Goal: Task Accomplishment & Management: Manage account settings

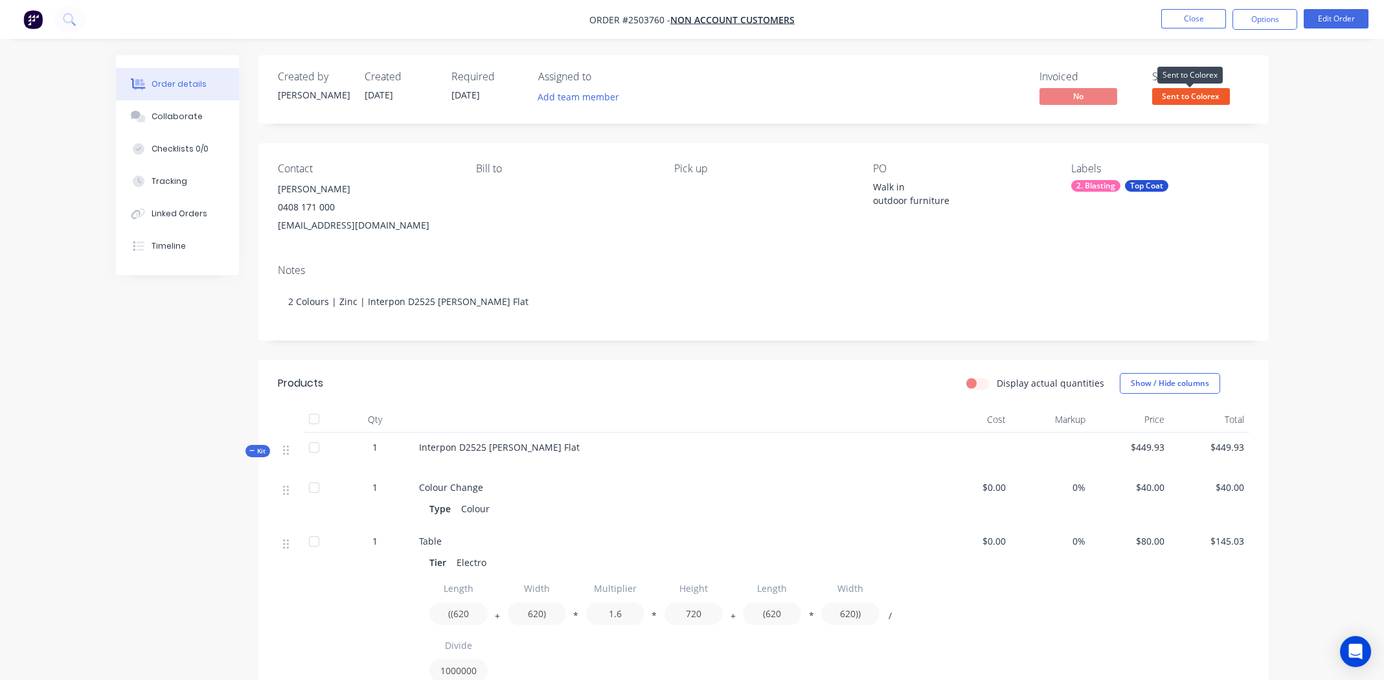
click at [1191, 96] on span "Sent to Colorex" at bounding box center [1191, 96] width 78 height 16
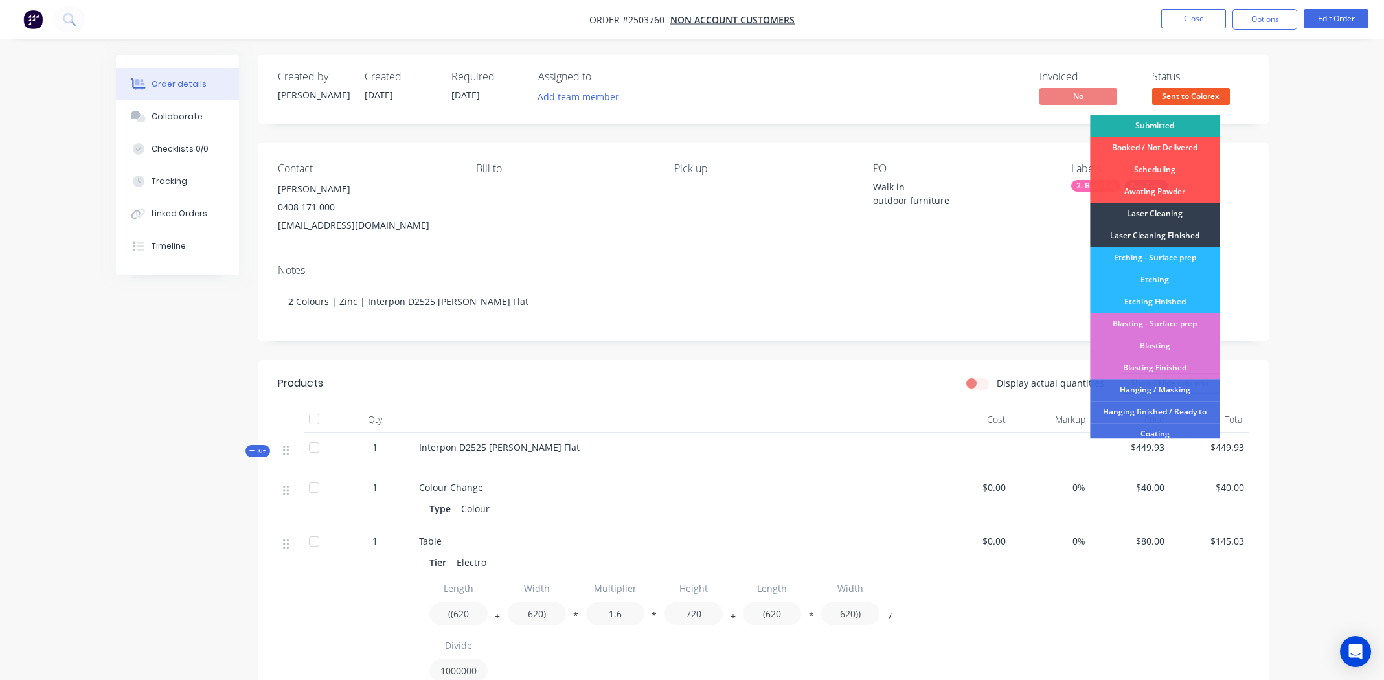
click at [1153, 125] on div "Submitted" at bounding box center [1154, 126] width 129 height 22
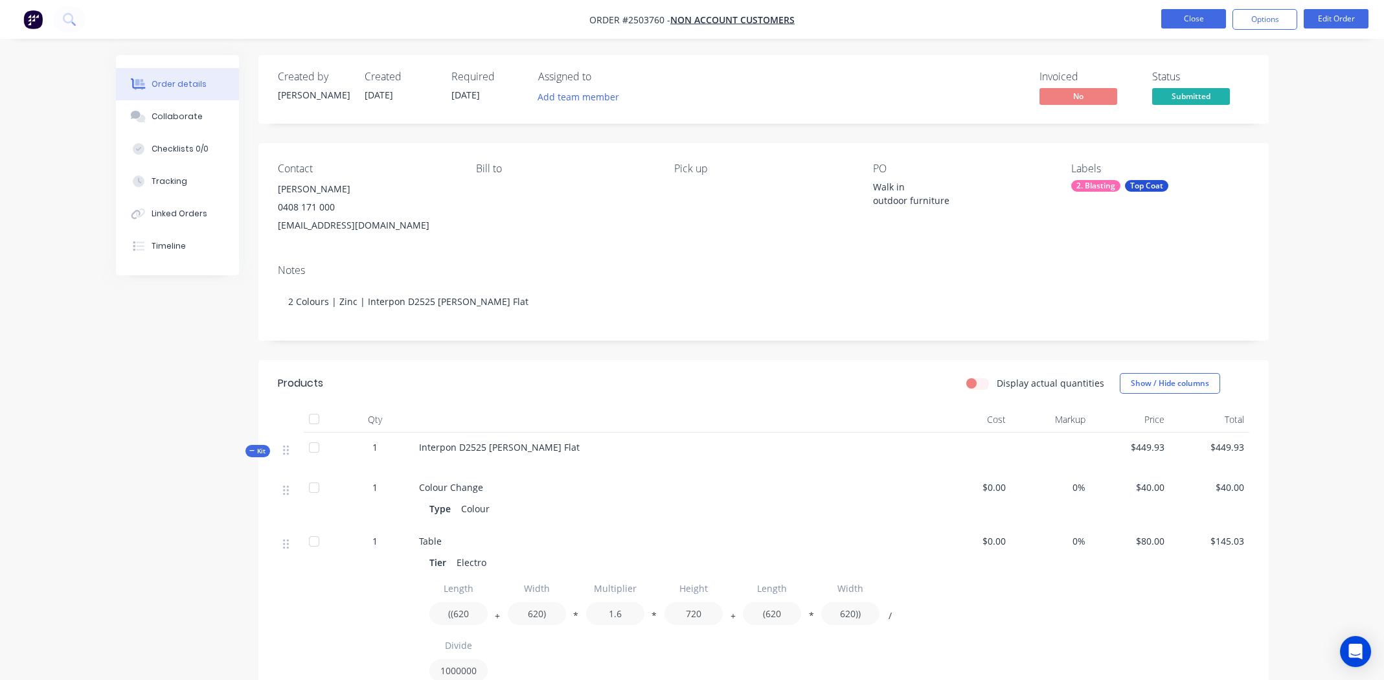
click at [1196, 16] on button "Close" at bounding box center [1193, 18] width 65 height 19
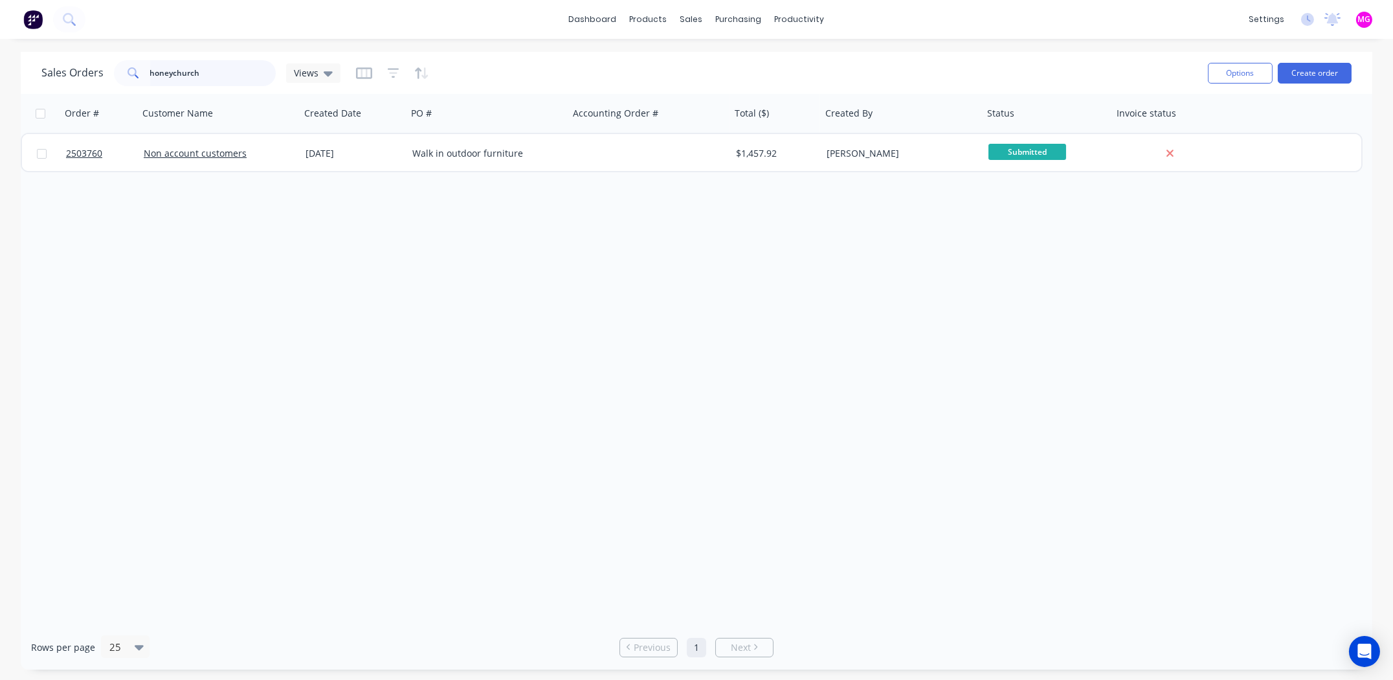
click at [212, 74] on input "honeychurch" at bounding box center [213, 73] width 126 height 26
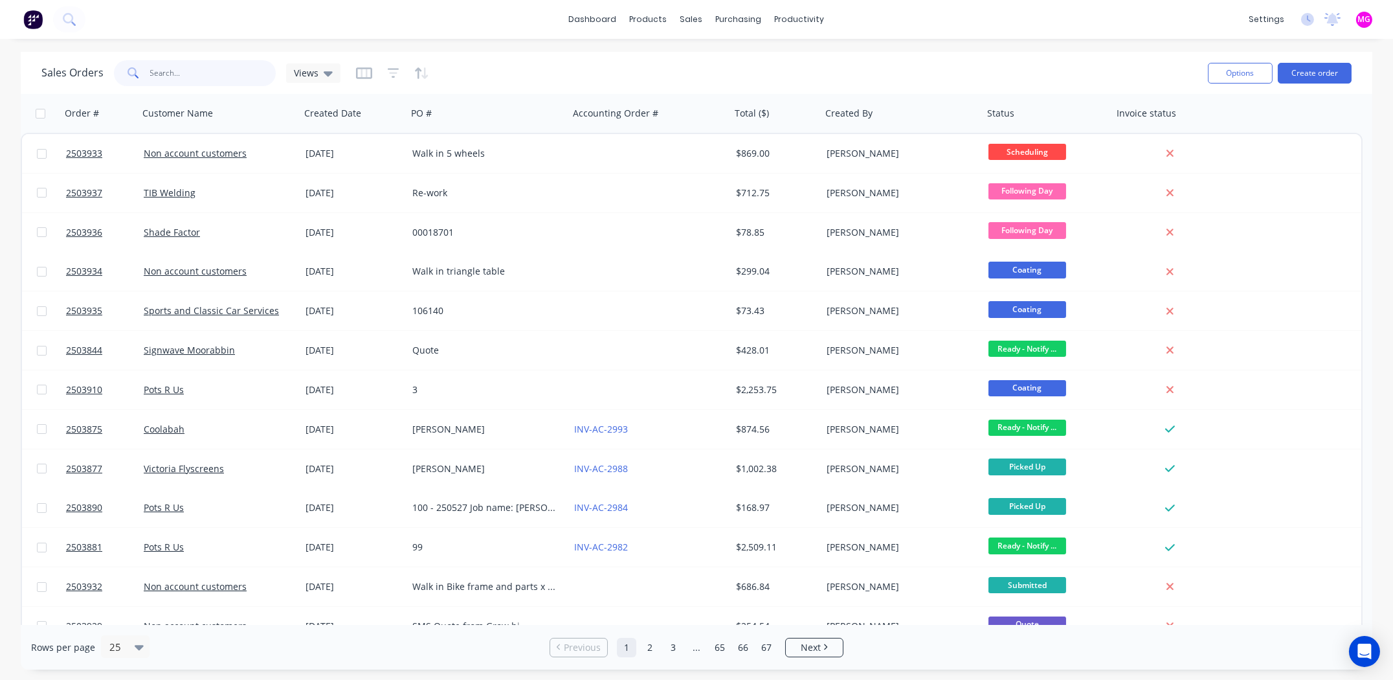
click at [165, 72] on input "text" at bounding box center [213, 73] width 126 height 26
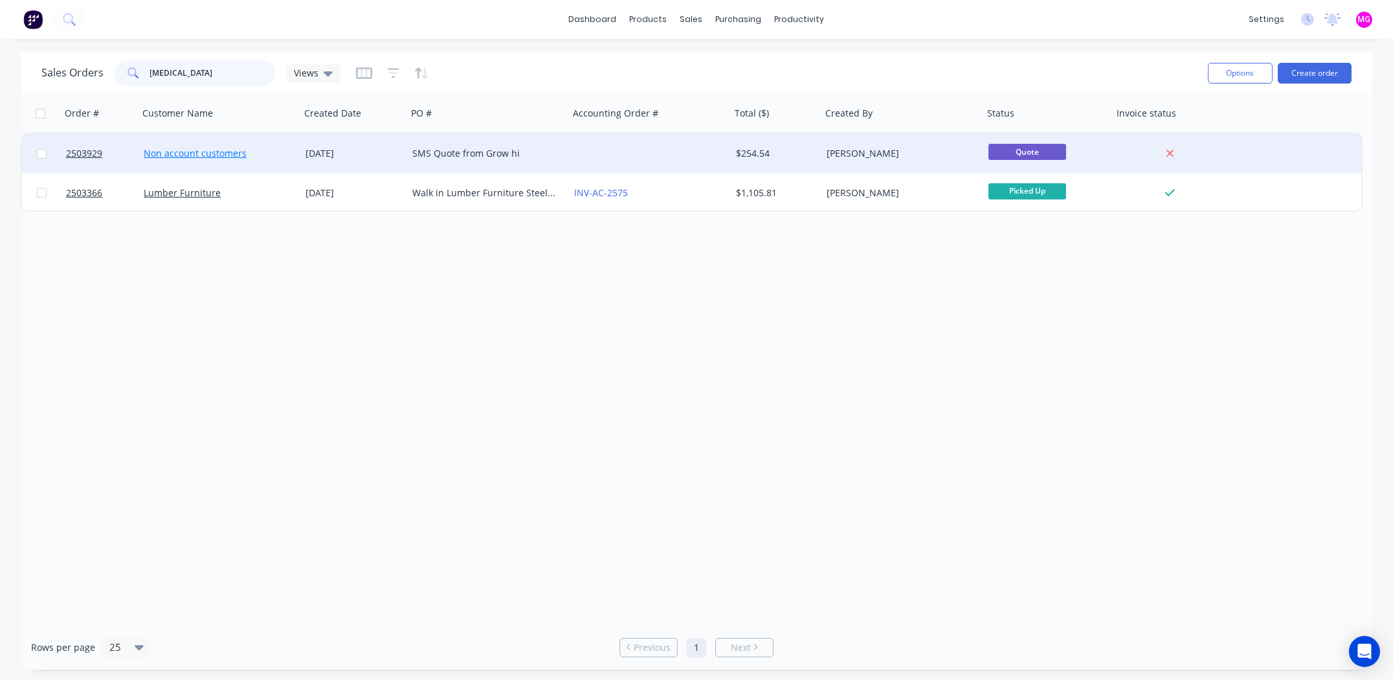
type input "angeliq"
click at [167, 153] on link "Non account customers" at bounding box center [195, 153] width 103 height 12
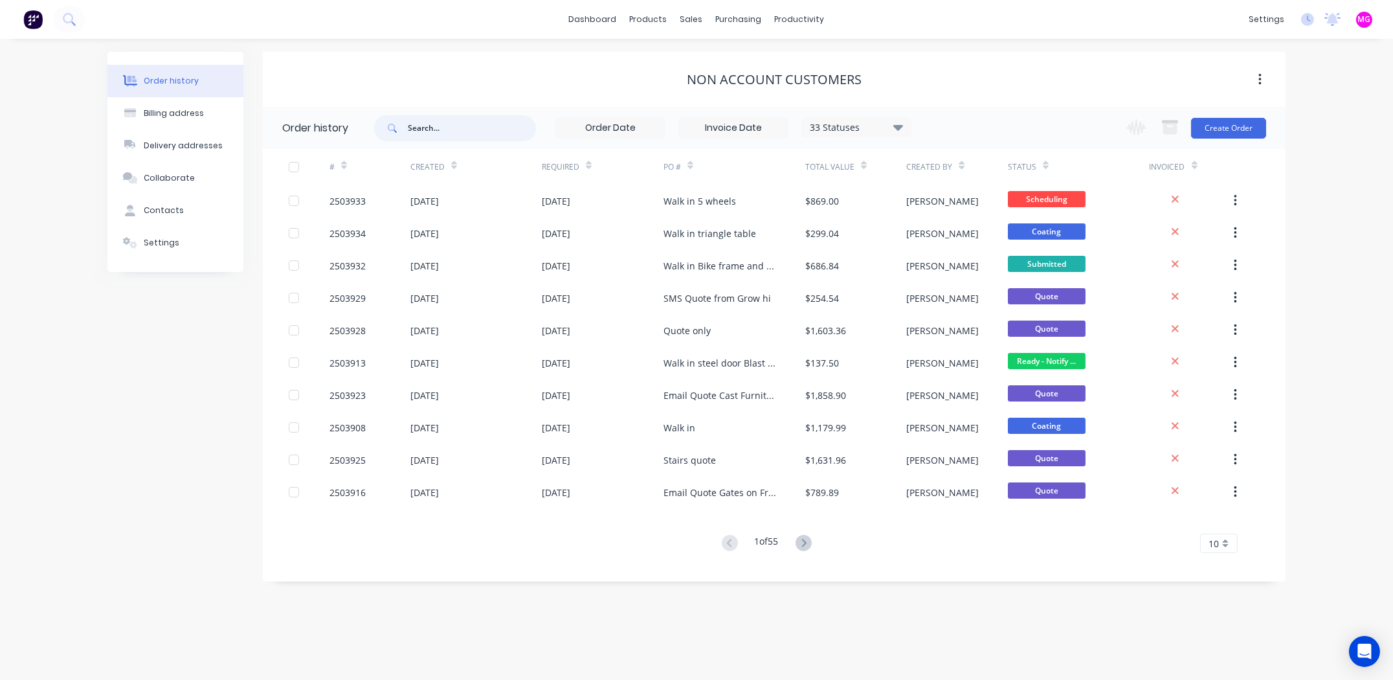
click at [461, 135] on input "text" at bounding box center [472, 128] width 128 height 26
type input "angeliqu"
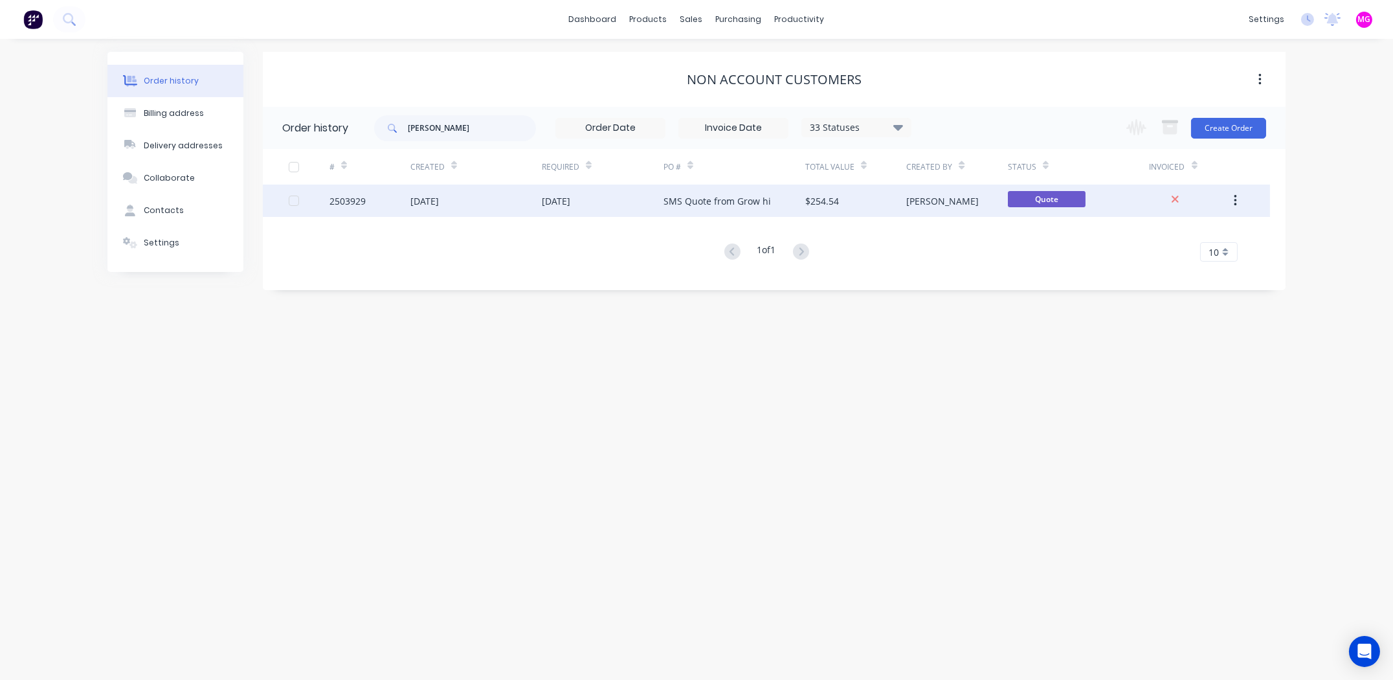
click at [339, 200] on div "2503929" at bounding box center [348, 201] width 36 height 14
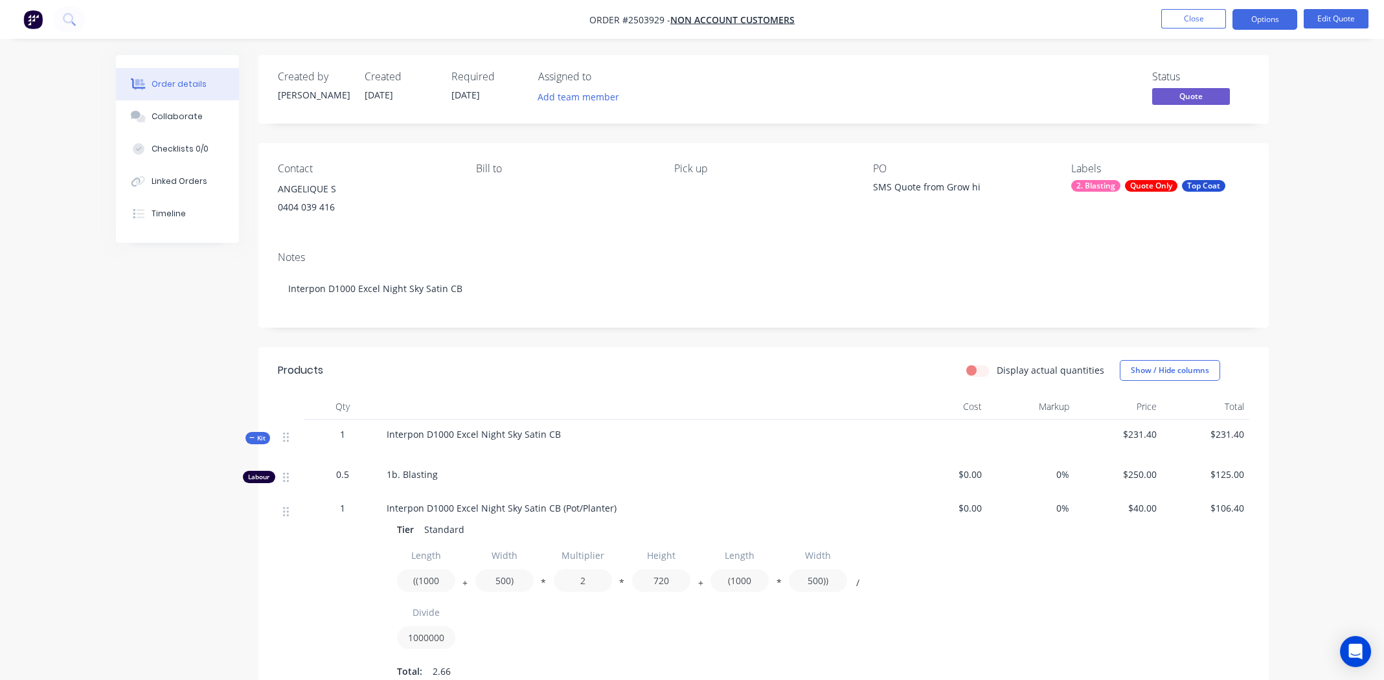
click at [979, 190] on div "SMS Quote from Grow hi" at bounding box center [954, 189] width 162 height 18
click at [978, 190] on div "SMS Quote from Grow hi" at bounding box center [954, 189] width 162 height 18
click at [969, 186] on div "SMS Quote from Grow hi" at bounding box center [954, 189] width 162 height 18
click at [1332, 10] on button "Edit Quote" at bounding box center [1335, 18] width 65 height 19
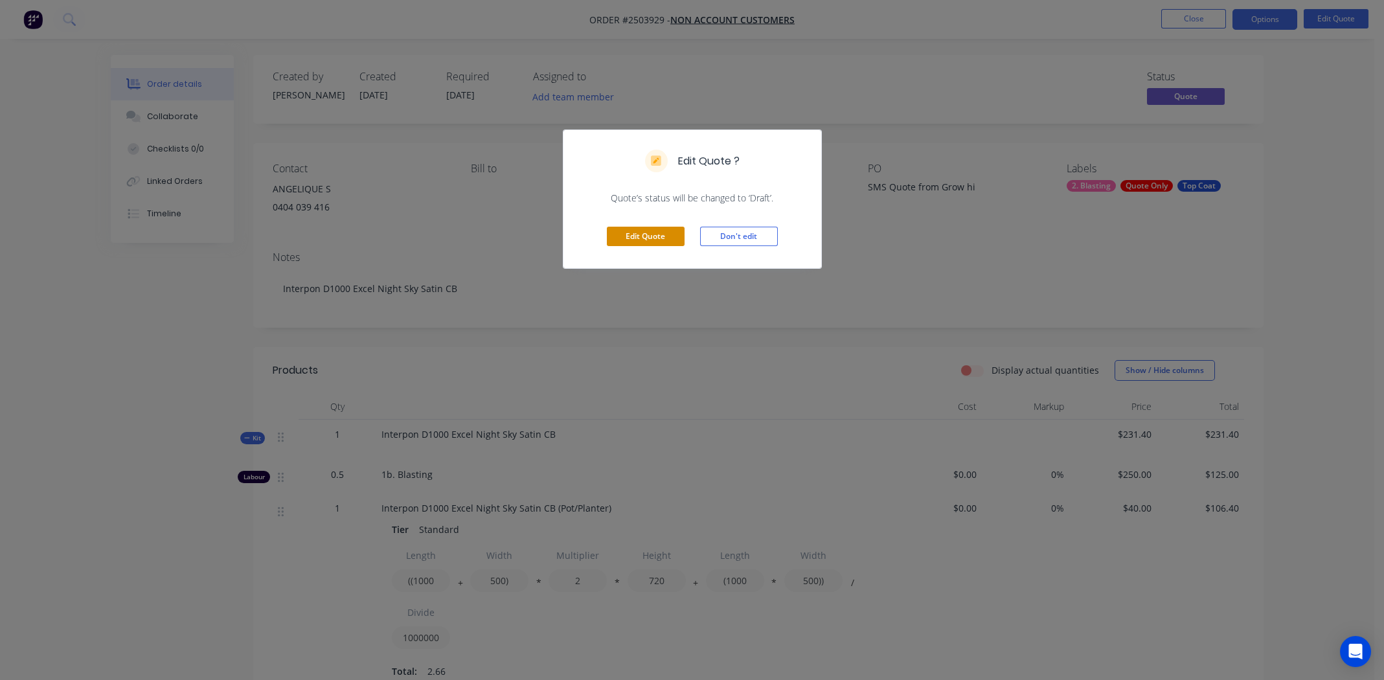
click at [649, 233] on button "Edit Quote" at bounding box center [646, 236] width 78 height 19
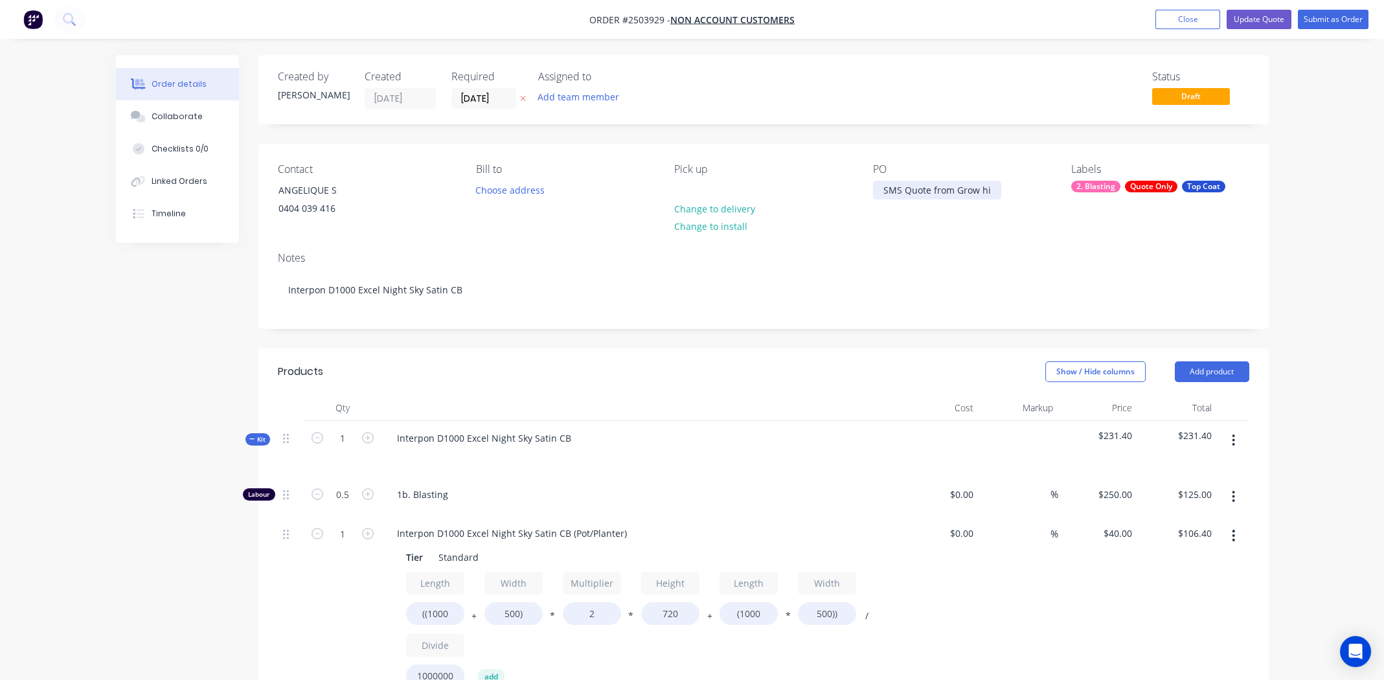
click at [990, 192] on div "SMS Quote from Grow hi" at bounding box center [937, 190] width 128 height 19
click at [1155, 187] on div "Quote Only" at bounding box center [1151, 187] width 52 height 12
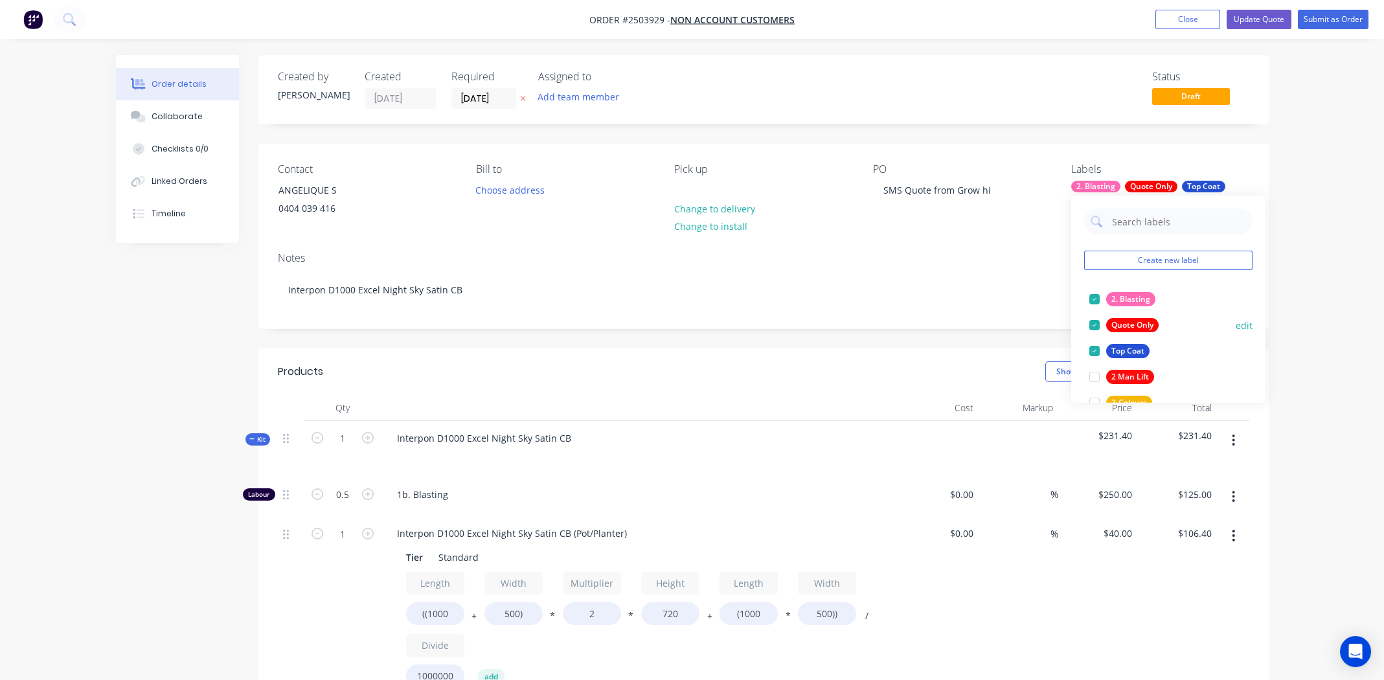
click at [1094, 320] on div at bounding box center [1094, 325] width 26 height 26
click at [875, 262] on div "Notes" at bounding box center [763, 258] width 971 height 12
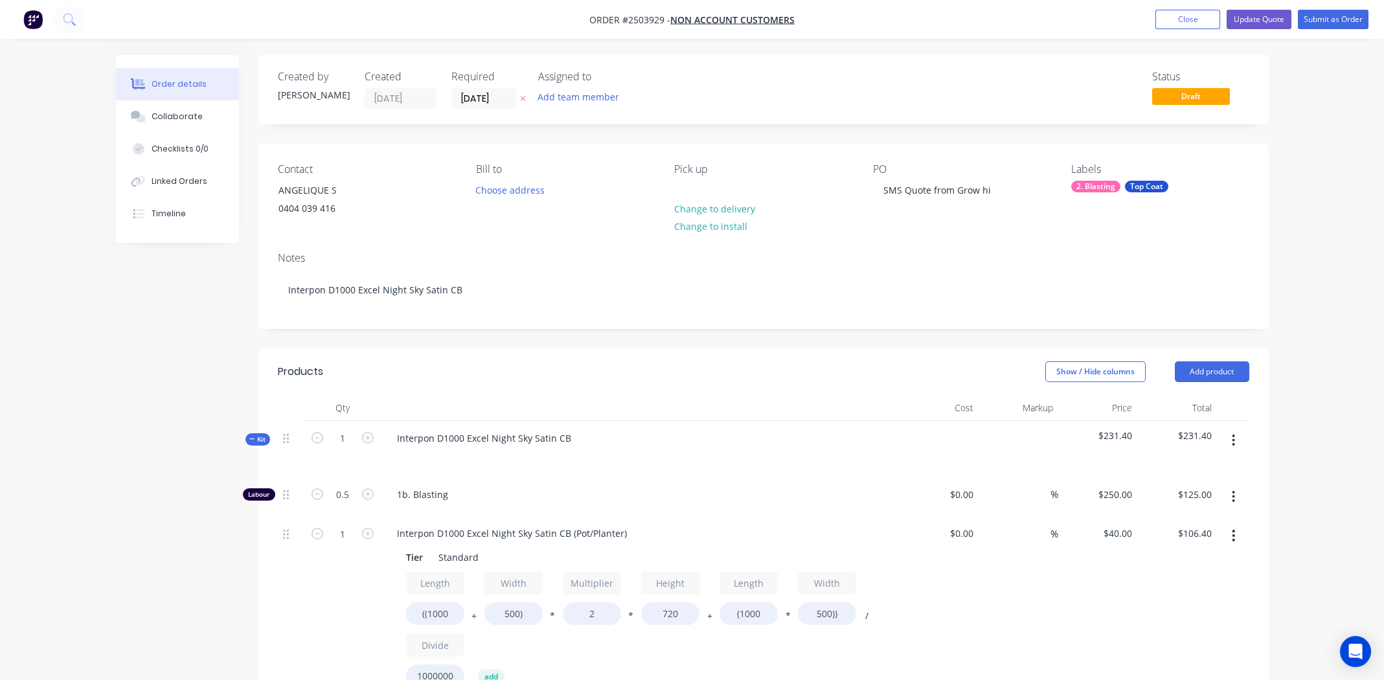
click at [1099, 183] on div "2. Blasting" at bounding box center [1095, 187] width 49 height 12
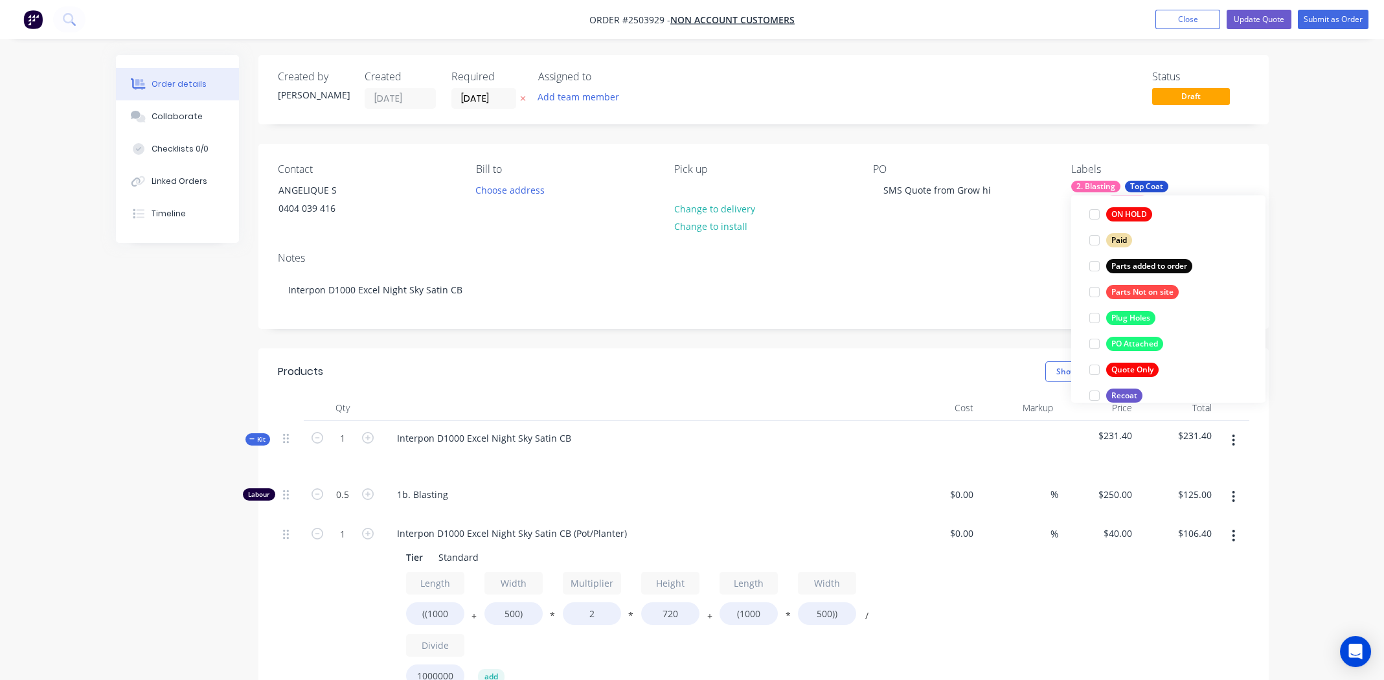
scroll to position [712, 0]
click at [1096, 286] on div at bounding box center [1094, 286] width 26 height 26
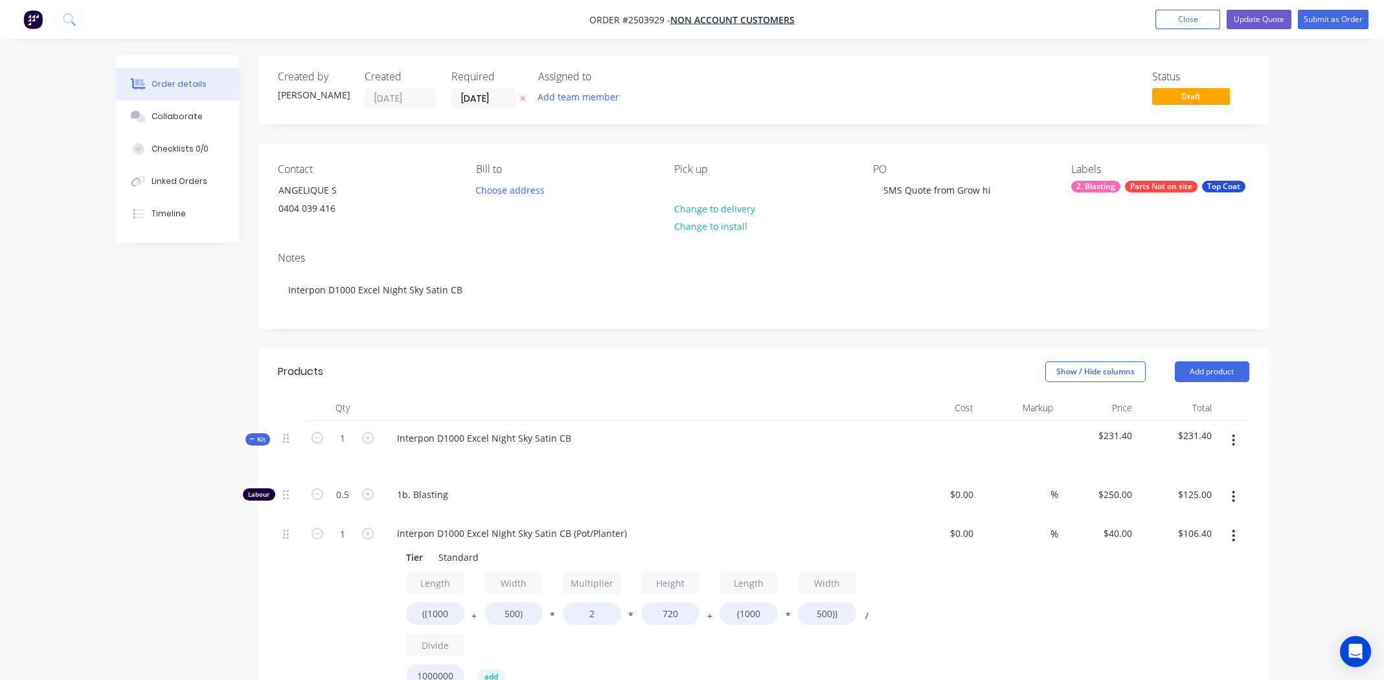
click at [910, 255] on div "Notes" at bounding box center [763, 258] width 971 height 12
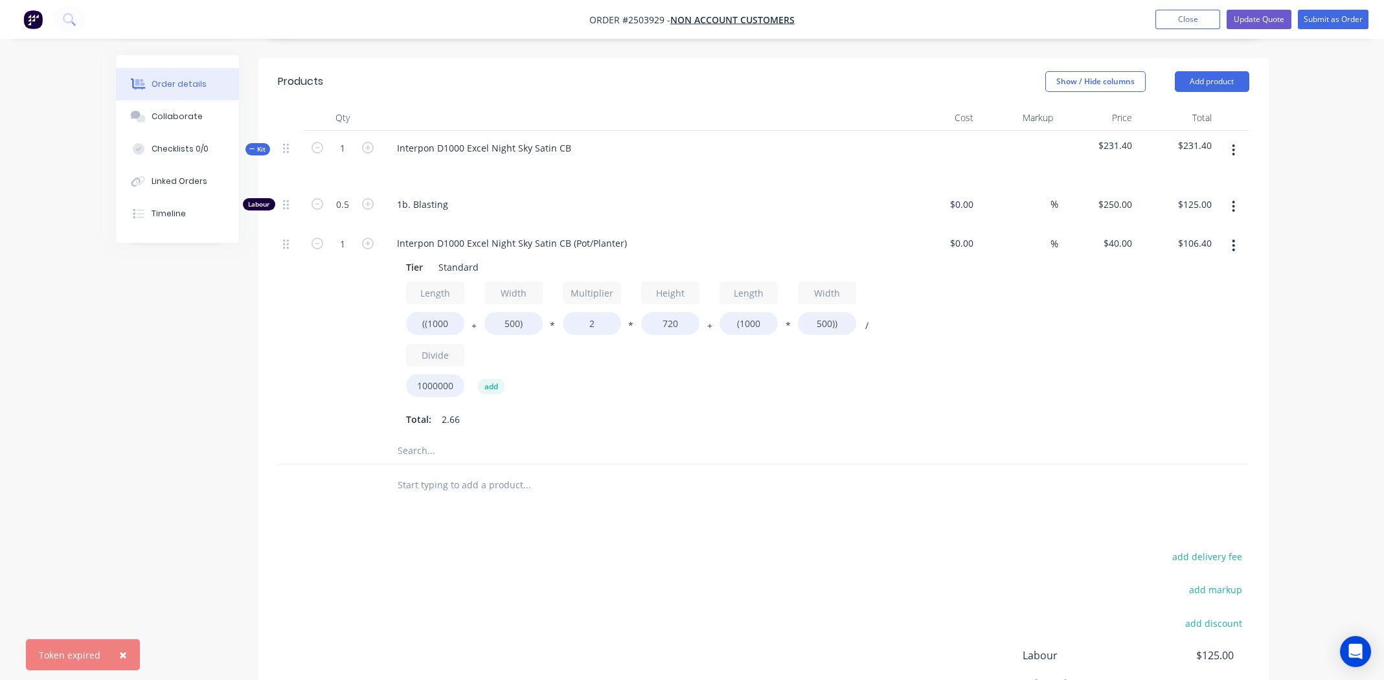
scroll to position [258, 0]
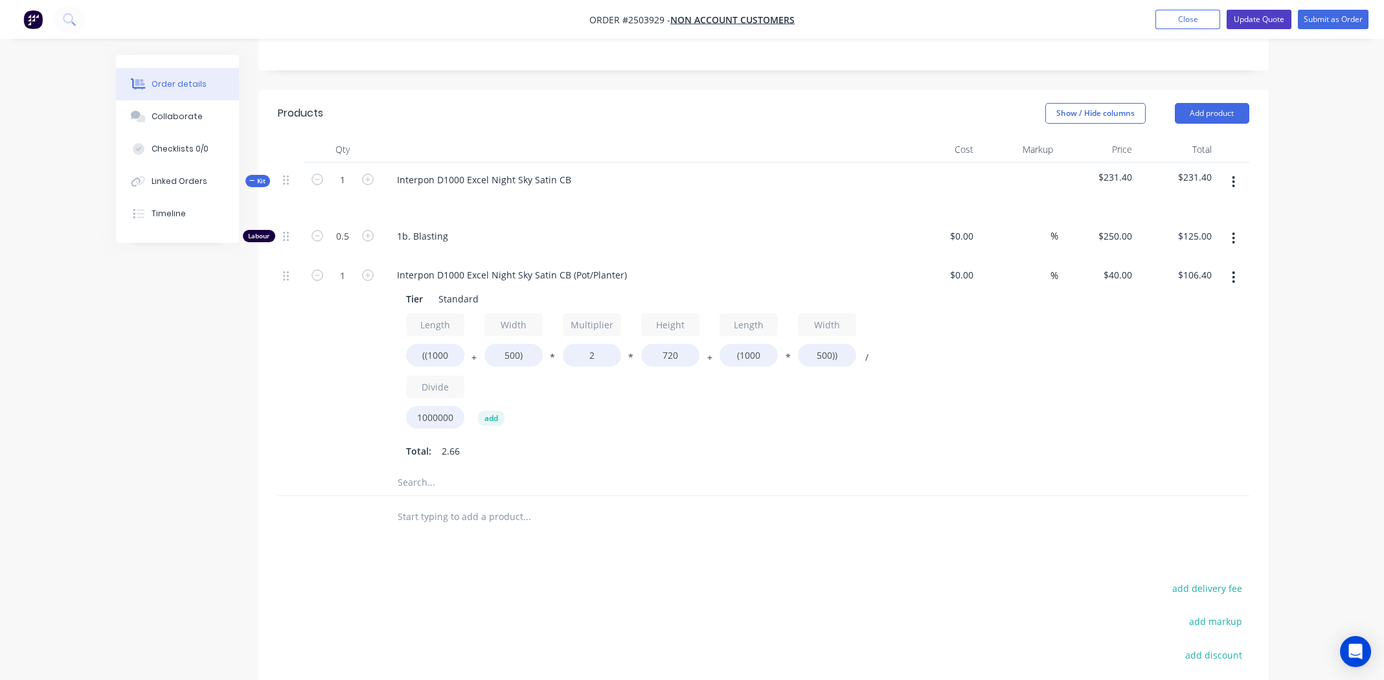
click at [1254, 17] on button "Update Quote" at bounding box center [1258, 19] width 65 height 19
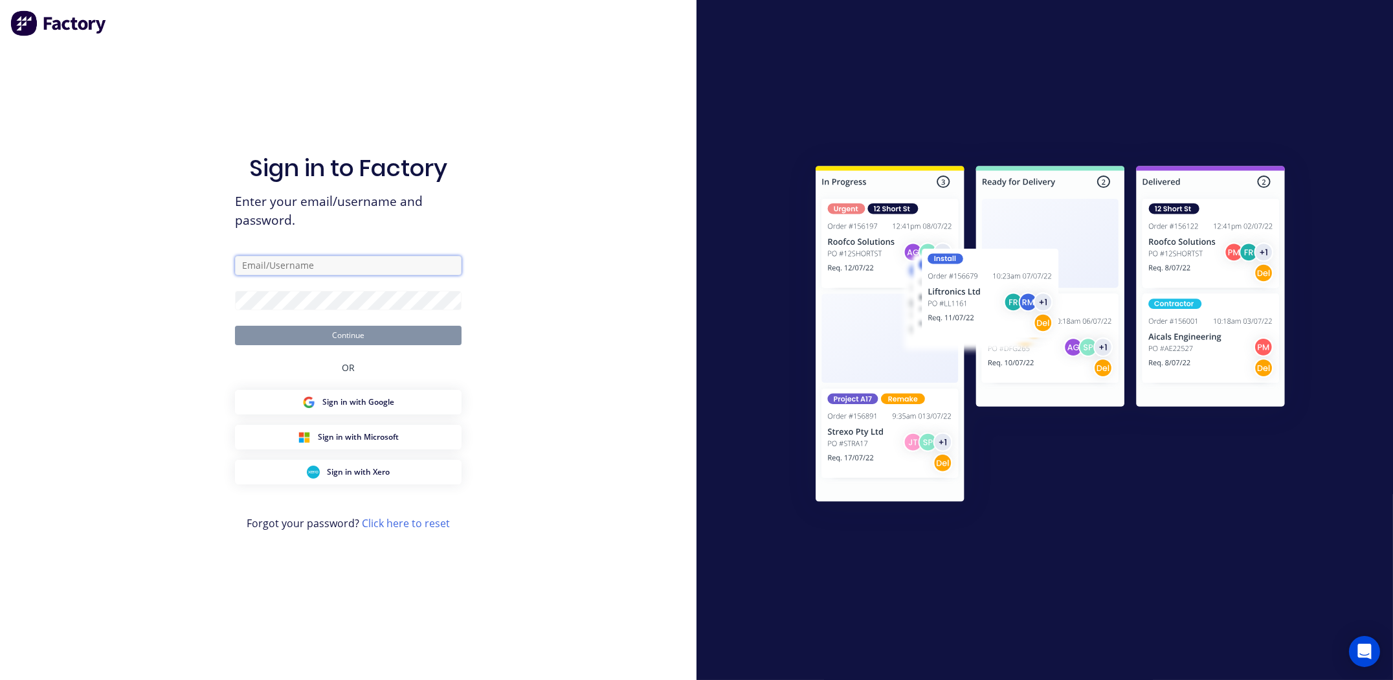
type input "michael.m.gillard@gmail.com"
drag, startPoint x: 577, startPoint y: 279, endPoint x: 565, endPoint y: 284, distance: 13.3
click at [577, 282] on div "Sign in to Factory Enter your email/username and password. michael.m.gillard@gm…" at bounding box center [348, 340] width 697 height 680
click at [419, 344] on button "Continue" at bounding box center [348, 335] width 227 height 19
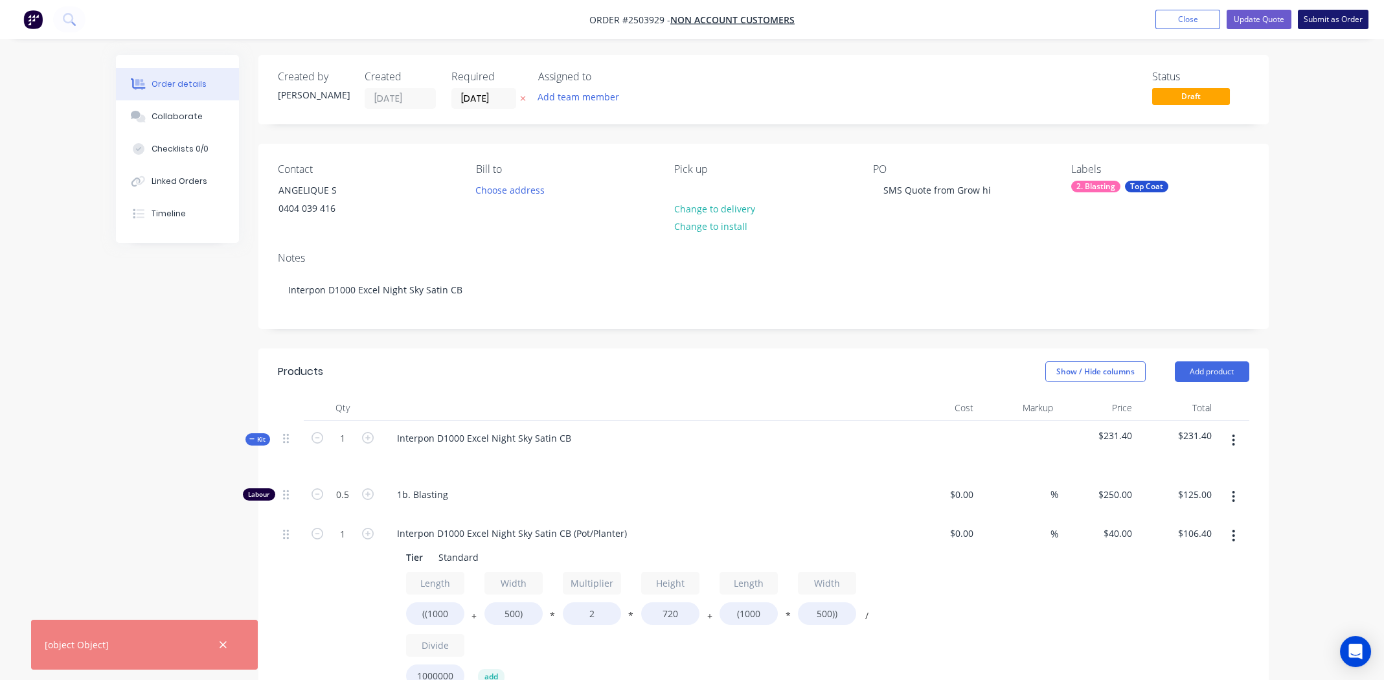
click at [1330, 19] on button "Submit as Order" at bounding box center [1333, 19] width 71 height 19
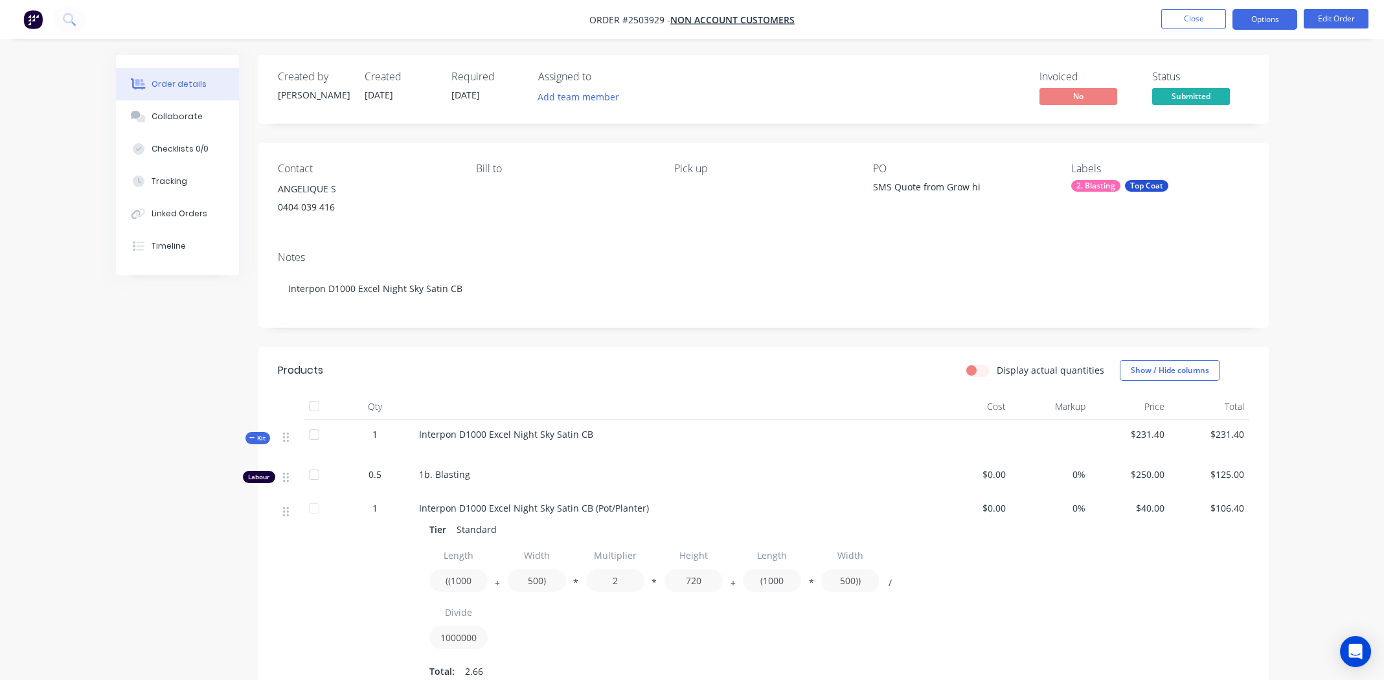
click at [1254, 20] on button "Options" at bounding box center [1264, 19] width 65 height 21
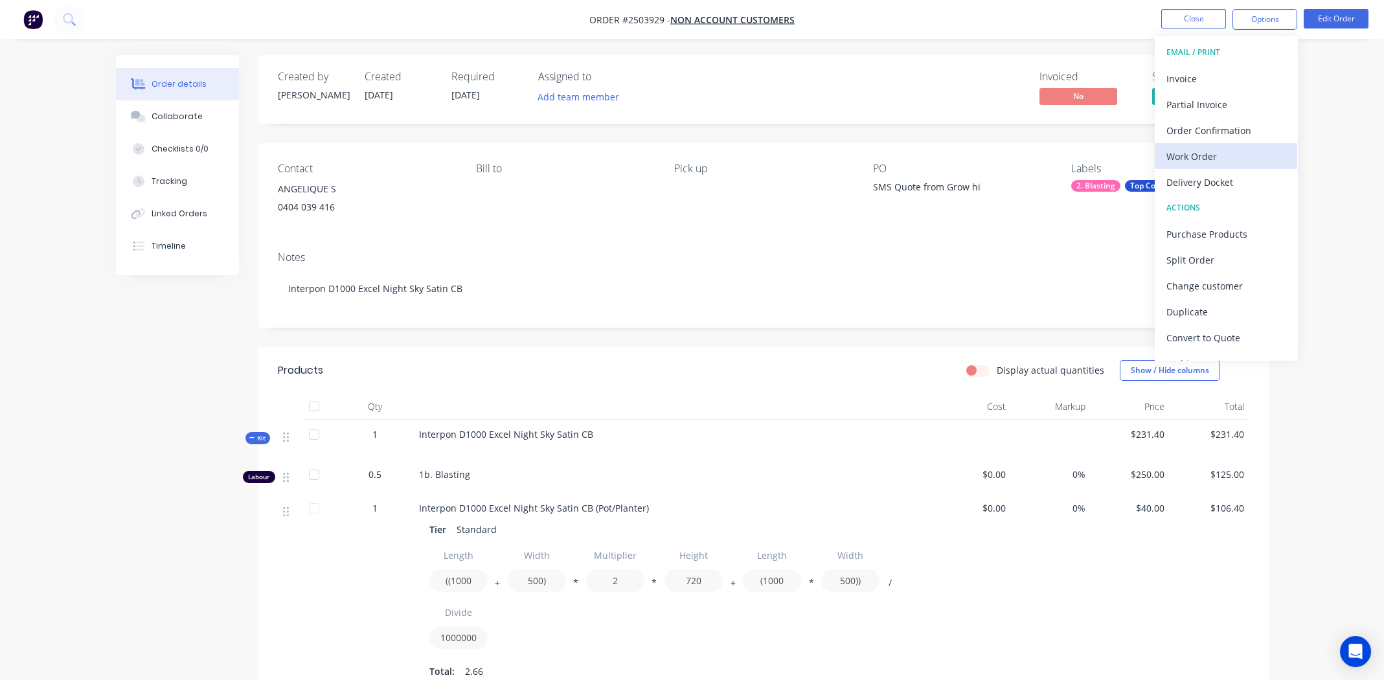
click at [1195, 150] on div "Work Order" at bounding box center [1225, 156] width 119 height 19
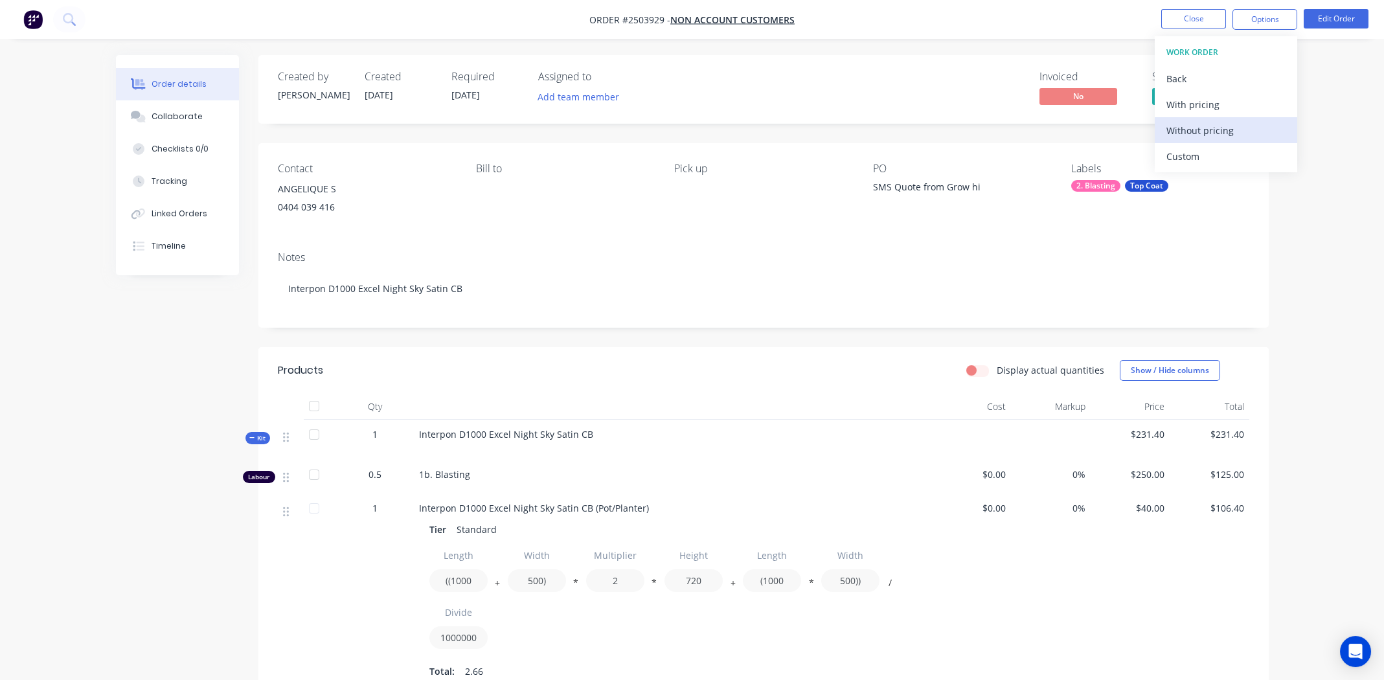
click at [1190, 128] on div "Without pricing" at bounding box center [1225, 130] width 119 height 19
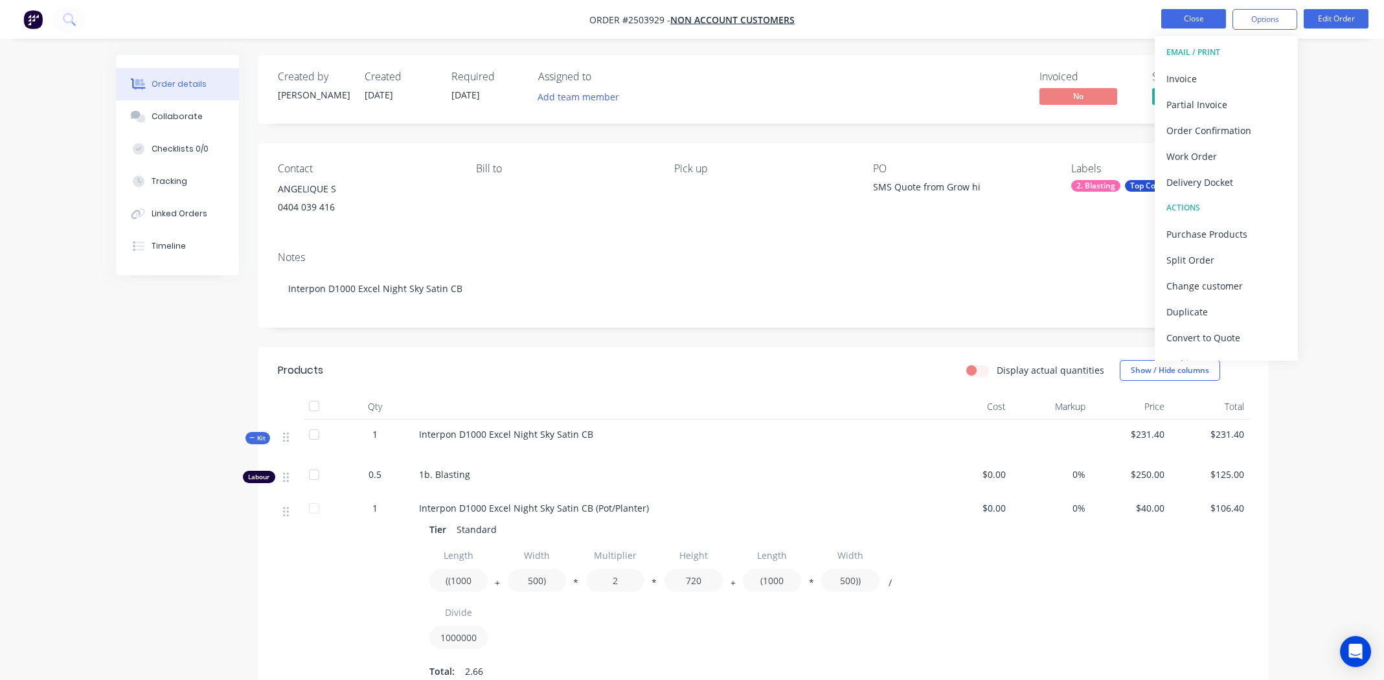
click at [1164, 18] on button "Close" at bounding box center [1193, 18] width 65 height 19
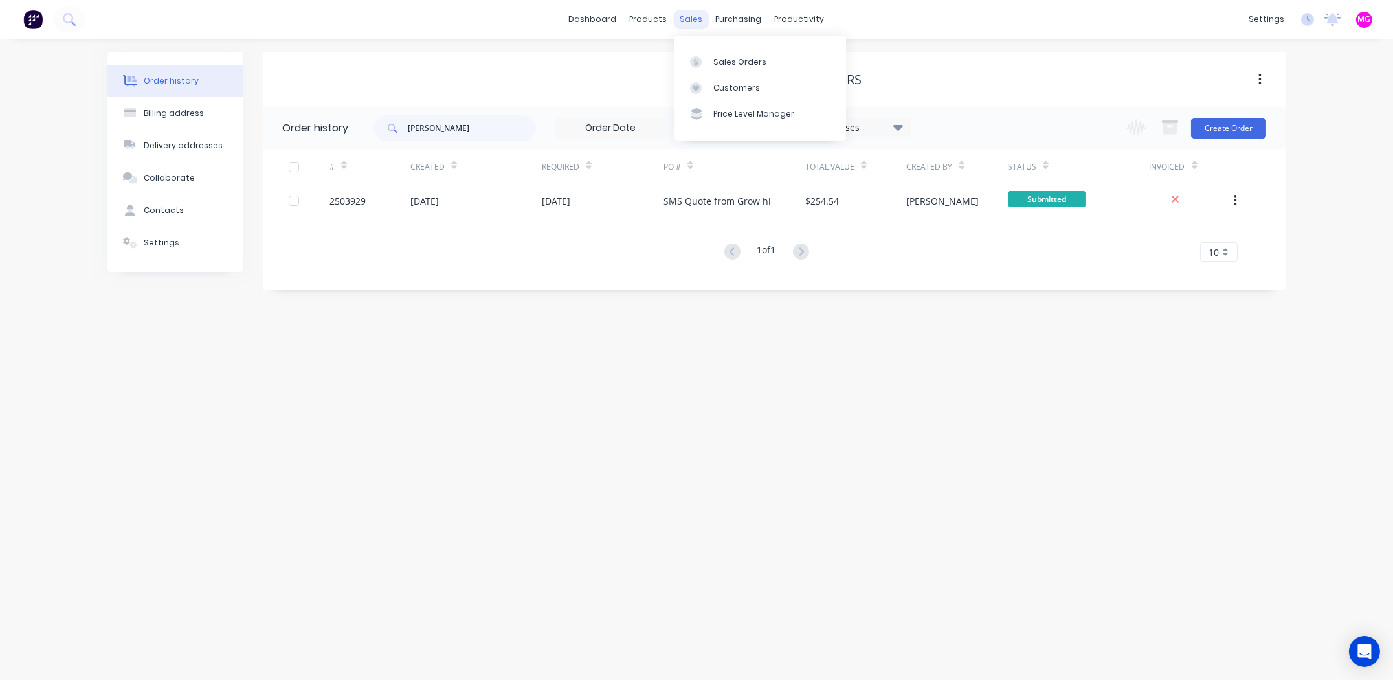
click at [684, 19] on div "sales" at bounding box center [692, 19] width 36 height 19
click at [731, 60] on div "Sales Orders" at bounding box center [740, 62] width 53 height 12
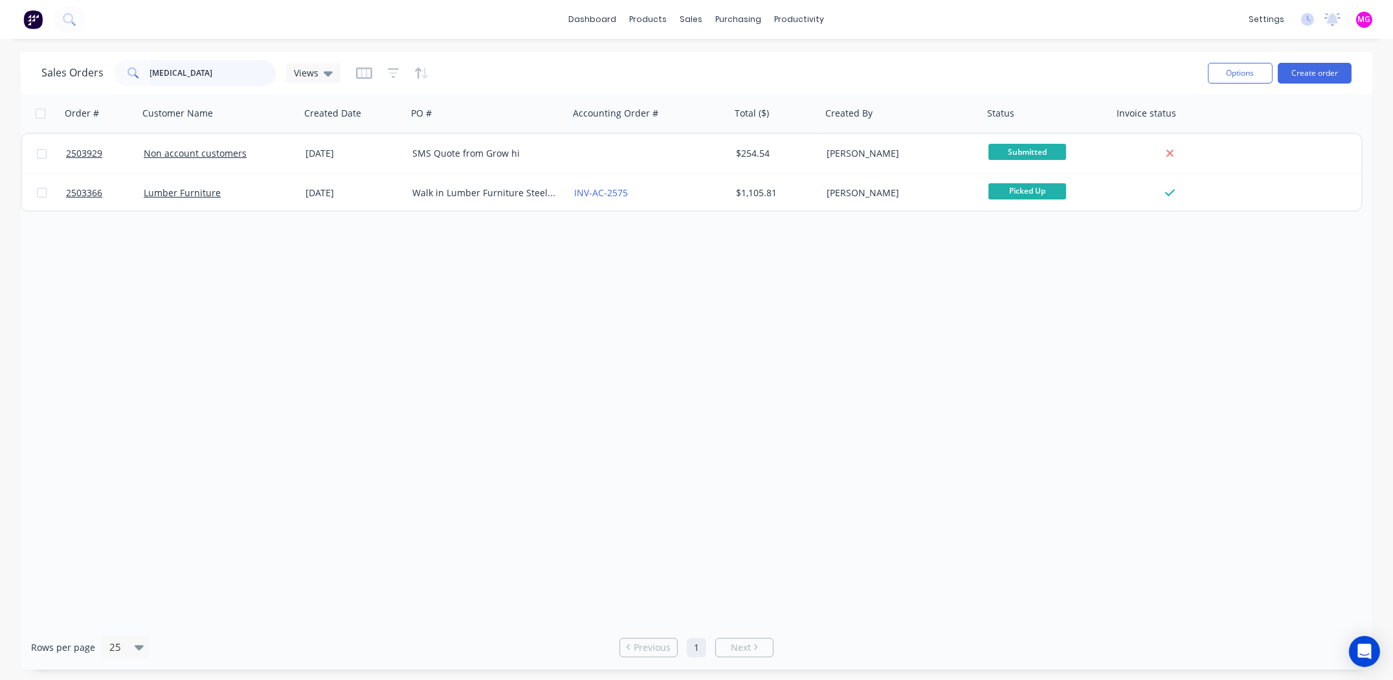
click at [221, 71] on input "angeliq" at bounding box center [213, 73] width 126 height 26
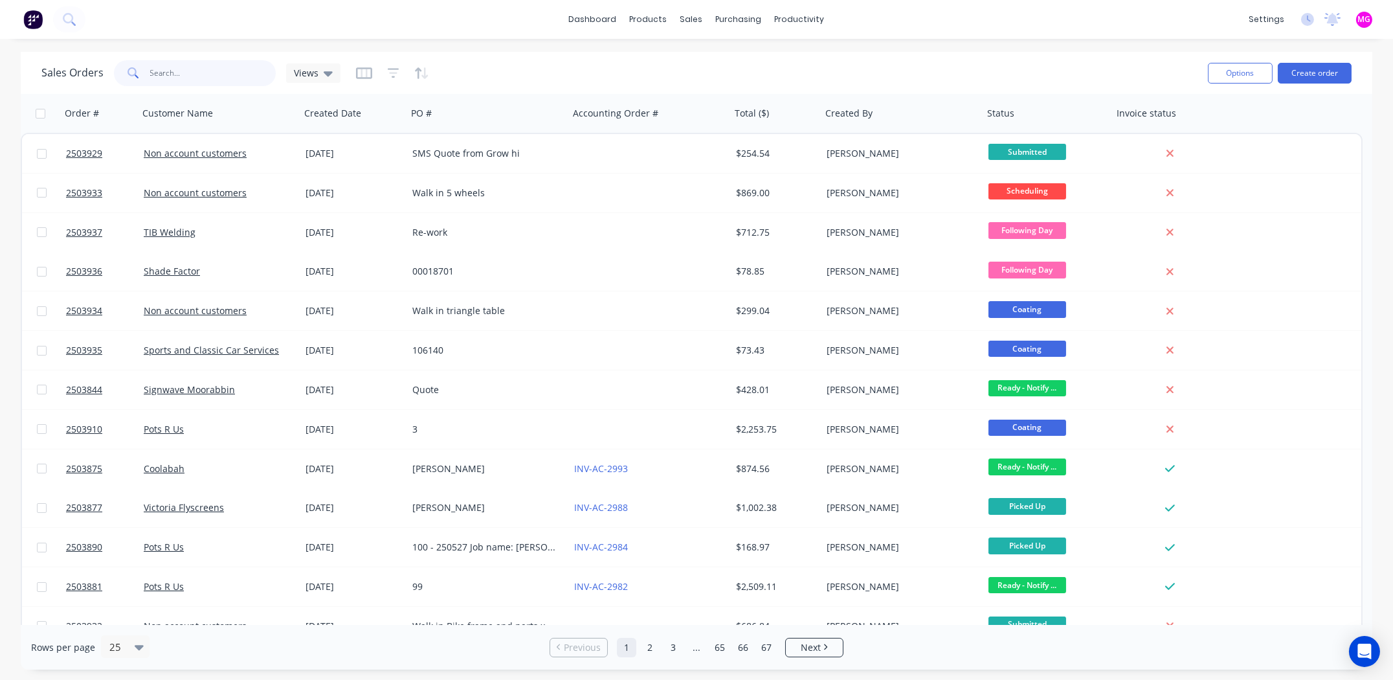
click at [221, 71] on input "text" at bounding box center [213, 73] width 126 height 26
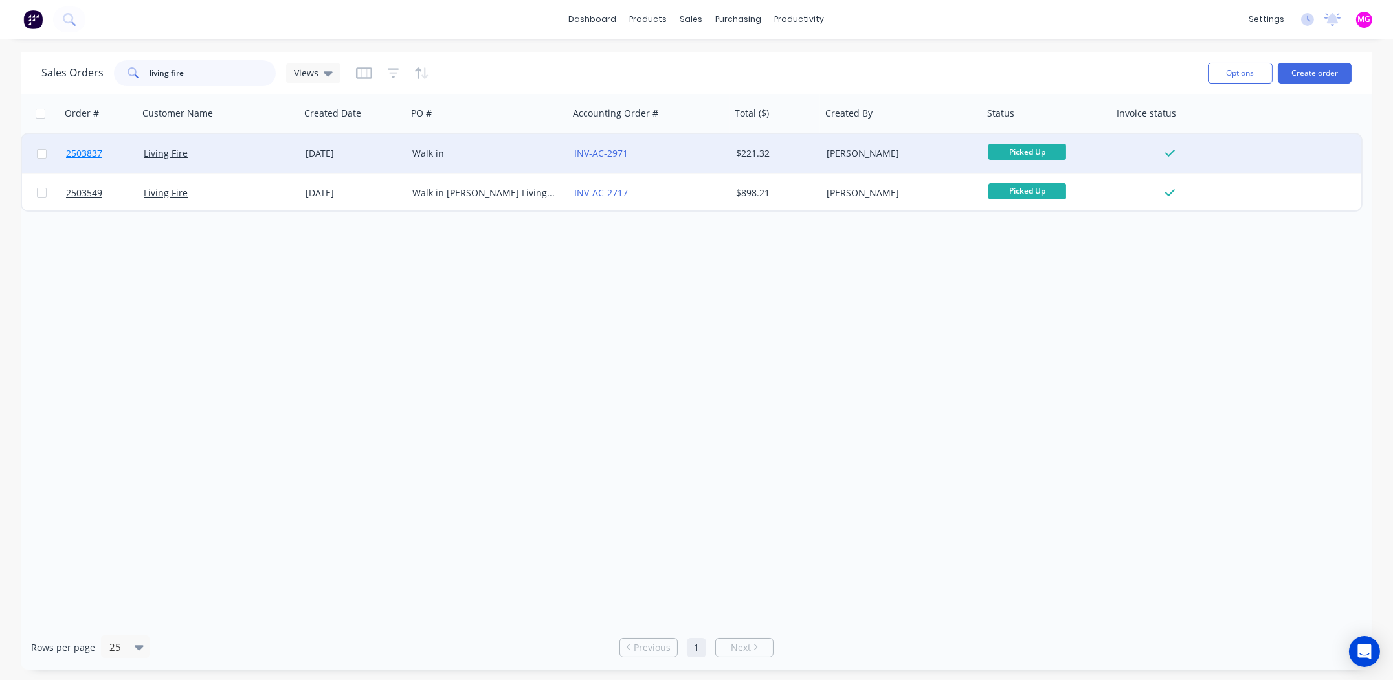
type input "living fire"
click at [88, 155] on span "2503837" at bounding box center [84, 153] width 36 height 13
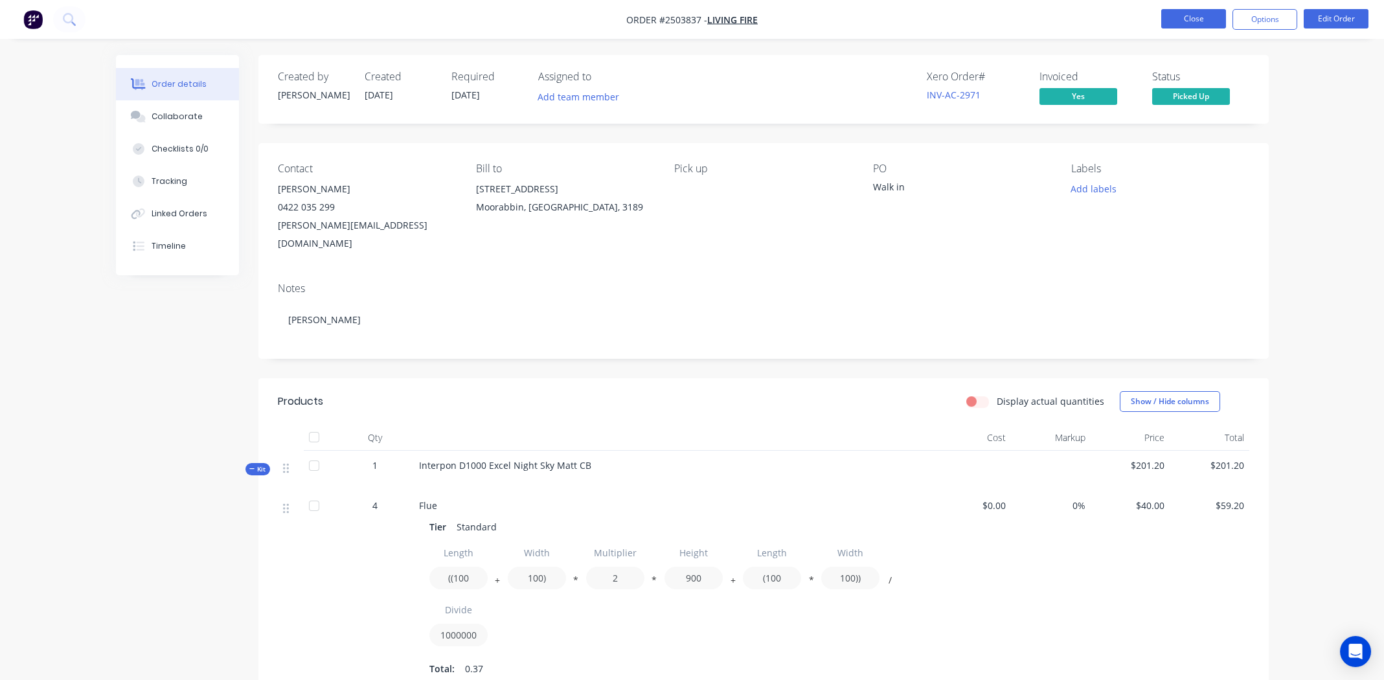
click at [1200, 16] on button "Close" at bounding box center [1193, 18] width 65 height 19
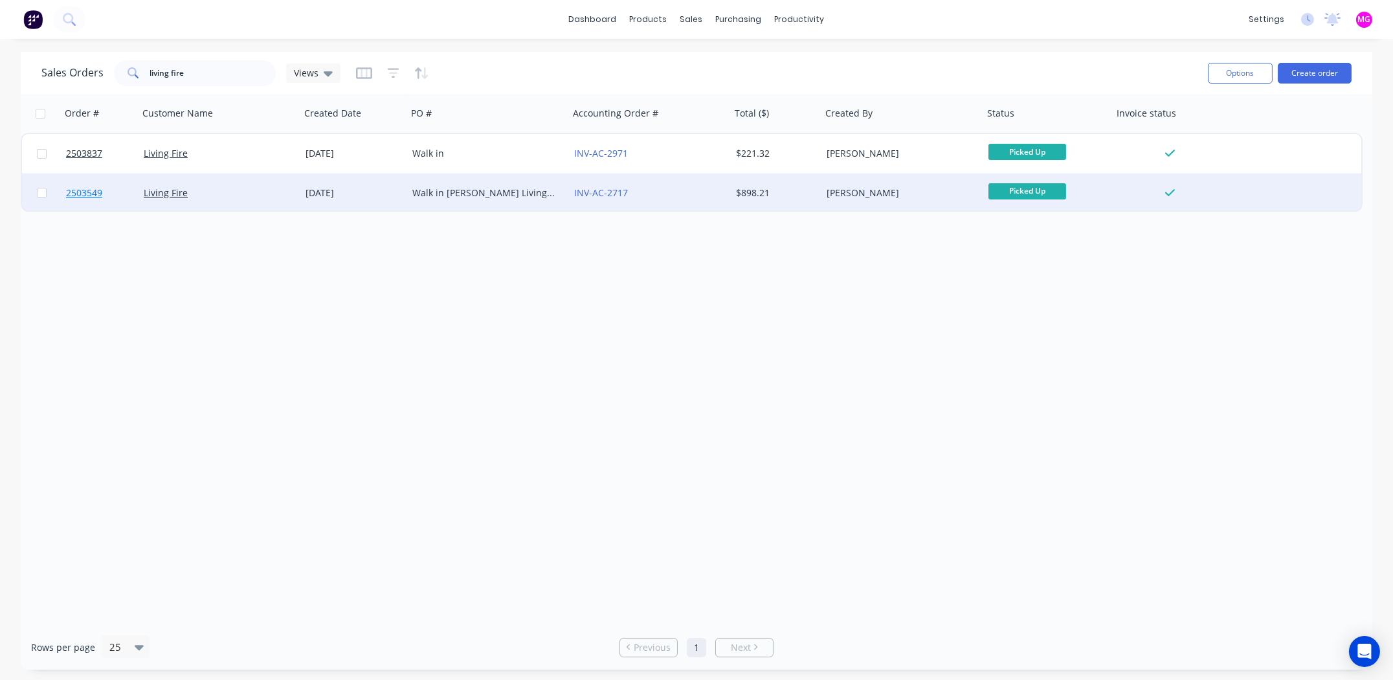
click at [82, 192] on span "2503549" at bounding box center [84, 192] width 36 height 13
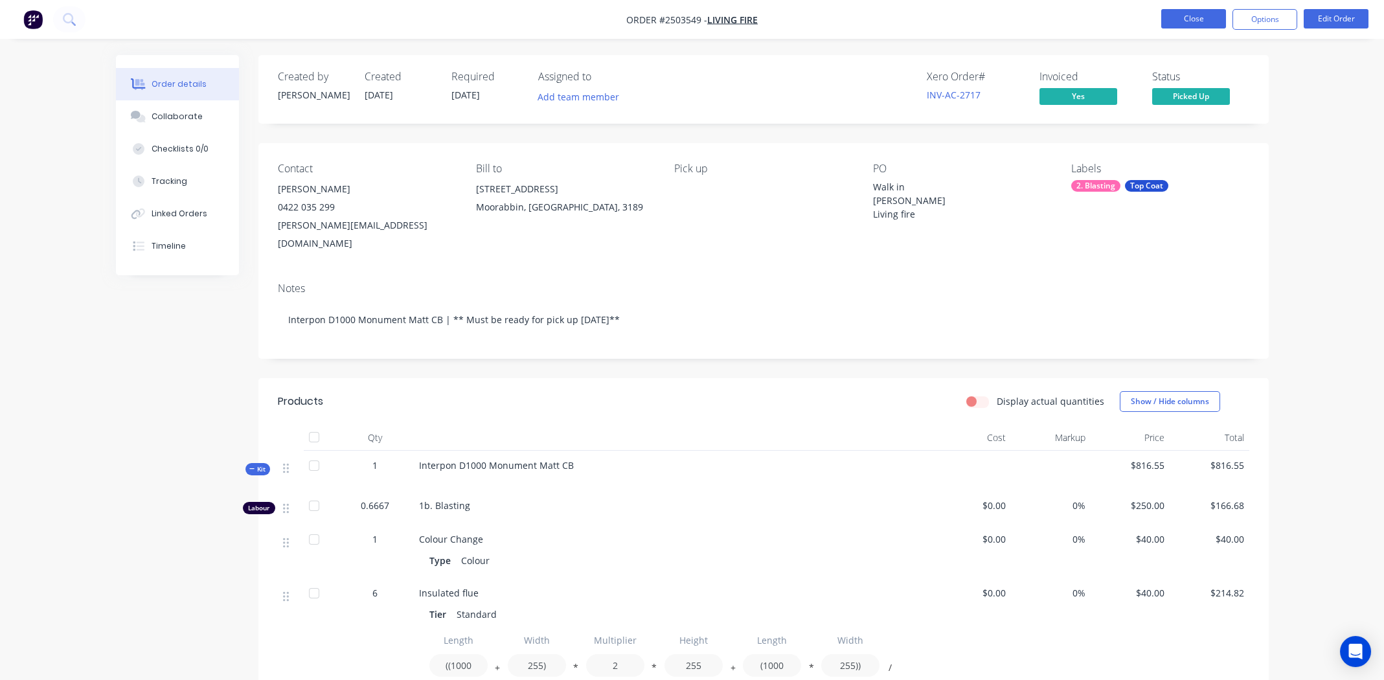
click at [1195, 14] on button "Close" at bounding box center [1193, 18] width 65 height 19
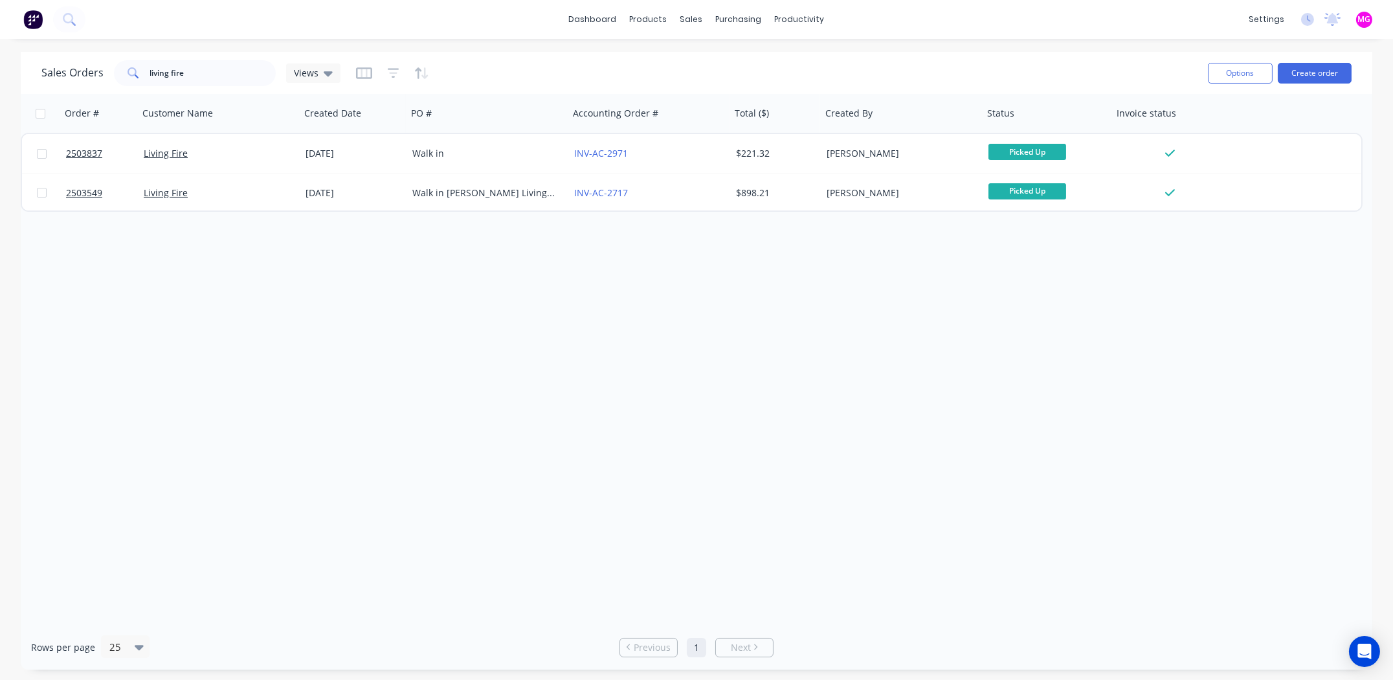
click at [236, 58] on div "Sales Orders living fire Views" at bounding box center [619, 73] width 1156 height 32
click at [295, 397] on div "Order # Customer Name Created Date PO # Accounting Order # Total ($) Created By…" at bounding box center [697, 359] width 1352 height 531
click at [225, 64] on input "living fire" at bounding box center [213, 73] width 126 height 26
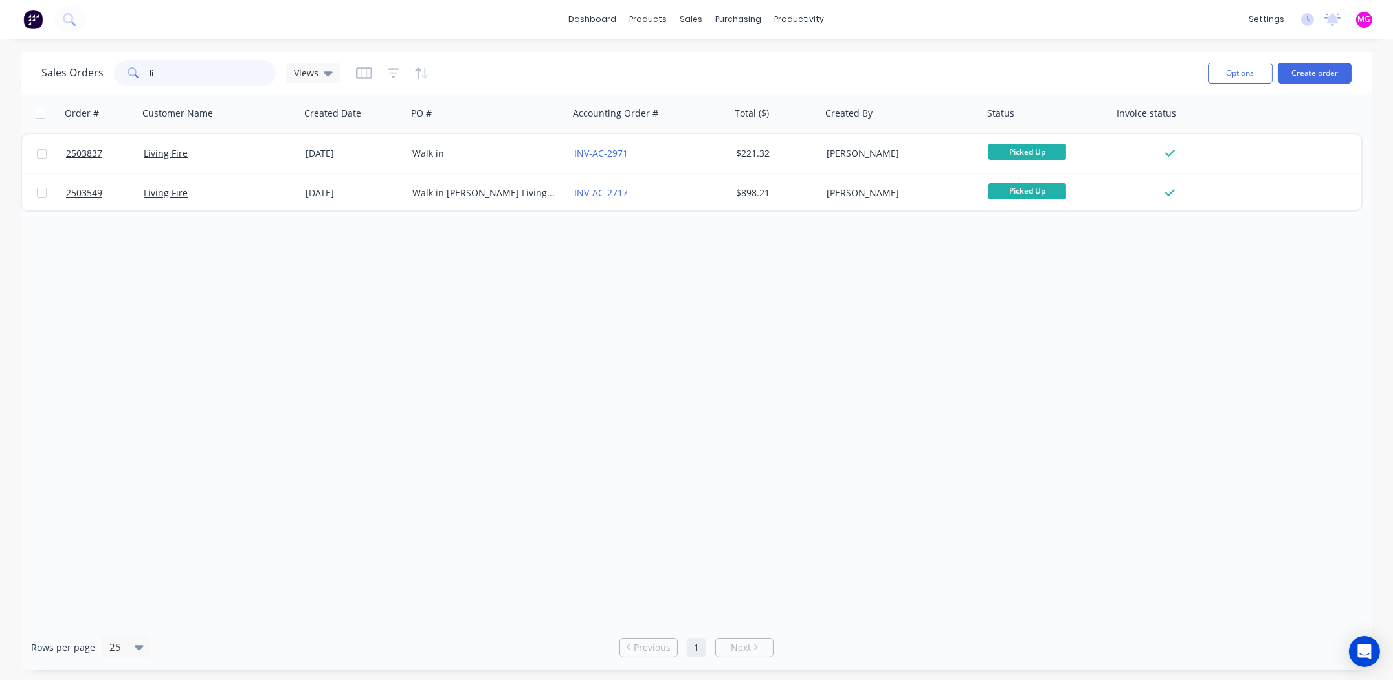
type input "l"
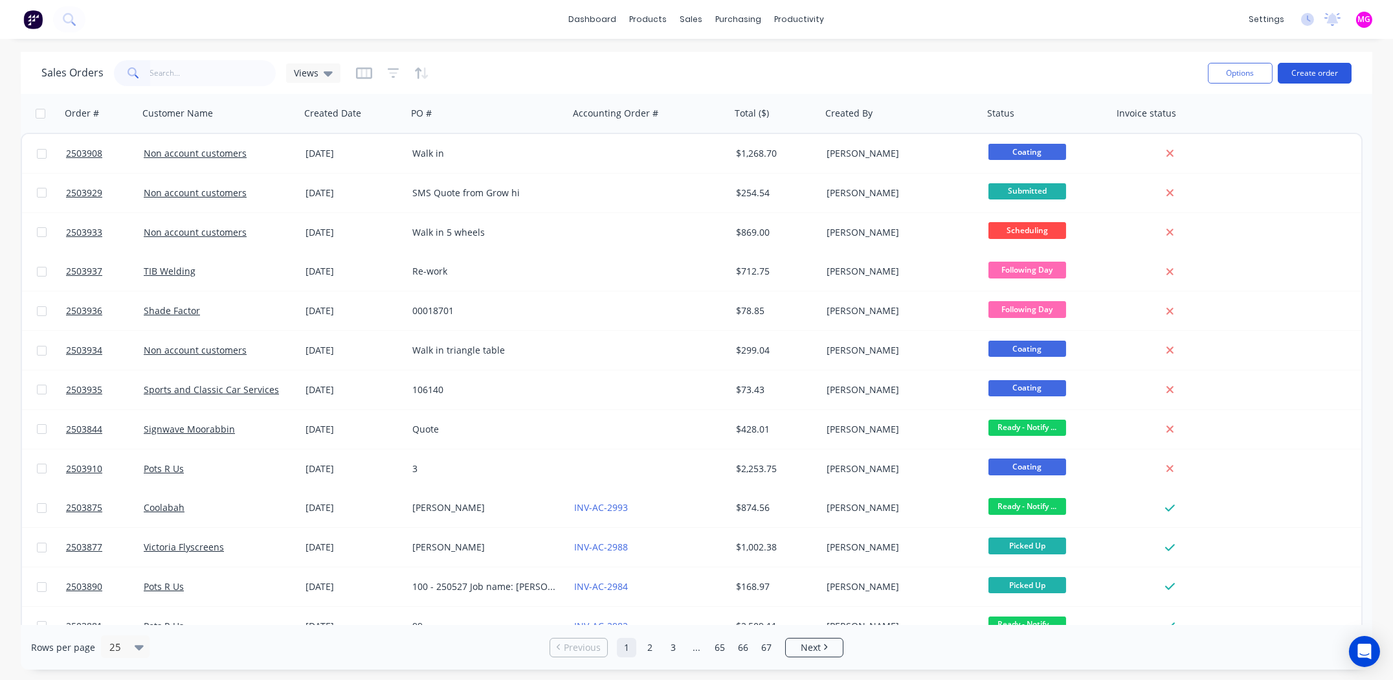
click at [1317, 68] on button "Create order" at bounding box center [1315, 73] width 74 height 21
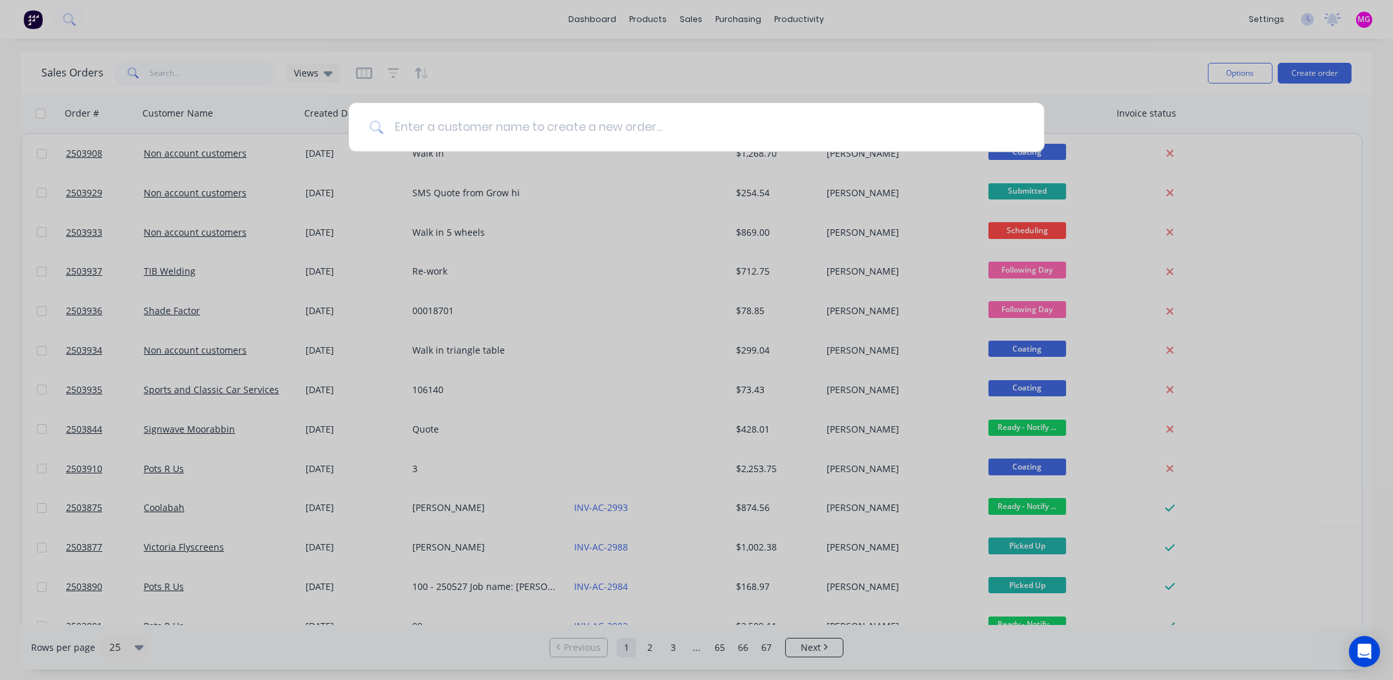
click at [625, 130] on input at bounding box center [704, 127] width 640 height 49
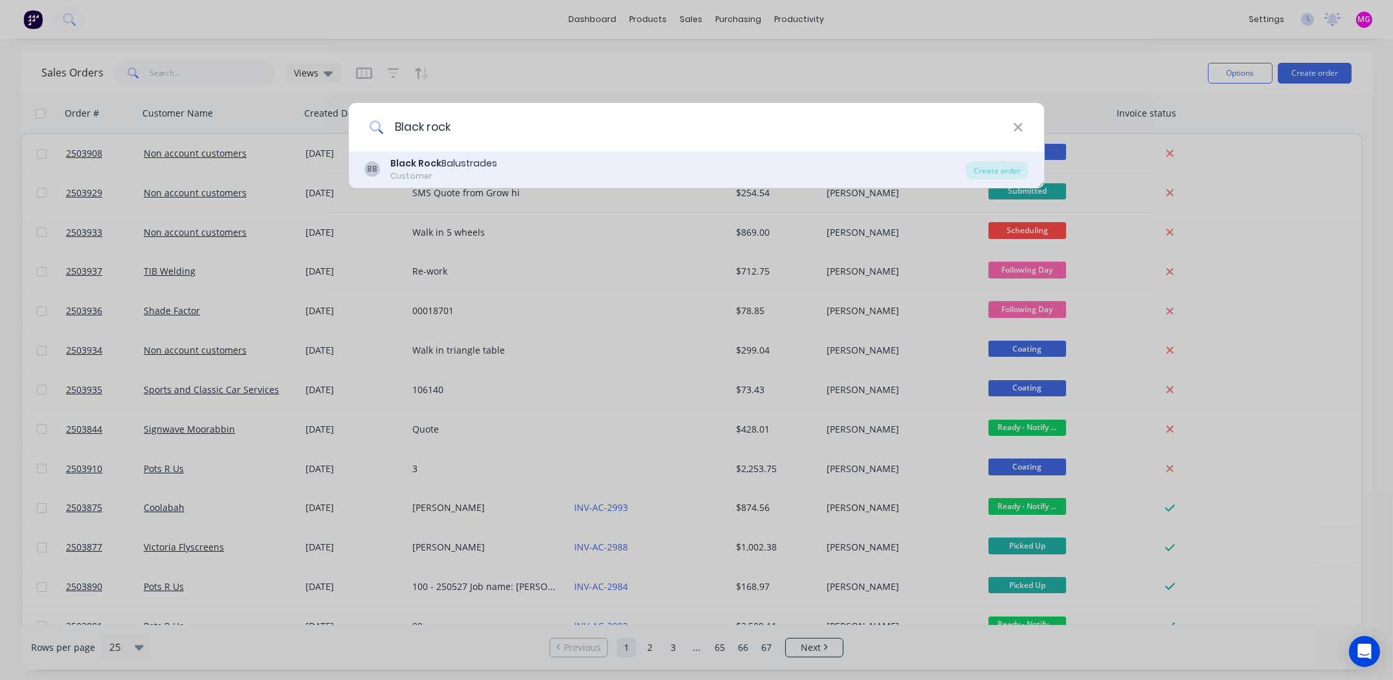
type input "Black rock"
click at [502, 160] on div "BB Black Rock Balustrades Customer" at bounding box center [666, 169] width 602 height 25
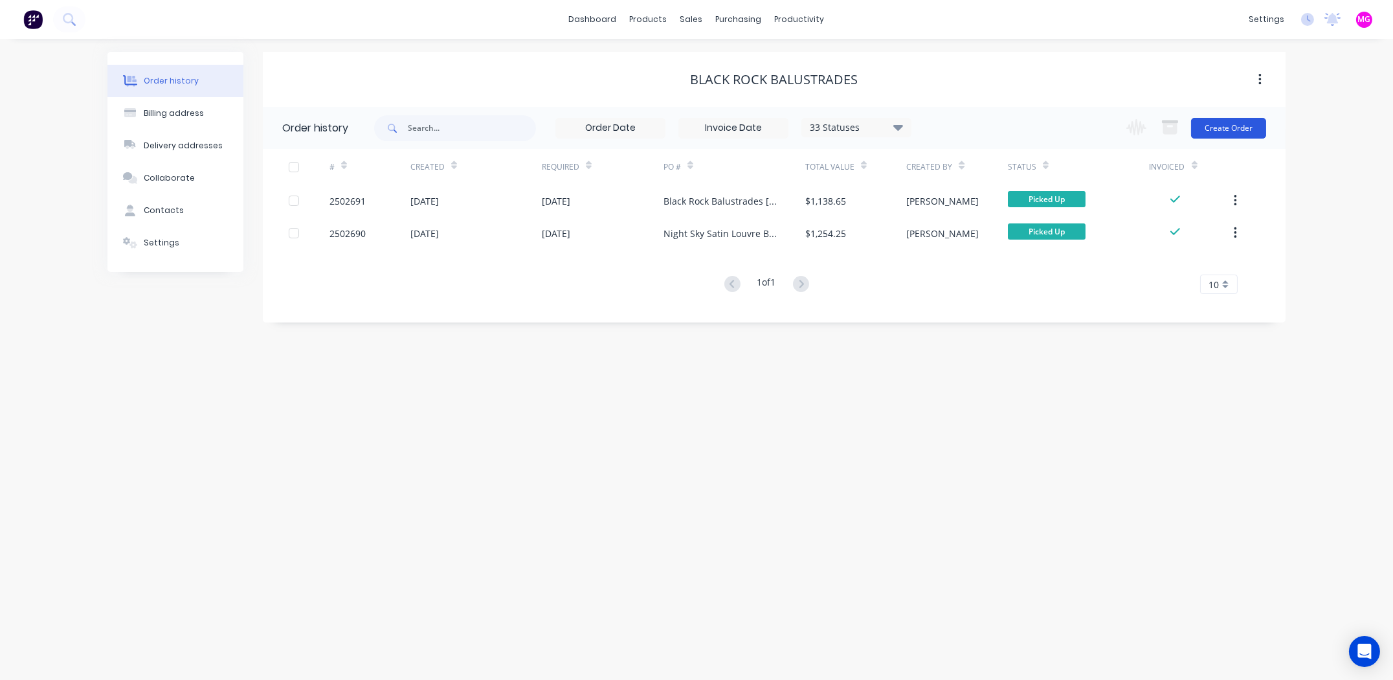
click at [1227, 125] on button "Create Order" at bounding box center [1228, 128] width 75 height 21
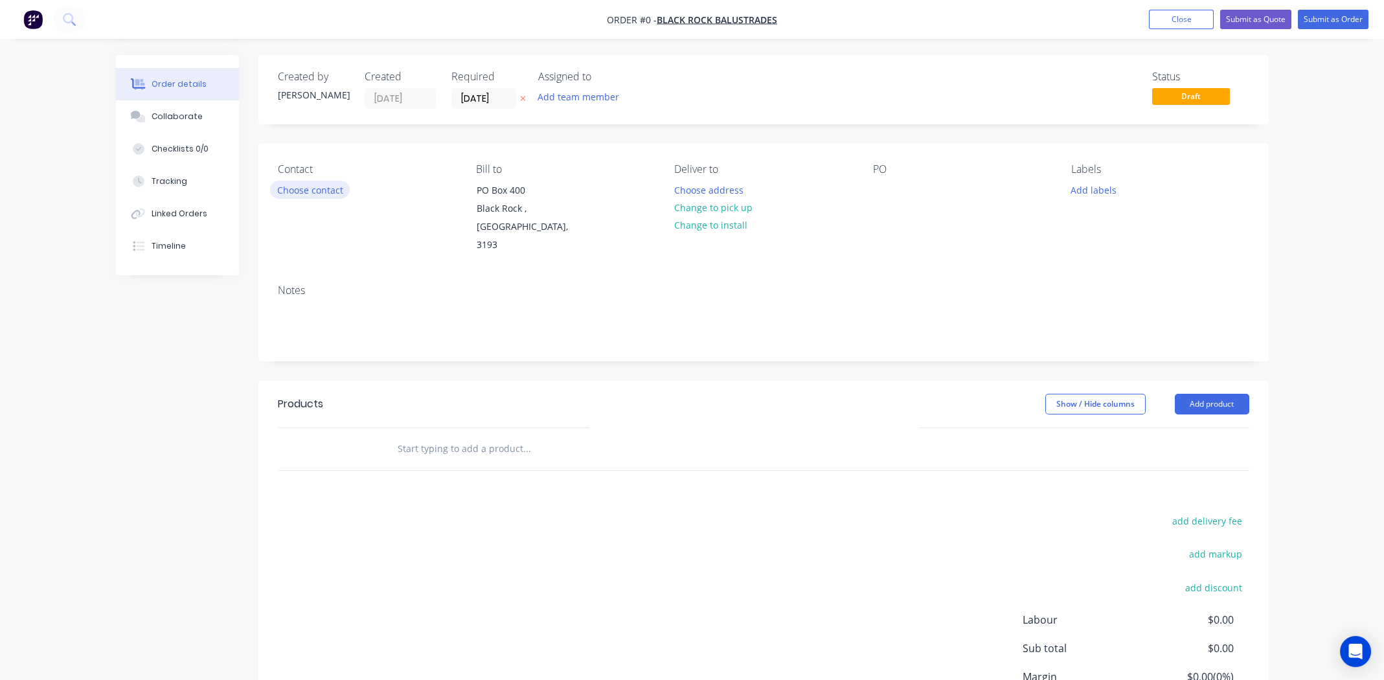
click at [302, 187] on button "Choose contact" at bounding box center [310, 189] width 80 height 17
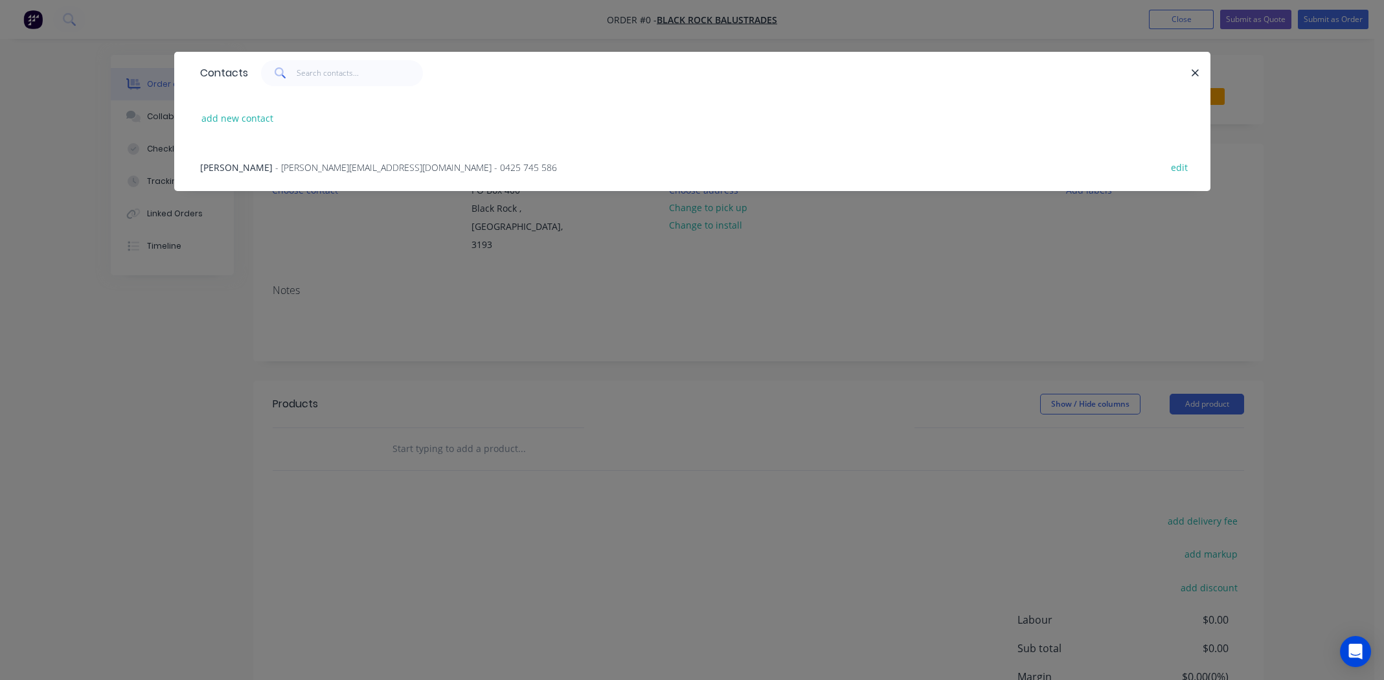
click at [241, 166] on span "Andrew Moore" at bounding box center [236, 167] width 73 height 12
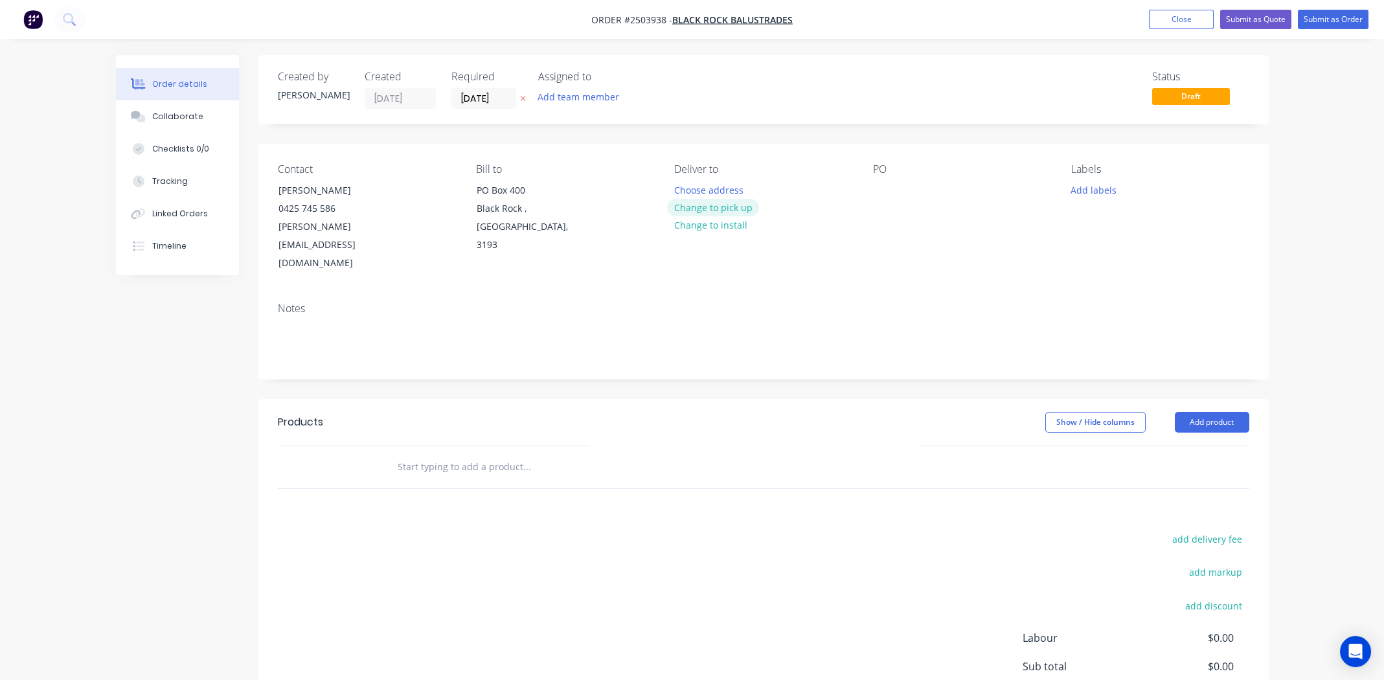
click at [712, 206] on button "Change to pick up" at bounding box center [713, 207] width 92 height 17
click at [888, 190] on div at bounding box center [883, 190] width 21 height 19
click at [1094, 187] on button "Add labels" at bounding box center [1094, 189] width 60 height 17
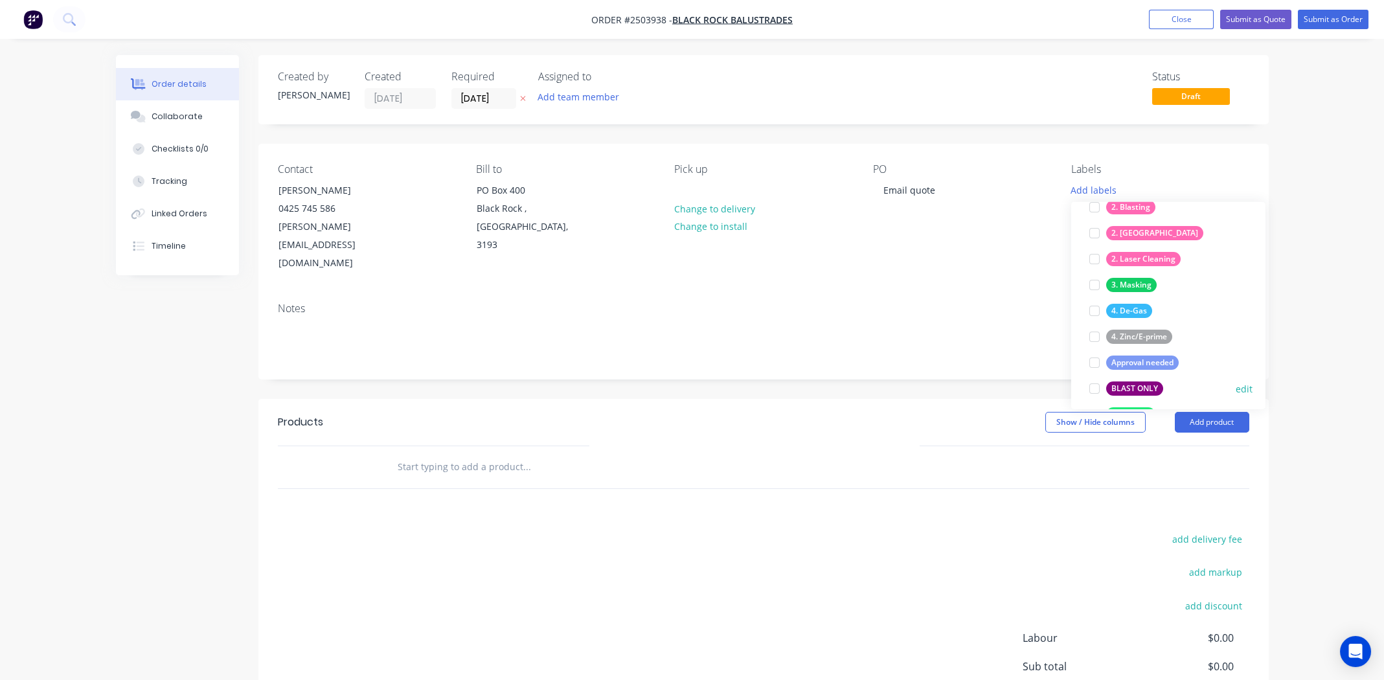
scroll to position [129, 0]
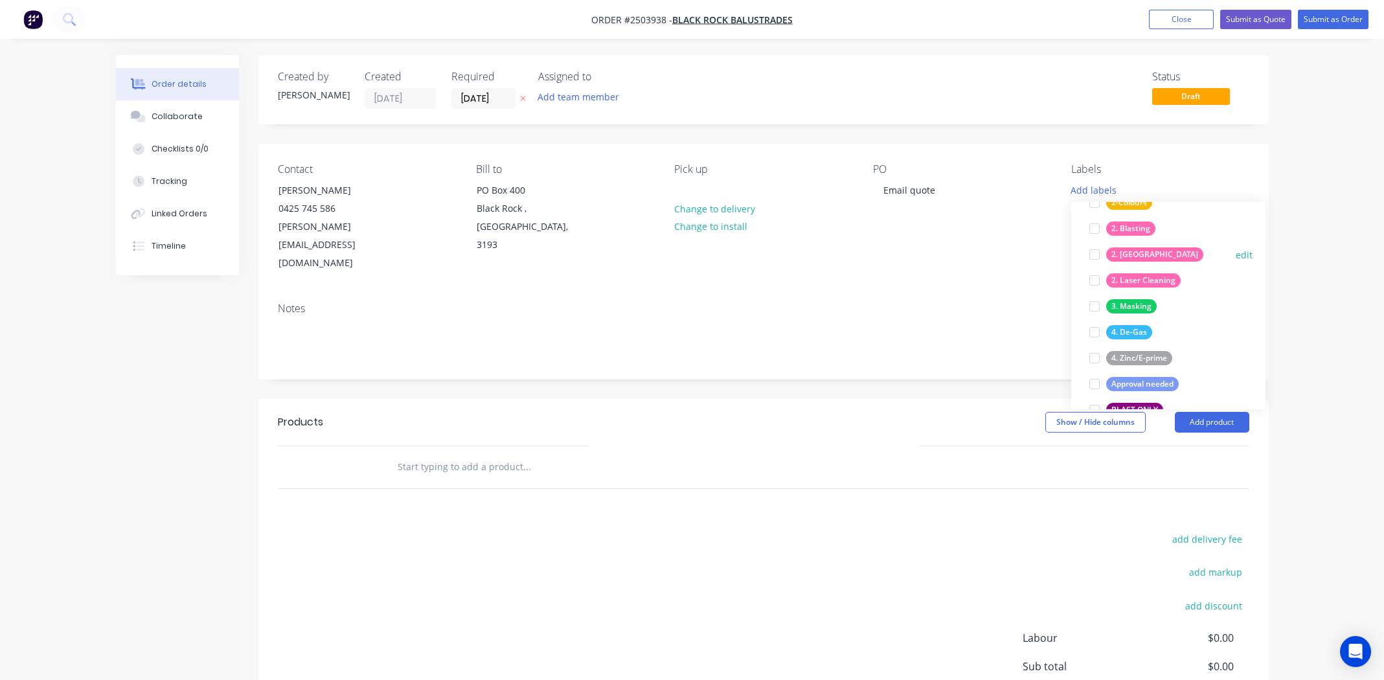
click at [1094, 258] on div at bounding box center [1094, 255] width 26 height 26
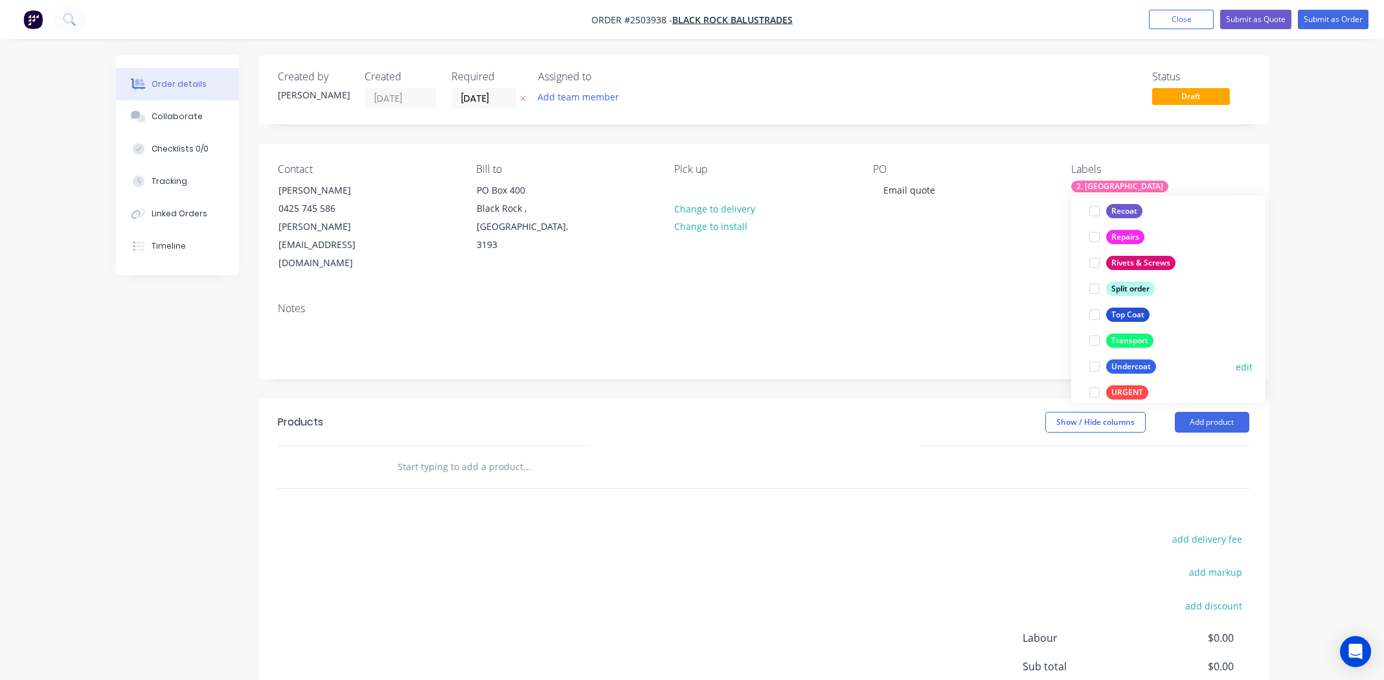
scroll to position [932, 0]
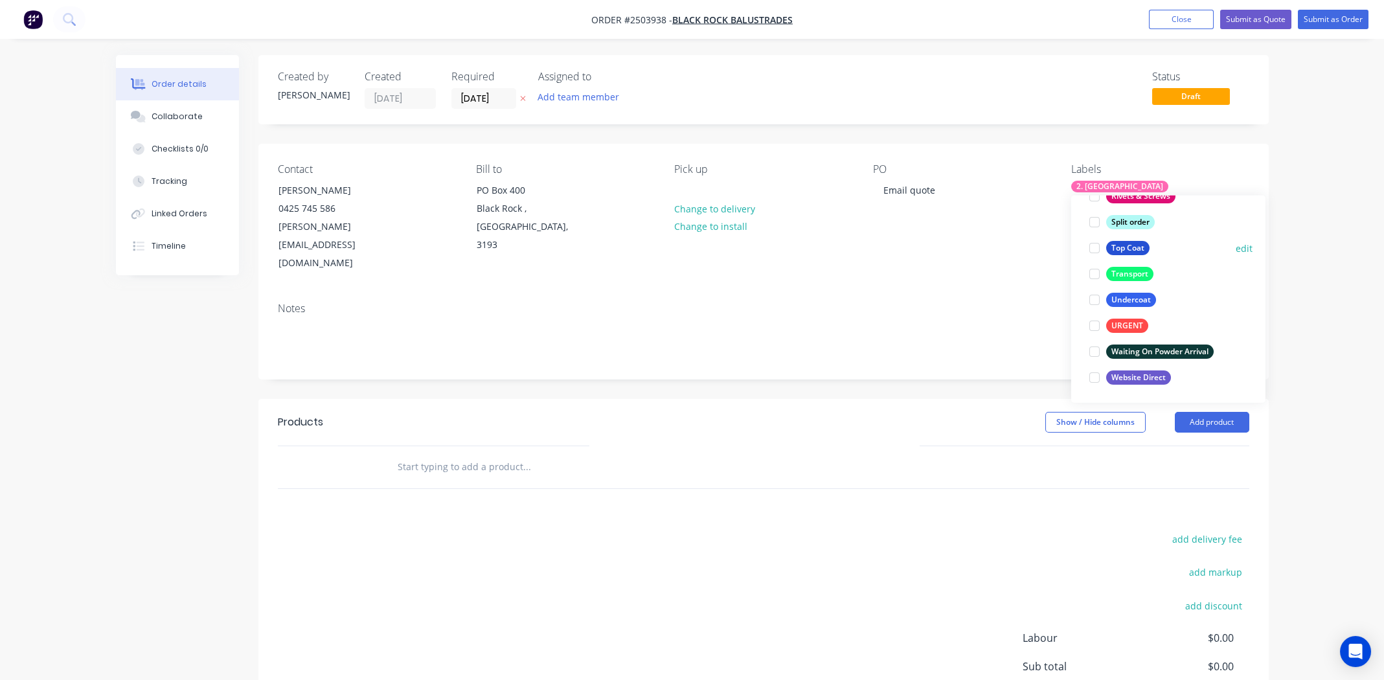
click at [1094, 246] on div at bounding box center [1094, 248] width 26 height 26
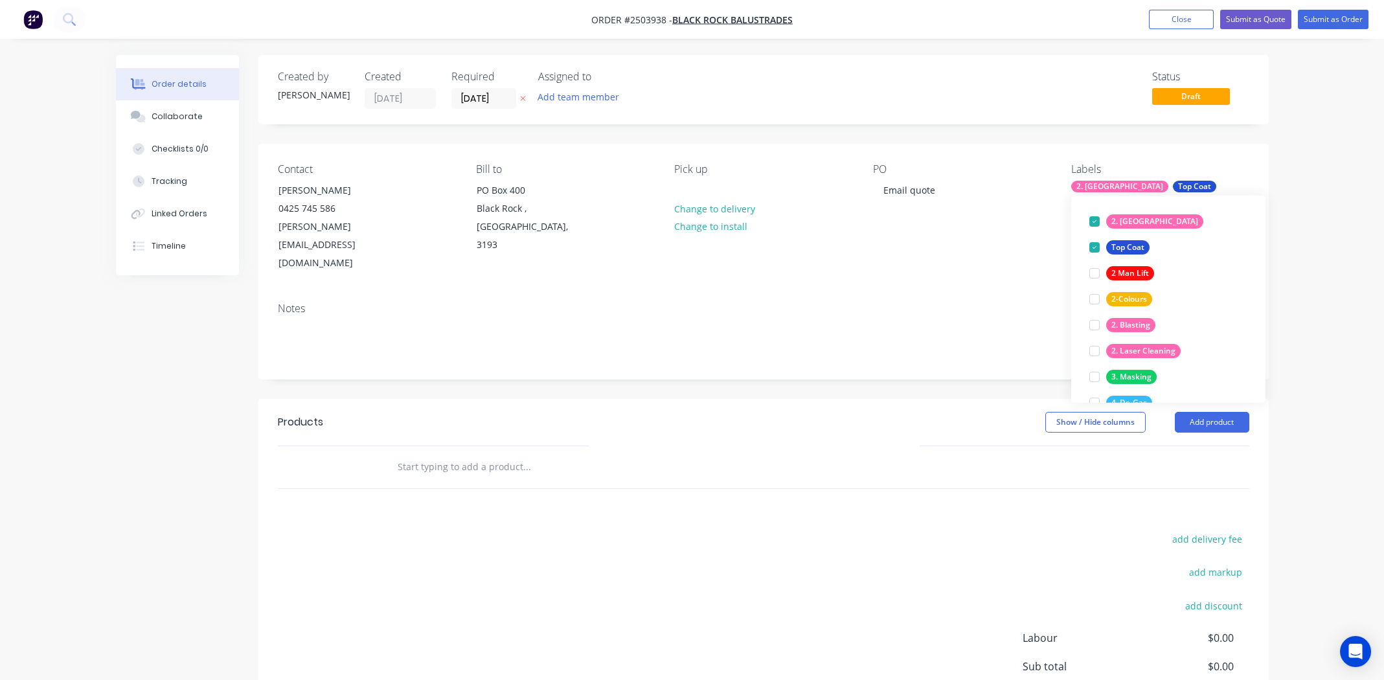
click at [946, 302] on div "Notes" at bounding box center [763, 308] width 971 height 12
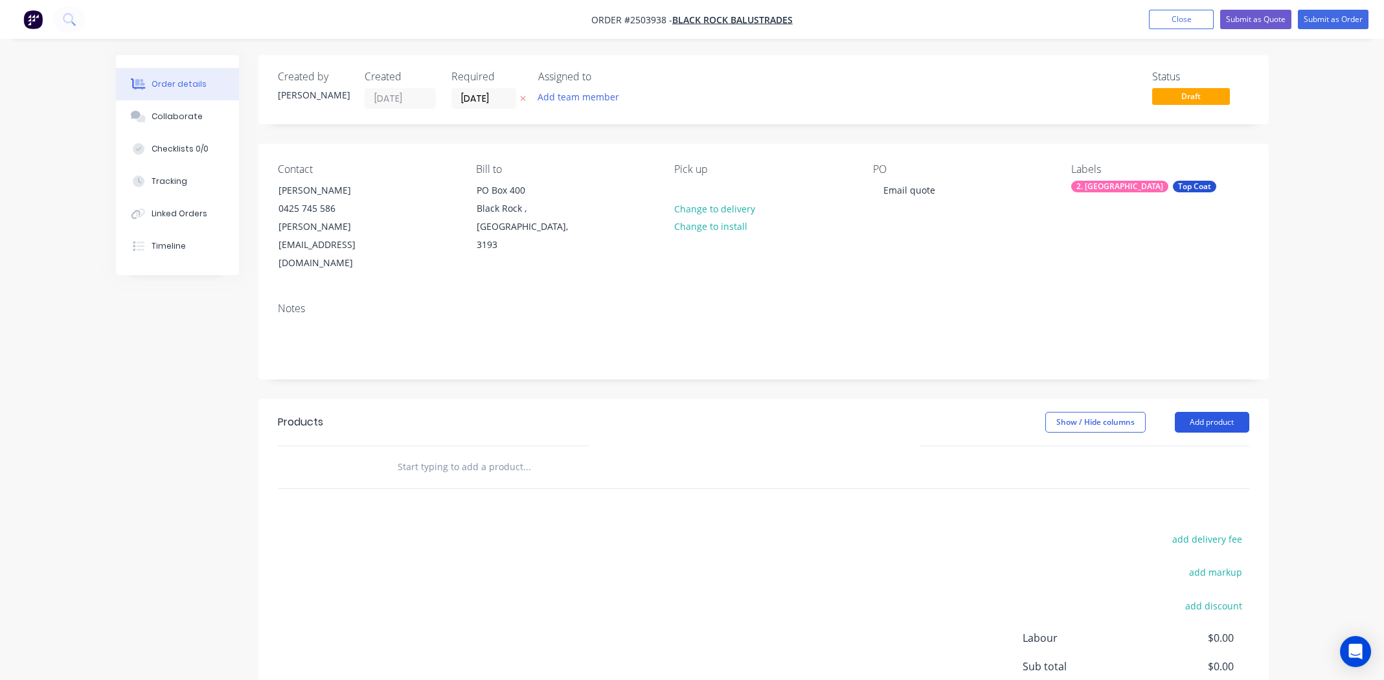
click at [1213, 412] on button "Add product" at bounding box center [1212, 422] width 74 height 21
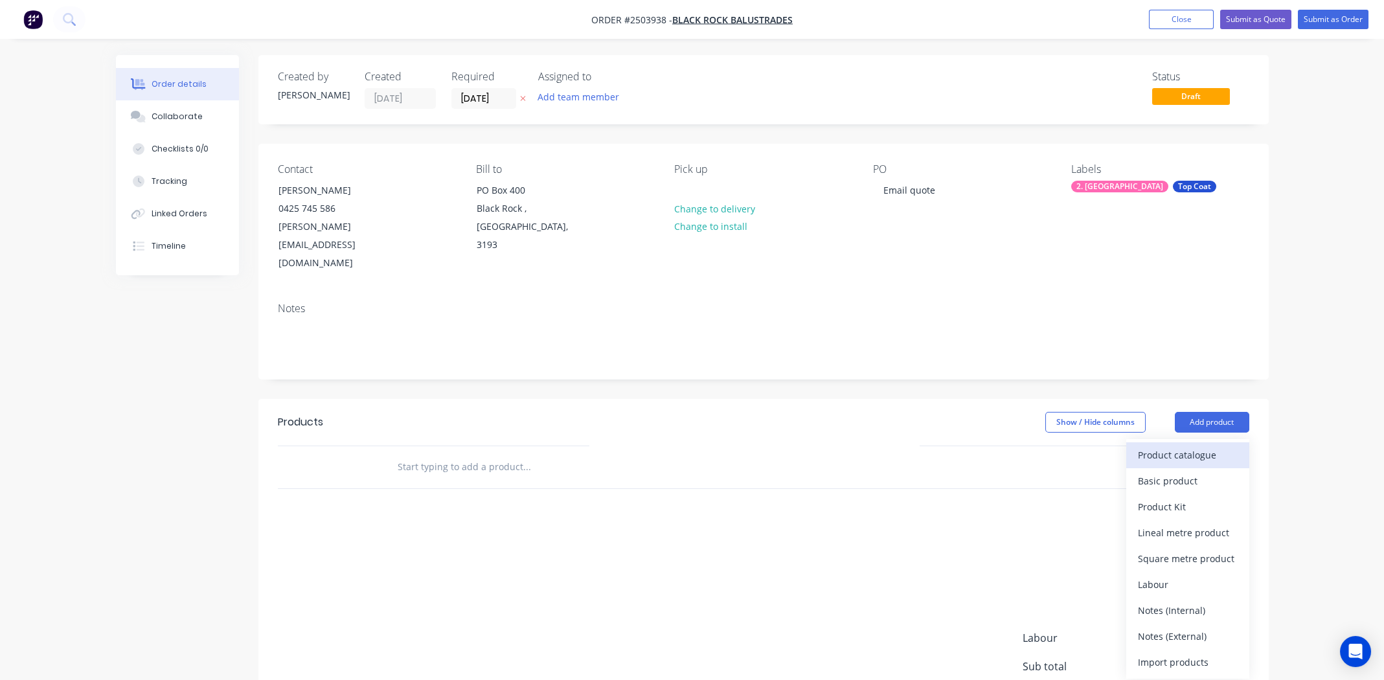
click at [1187, 445] on div "Product catalogue" at bounding box center [1188, 454] width 100 height 19
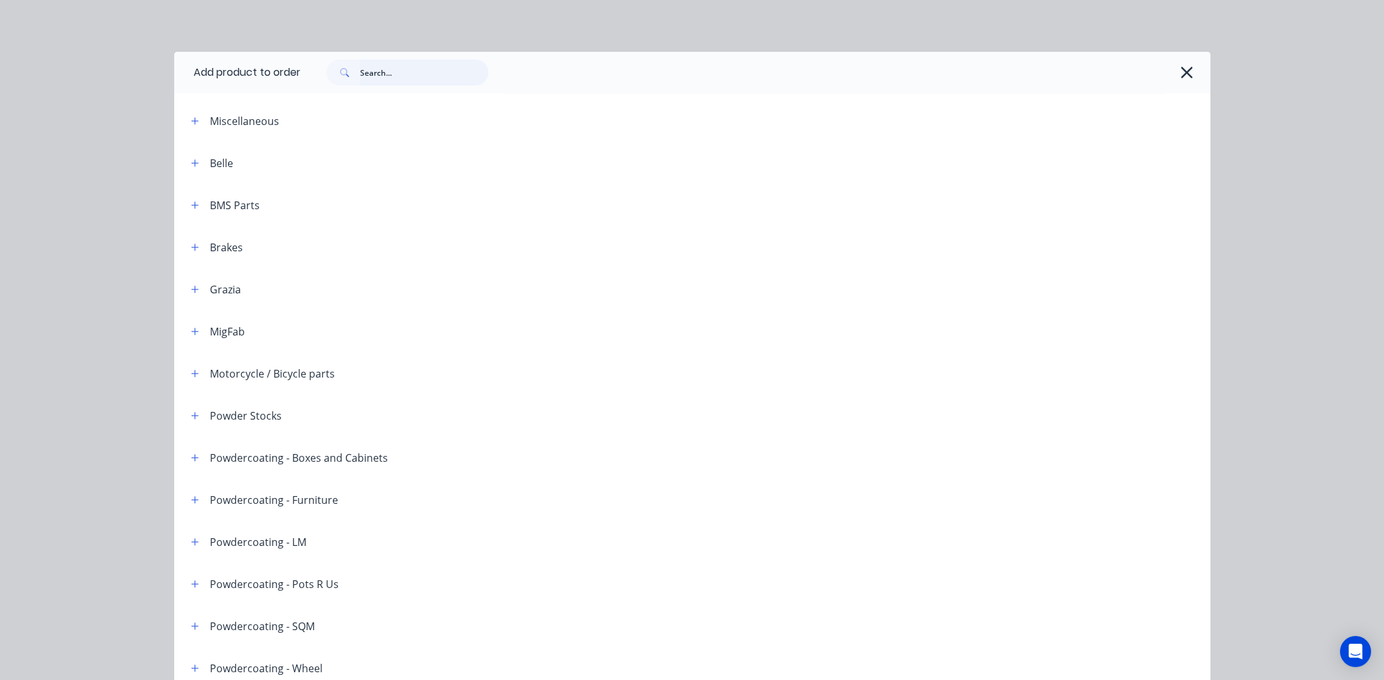
click at [418, 74] on input "text" at bounding box center [424, 73] width 128 height 26
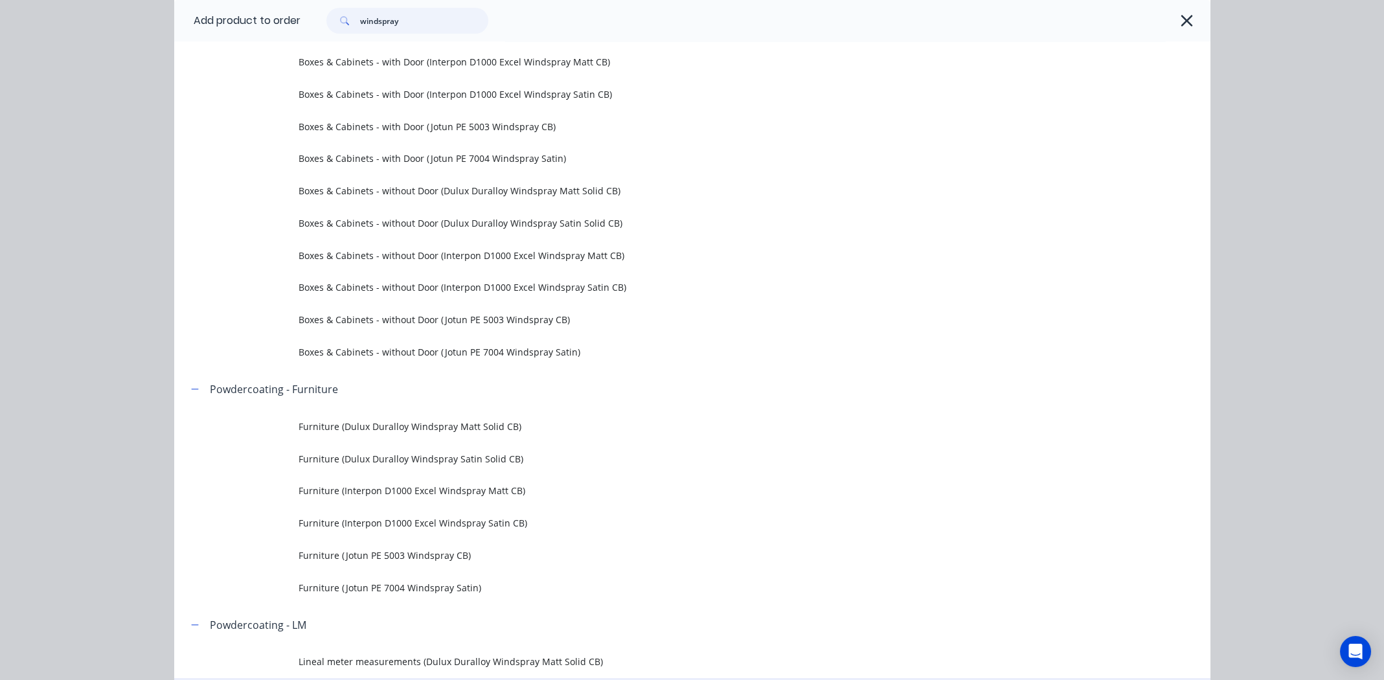
scroll to position [517, 0]
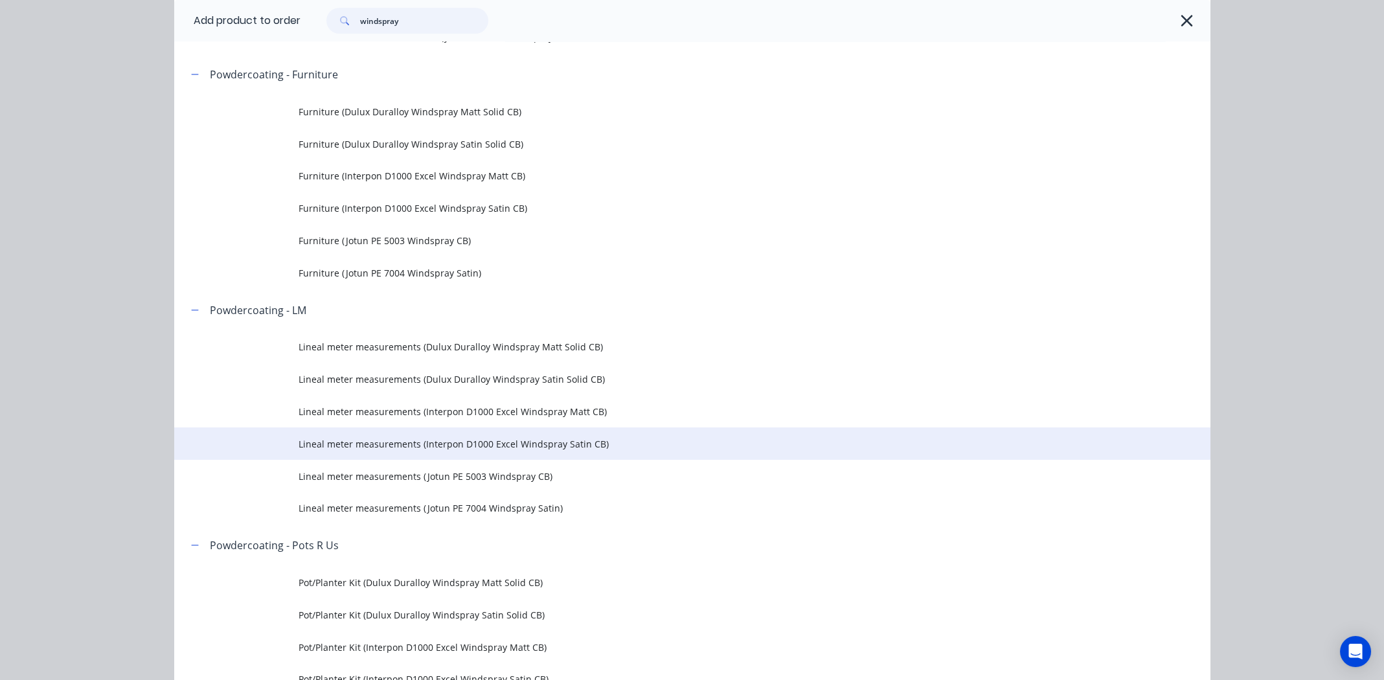
type input "windspray"
click at [398, 446] on span "Lineal meter measurements (Interpon D1000 Excel Windspray Satin CB)" at bounding box center [662, 444] width 729 height 14
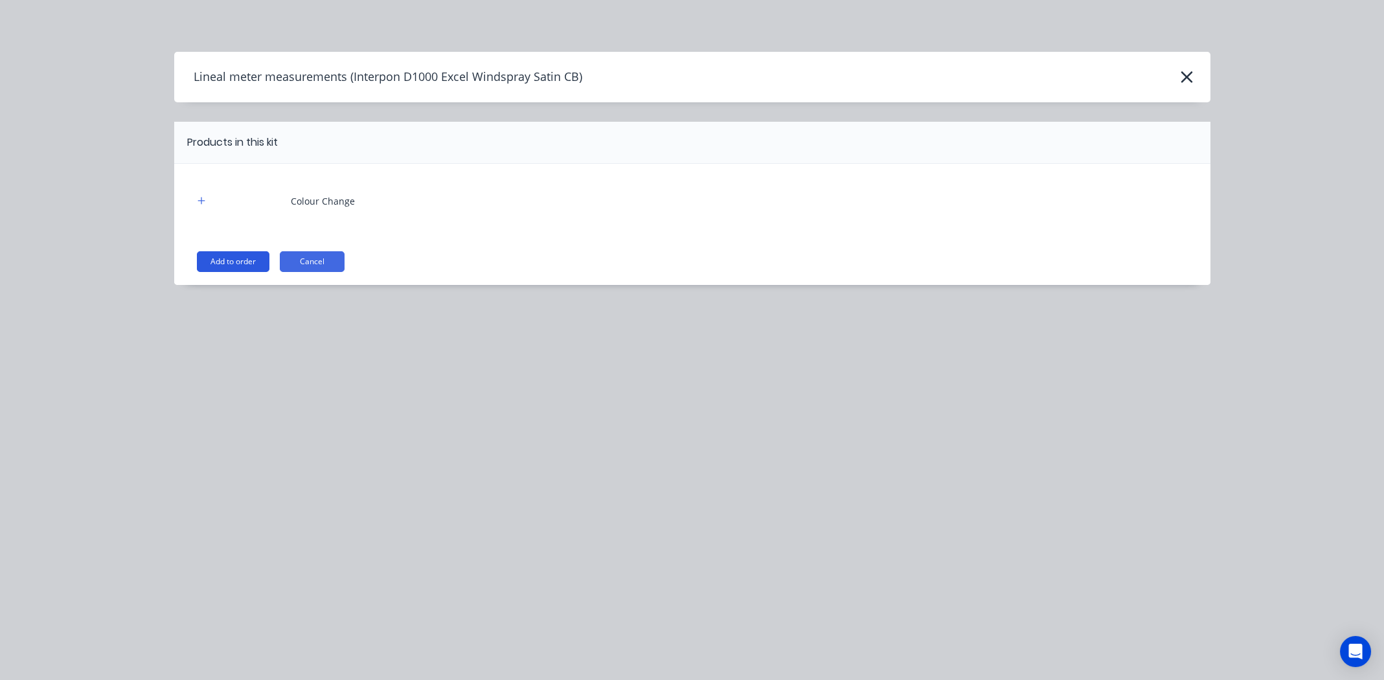
click at [232, 261] on button "Add to order" at bounding box center [233, 261] width 73 height 21
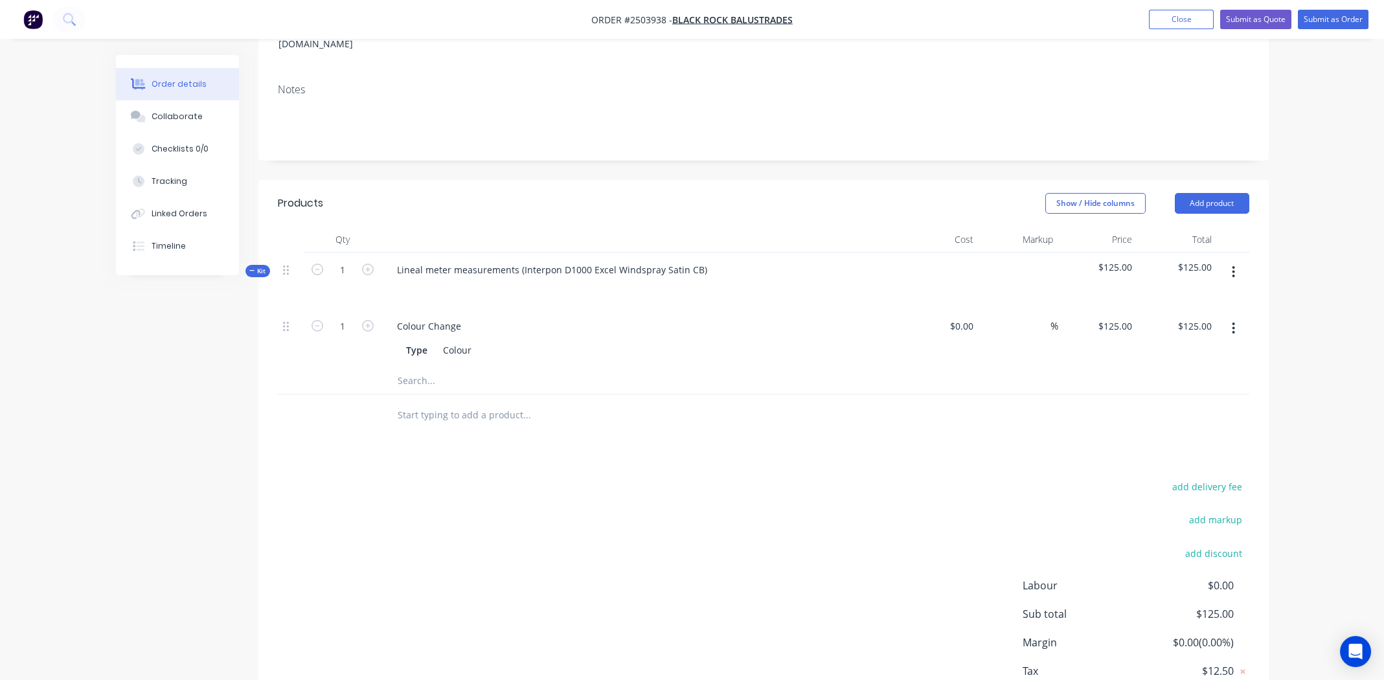
scroll to position [258, 0]
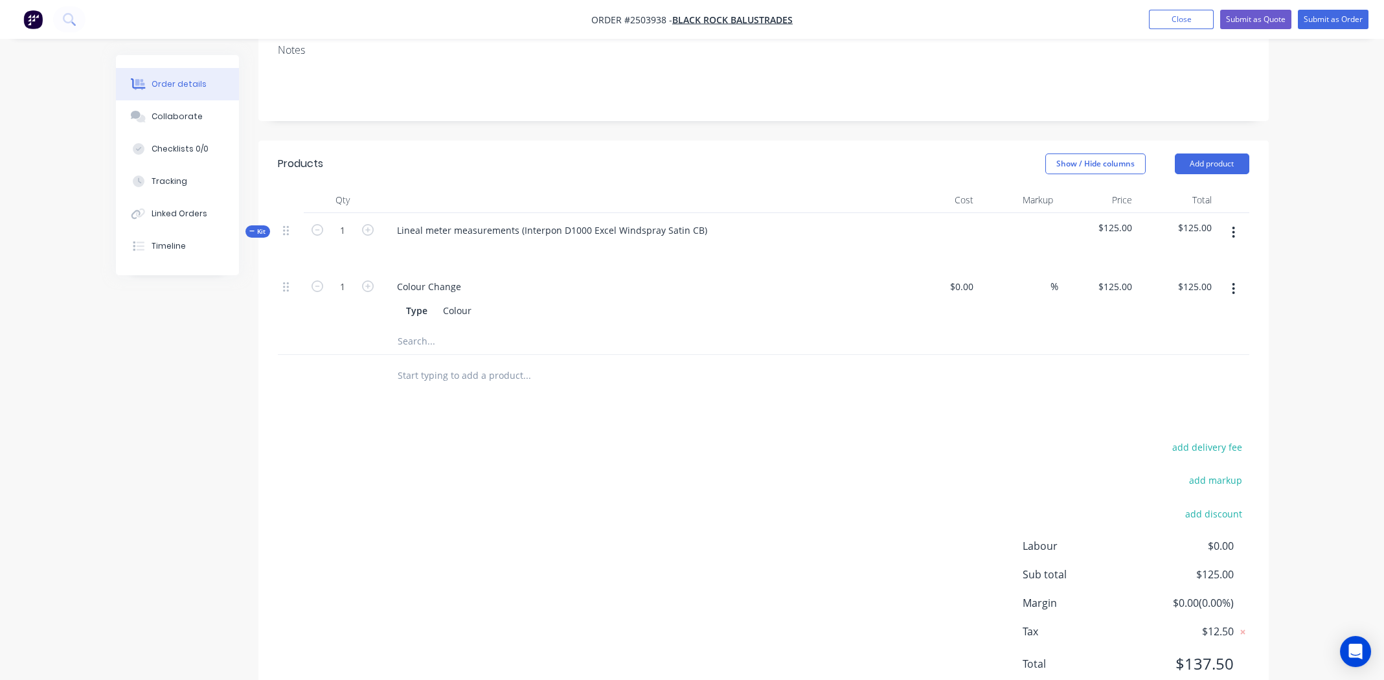
click at [1230, 221] on button "button" at bounding box center [1233, 232] width 30 height 23
click at [1229, 257] on div "Add product to kit" at bounding box center [1188, 266] width 100 height 19
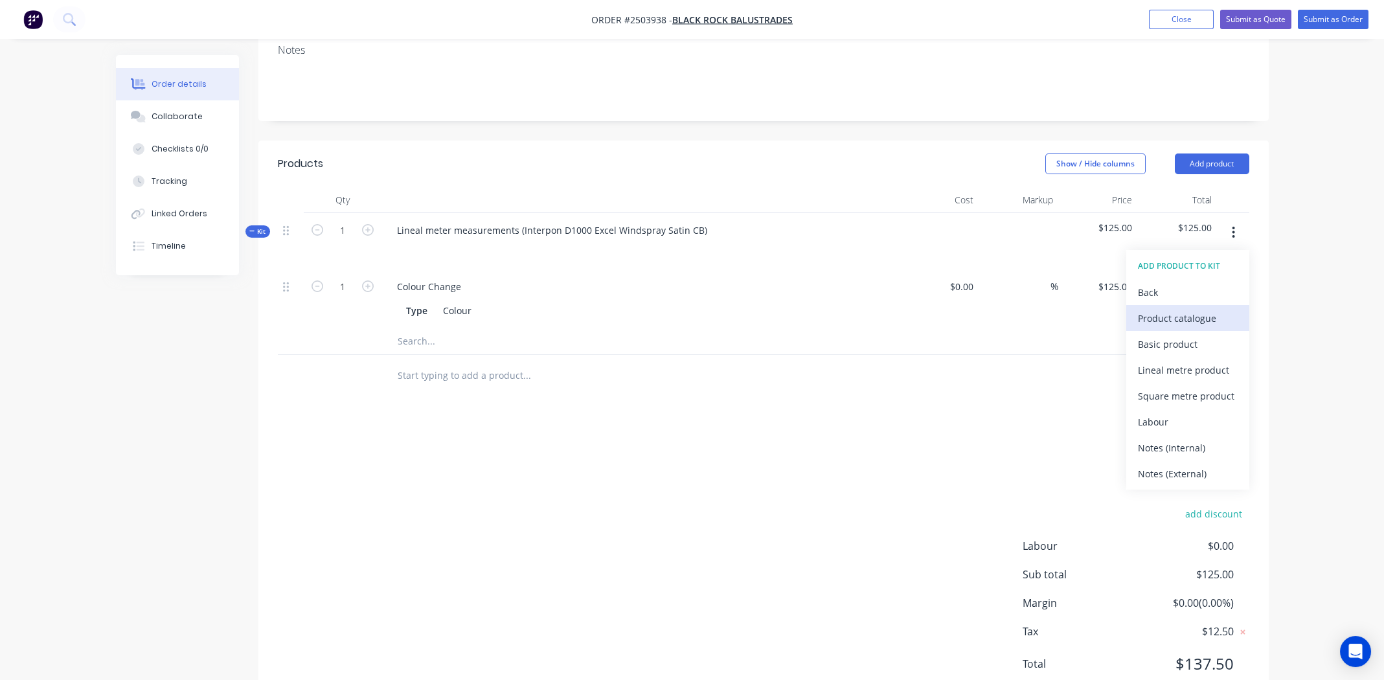
click at [1215, 309] on div "Product catalogue" at bounding box center [1188, 318] width 100 height 19
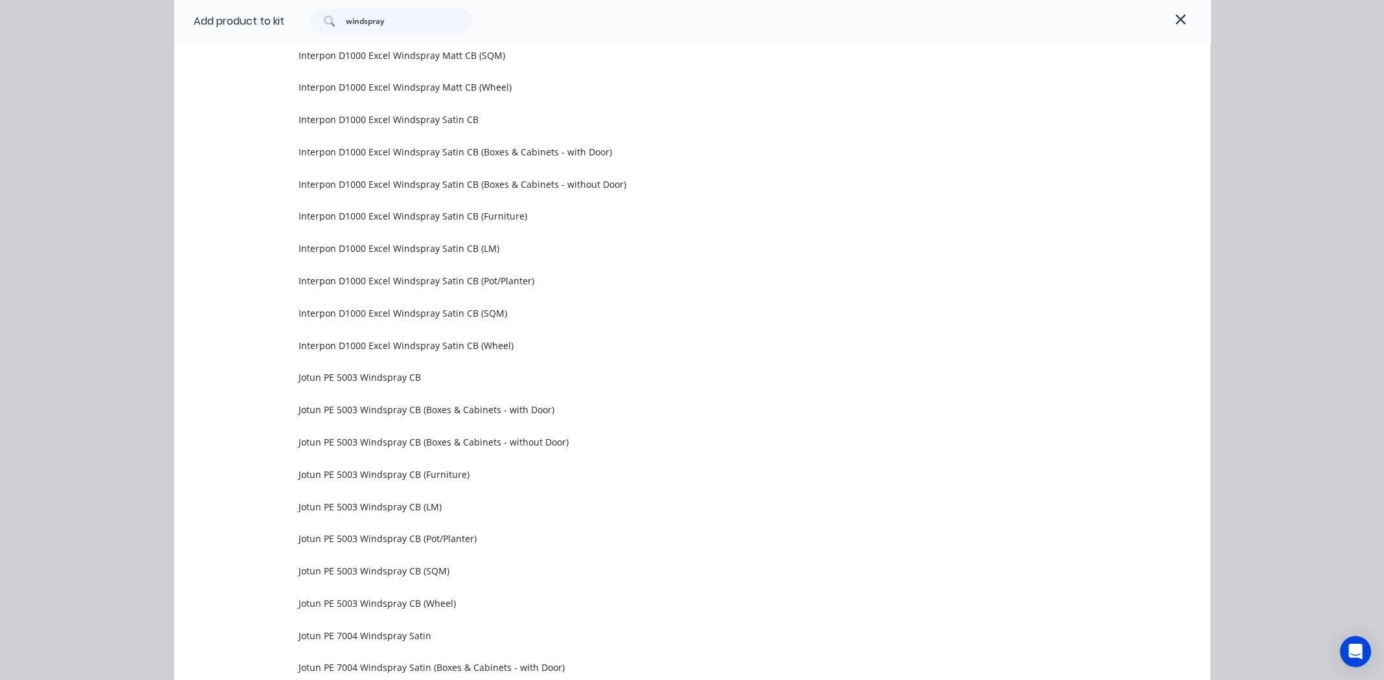
scroll to position [778, 0]
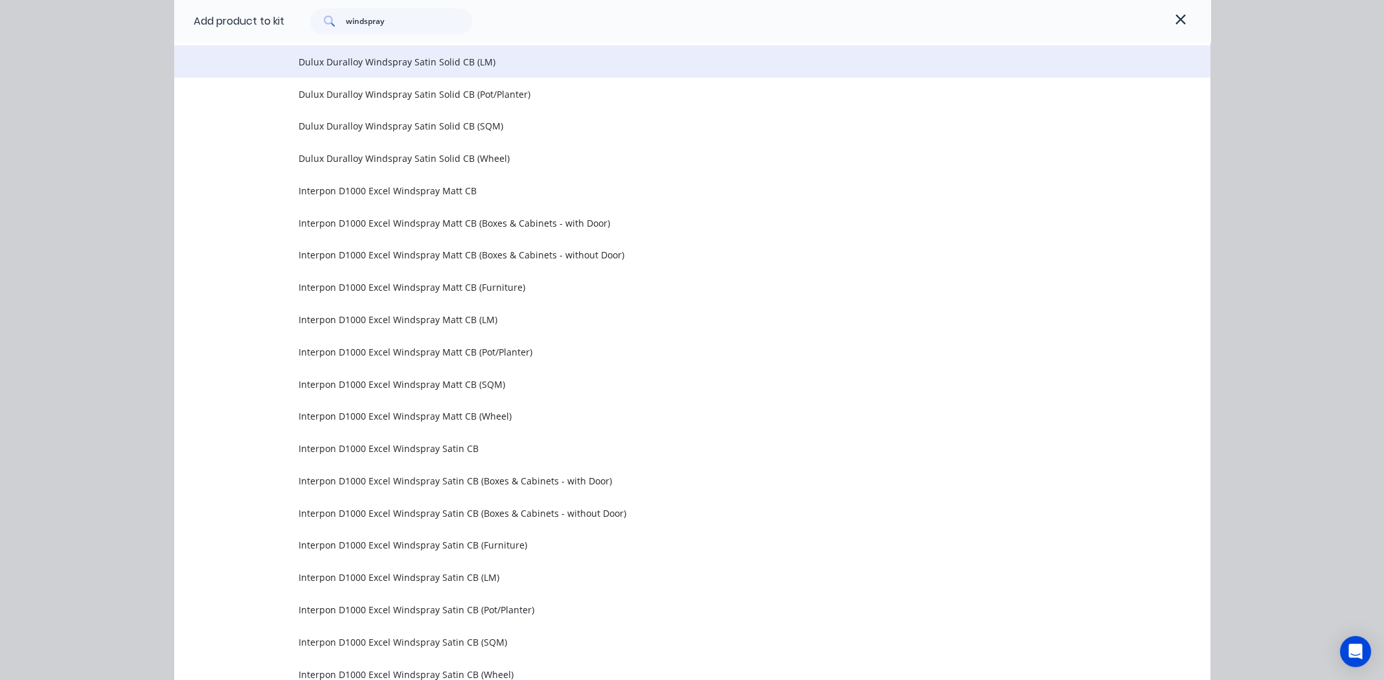
click at [398, 61] on span "Dulux Duralloy Windspray Satin Solid CB (LM)" at bounding box center [662, 62] width 729 height 14
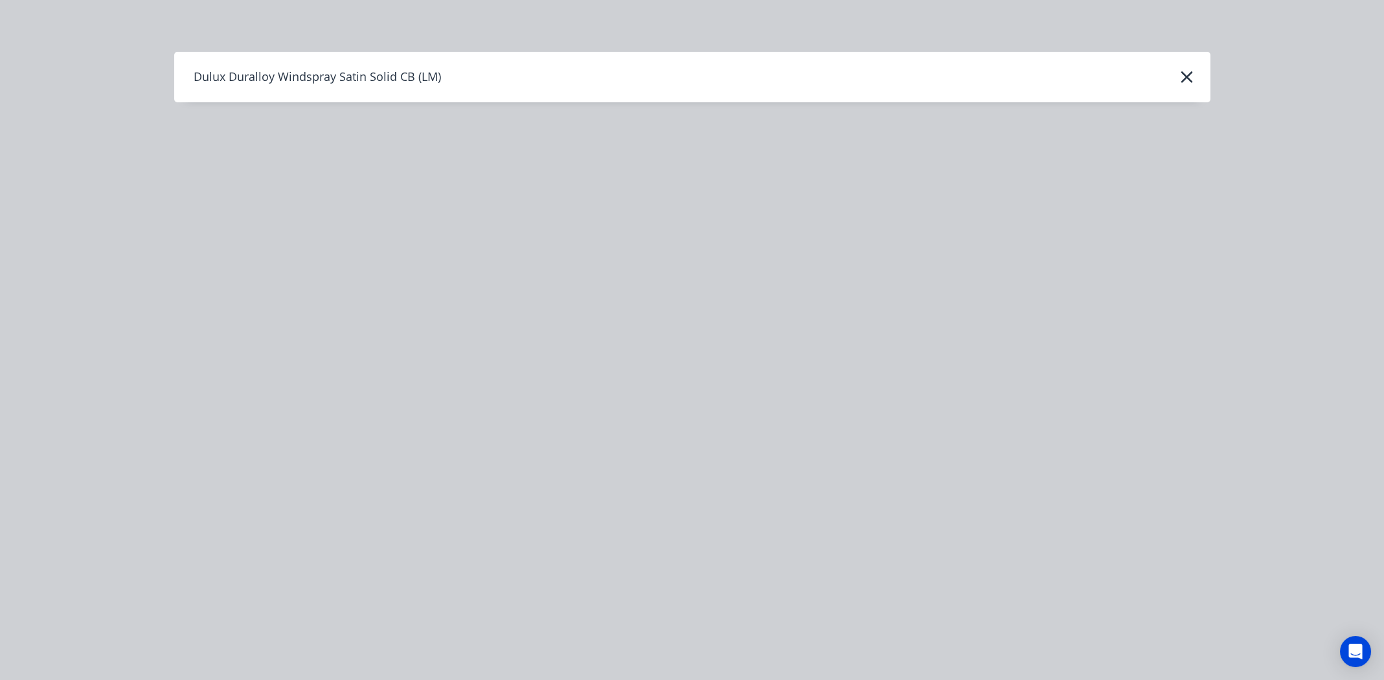
scroll to position [0, 0]
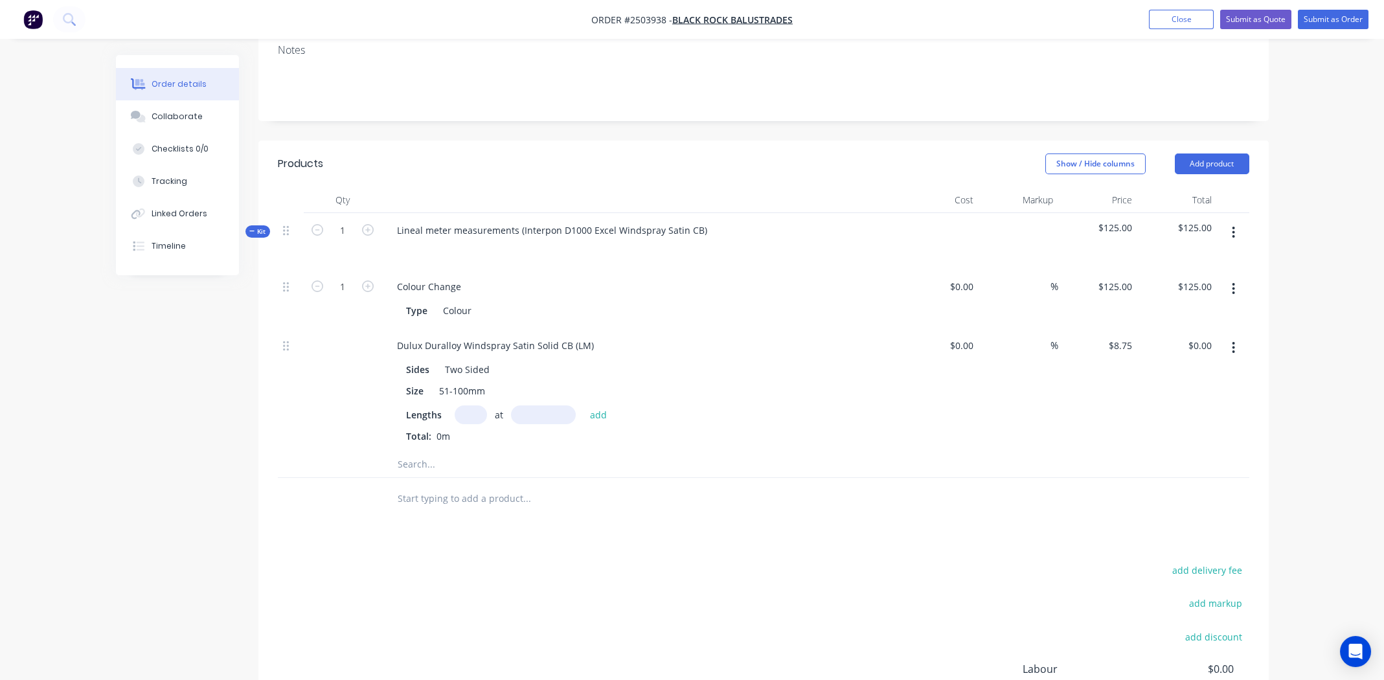
click at [1232, 341] on icon "button" at bounding box center [1233, 348] width 3 height 14
click at [1210, 424] on div "Delete" at bounding box center [1188, 433] width 100 height 19
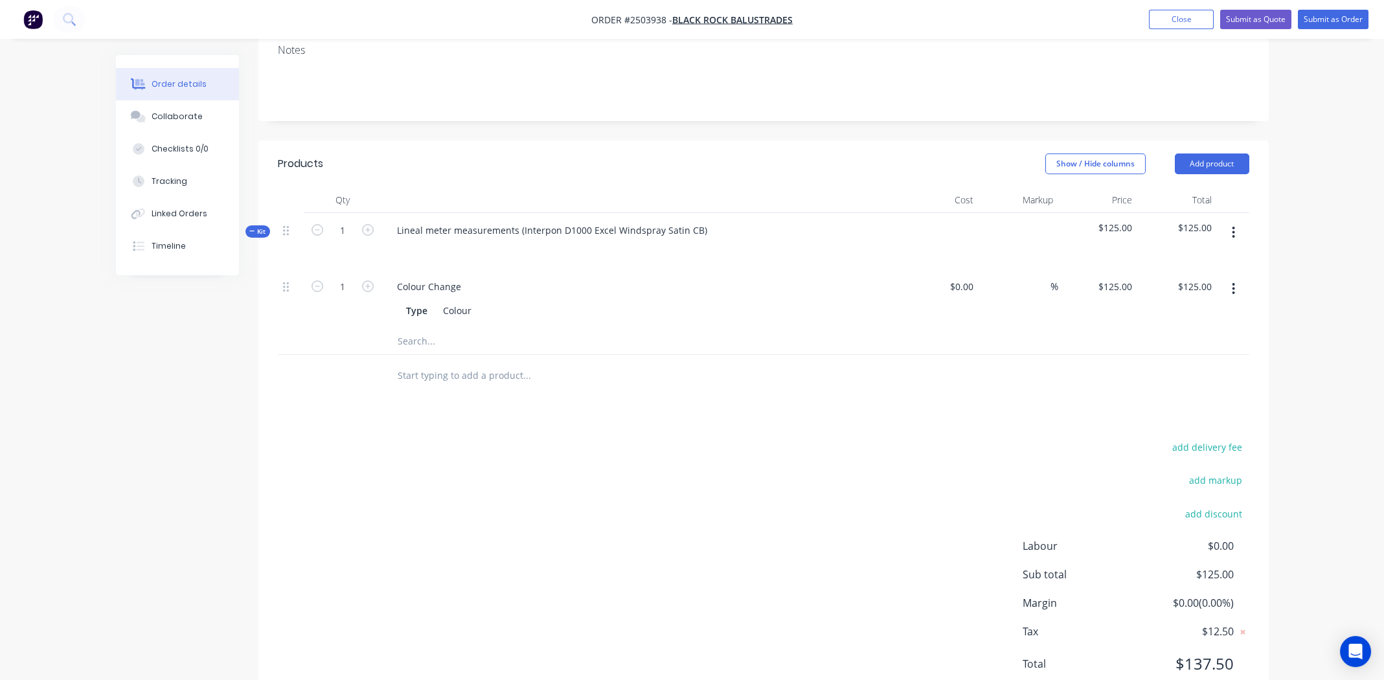
click at [1230, 221] on button "button" at bounding box center [1233, 232] width 30 height 23
click at [1212, 257] on div "Add product to kit" at bounding box center [1188, 266] width 100 height 19
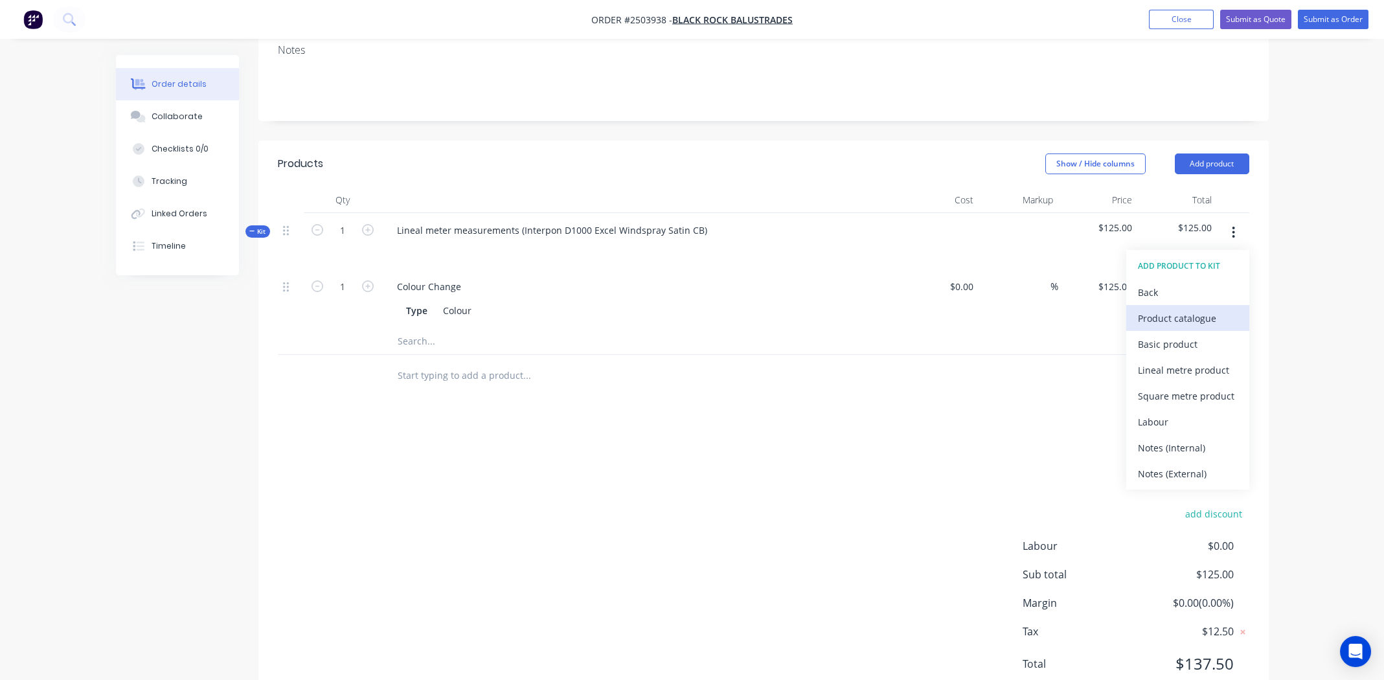
click at [1209, 309] on div "Product catalogue" at bounding box center [1188, 318] width 100 height 19
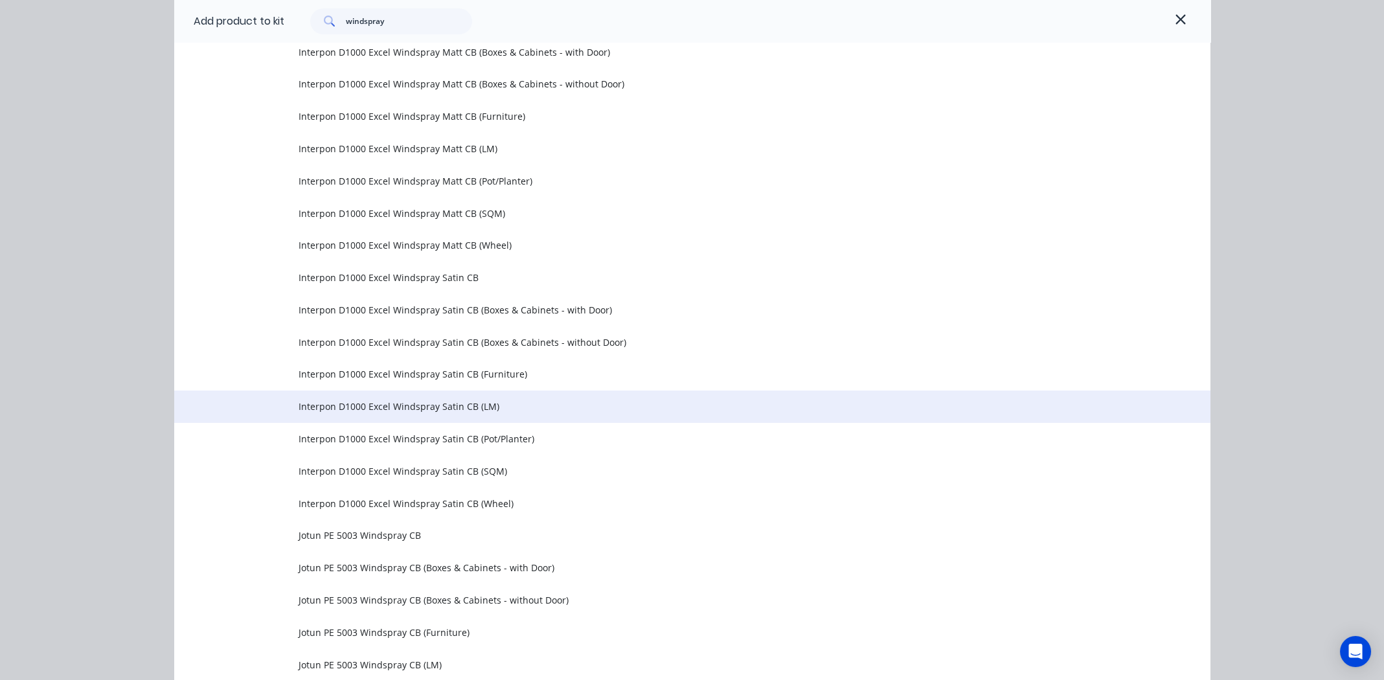
scroll to position [971, 0]
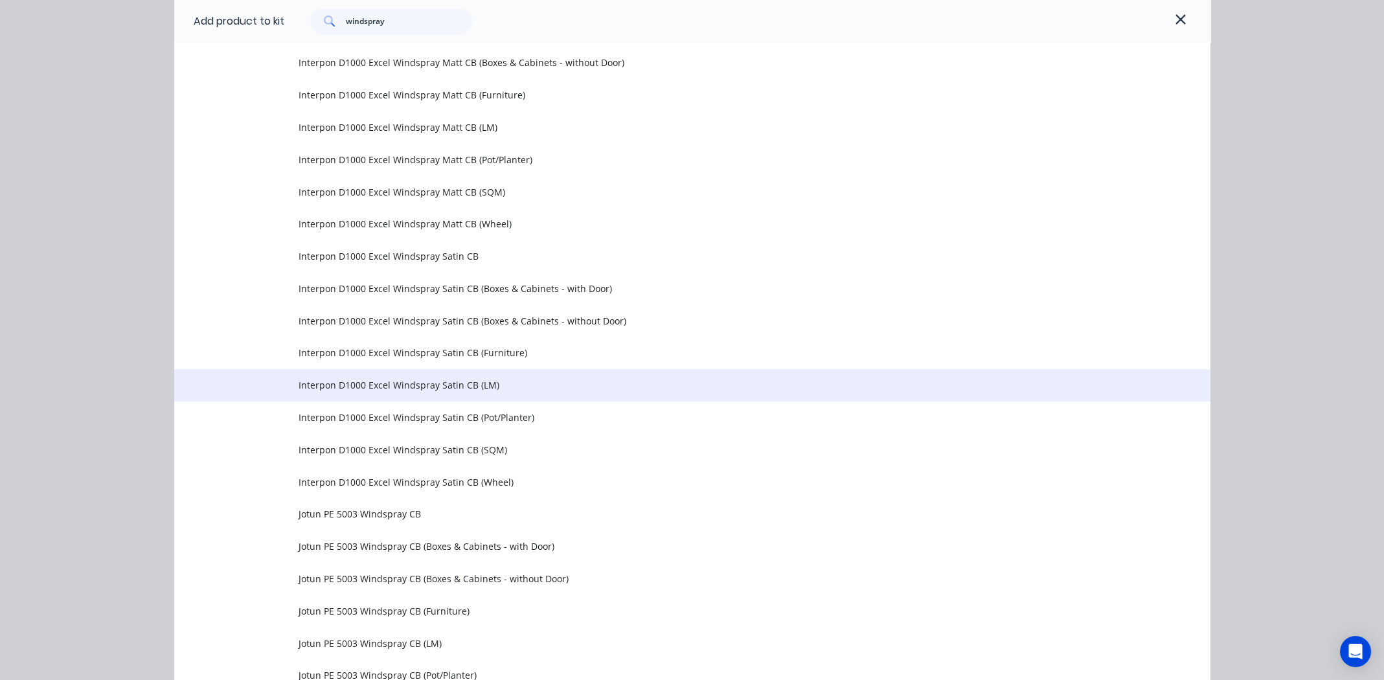
click at [375, 385] on span "Interpon D1000 Excel Windspray Satin CB (LM)" at bounding box center [662, 385] width 729 height 14
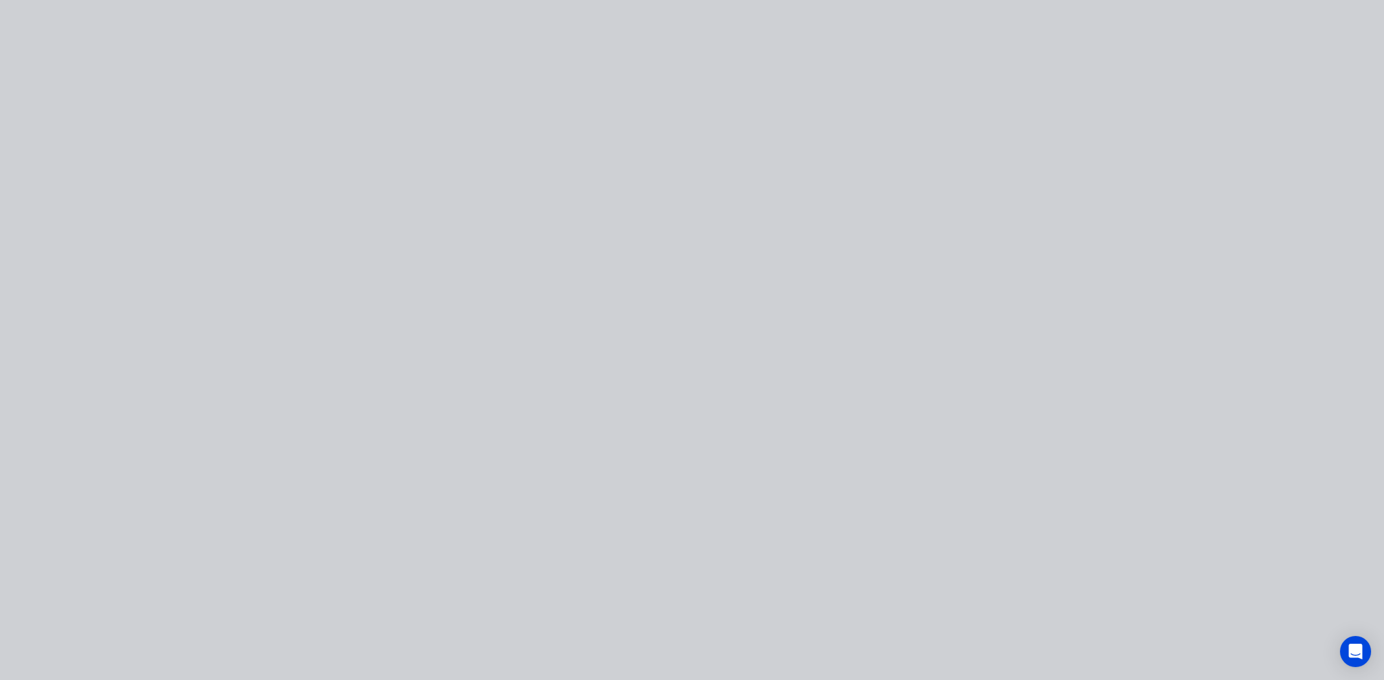
type input "$8.75"
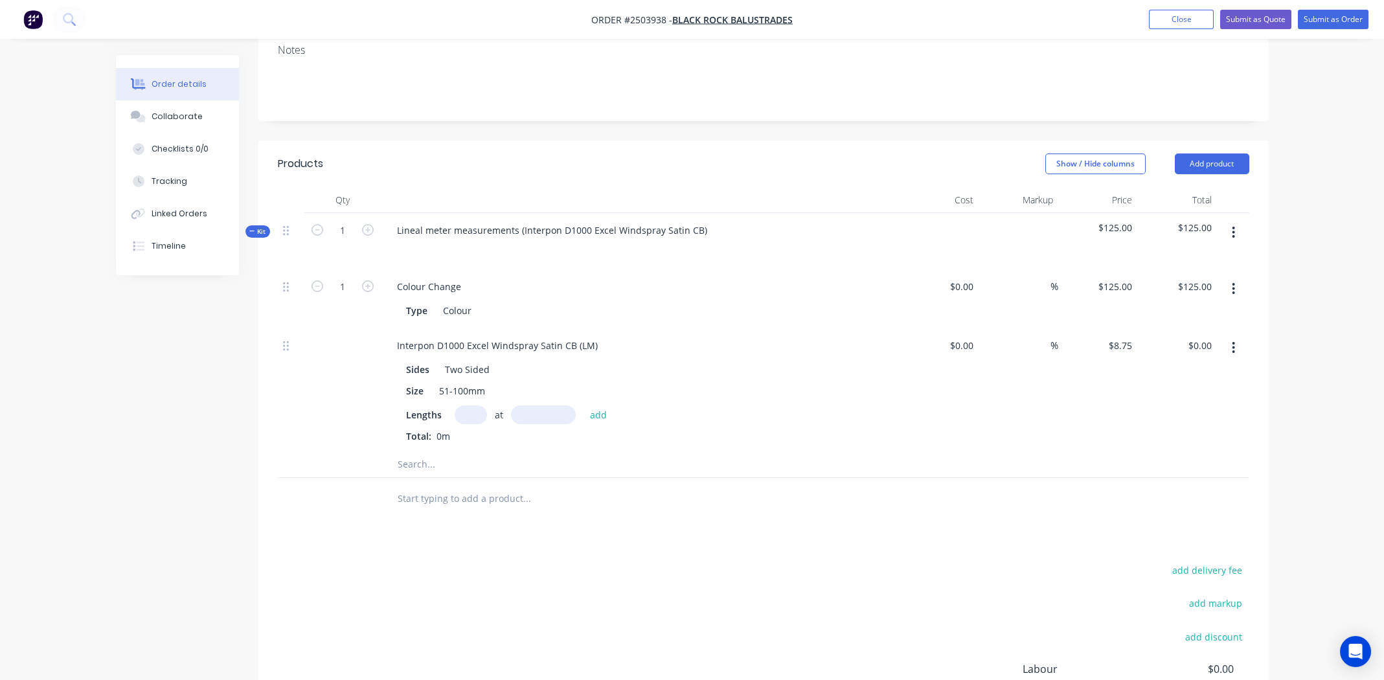
click at [467, 405] on input "text" at bounding box center [471, 414] width 32 height 19
type input "35"
type input "1050"
click at [583, 405] on button "add" at bounding box center [598, 413] width 30 height 17
type input "$321.56"
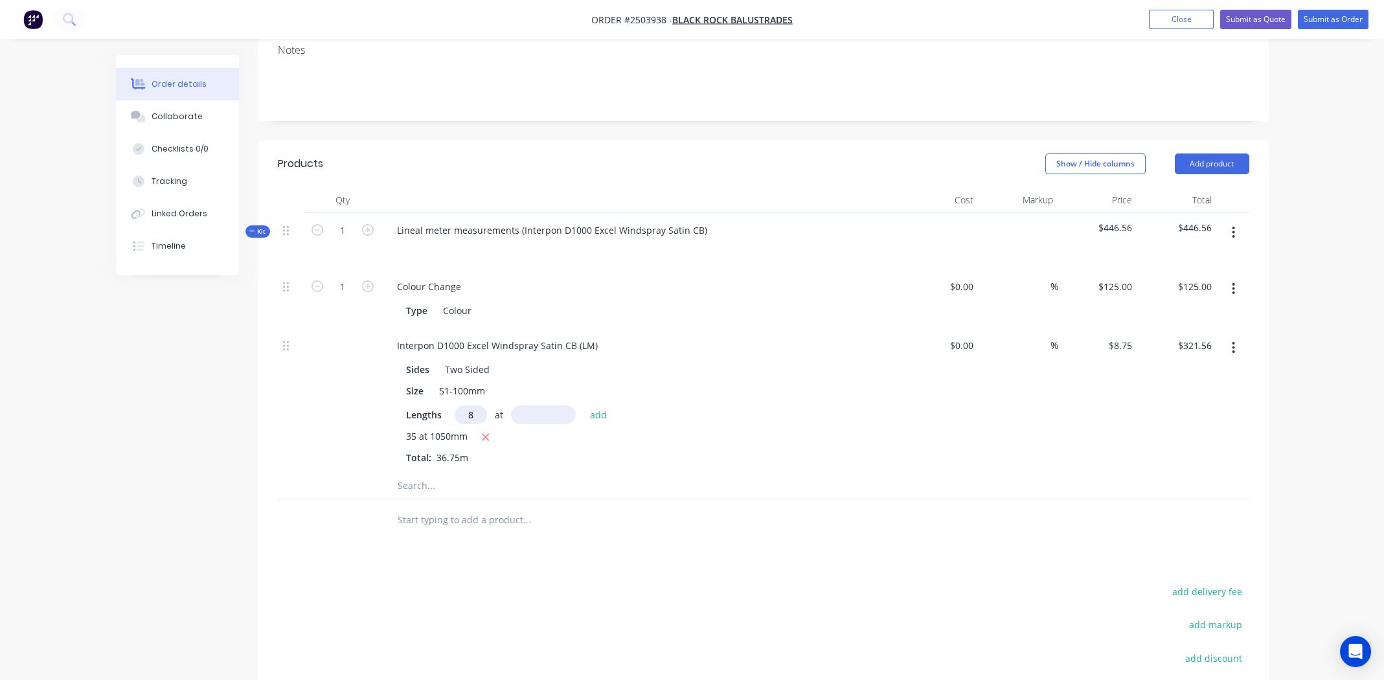
type input "8"
type input "5800"
click at [583, 405] on button "add" at bounding box center [598, 413] width 30 height 17
type input "$727.56"
click at [1232, 225] on icon "button" at bounding box center [1233, 232] width 3 height 14
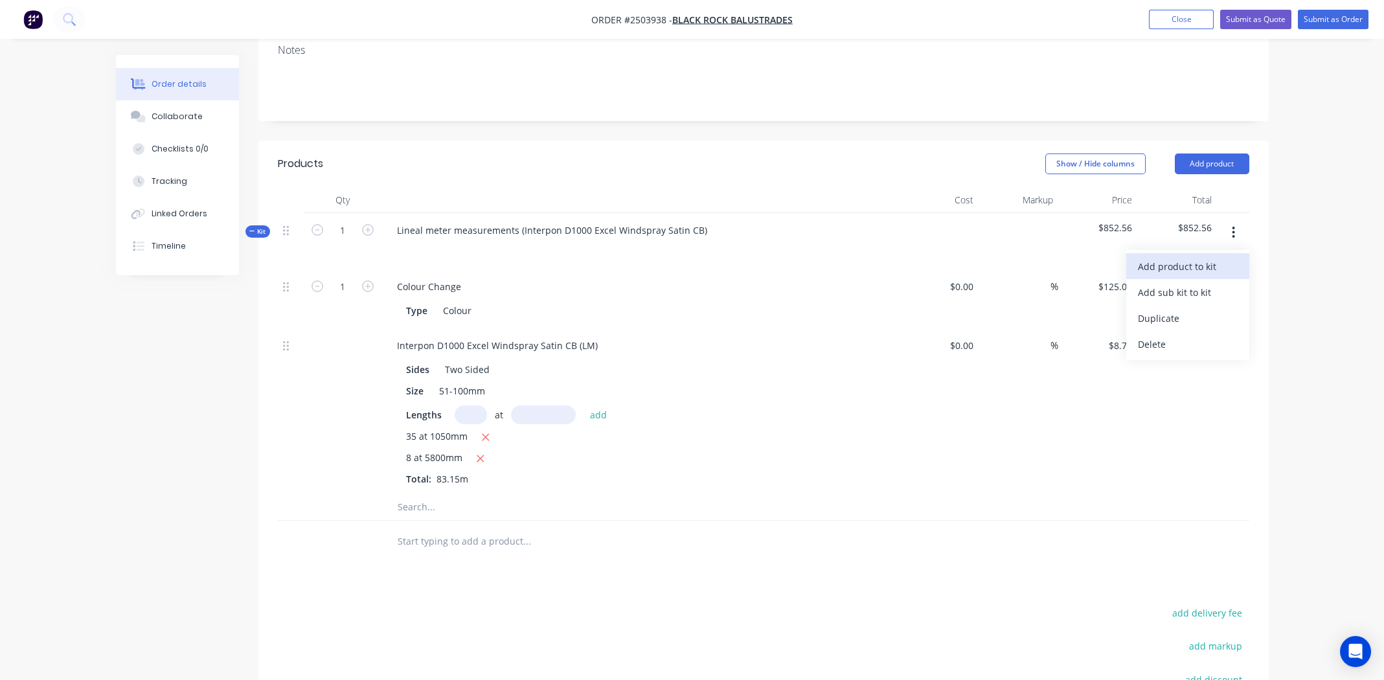
click at [1201, 257] on div "Add product to kit" at bounding box center [1188, 266] width 100 height 19
click at [883, 494] on div at bounding box center [763, 507] width 971 height 27
click at [466, 405] on input "text" at bounding box center [471, 414] width 32 height 19
type input "8"
type input "5800"
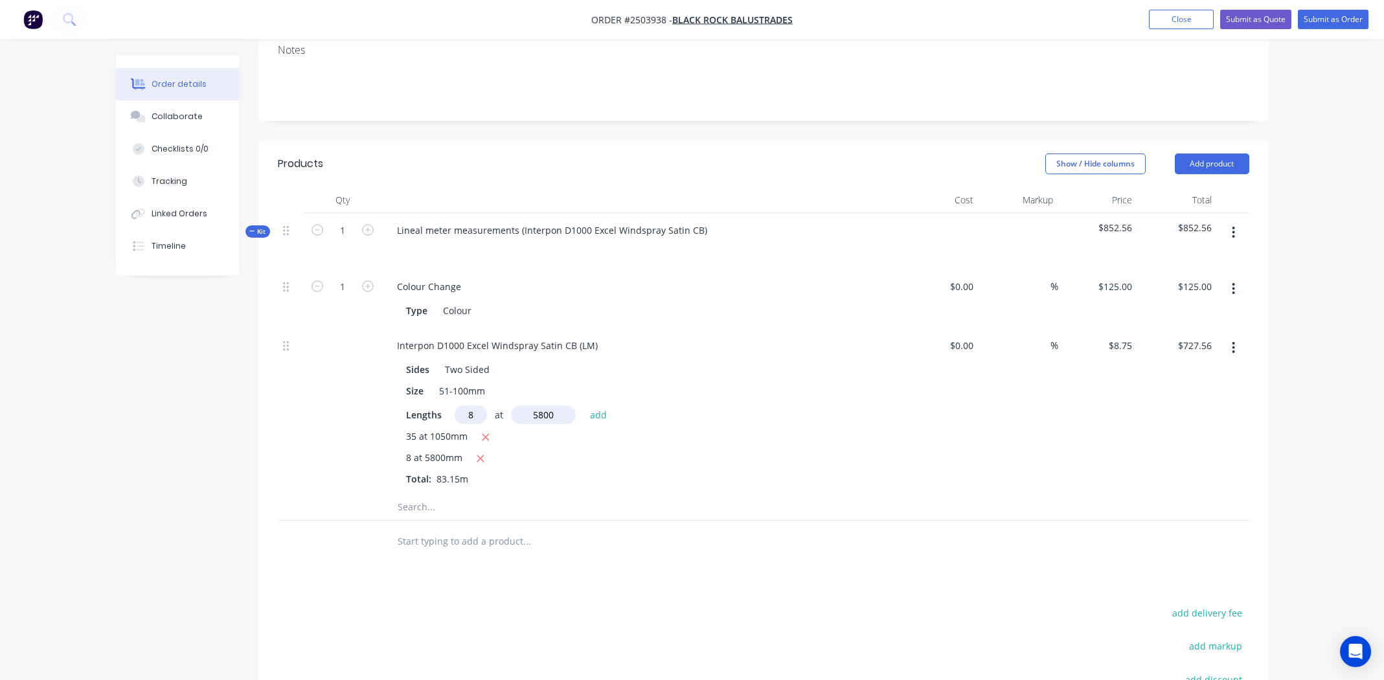
click at [583, 405] on button "add" at bounding box center [598, 413] width 30 height 17
type input "$1,133.56"
drag, startPoint x: 1230, startPoint y: 188, endPoint x: 1233, endPoint y: 209, distance: 21.1
click at [1230, 221] on button "button" at bounding box center [1233, 232] width 30 height 23
click at [1211, 257] on div "Add product to kit" at bounding box center [1188, 266] width 100 height 19
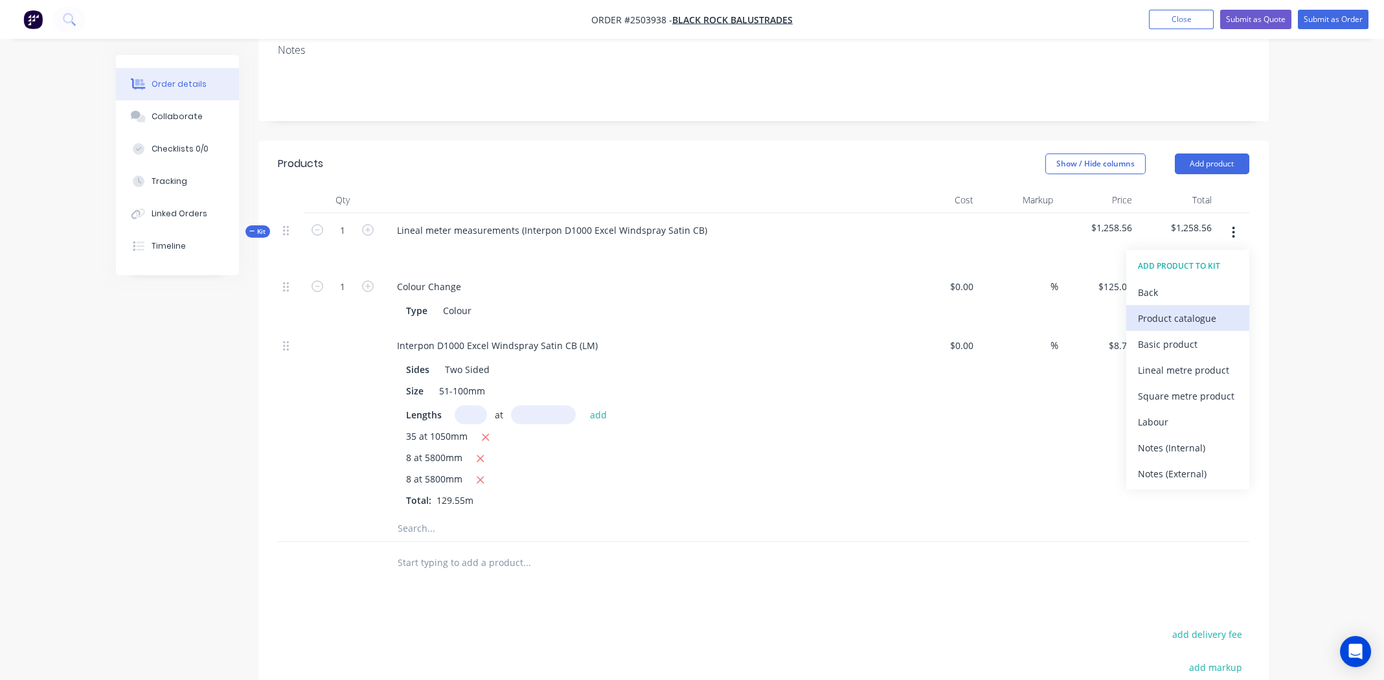
click at [1175, 309] on div "Product catalogue" at bounding box center [1188, 318] width 100 height 19
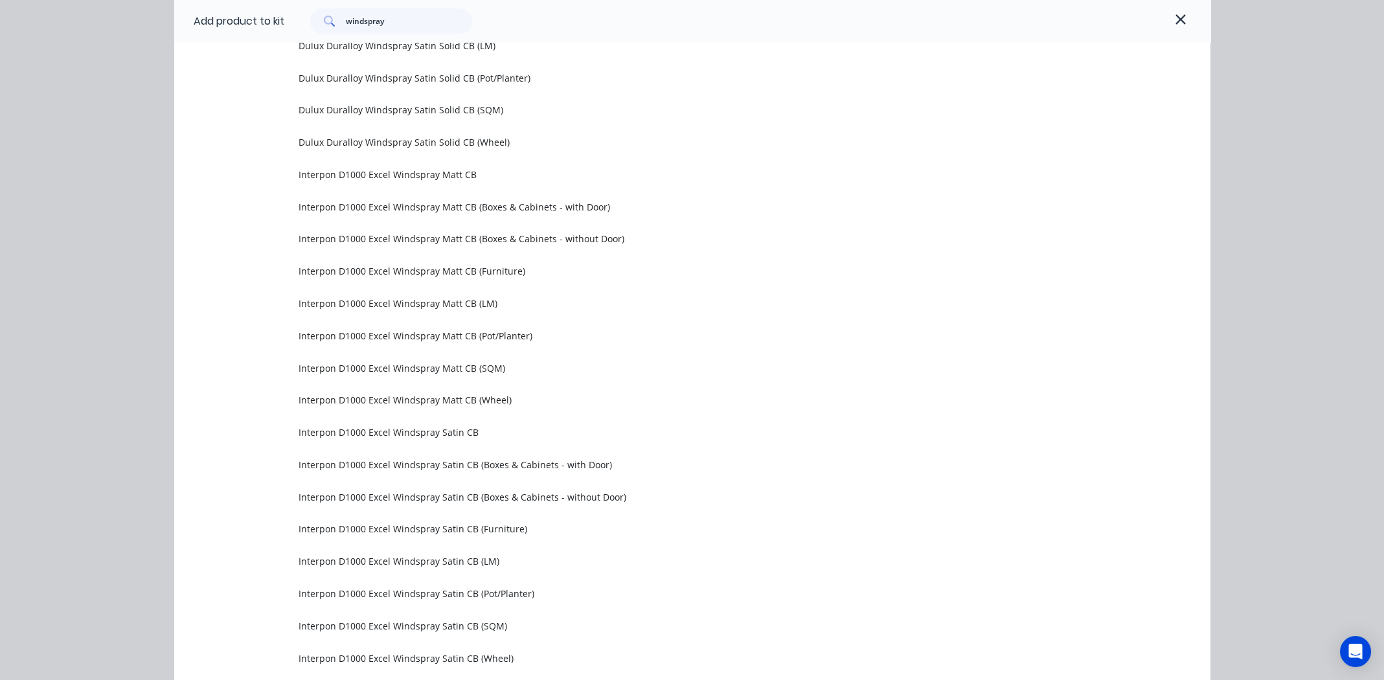
scroll to position [1035, 0]
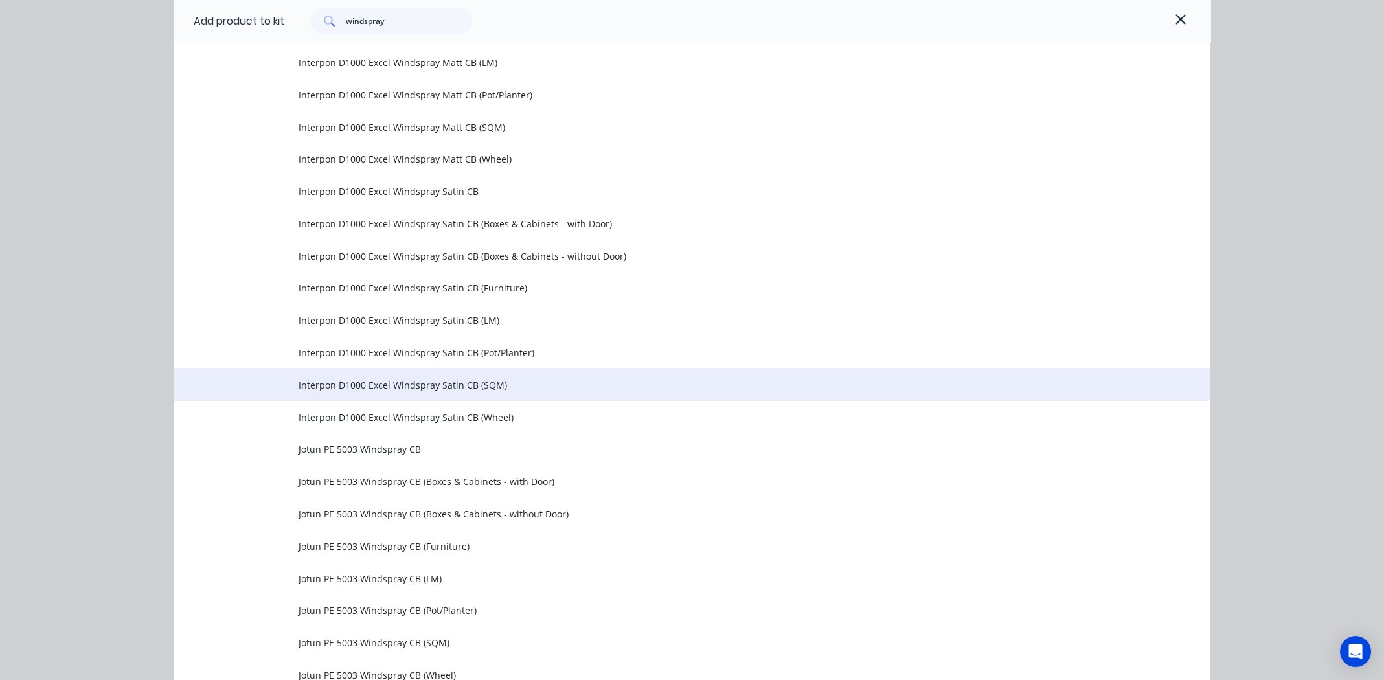
click at [383, 383] on span "Interpon D1000 Excel Windspray Satin CB (SQM)" at bounding box center [662, 385] width 729 height 14
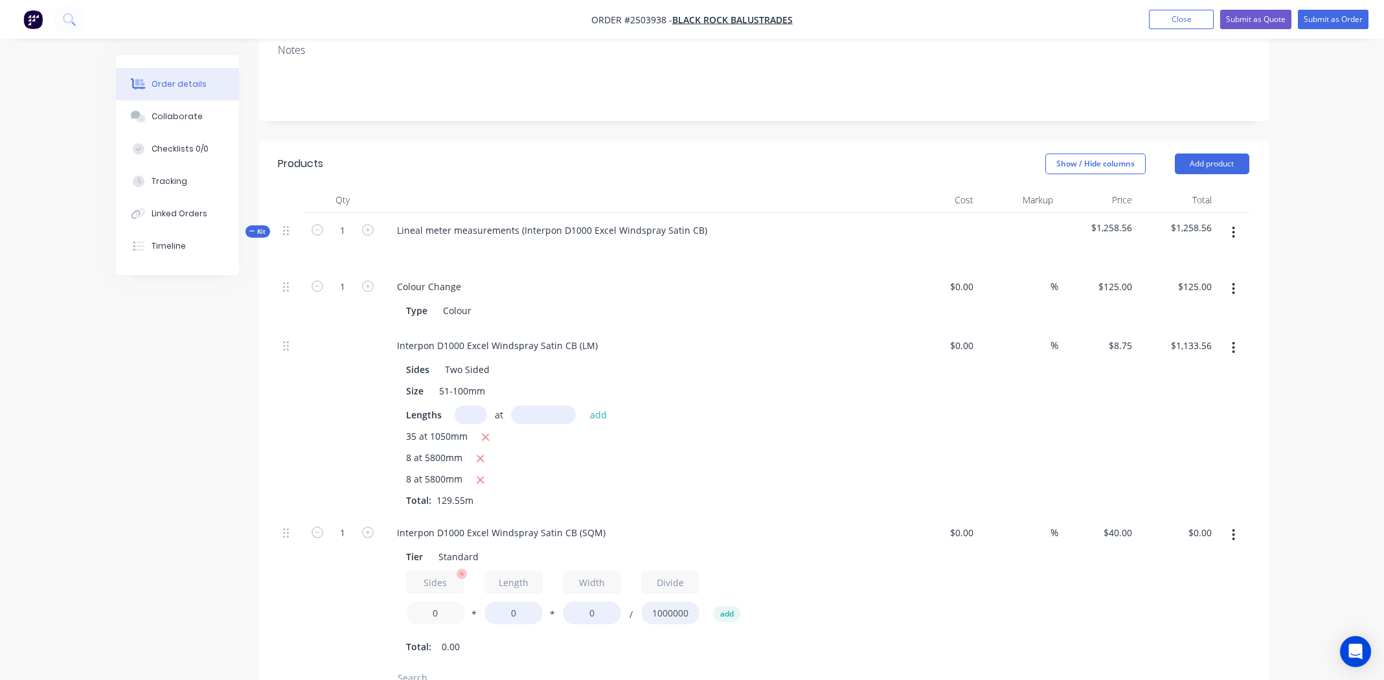
click at [433, 602] on input "0" at bounding box center [435, 613] width 58 height 23
type input "2"
type input "100"
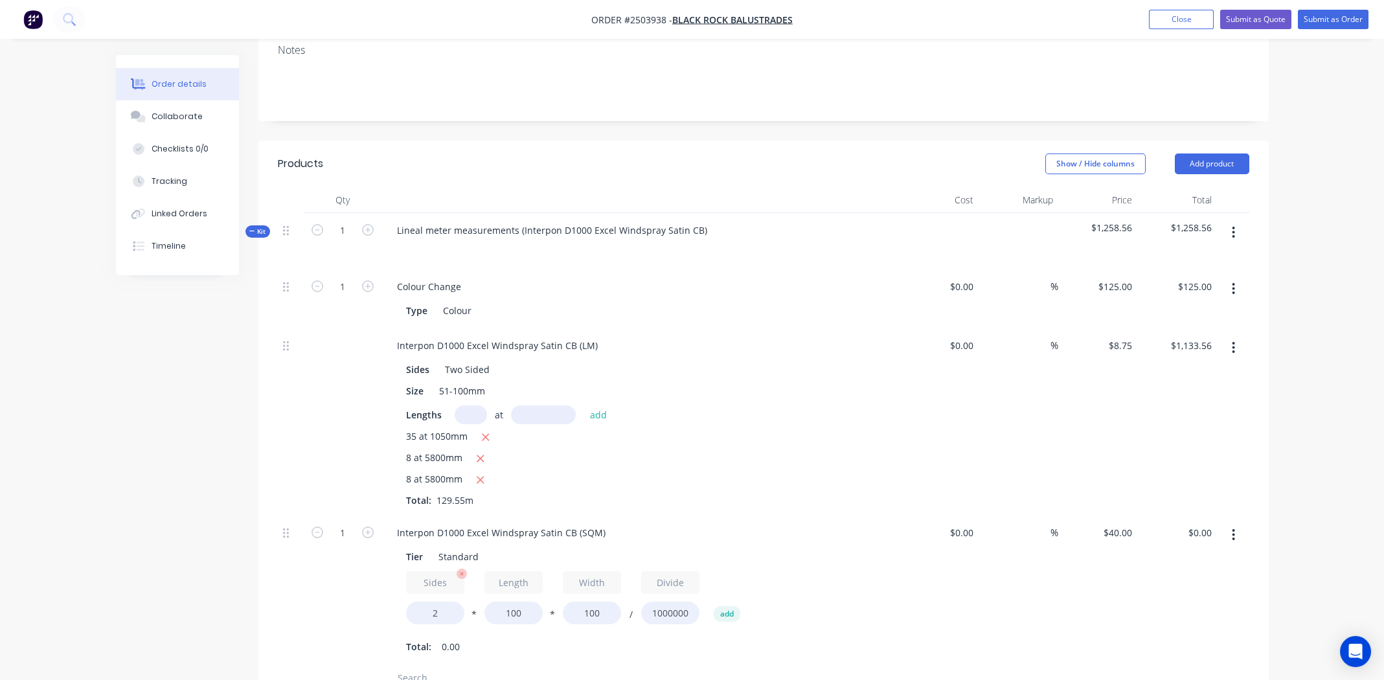
type input "$0.80"
click at [758, 515] on div "Interpon D1000 Excel Windspray Satin CB (SQM) Tier Standard Sides 2 * Length 10…" at bounding box center [640, 590] width 518 height 150
click at [348, 297] on input "1" at bounding box center [343, 286] width 34 height 19
type input "30"
type input "$24.00"
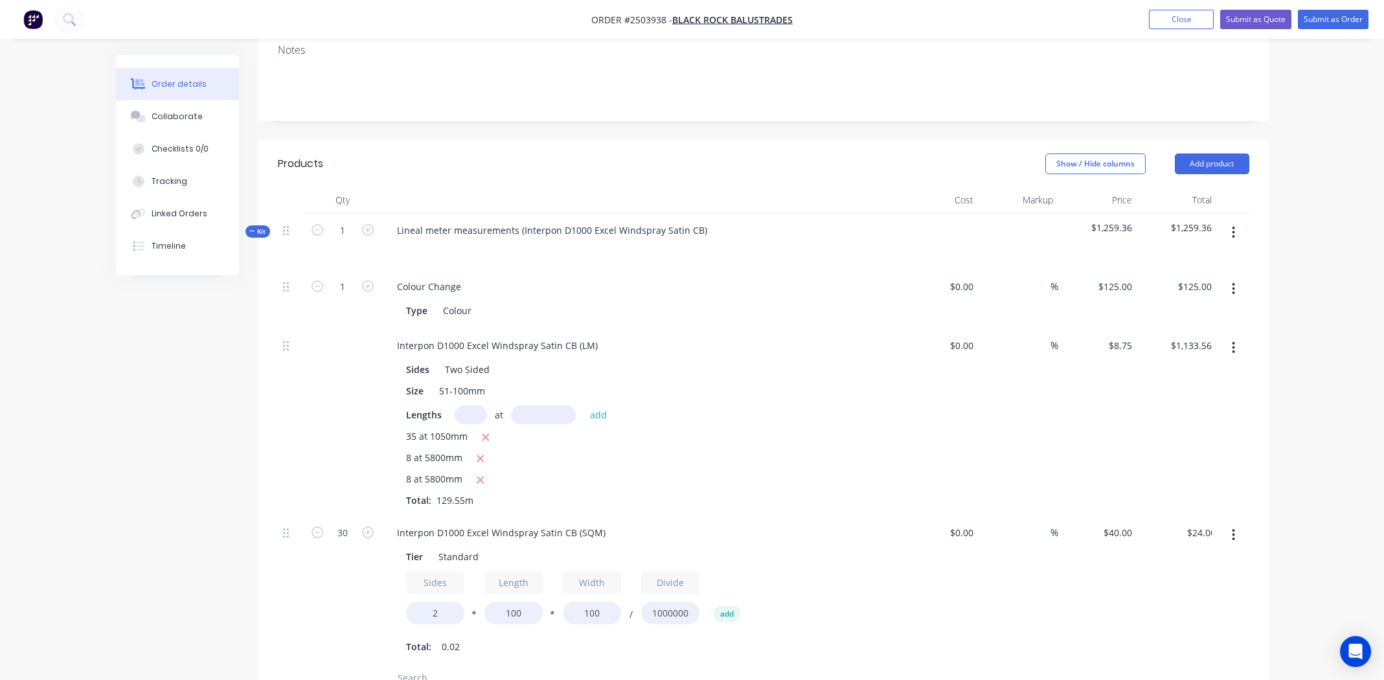
click at [810, 523] on div "Interpon D1000 Excel Windspray Satin CB (SQM)" at bounding box center [641, 532] width 508 height 19
click at [454, 523] on div "Interpon D1000 Excel Windspray Satin CB (SQM)" at bounding box center [501, 532] width 229 height 19
click at [490, 336] on div "Interpon D1000 Excel Windspray Satin CB (LM)" at bounding box center [497, 345] width 221 height 19
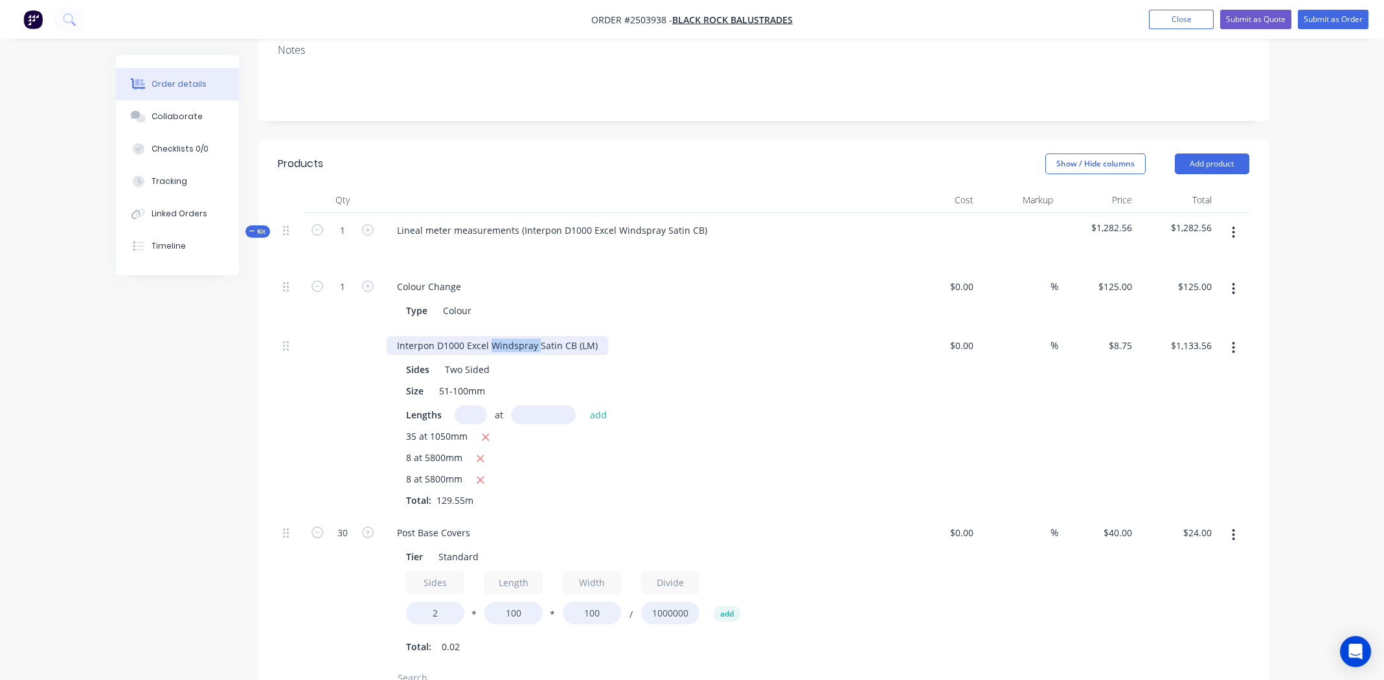
click at [490, 336] on div "Interpon D1000 Excel Windspray Satin CB (LM)" at bounding box center [497, 345] width 221 height 19
click at [855, 472] on div "8 at 5800mm" at bounding box center [640, 480] width 469 height 16
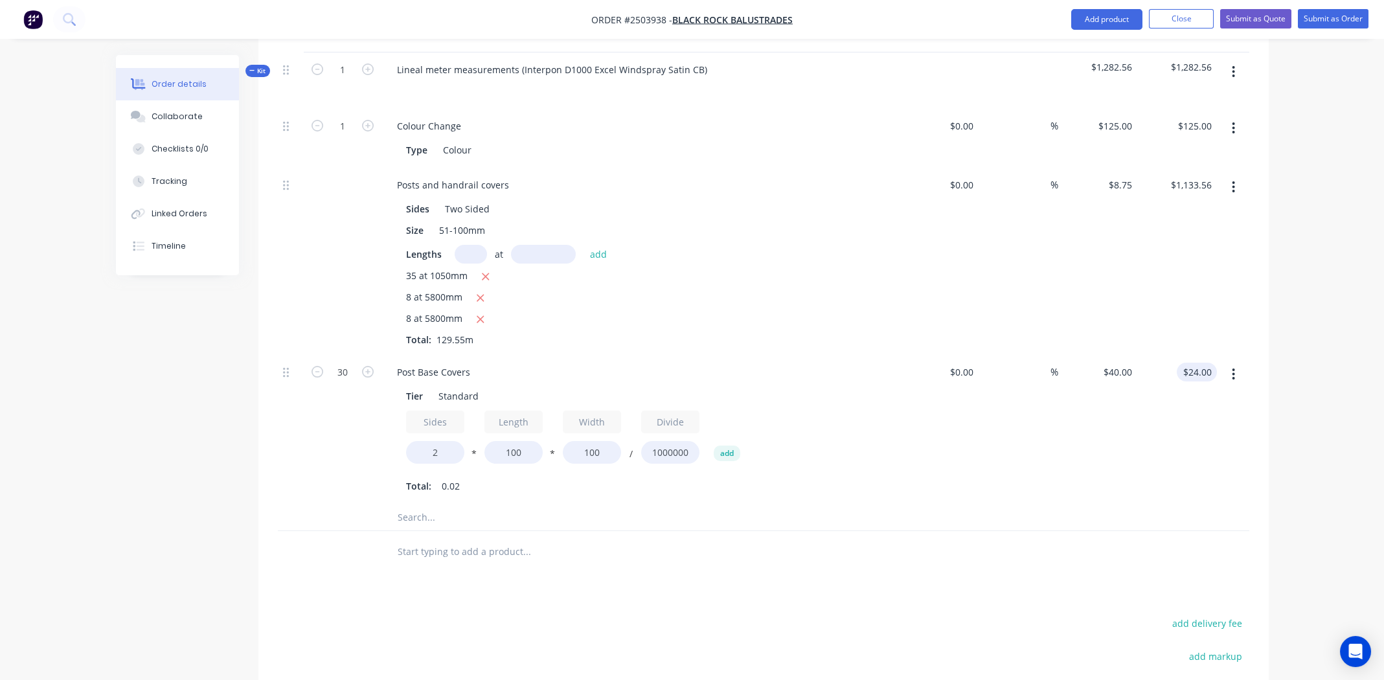
scroll to position [323, 0]
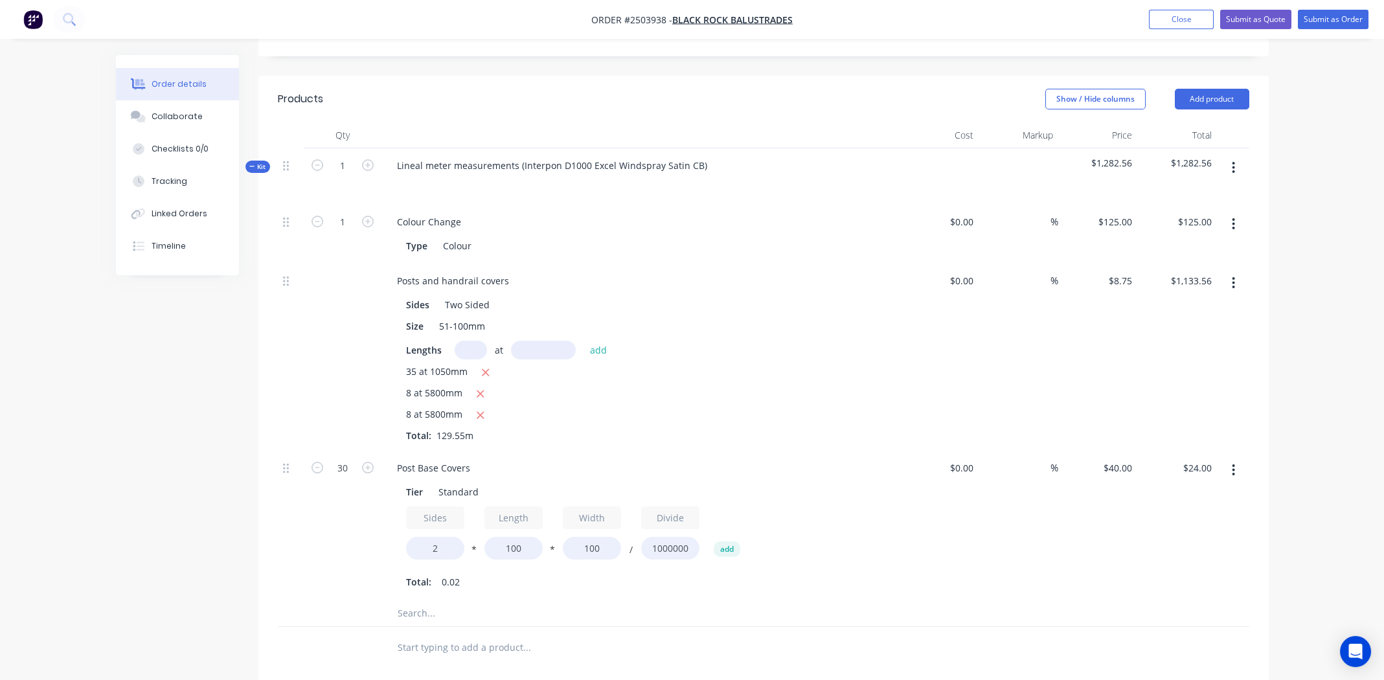
click at [1232, 161] on icon "button" at bounding box center [1233, 168] width 3 height 14
click at [1193, 192] on div "Add product to kit" at bounding box center [1188, 201] width 100 height 19
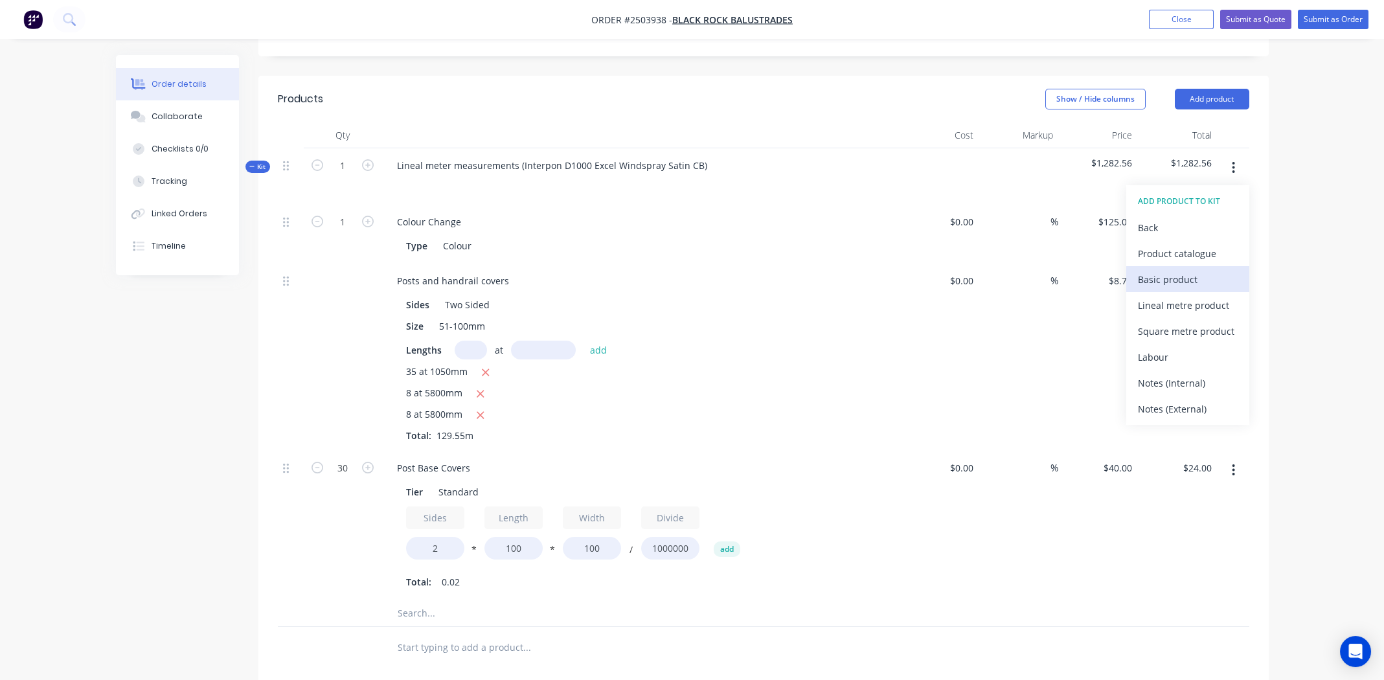
click at [1168, 270] on div "Basic product" at bounding box center [1188, 279] width 100 height 19
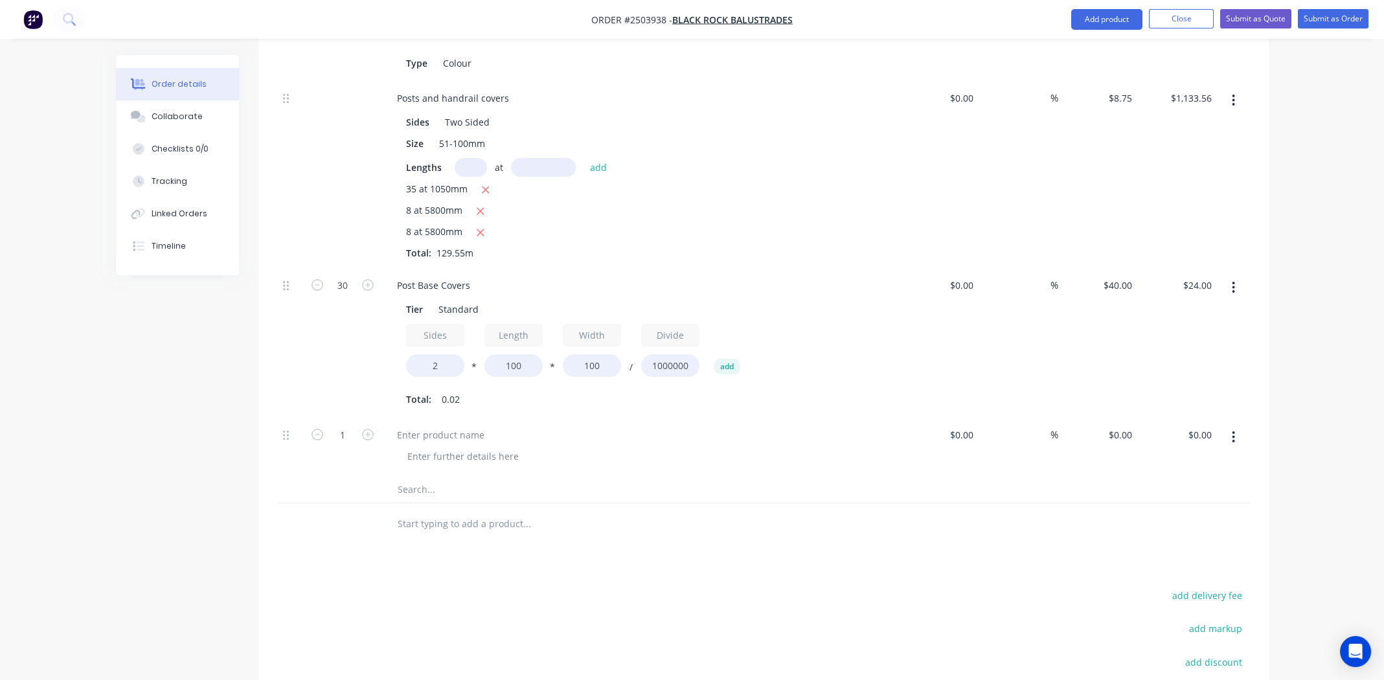
scroll to position [517, 0]
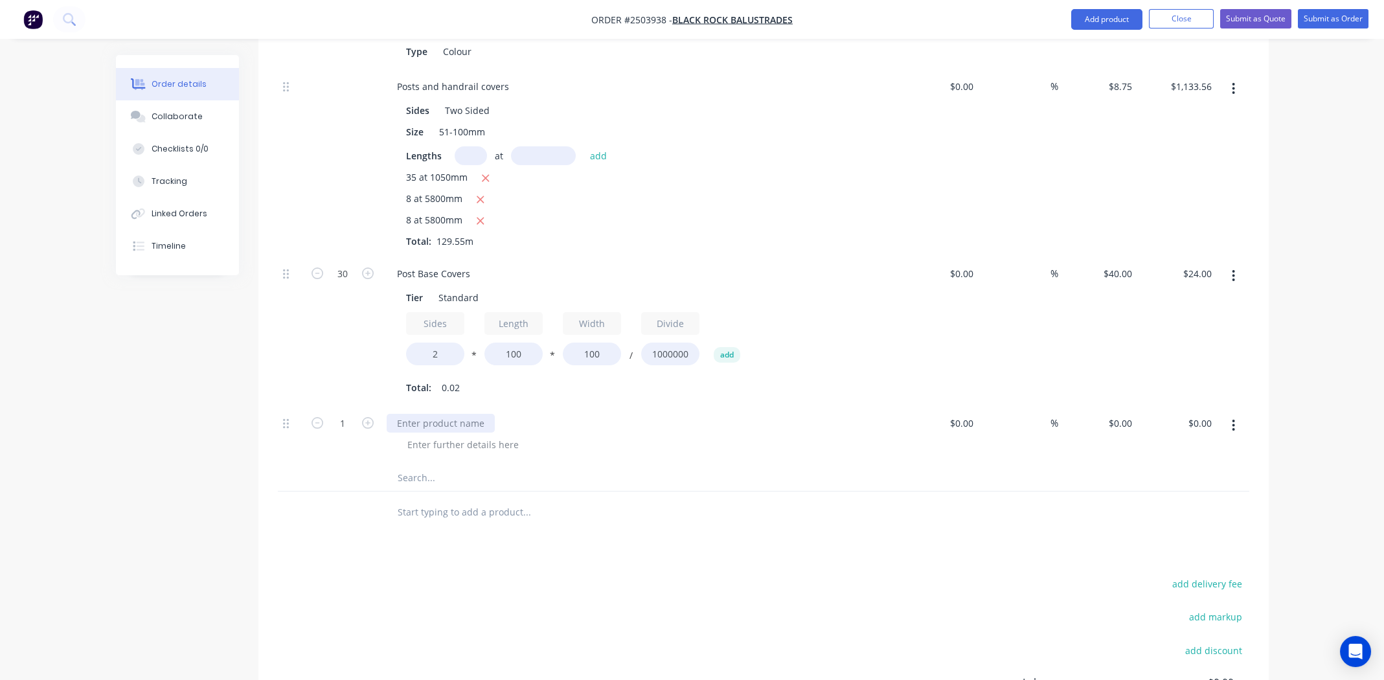
click at [445, 414] on div at bounding box center [441, 423] width 108 height 19
click at [423, 414] on div "Hand raill end caps" at bounding box center [440, 423] width 106 height 19
copy div "Hand raill end caps"
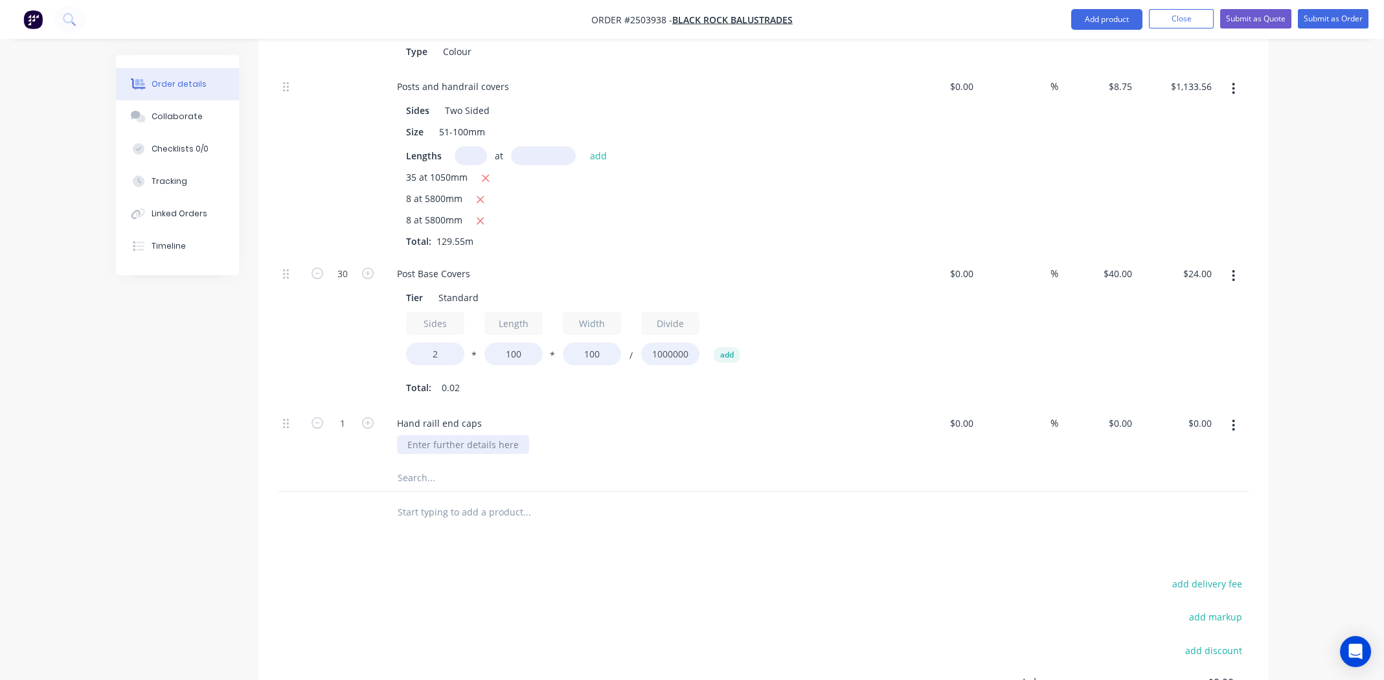
click at [440, 435] on div at bounding box center [463, 444] width 132 height 19
paste div
click at [409, 435] on div "Hand raill end caps" at bounding box center [450, 444] width 106 height 19
click at [444, 414] on div "Hand raill end caps" at bounding box center [440, 423] width 106 height 19
click at [1126, 414] on input "0" at bounding box center [1129, 423] width 15 height 19
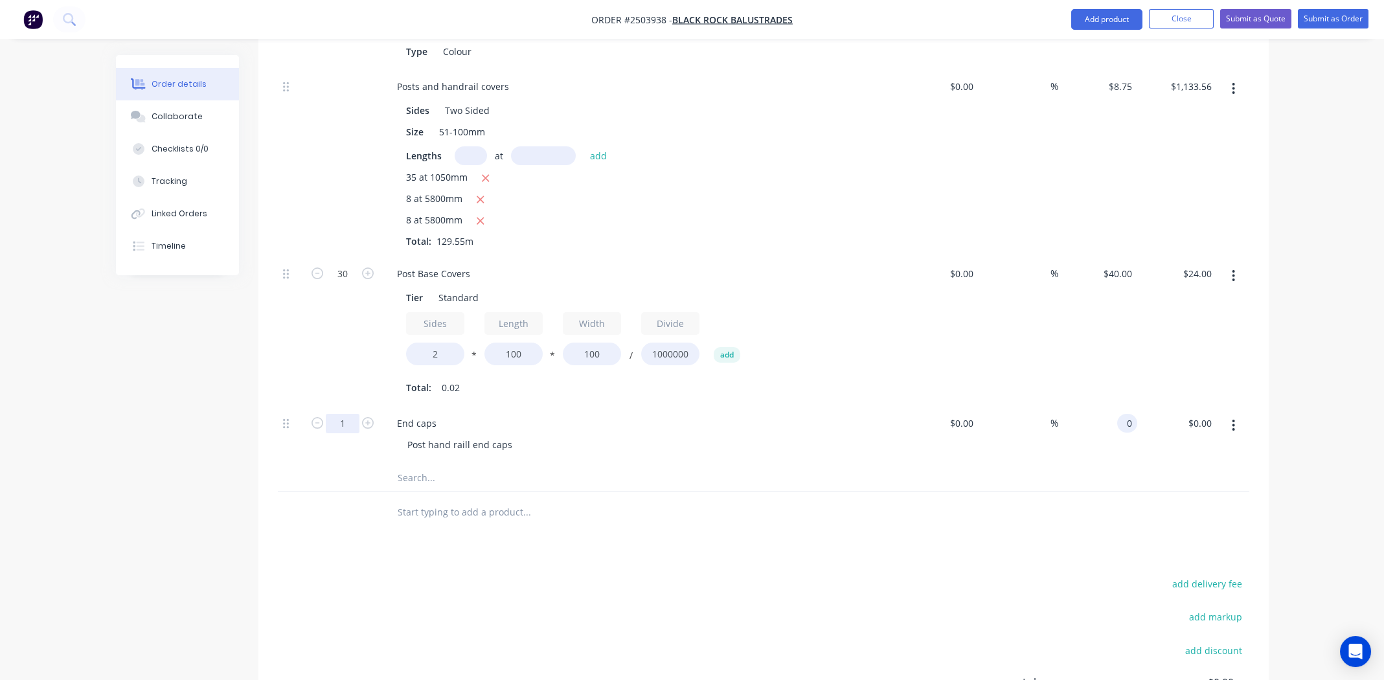
type input "$0.00"
click at [351, 38] on input "1" at bounding box center [343, 27] width 34 height 19
type input "4"
click at [806, 421] on div "End caps Post hand raill end caps" at bounding box center [640, 435] width 518 height 59
drag, startPoint x: 1121, startPoint y: 385, endPoint x: 1116, endPoint y: 392, distance: 8.3
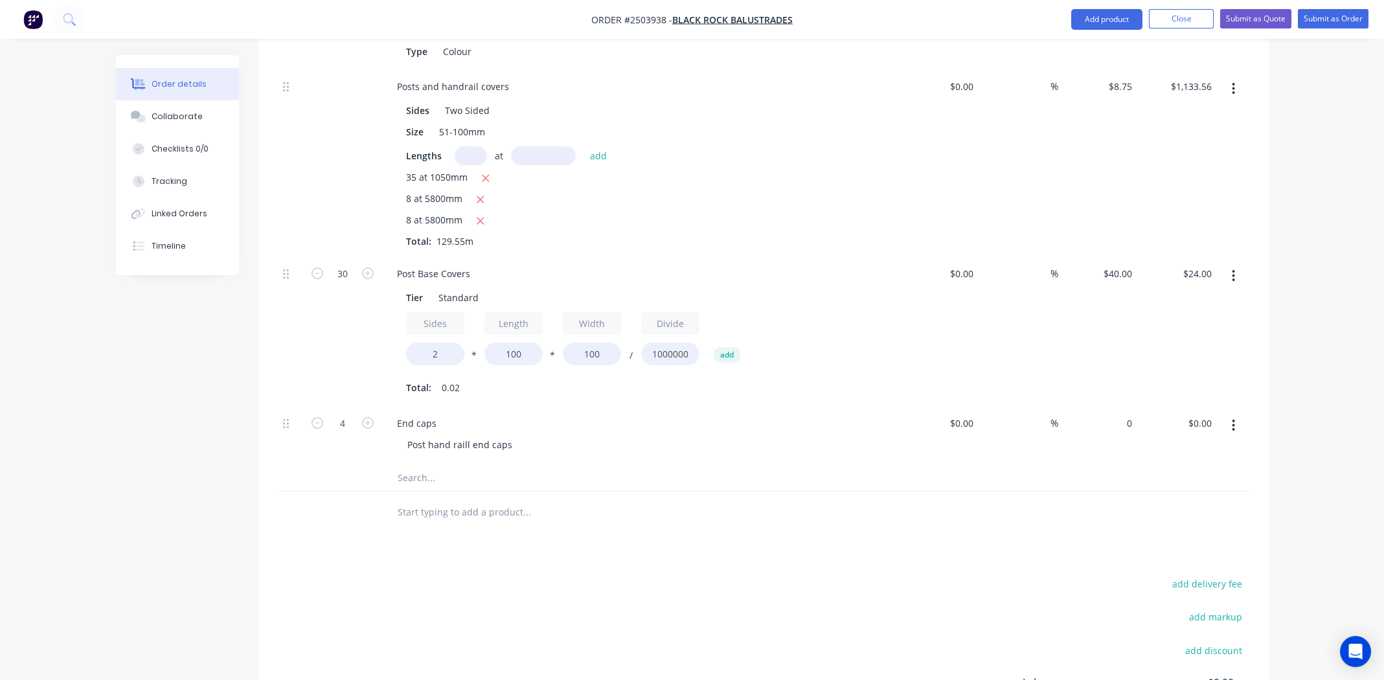
click at [1121, 414] on div "0 $0.00" at bounding box center [1119, 423] width 35 height 19
type input "$1.00"
type input "$4.00"
drag, startPoint x: 818, startPoint y: 425, endPoint x: 835, endPoint y: 422, distance: 17.1
click at [820, 424] on div "End caps Post hand raill end caps" at bounding box center [640, 435] width 518 height 59
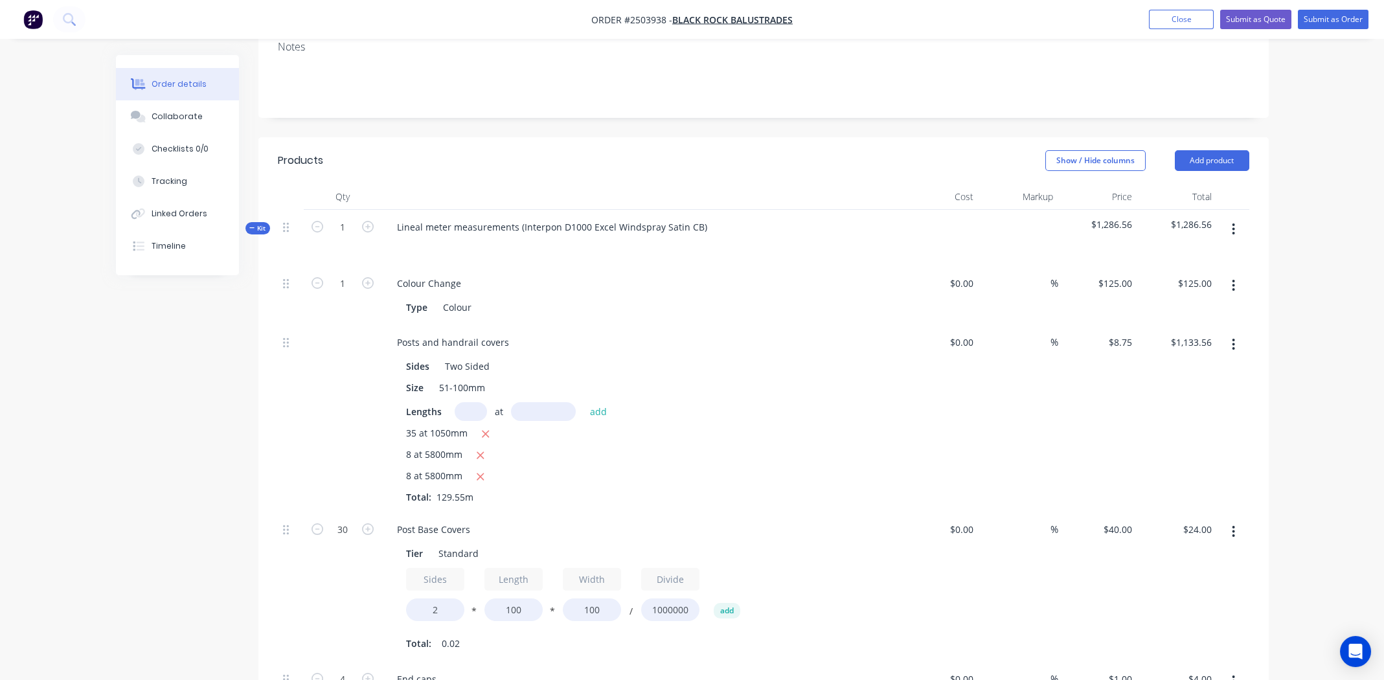
scroll to position [258, 0]
click at [1235, 225] on icon "button" at bounding box center [1233, 232] width 3 height 14
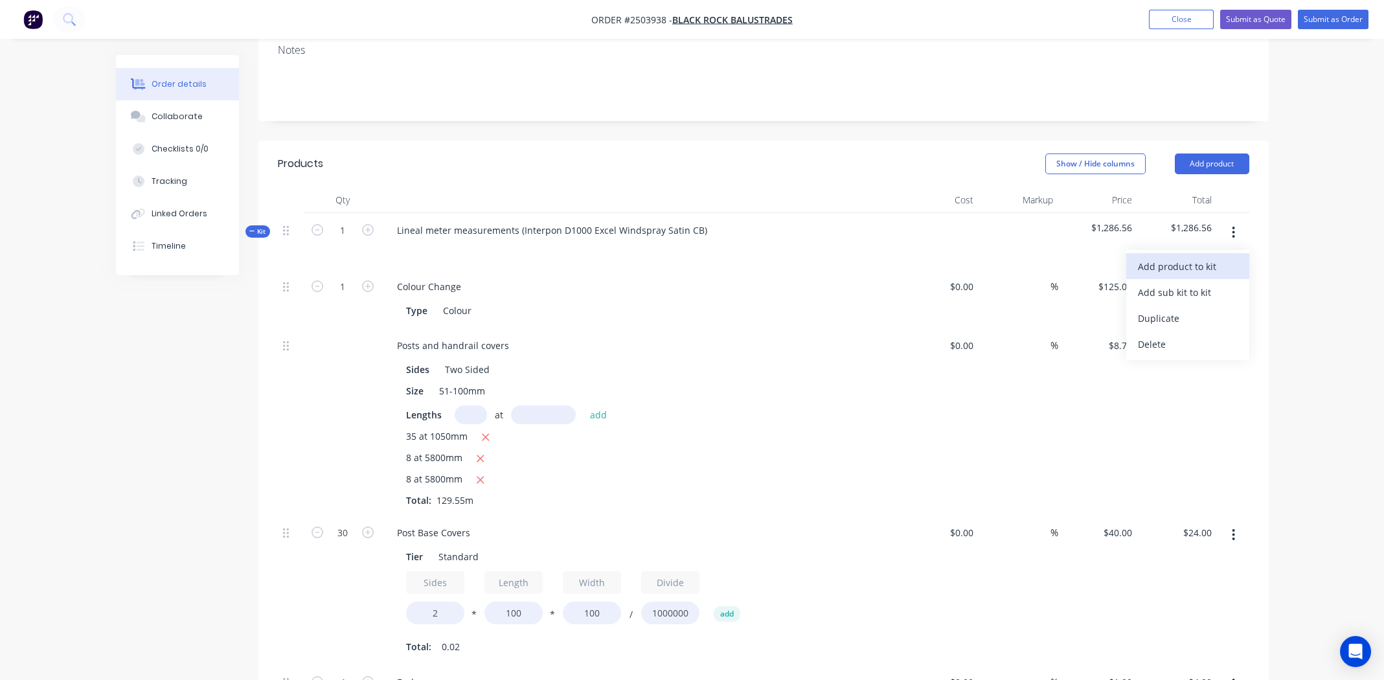
click at [1208, 257] on div "Add product to kit" at bounding box center [1188, 266] width 100 height 19
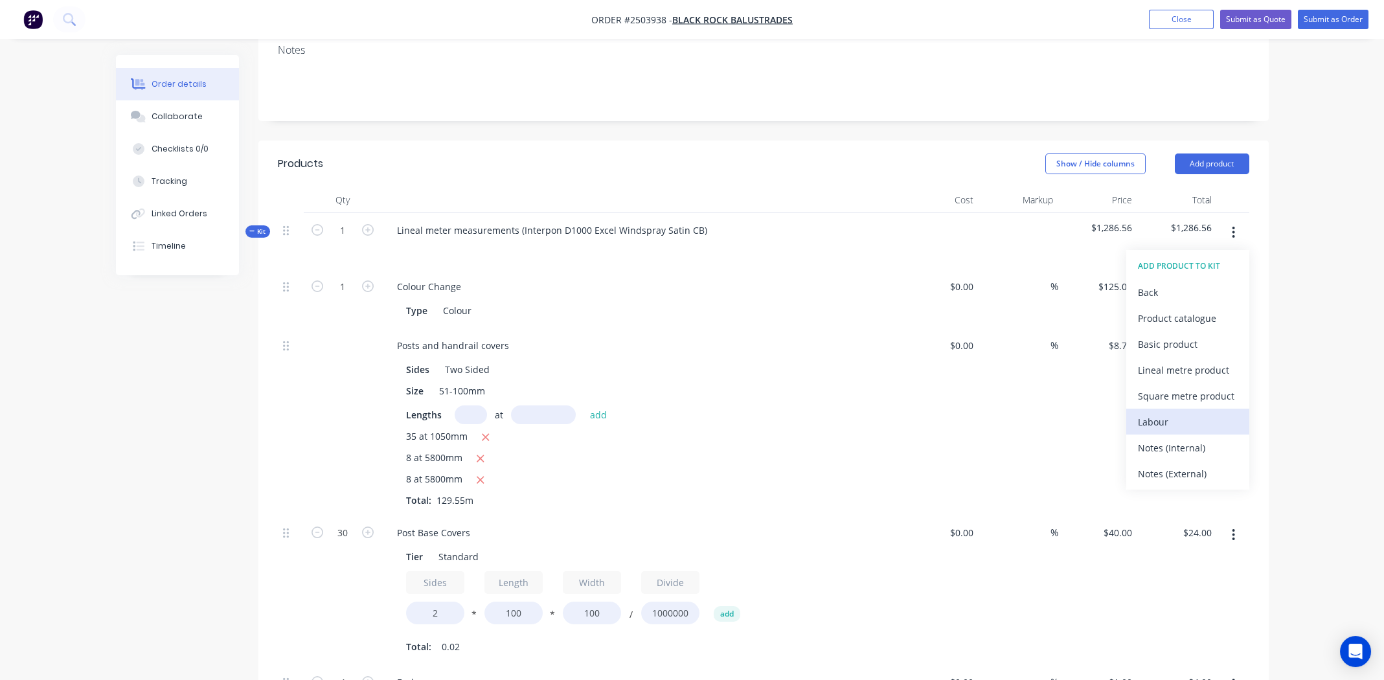
click at [1187, 412] on div "Labour" at bounding box center [1188, 421] width 100 height 19
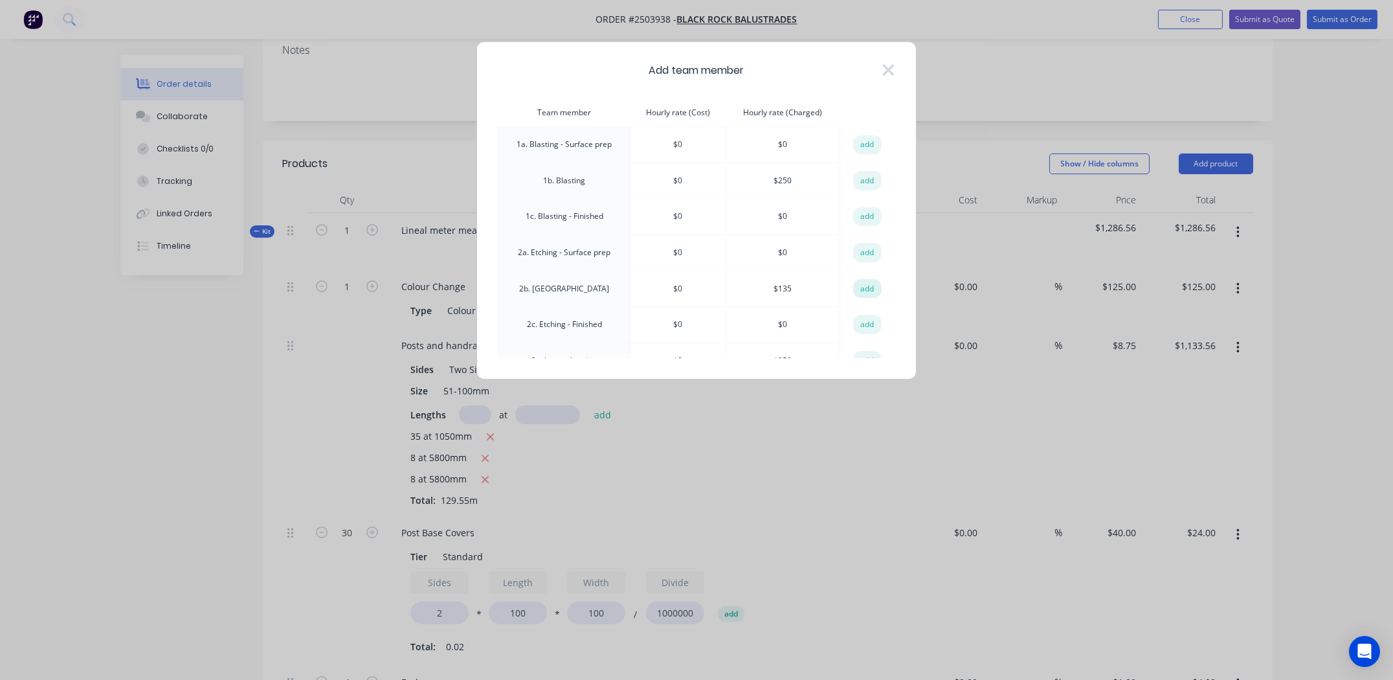
click at [862, 286] on button "add" at bounding box center [867, 288] width 28 height 19
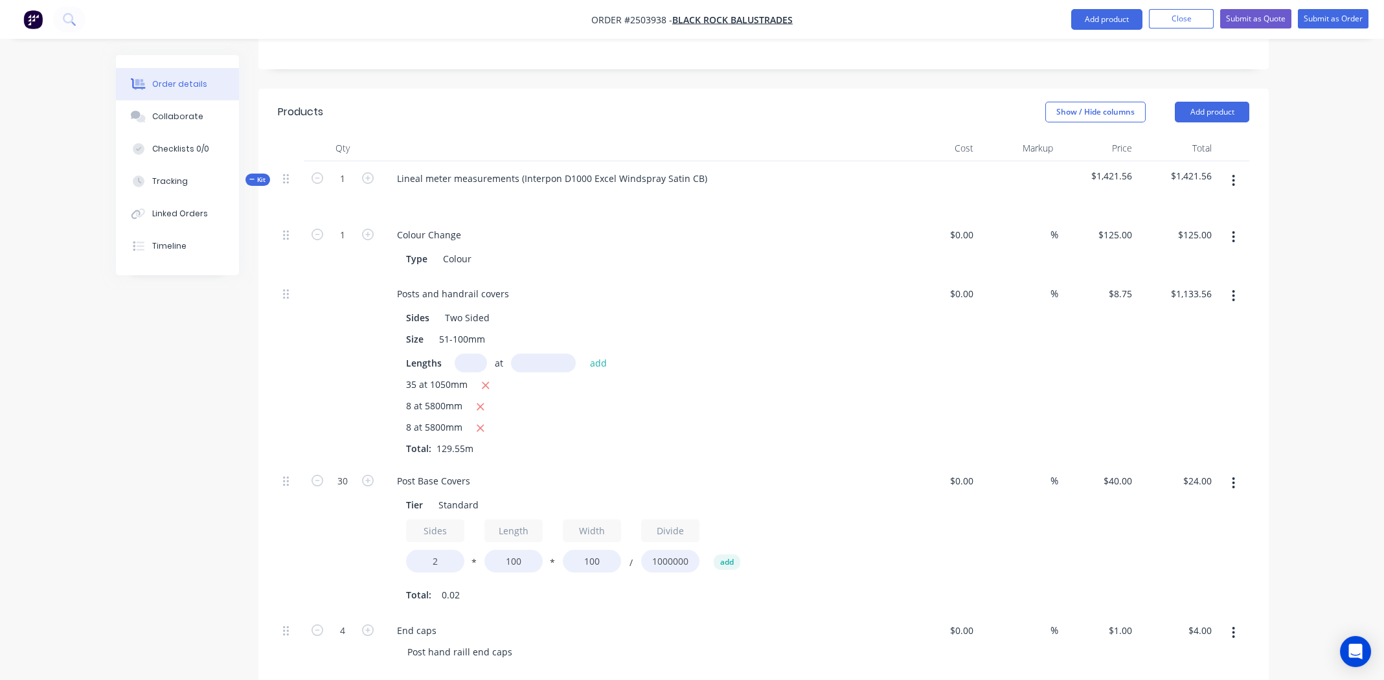
scroll to position [647, 0]
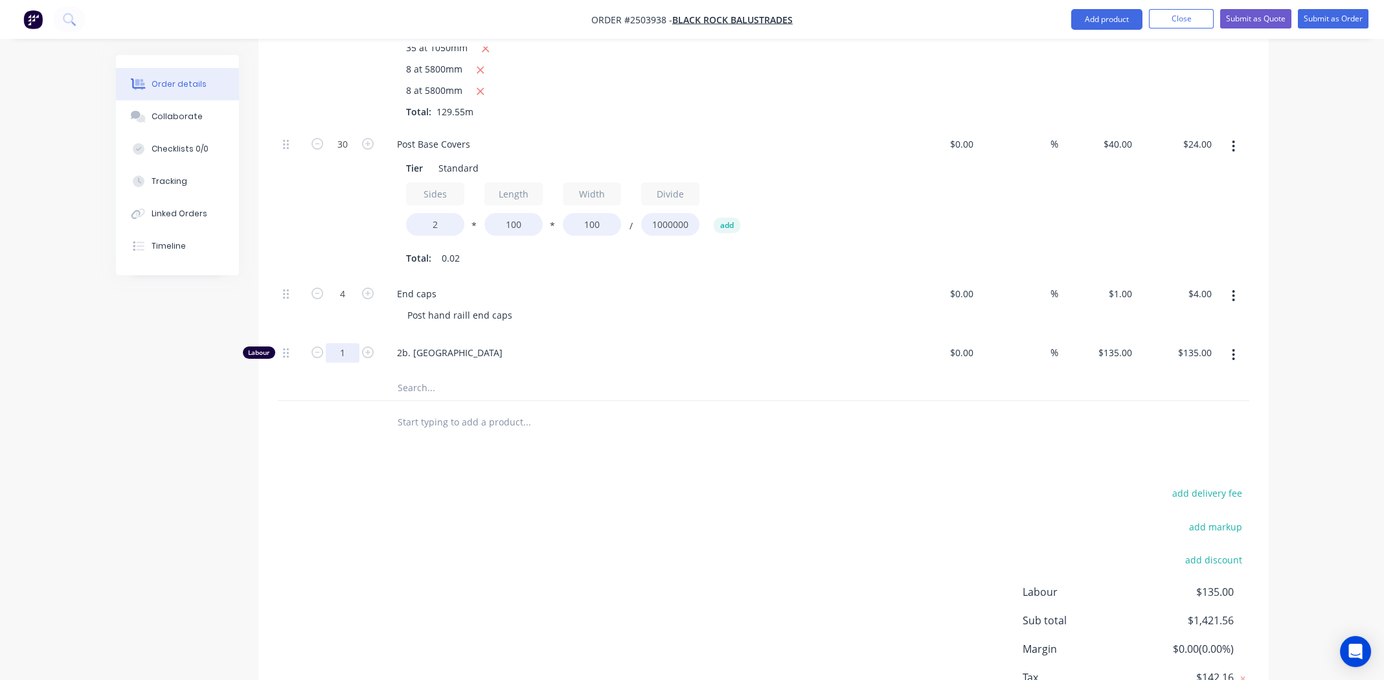
type input "0.666"
type input "$89.91"
click at [539, 484] on div "add delivery fee add markup add discount Labour $135.00 Sub total $1,421.56 Mar…" at bounding box center [763, 609] width 971 height 250
click at [682, 427] on div "Products Show / Hide columns Add product Qty Cost Markup Price Total Kit 1 Line…" at bounding box center [763, 253] width 1010 height 1002
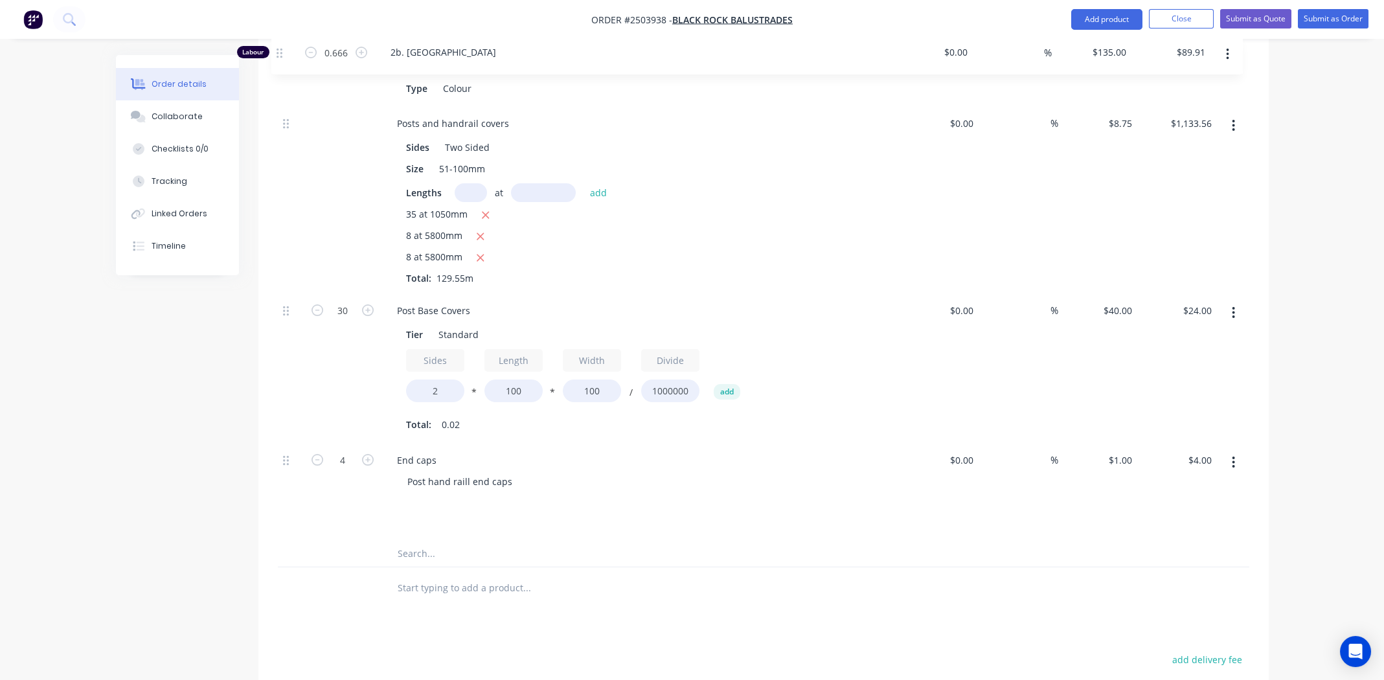
scroll to position [330, 0]
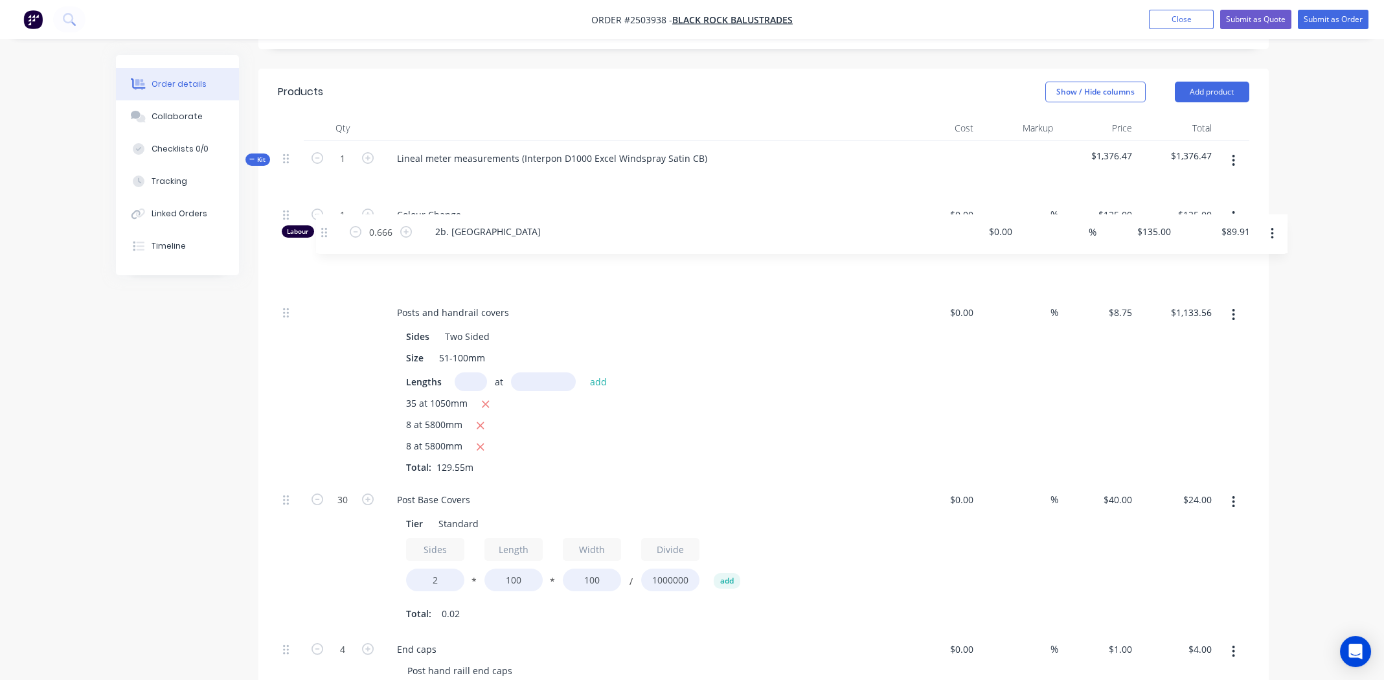
drag, startPoint x: 286, startPoint y: 315, endPoint x: 328, endPoint y: 232, distance: 93.0
click at [328, 232] on div "1 Colour Change Type Colour $0.00 $0.00 % $125.00 $125.00 $125.00 $125.00 Posts…" at bounding box center [763, 443] width 971 height 493
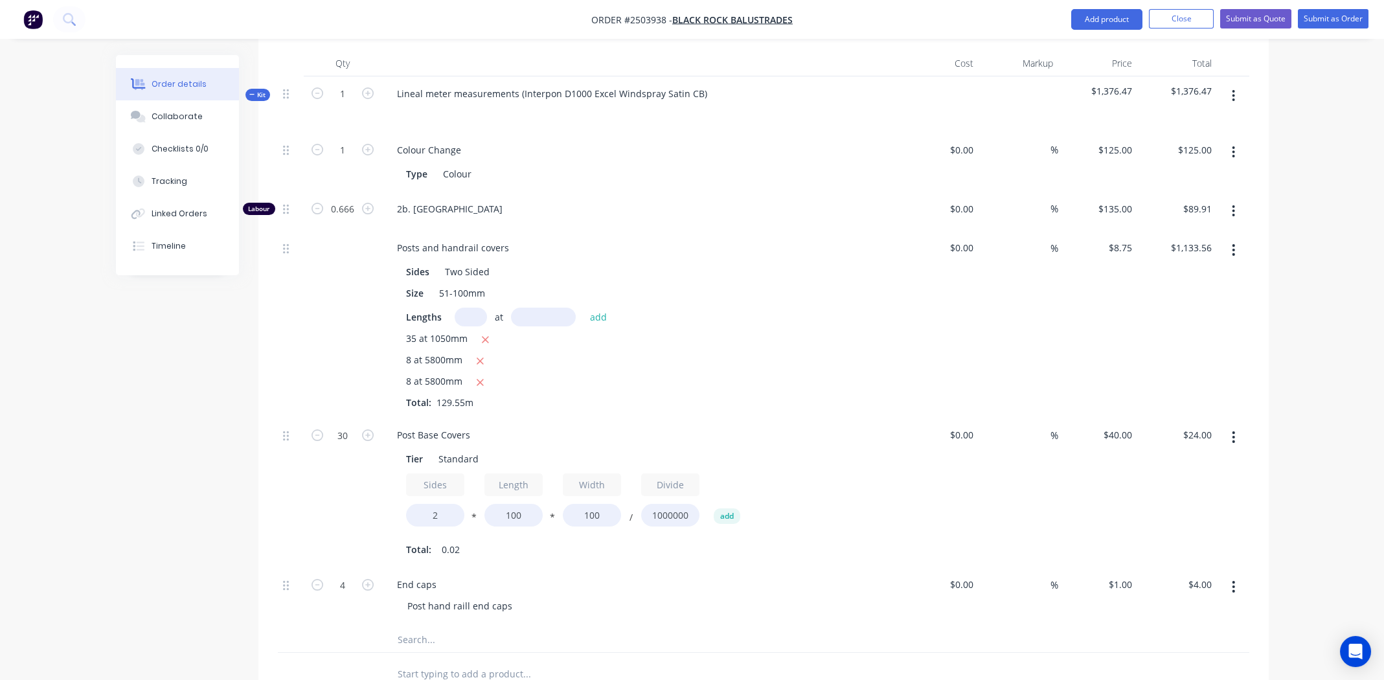
scroll to position [395, 0]
click at [343, 160] on input "0.666" at bounding box center [343, 150] width 34 height 19
type input "1"
type input "$135.00"
click at [739, 164] on div "Type Colour" at bounding box center [638, 173] width 474 height 19
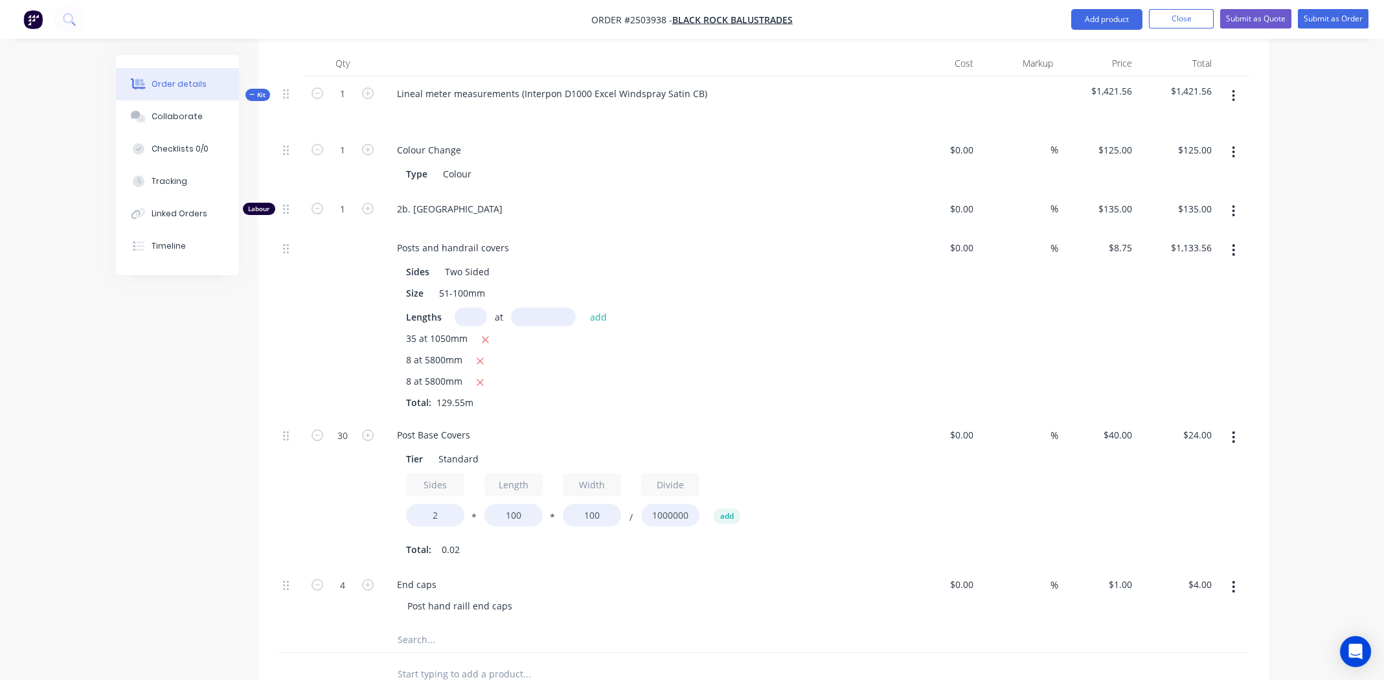
click at [449, 202] on span "2b. Etching" at bounding box center [645, 209] width 497 height 14
click at [438, 202] on span "2b. Etching" at bounding box center [645, 209] width 497 height 14
click at [447, 202] on span "2b. Etching" at bounding box center [645, 209] width 497 height 14
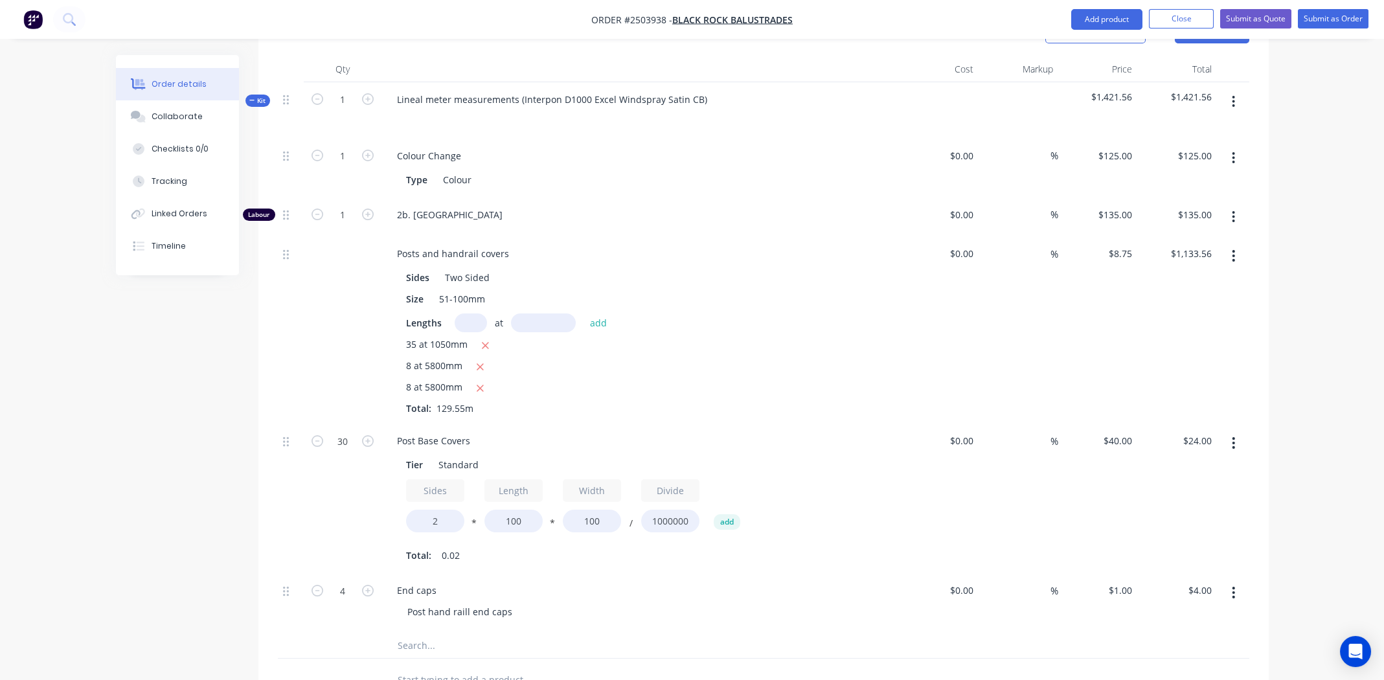
scroll to position [0, 0]
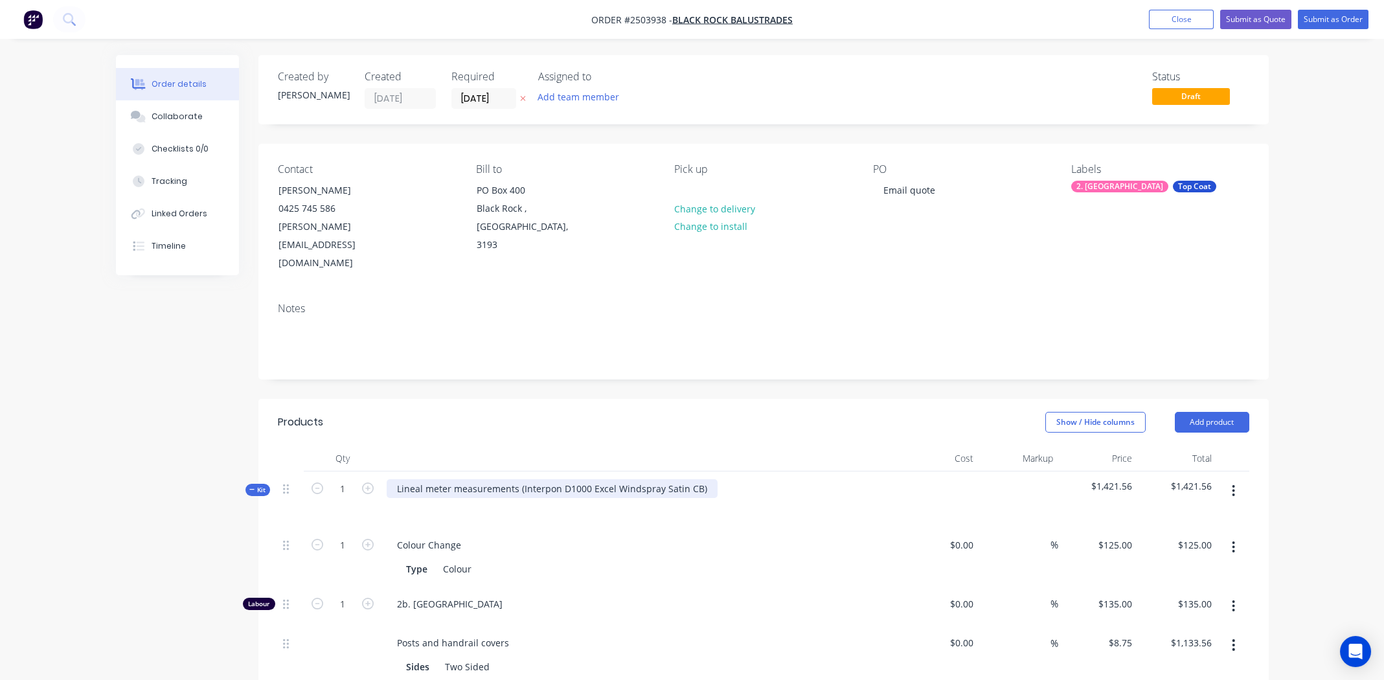
click at [519, 479] on div "Lineal meter measurements (Interpon D1000 Excel Windspray Satin CB)" at bounding box center [552, 488] width 331 height 19
copy div "Interpon D1000 Excel Windspray Satin CB"
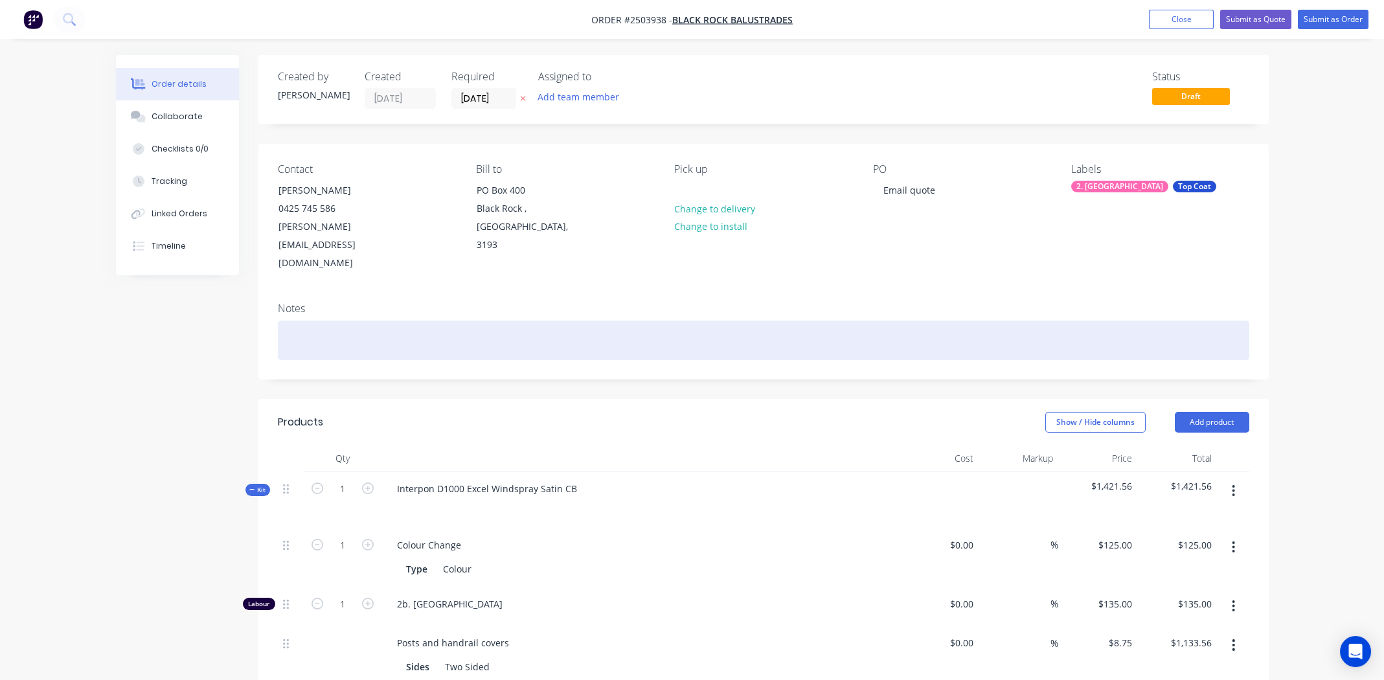
click at [344, 321] on div at bounding box center [763, 340] width 971 height 39
paste div
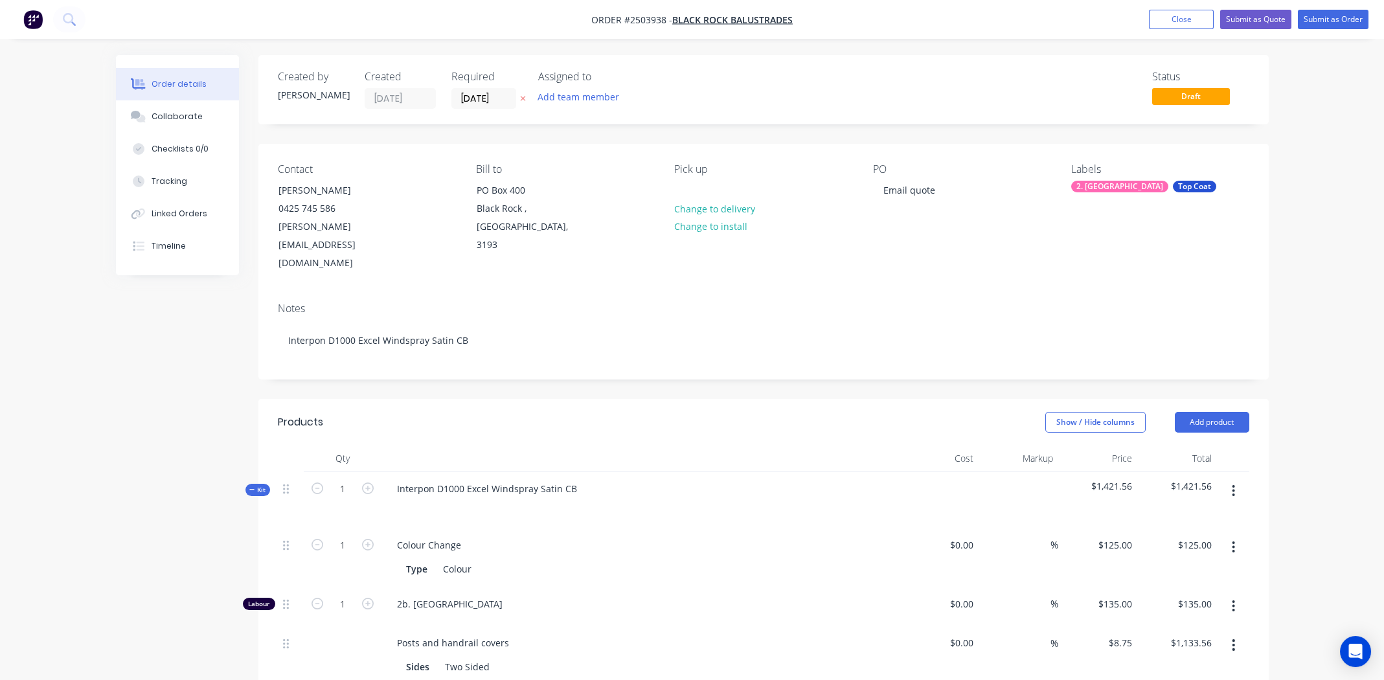
click at [774, 412] on div "Show / Hide columns Add product" at bounding box center [866, 422] width 765 height 21
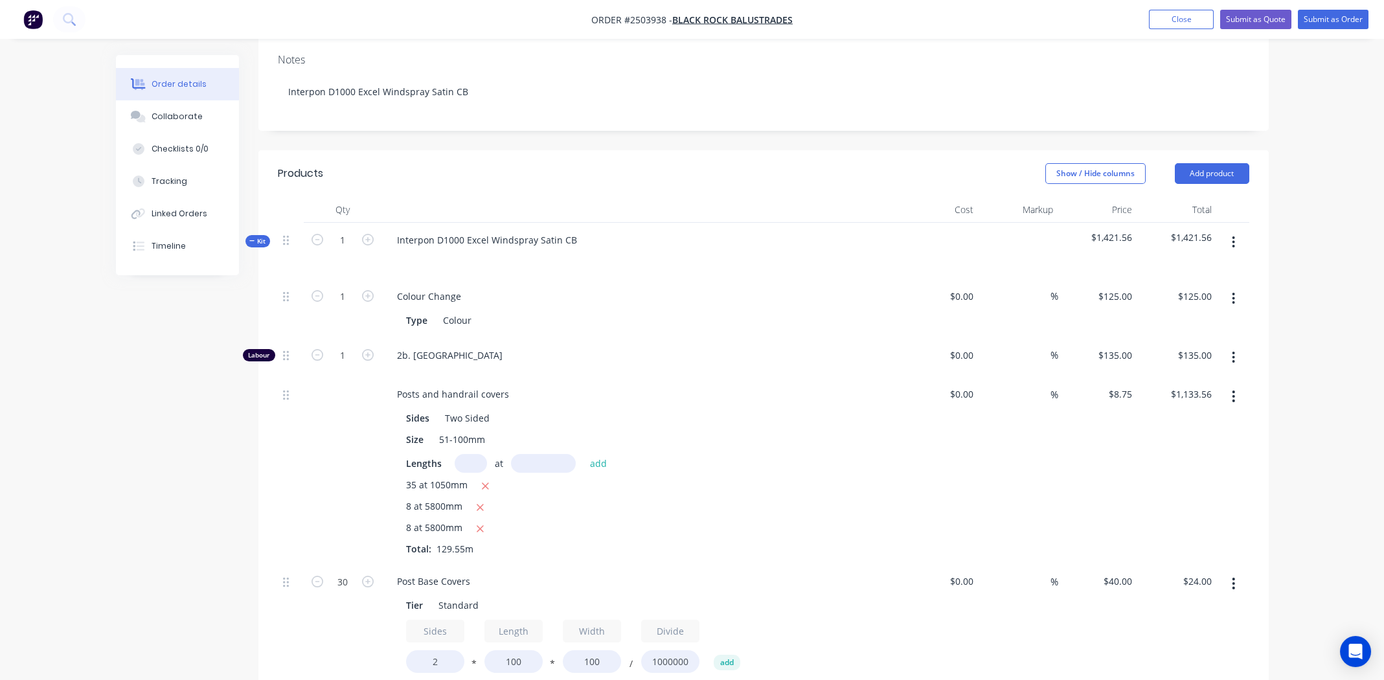
scroll to position [313, 0]
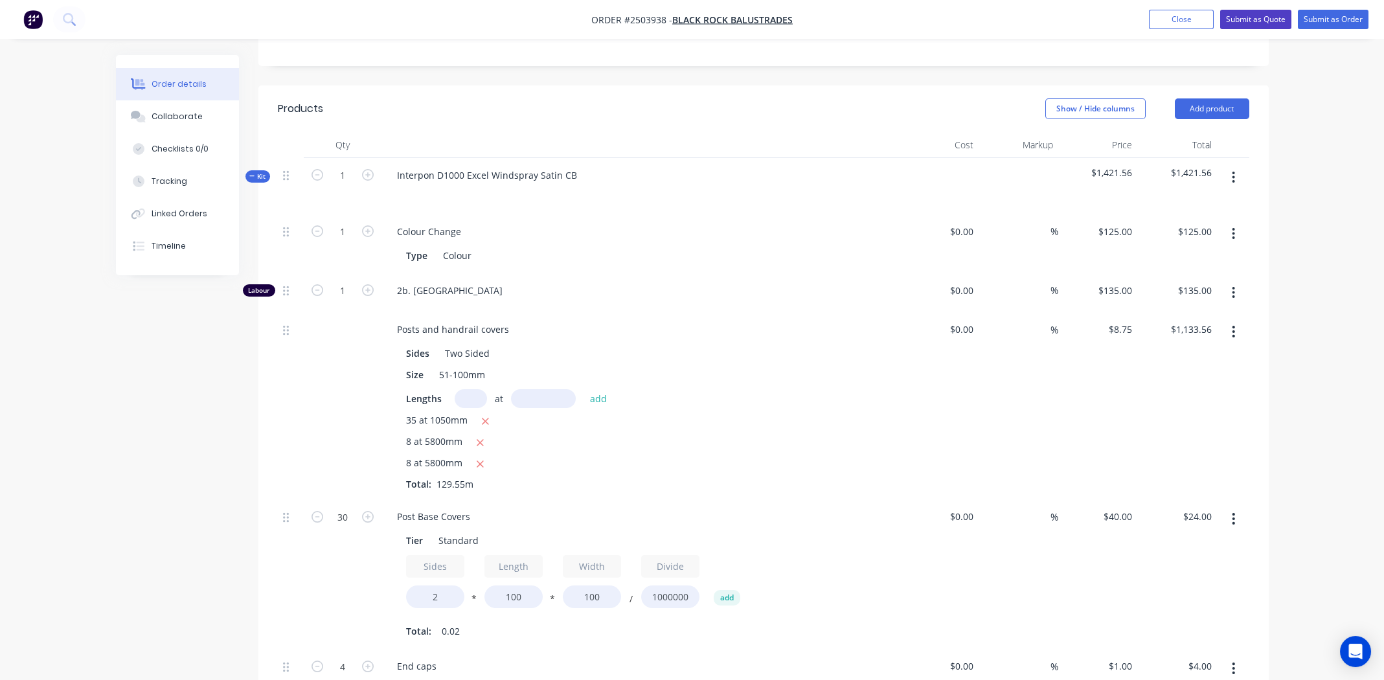
click at [1257, 20] on button "Submit as Quote" at bounding box center [1255, 19] width 71 height 19
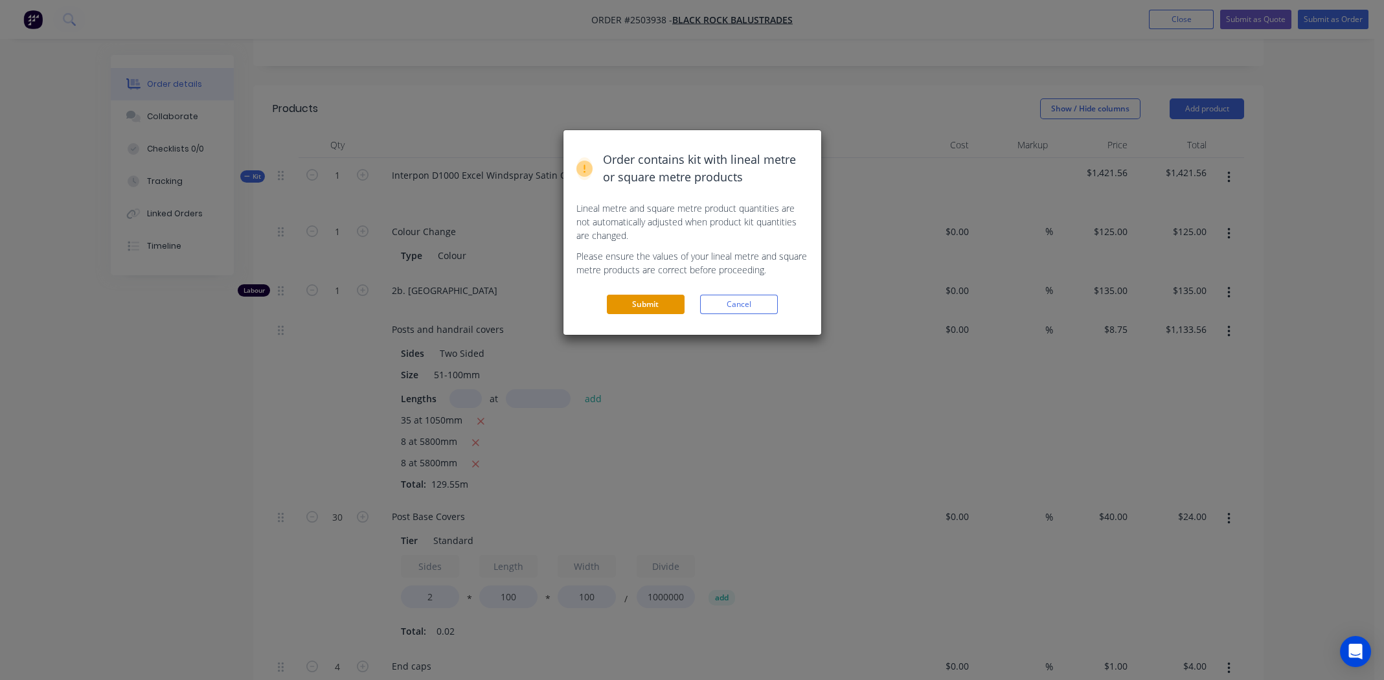
click at [644, 301] on button "Submit" at bounding box center [646, 304] width 78 height 19
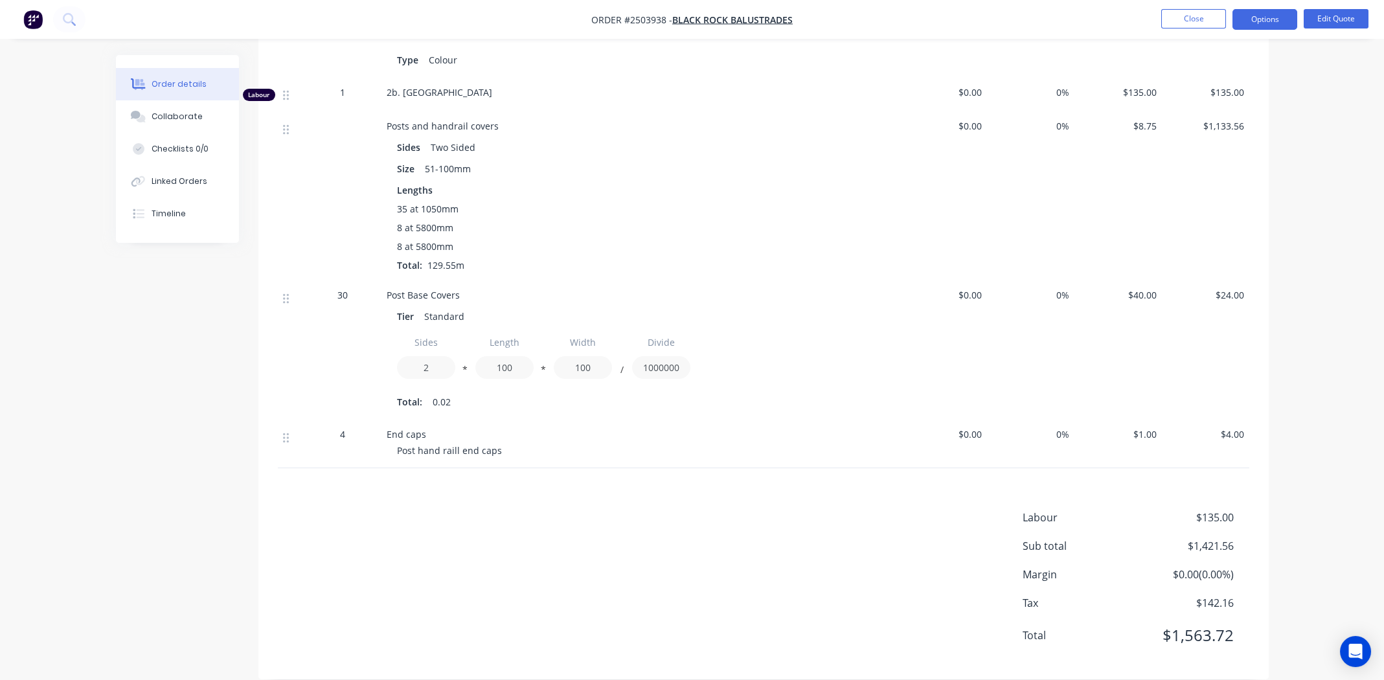
scroll to position [467, 0]
click at [1261, 16] on button "Options" at bounding box center [1264, 19] width 65 height 21
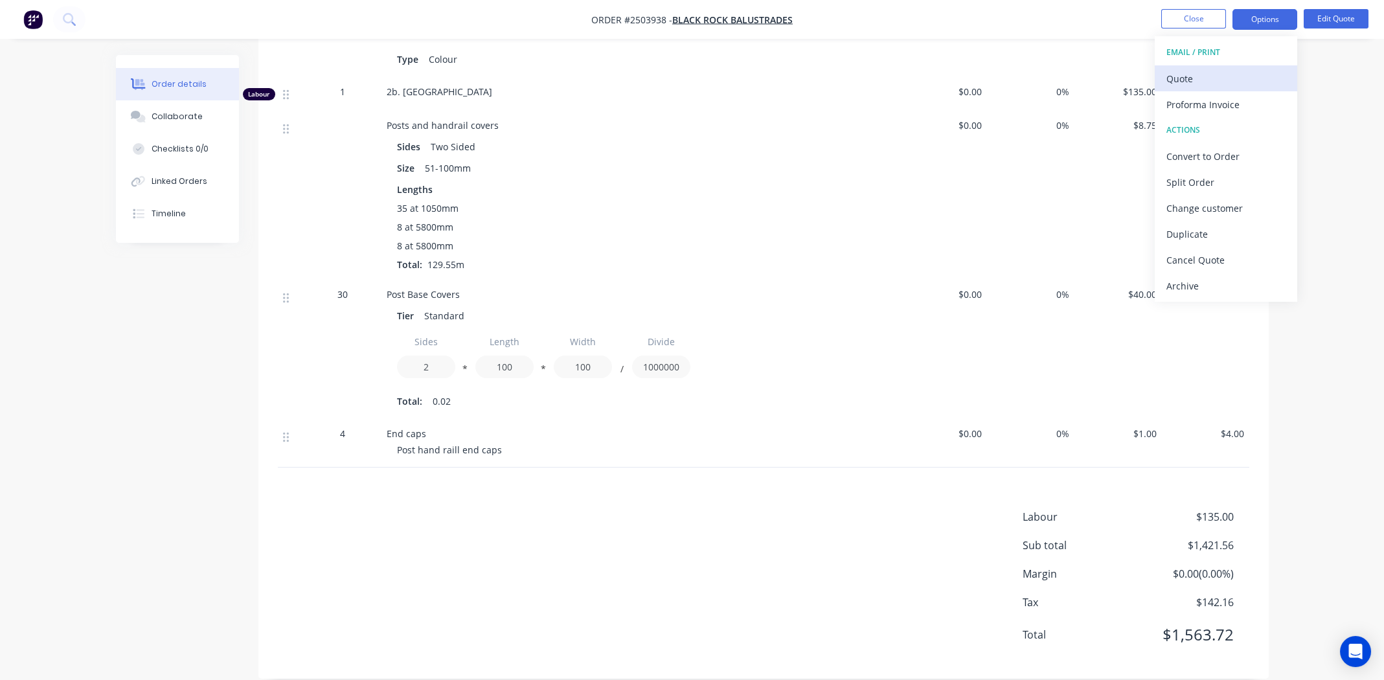
click at [1198, 80] on div "Quote" at bounding box center [1225, 78] width 119 height 19
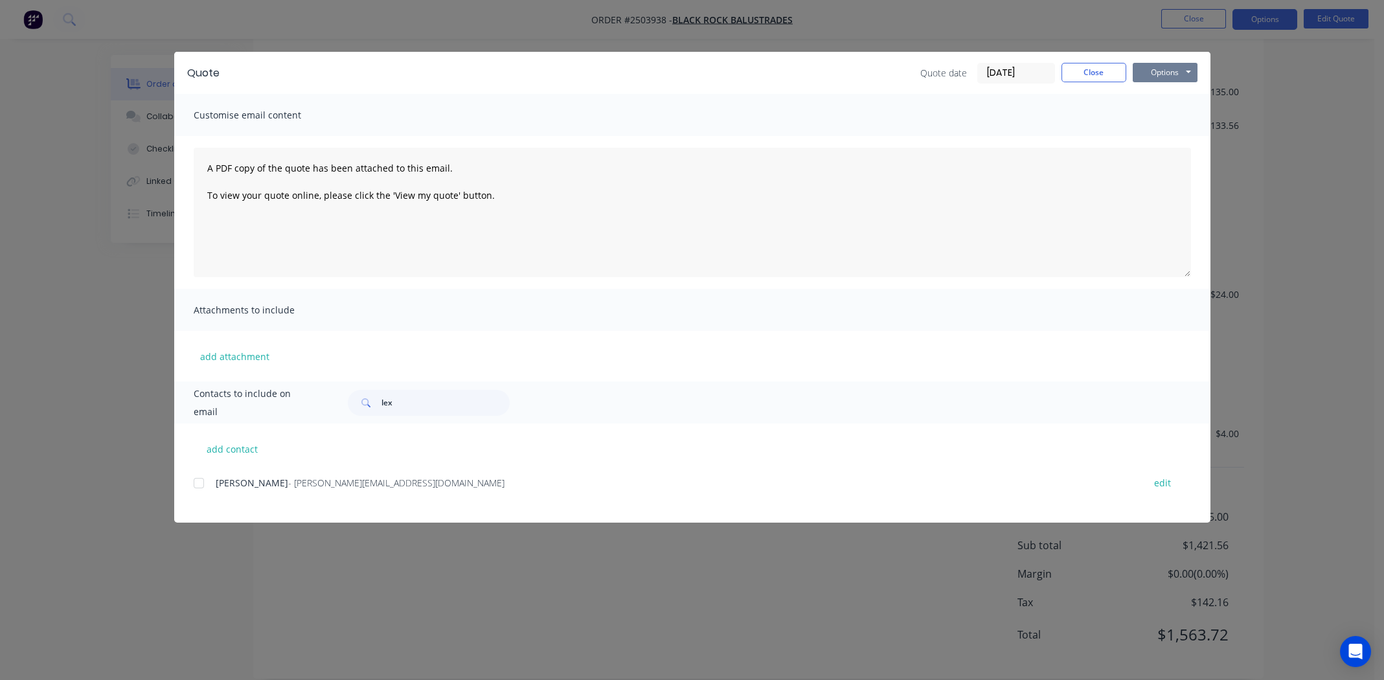
click at [1179, 71] on button "Options" at bounding box center [1164, 72] width 65 height 19
click at [1164, 95] on button "Preview" at bounding box center [1173, 95] width 83 height 21
click at [1080, 69] on button "Close" at bounding box center [1093, 72] width 65 height 19
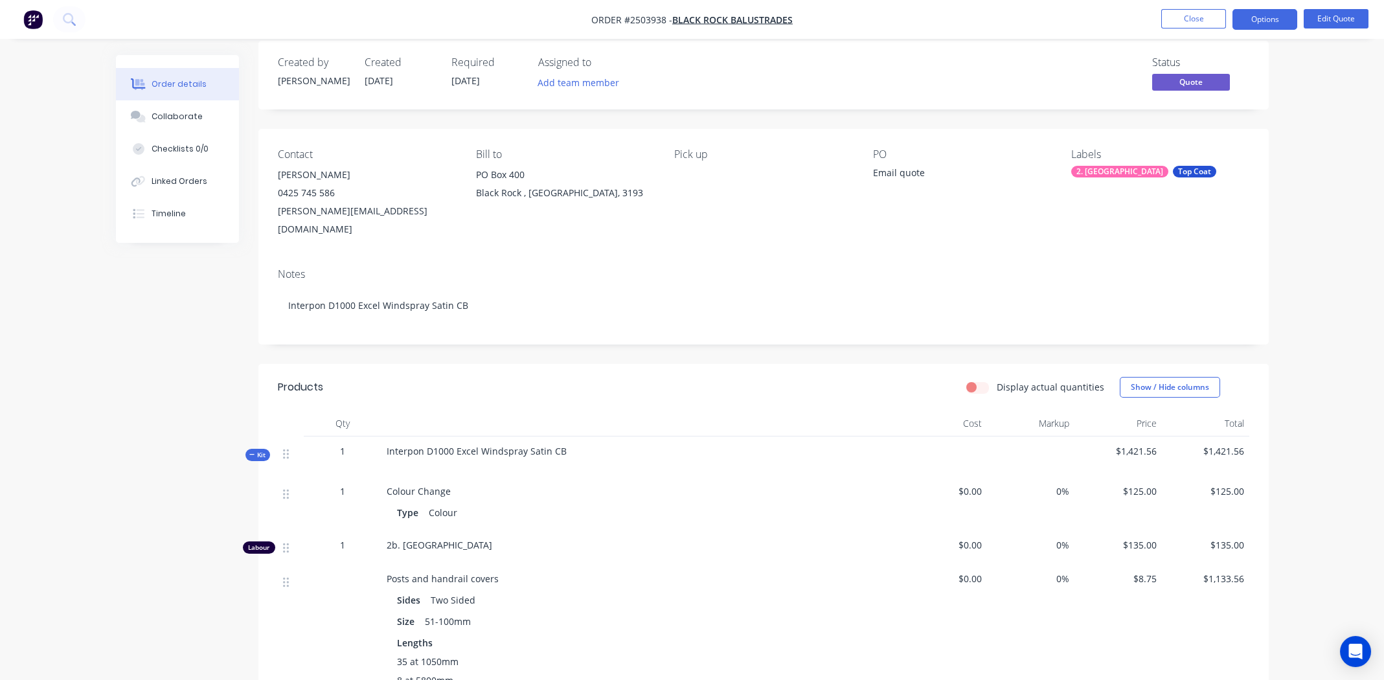
scroll to position [0, 0]
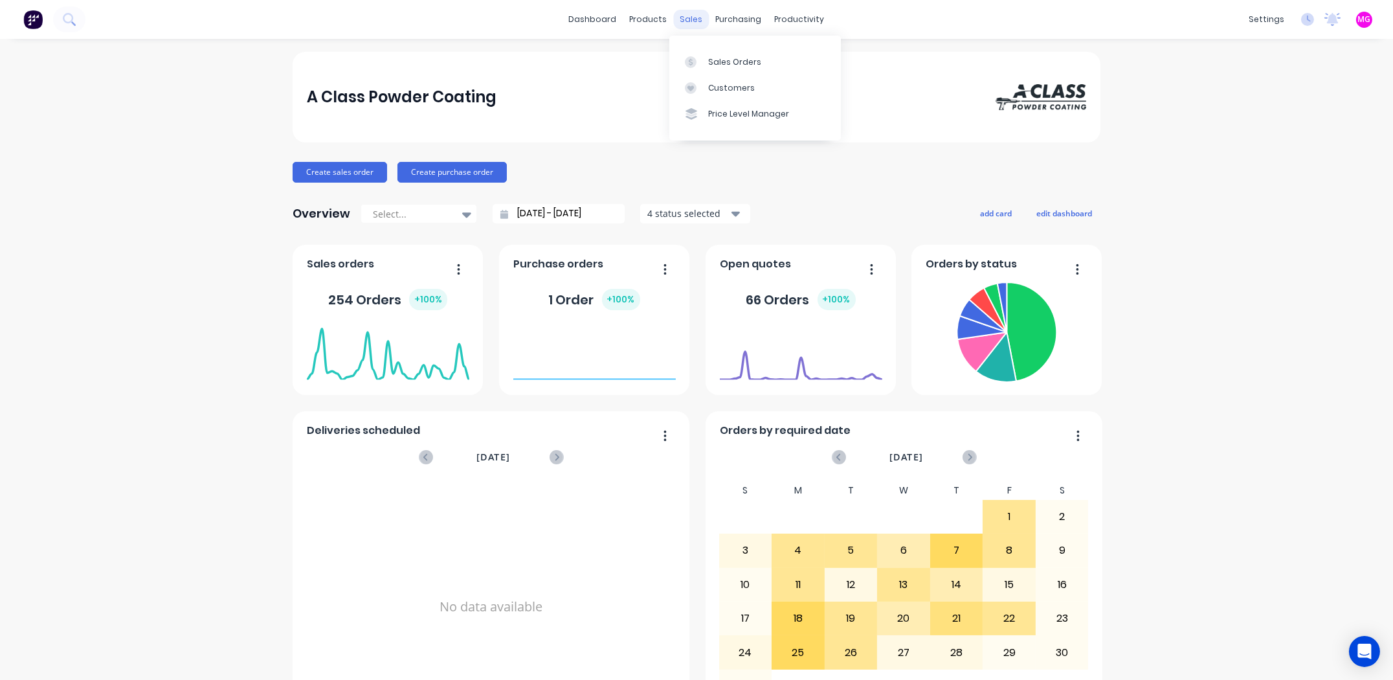
click at [686, 20] on div "sales" at bounding box center [692, 19] width 36 height 19
click at [720, 60] on div "Sales Orders" at bounding box center [734, 62] width 53 height 12
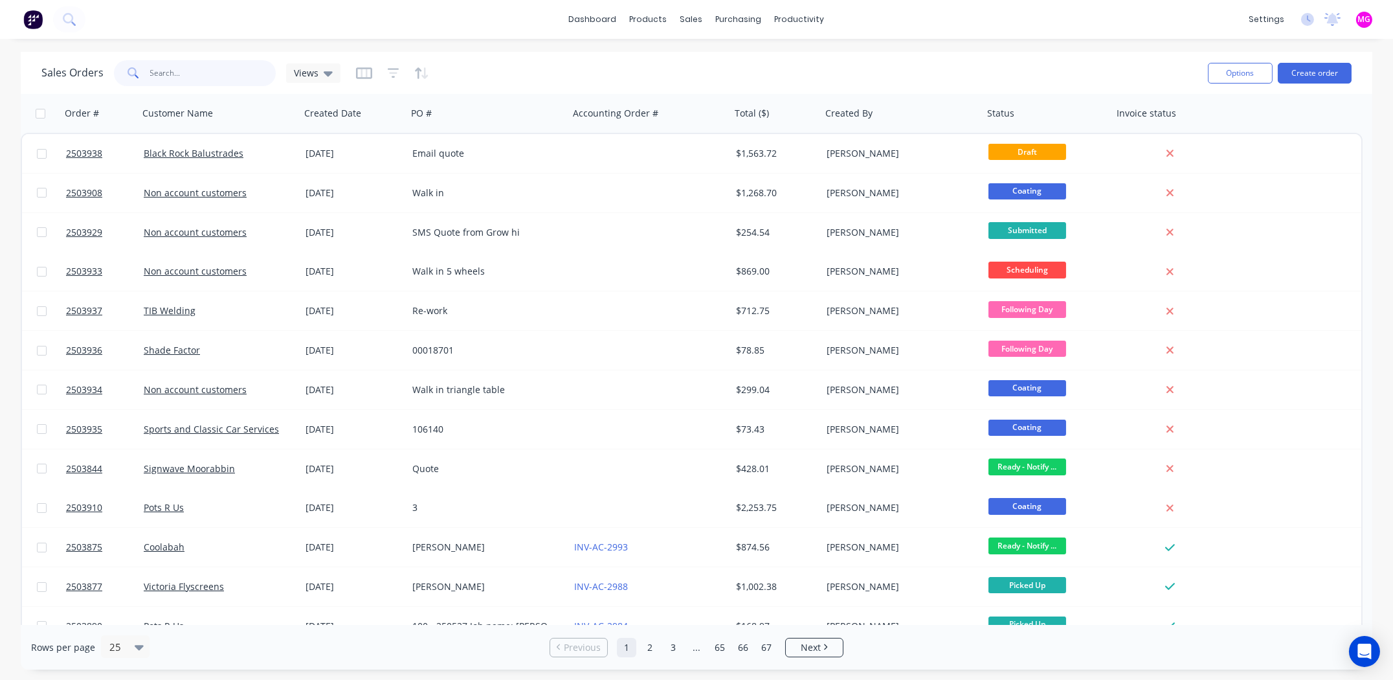
click at [177, 68] on input "text" at bounding box center [213, 73] width 126 height 26
type input "3863"
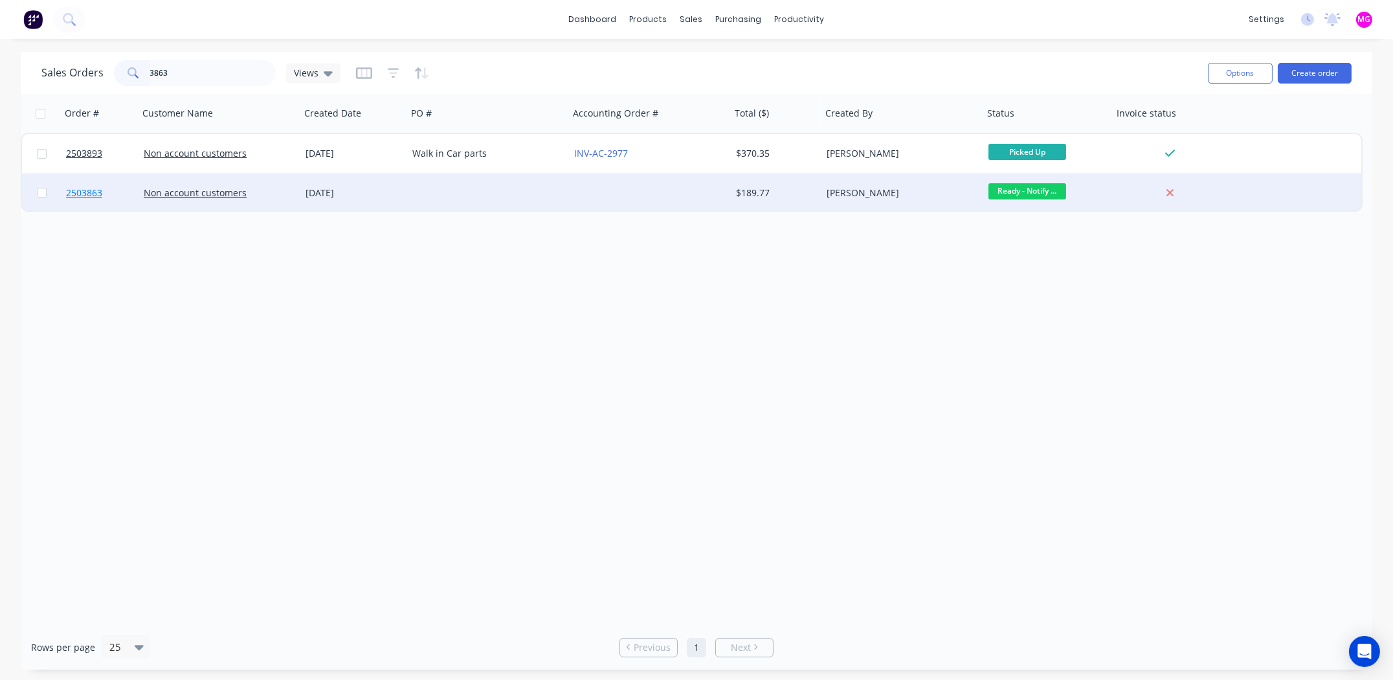
click at [78, 194] on span "2503863" at bounding box center [84, 192] width 36 height 13
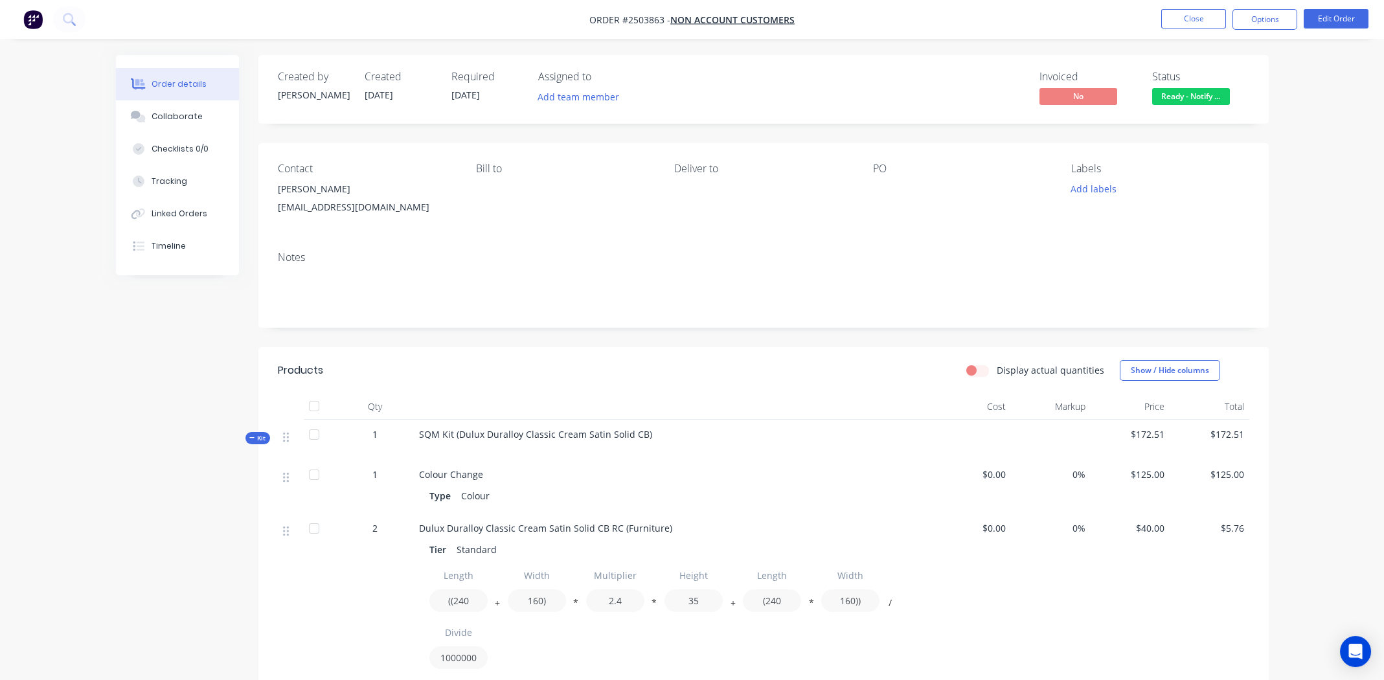
click at [528, 431] on span "SQM Kit (Dulux Duralloy Classic Cream Satin Solid CB)" at bounding box center [535, 434] width 233 height 12
copy div "SQM Kit (Dulux Duralloy Classic Cream Satin Solid CB)"
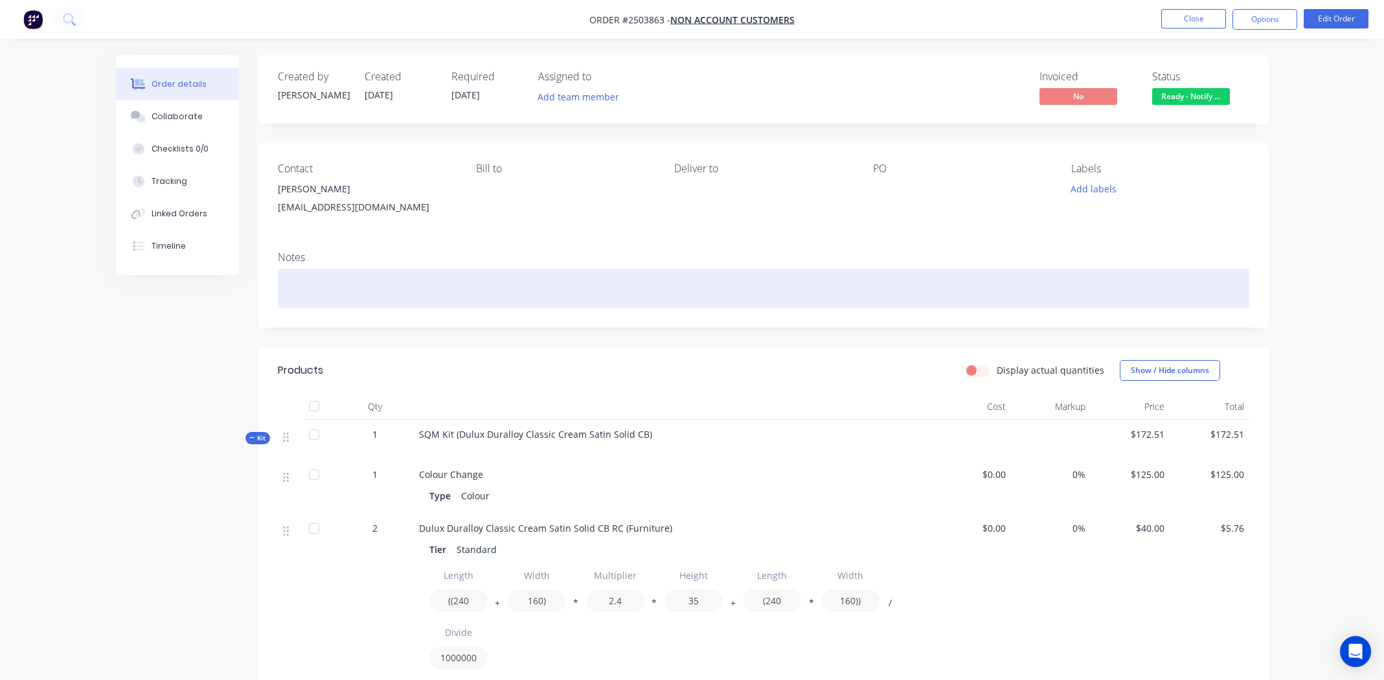
paste div
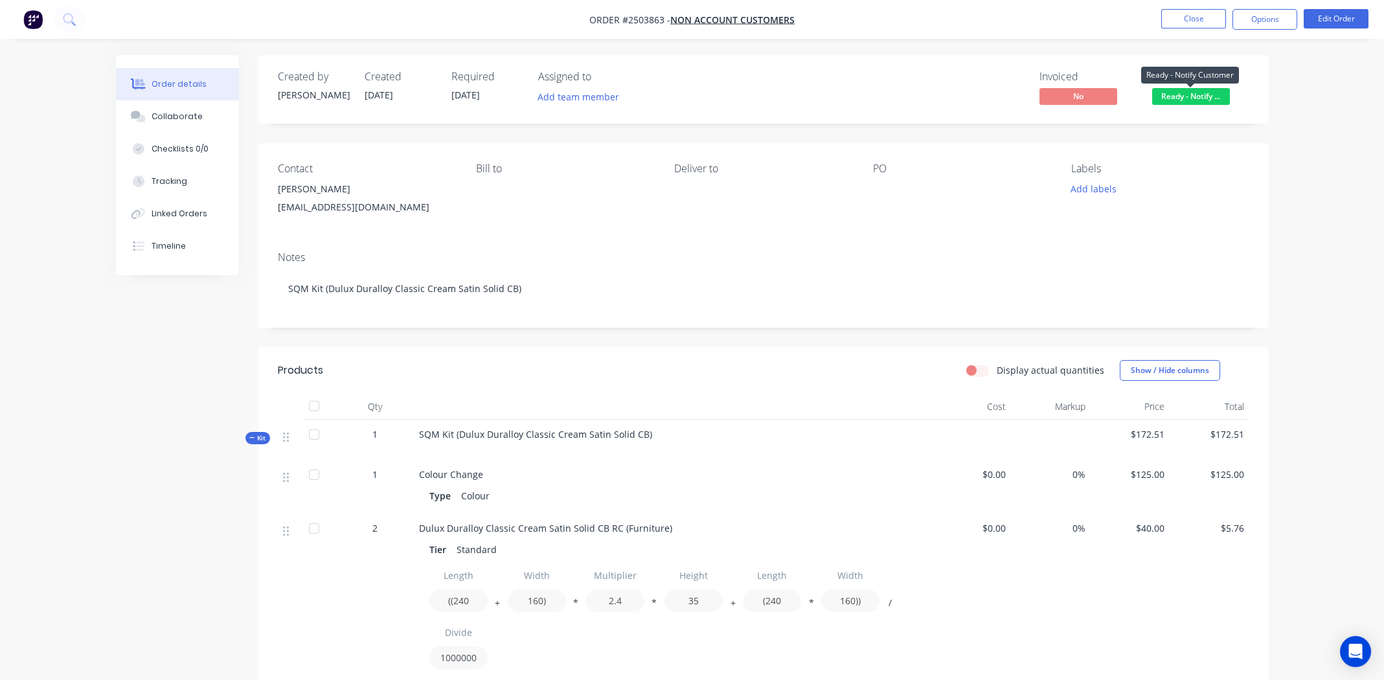
click at [1199, 92] on span "Ready - Notify ..." at bounding box center [1191, 96] width 78 height 16
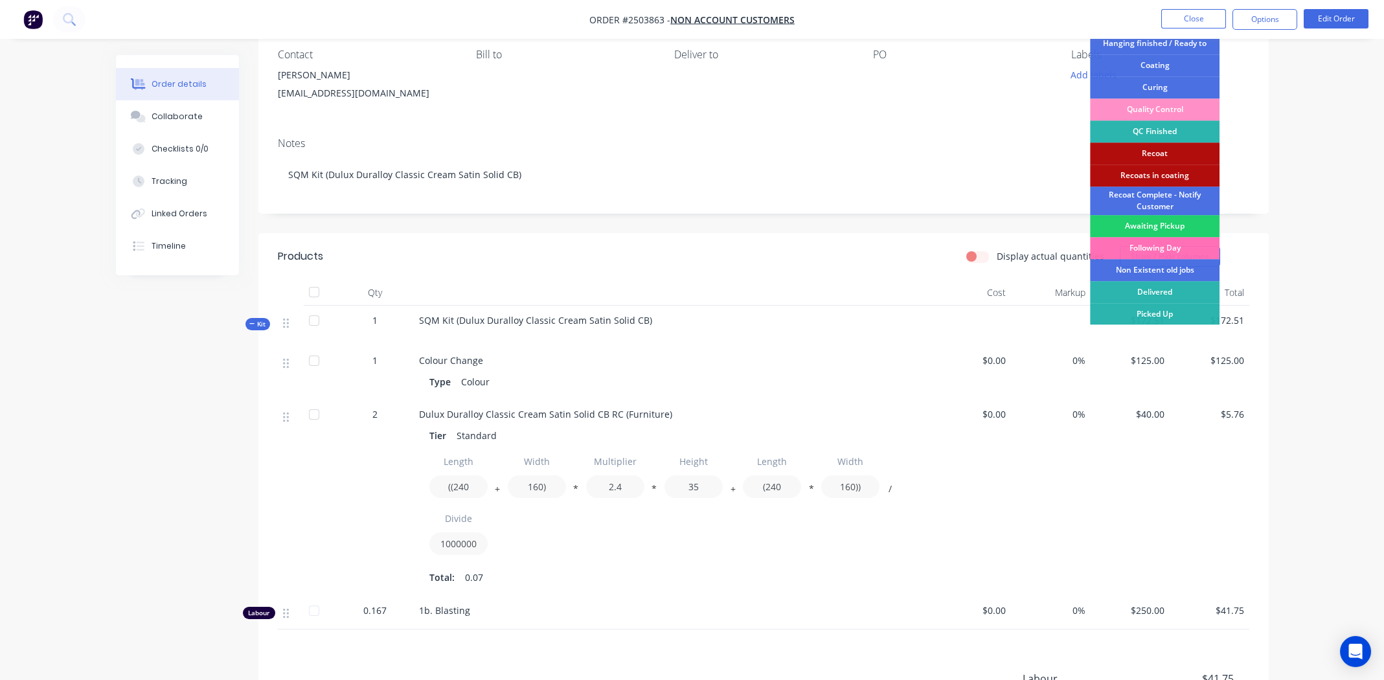
scroll to position [129, 0]
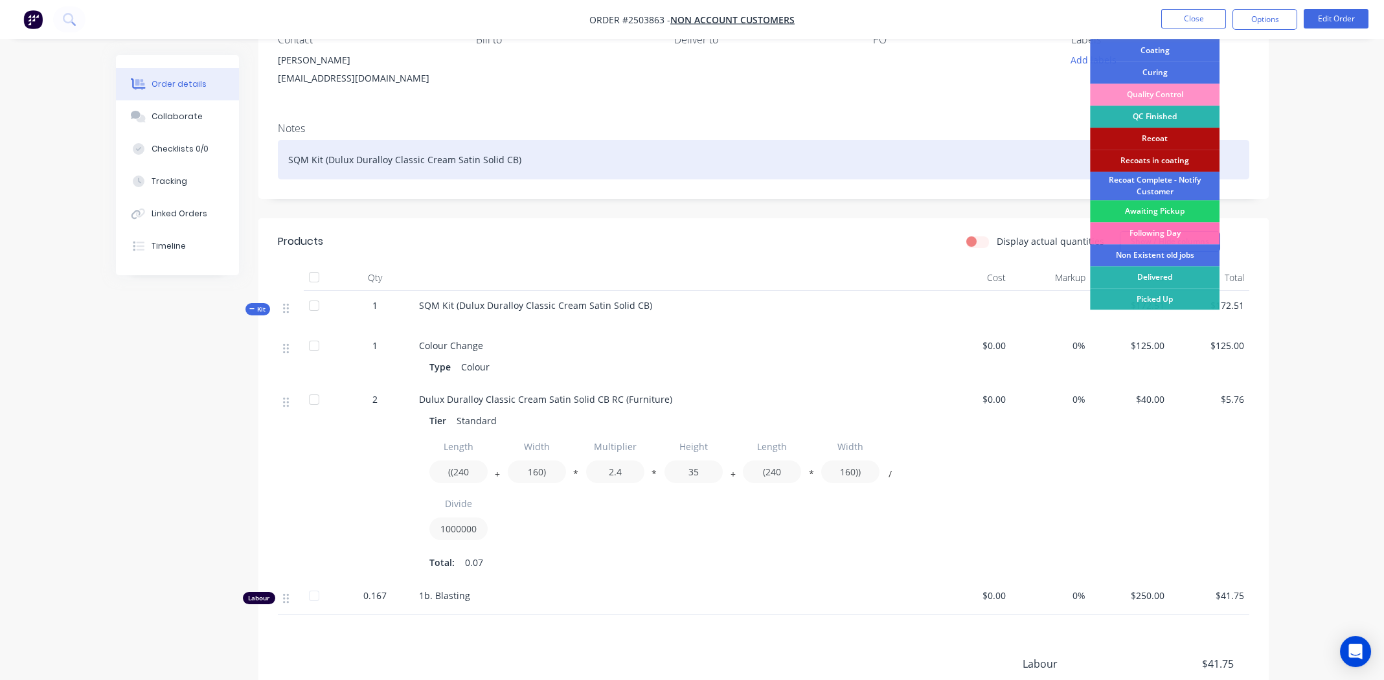
click at [1156, 298] on div "Picked Up" at bounding box center [1154, 299] width 129 height 22
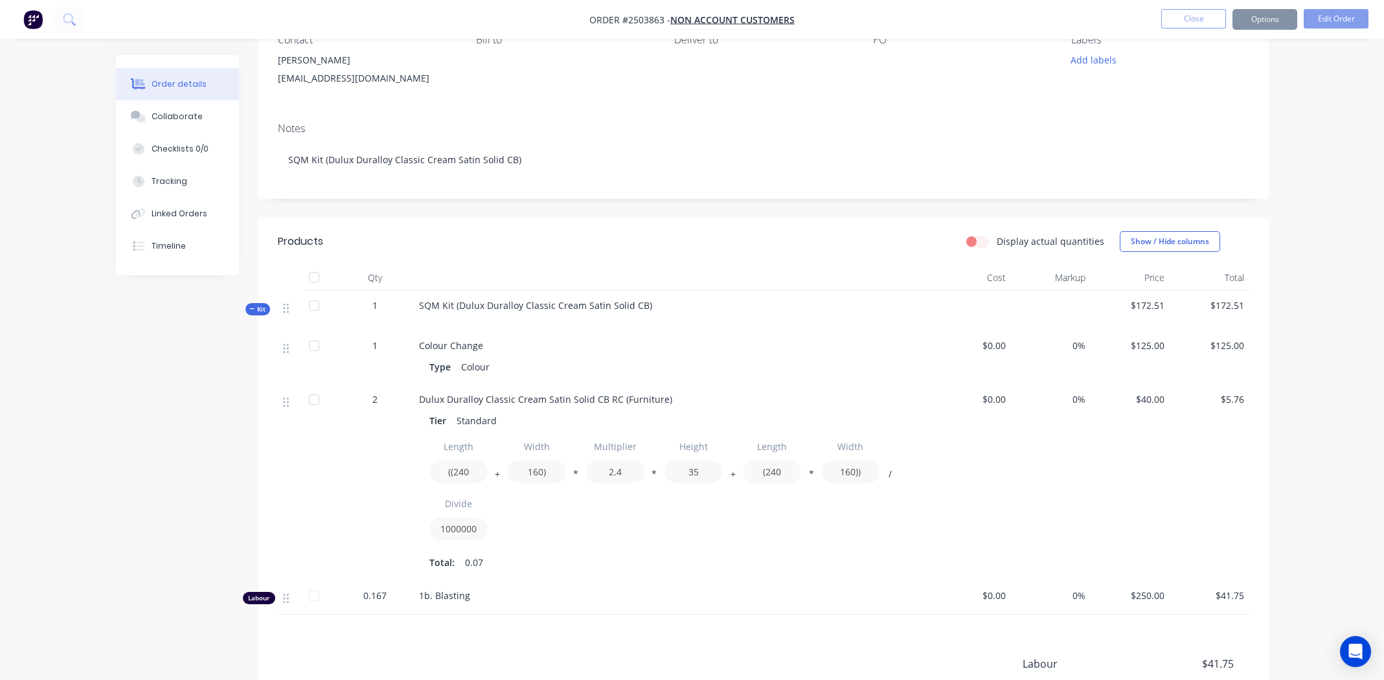
scroll to position [0, 0]
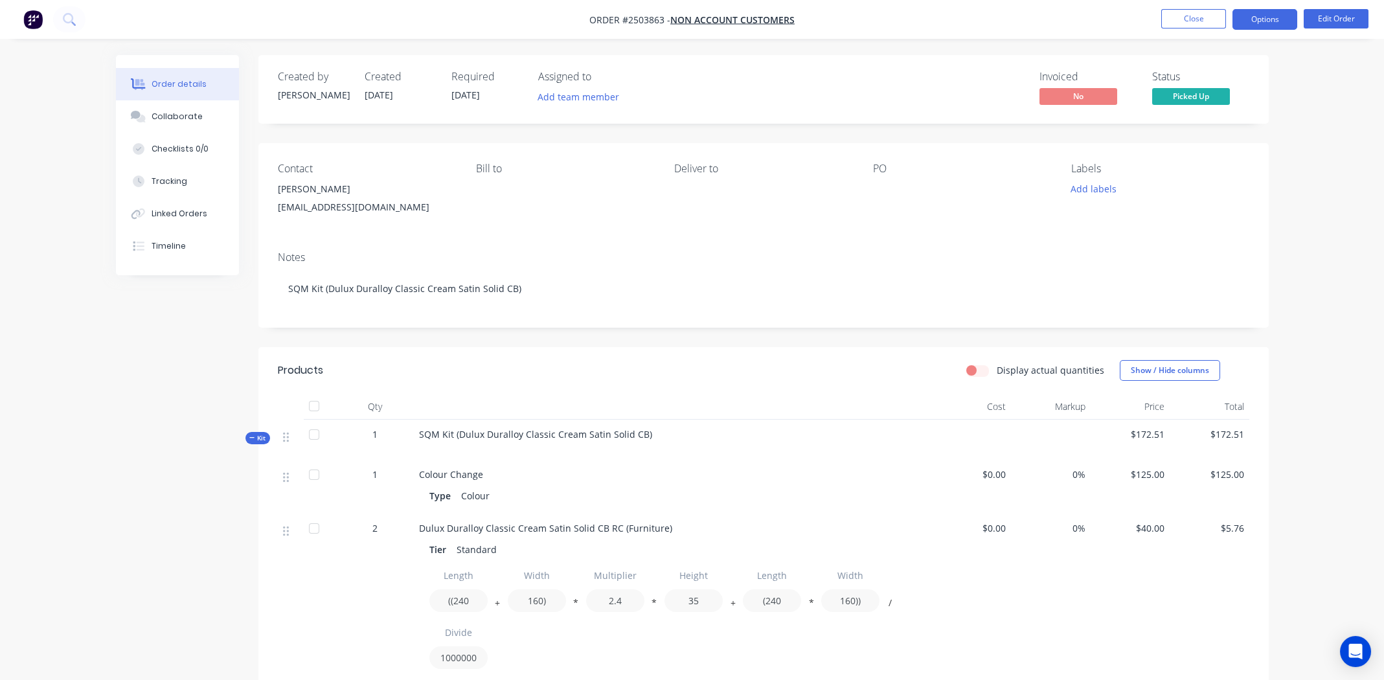
click at [1264, 17] on button "Options" at bounding box center [1264, 19] width 65 height 21
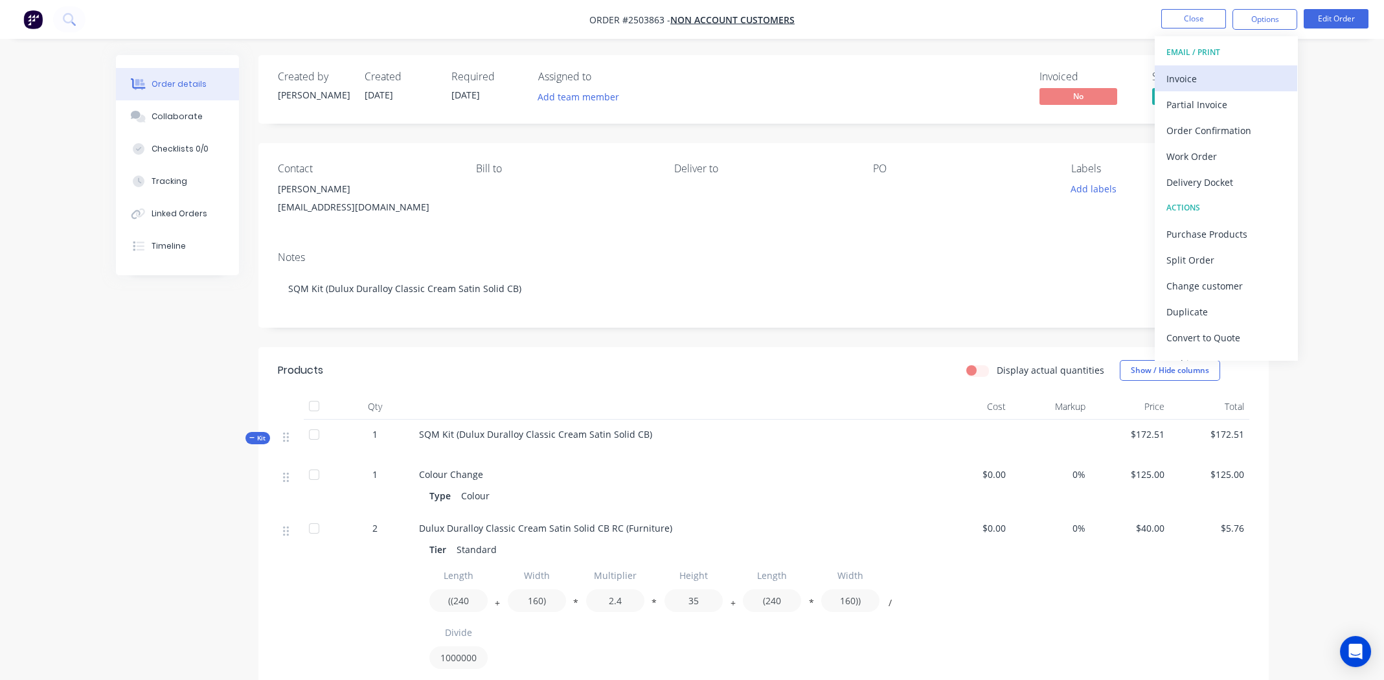
click at [1197, 71] on div "Invoice" at bounding box center [1225, 78] width 119 height 19
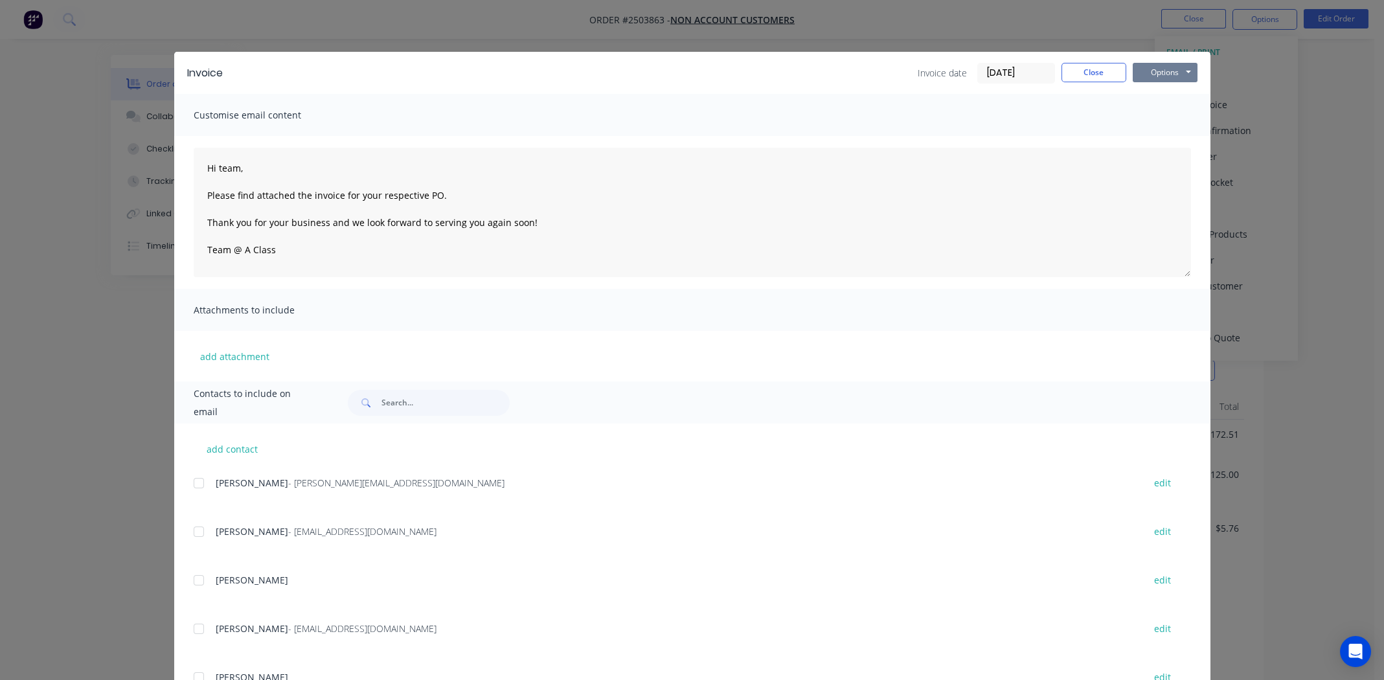
click at [1148, 71] on button "Options" at bounding box center [1164, 72] width 65 height 19
click at [1156, 112] on button "Print" at bounding box center [1173, 116] width 83 height 21
click at [1089, 74] on button "Close" at bounding box center [1093, 72] width 65 height 19
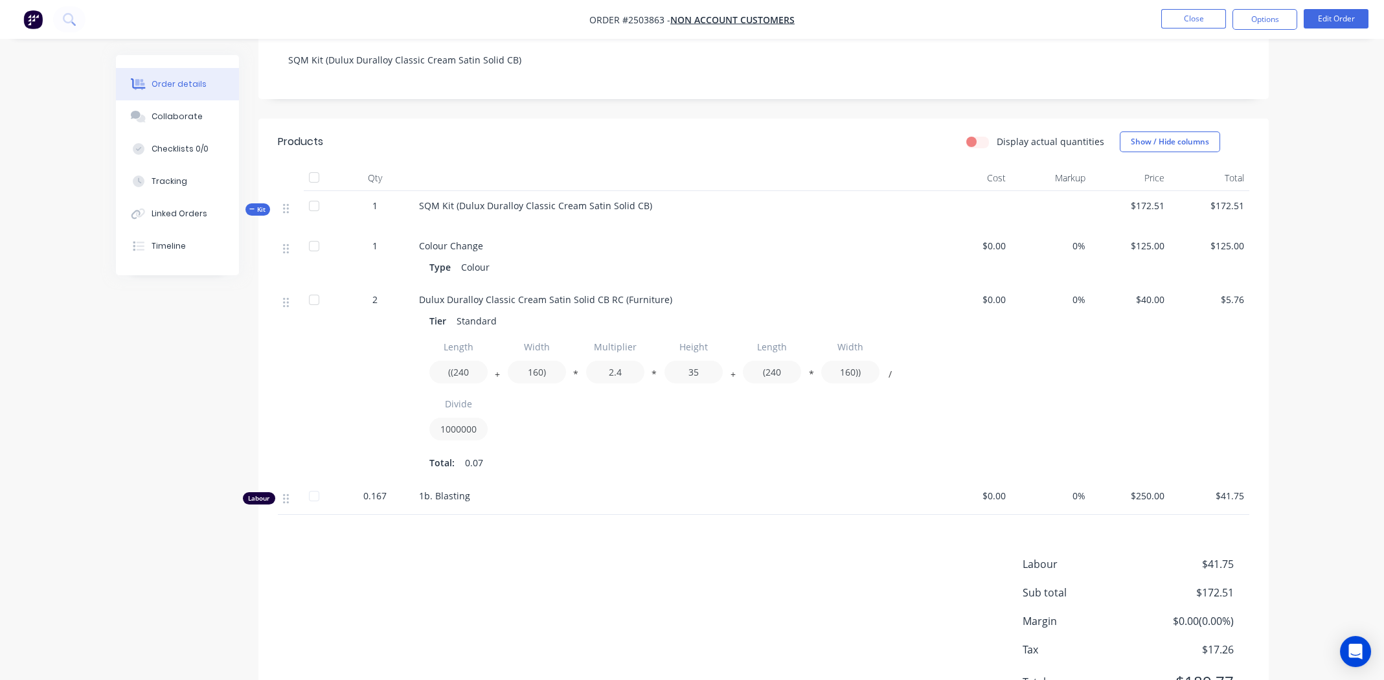
scroll to position [258, 0]
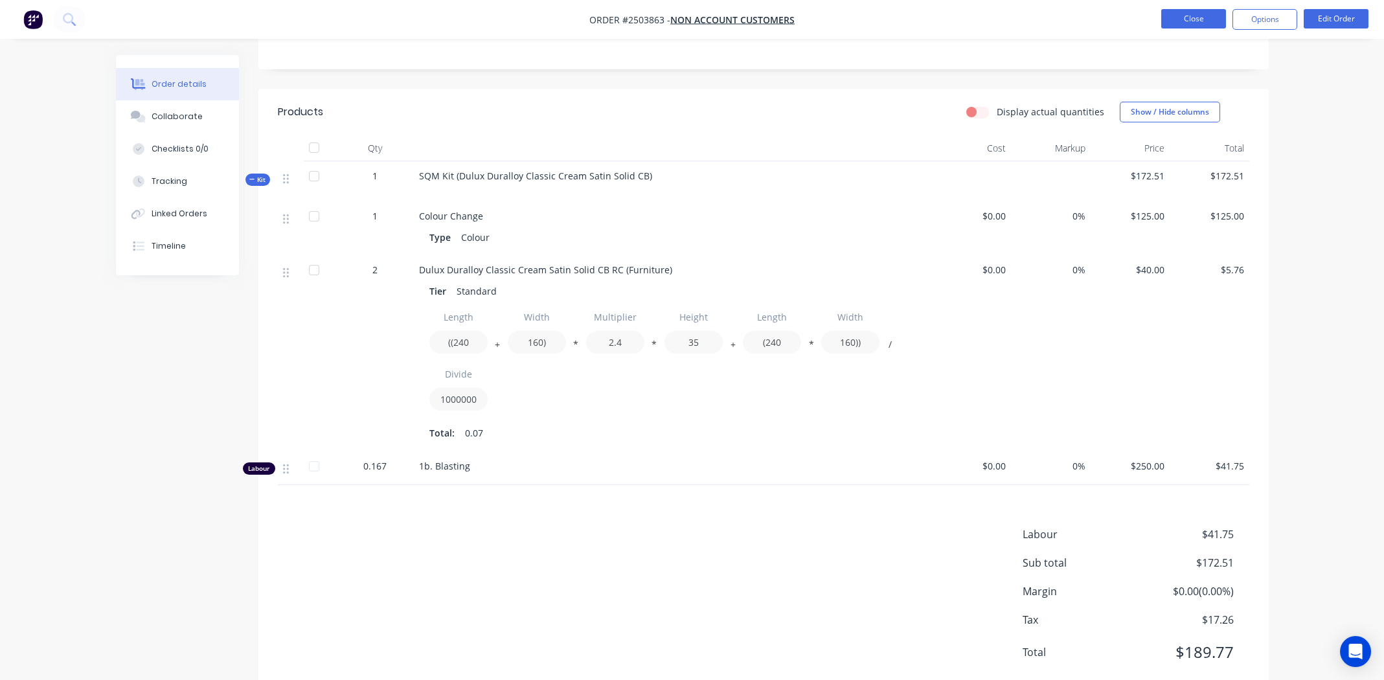
click at [1193, 17] on button "Close" at bounding box center [1193, 18] width 65 height 19
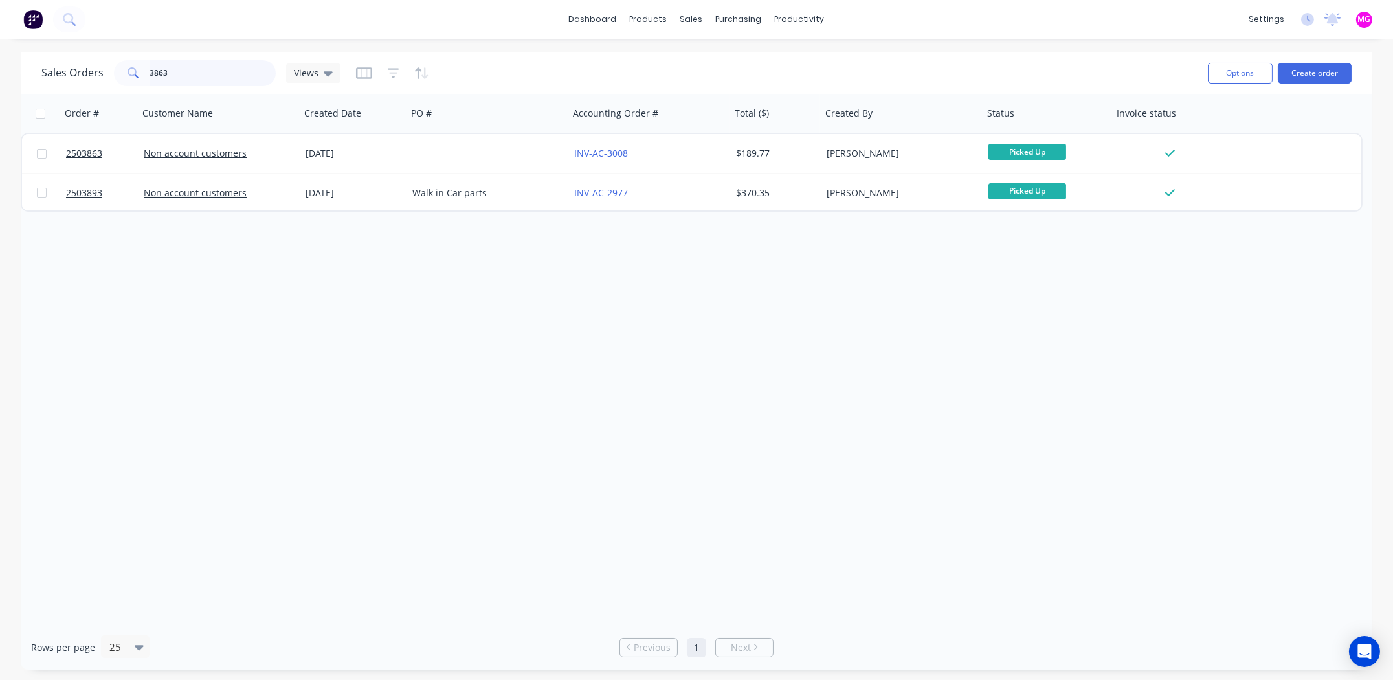
click at [165, 68] on input "3863" at bounding box center [213, 73] width 126 height 26
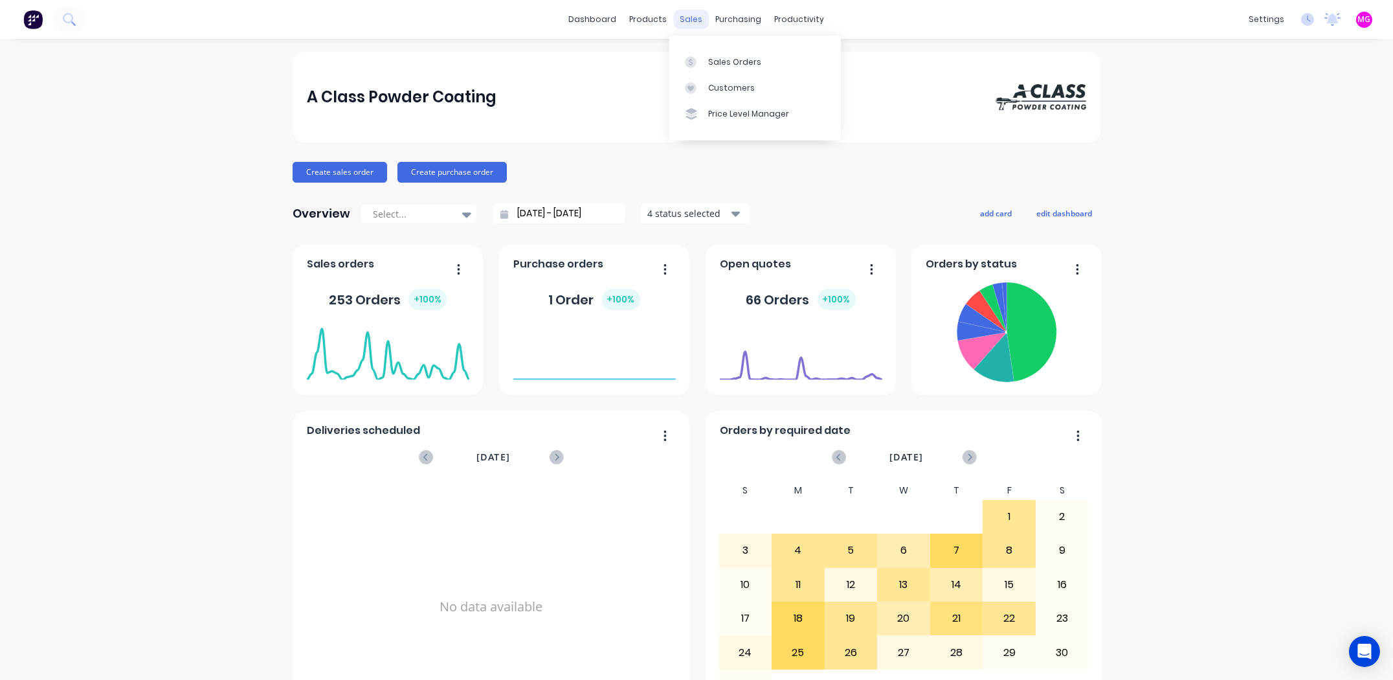
click at [678, 18] on div "sales" at bounding box center [692, 19] width 36 height 19
click at [733, 57] on div "Sales Orders" at bounding box center [734, 62] width 53 height 12
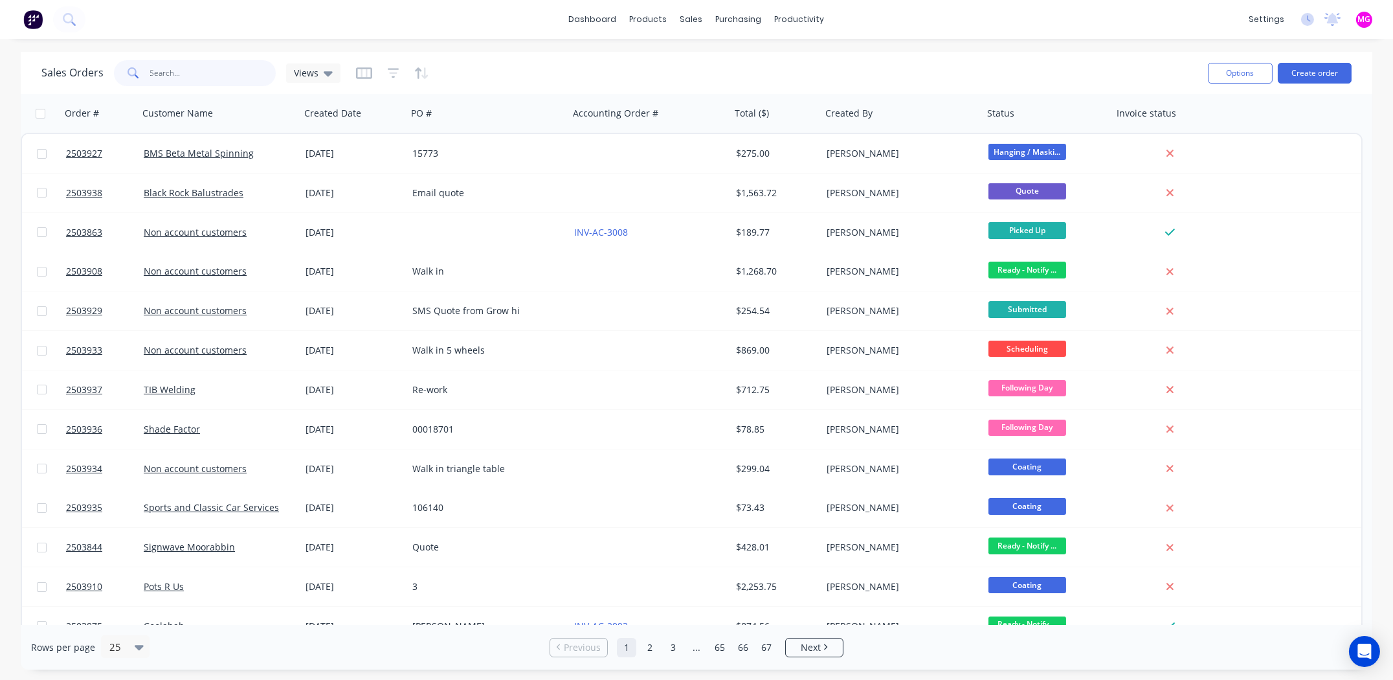
click at [171, 67] on input "text" at bounding box center [213, 73] width 126 height 26
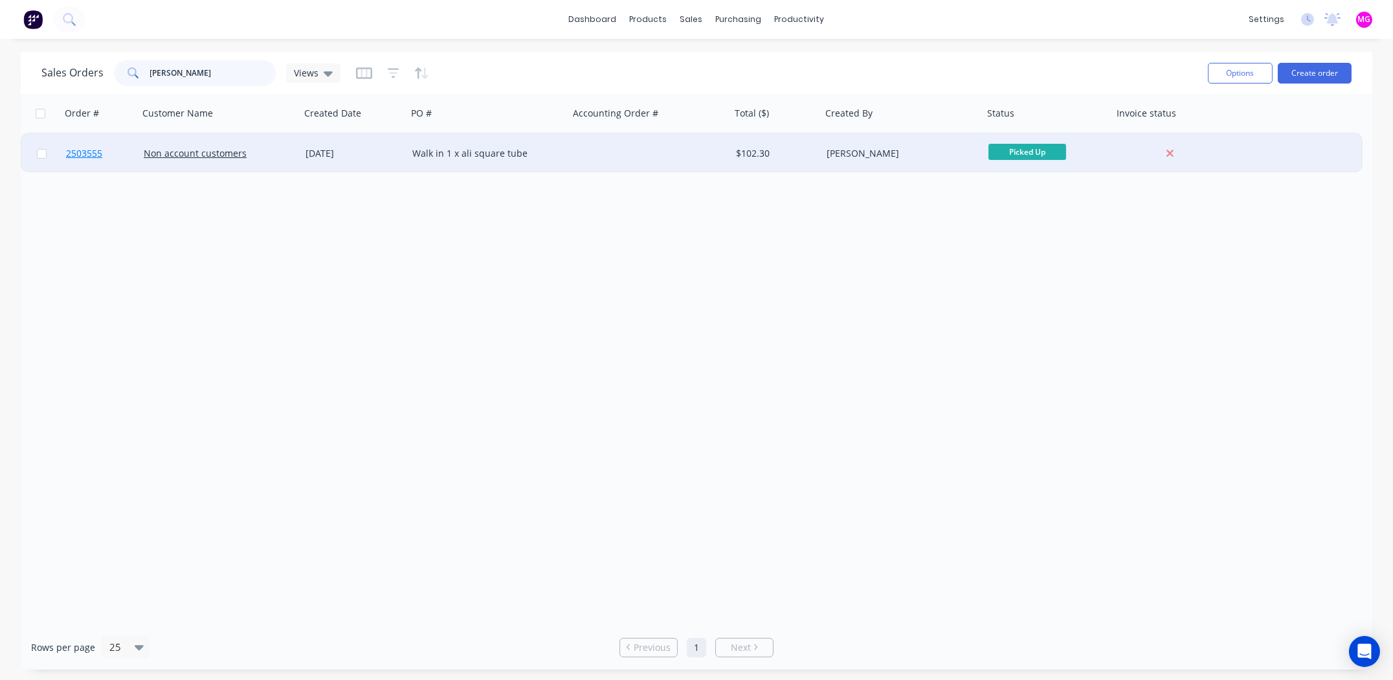
type input "tom va"
click at [85, 152] on span "2503555" at bounding box center [84, 153] width 36 height 13
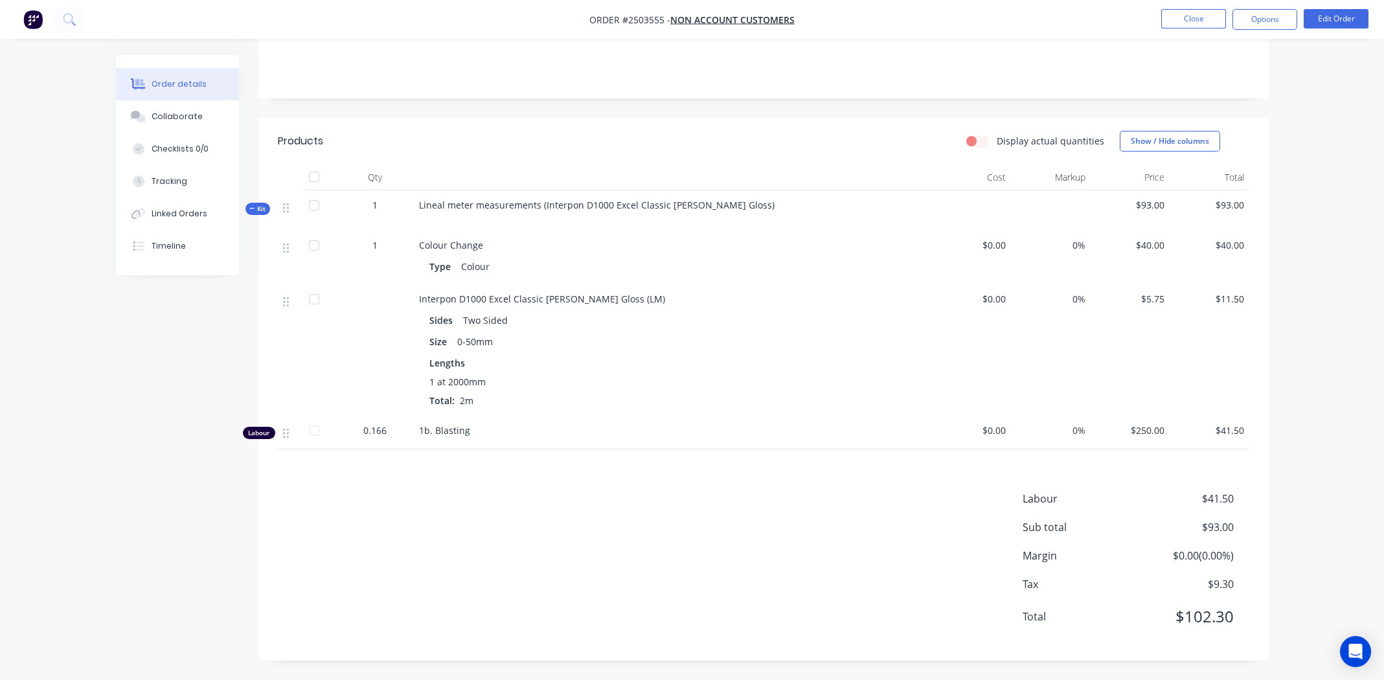
scroll to position [243, 0]
click at [427, 535] on div "Labour $41.50 Sub total $93.00 Margin $0.00 ( 0.00 %) Tax $9.30 Total $102.30" at bounding box center [763, 566] width 971 height 150
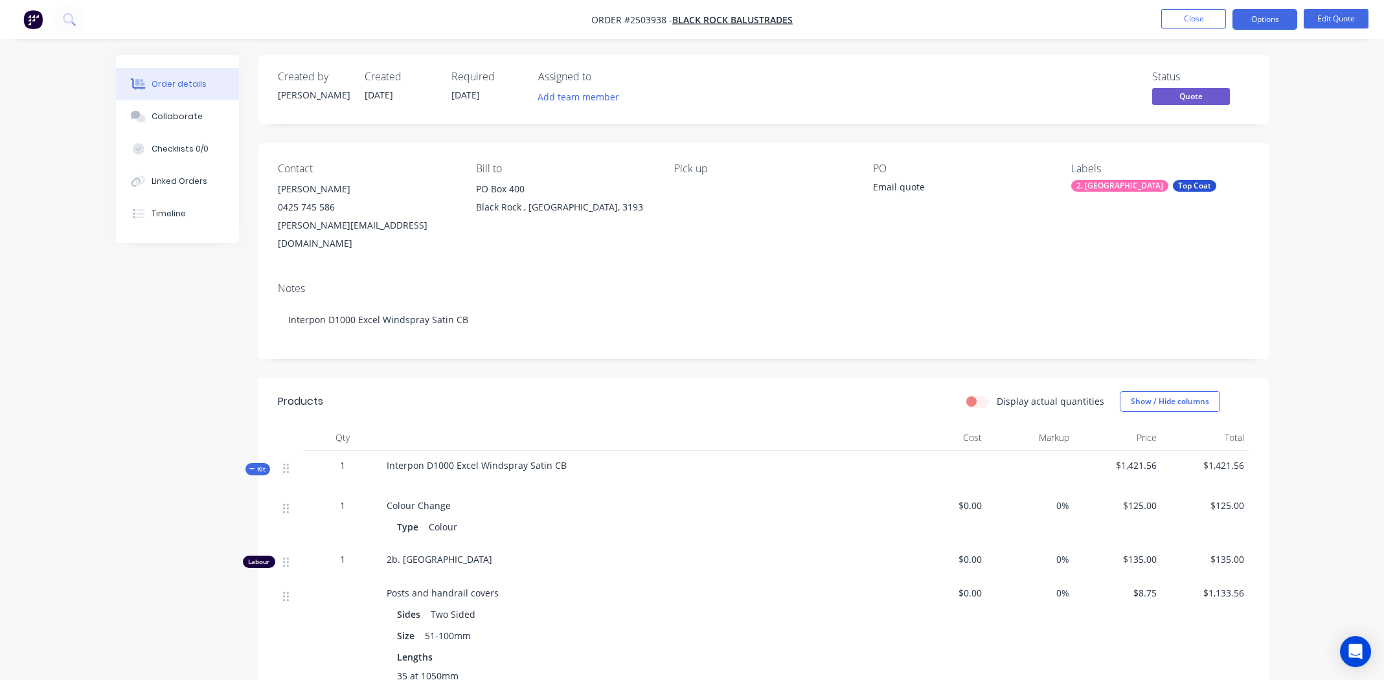
click at [772, 272] on div "Notes Interpon D1000 Excel Windspray Satin CB" at bounding box center [763, 315] width 1010 height 87
drag, startPoint x: 665, startPoint y: 20, endPoint x: 626, endPoint y: 16, distance: 39.1
click at [626, 16] on span "Order #2503938 -" at bounding box center [631, 20] width 81 height 12
copy span "#2503938"
click at [168, 109] on button "Collaborate" at bounding box center [177, 116] width 123 height 32
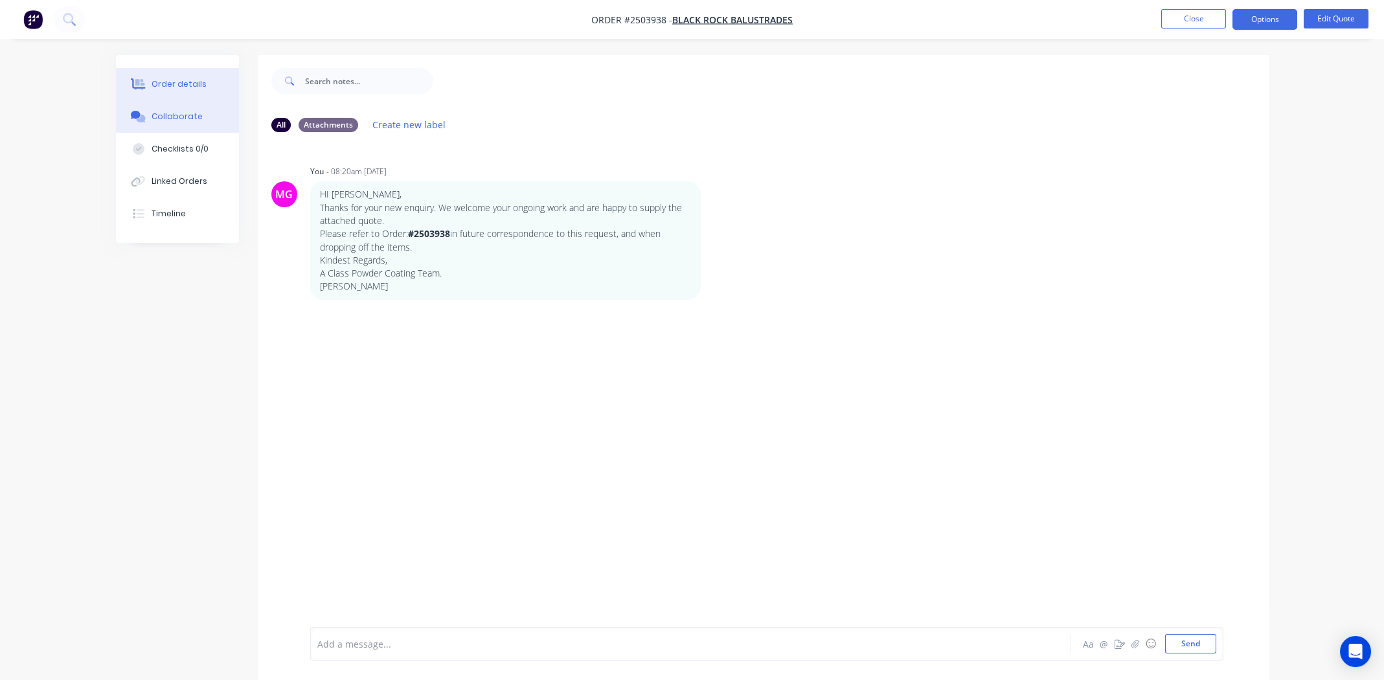
click at [168, 81] on div "Order details" at bounding box center [179, 84] width 55 height 12
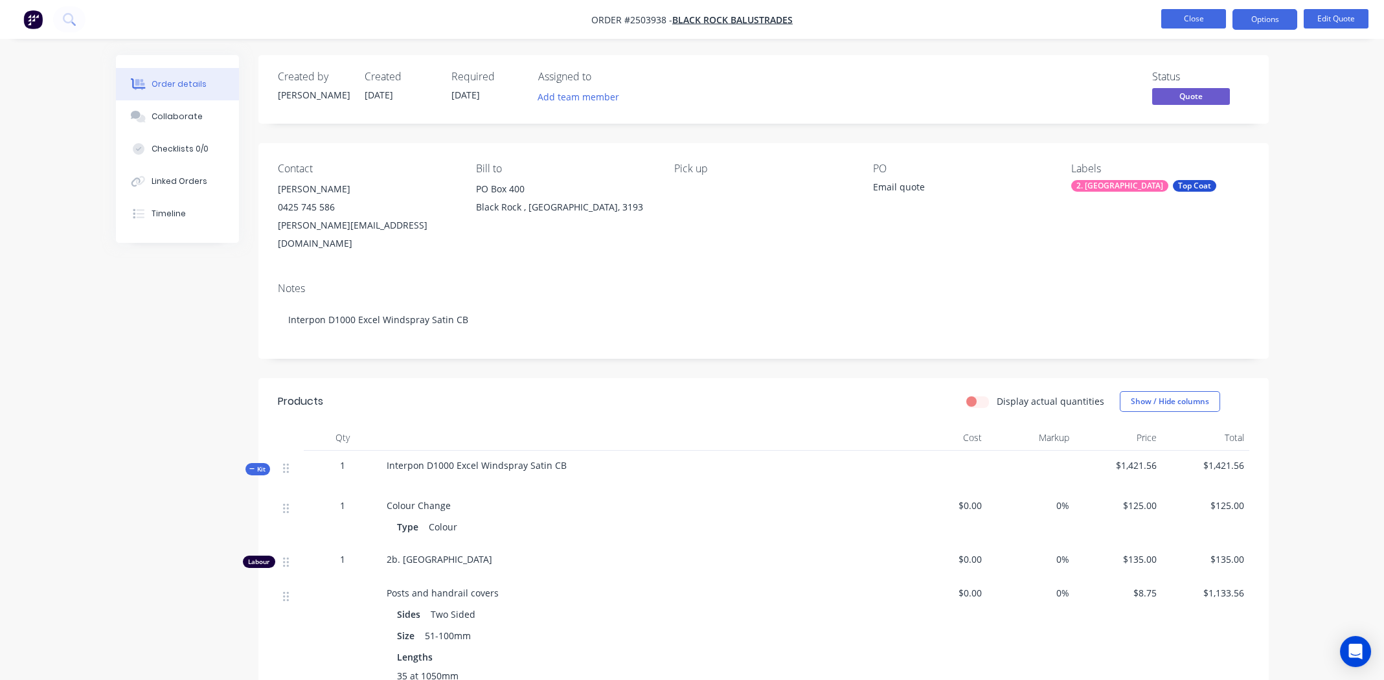
click at [1184, 17] on button "Close" at bounding box center [1193, 18] width 65 height 19
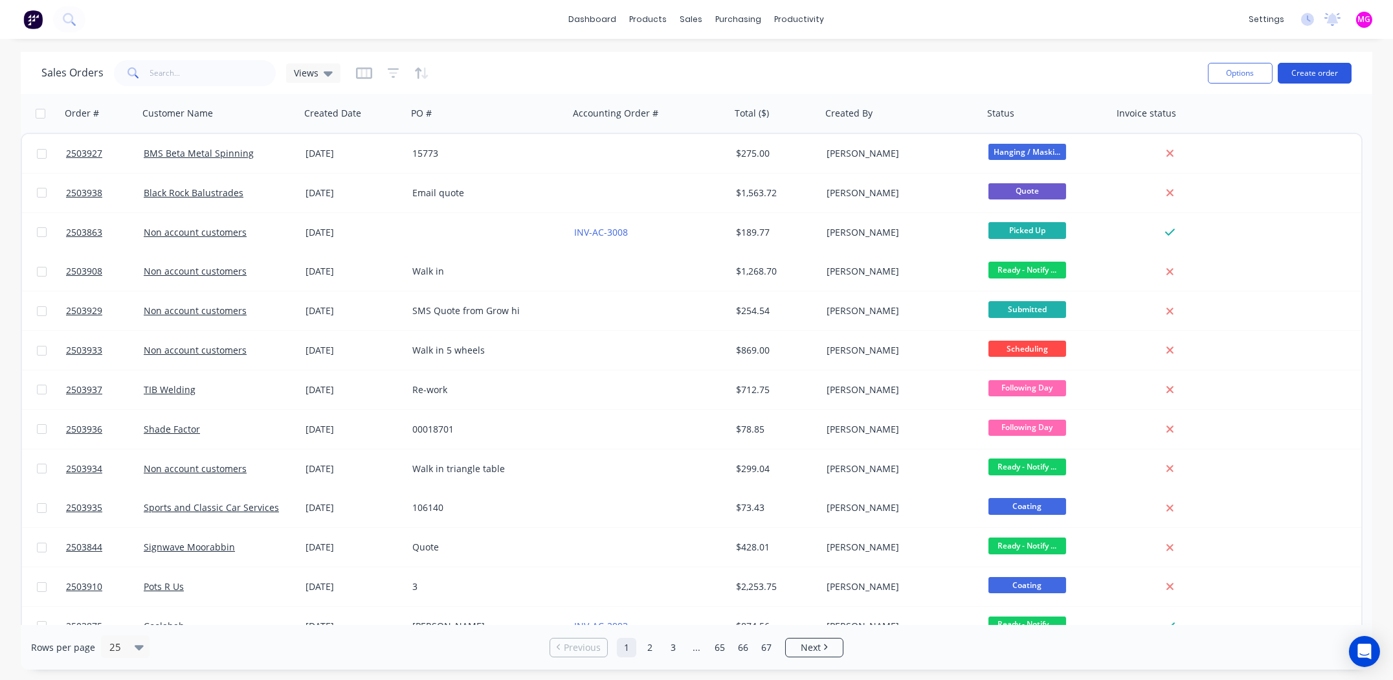
click at [1309, 70] on button "Create order" at bounding box center [1315, 73] width 74 height 21
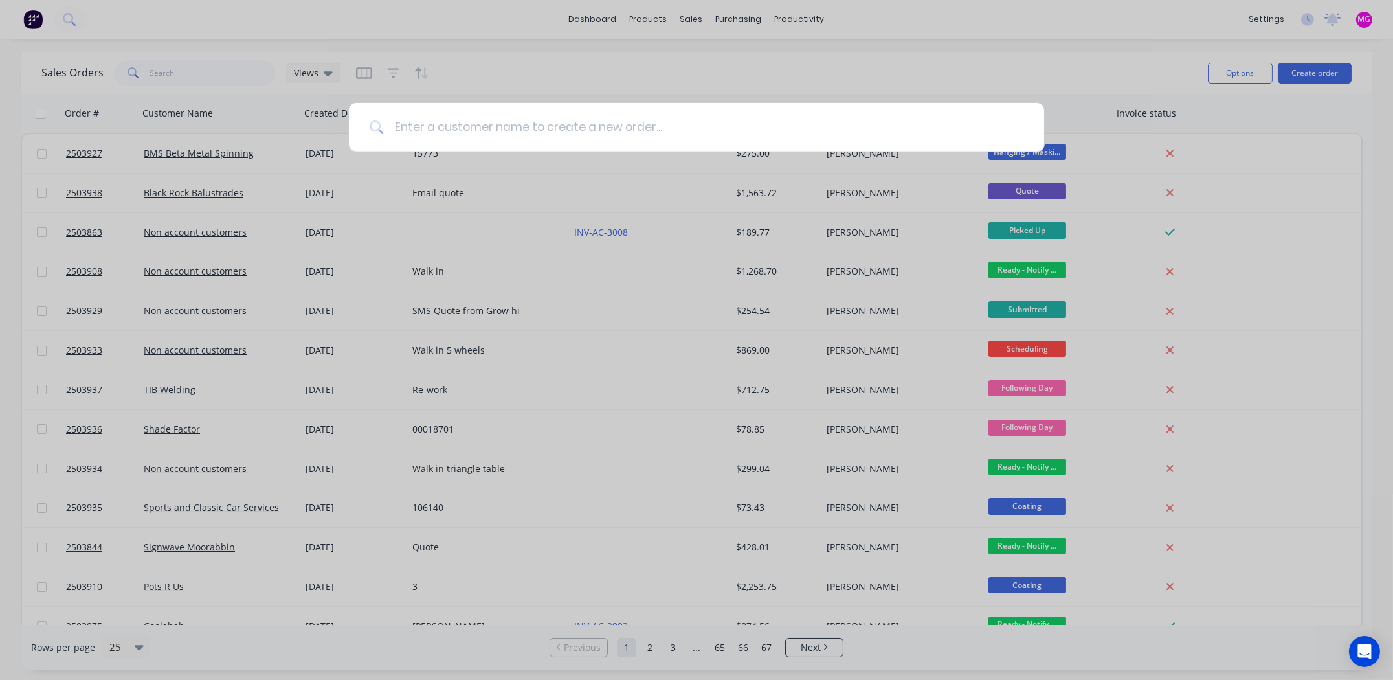
click at [633, 128] on input at bounding box center [704, 127] width 640 height 49
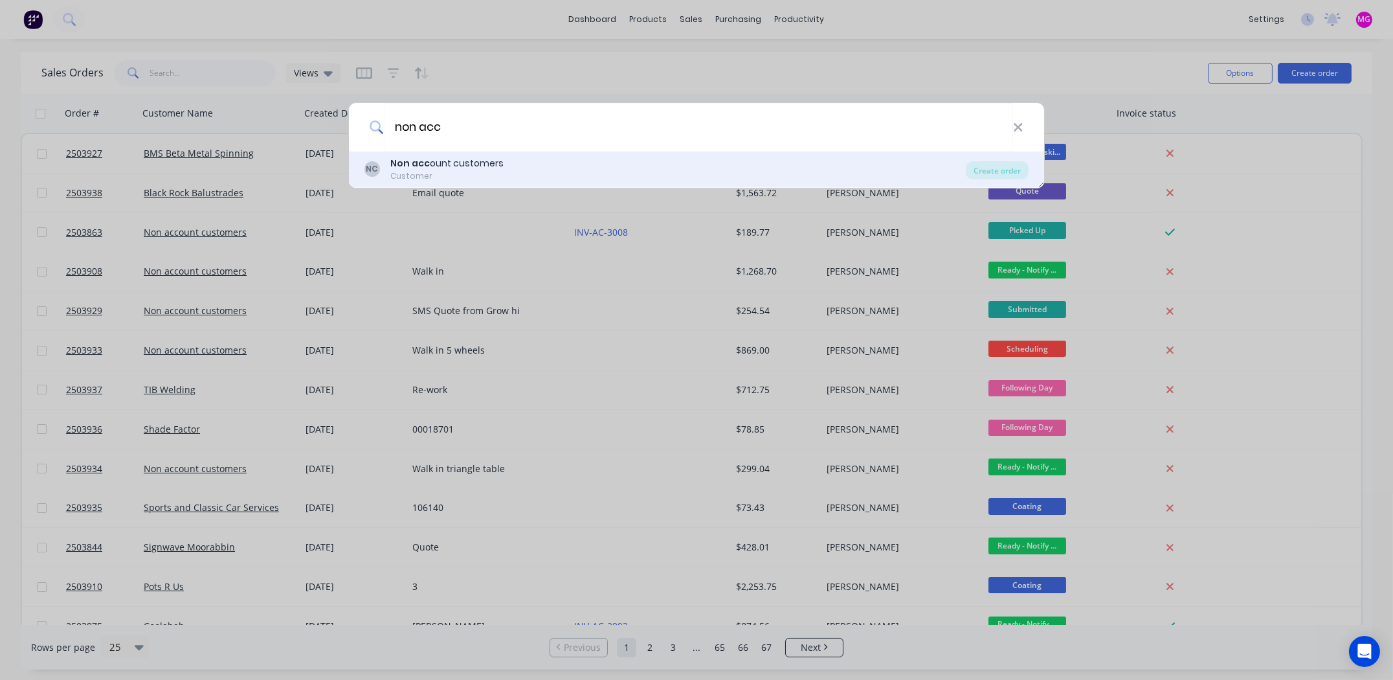
type input "non acc"
click at [468, 168] on div "Non acc ount customers" at bounding box center [446, 164] width 113 height 14
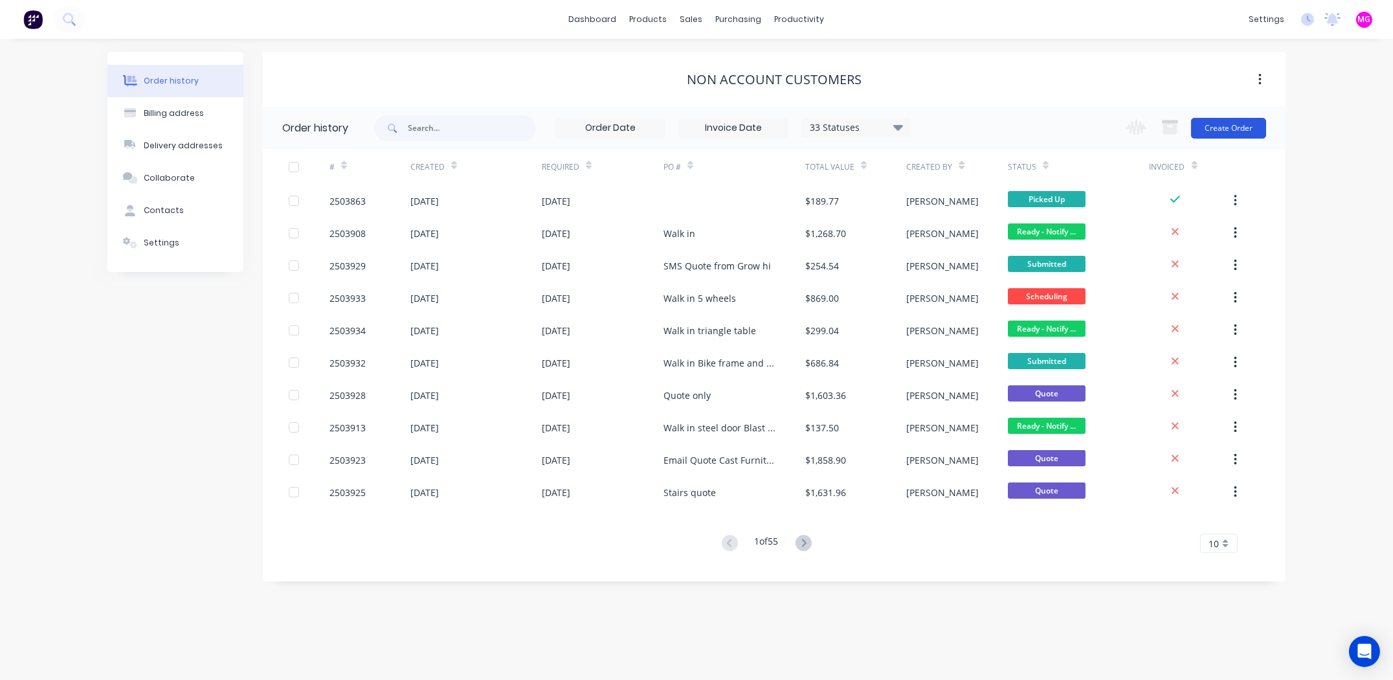
click at [1226, 125] on button "Create Order" at bounding box center [1228, 128] width 75 height 21
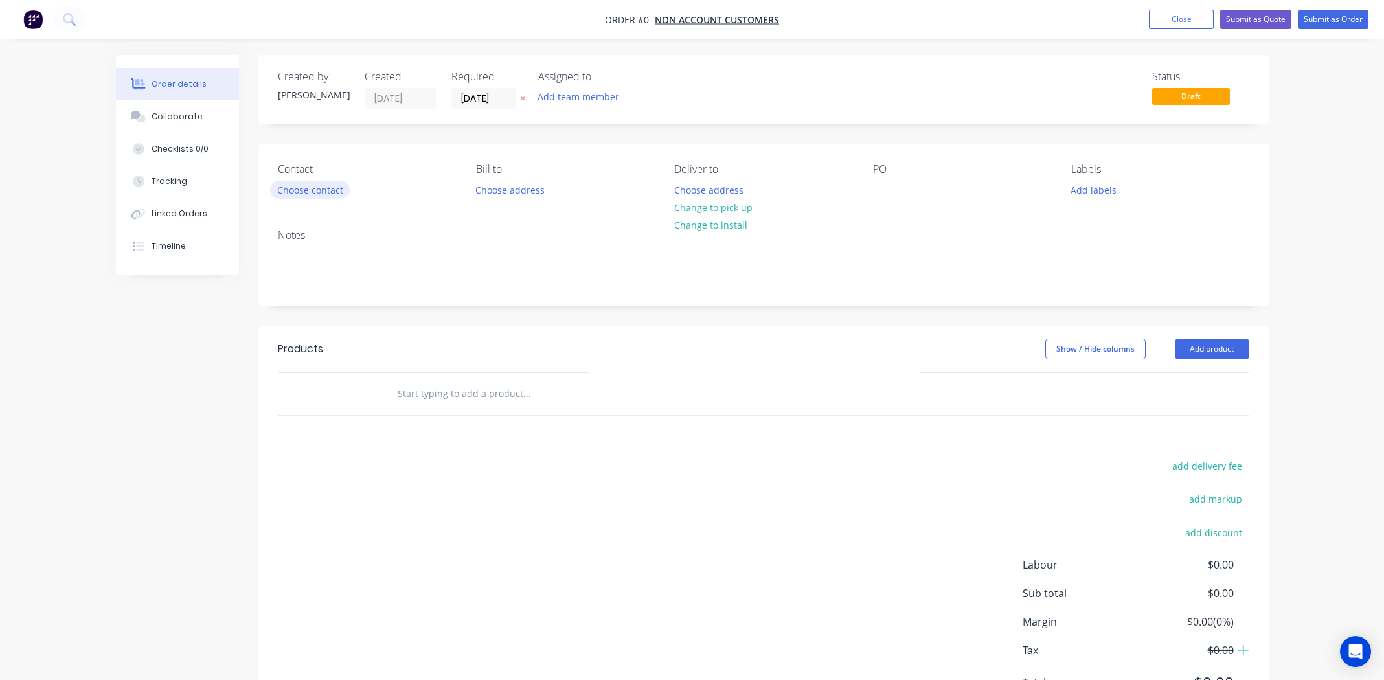
click at [323, 187] on button "Choose contact" at bounding box center [310, 189] width 80 height 17
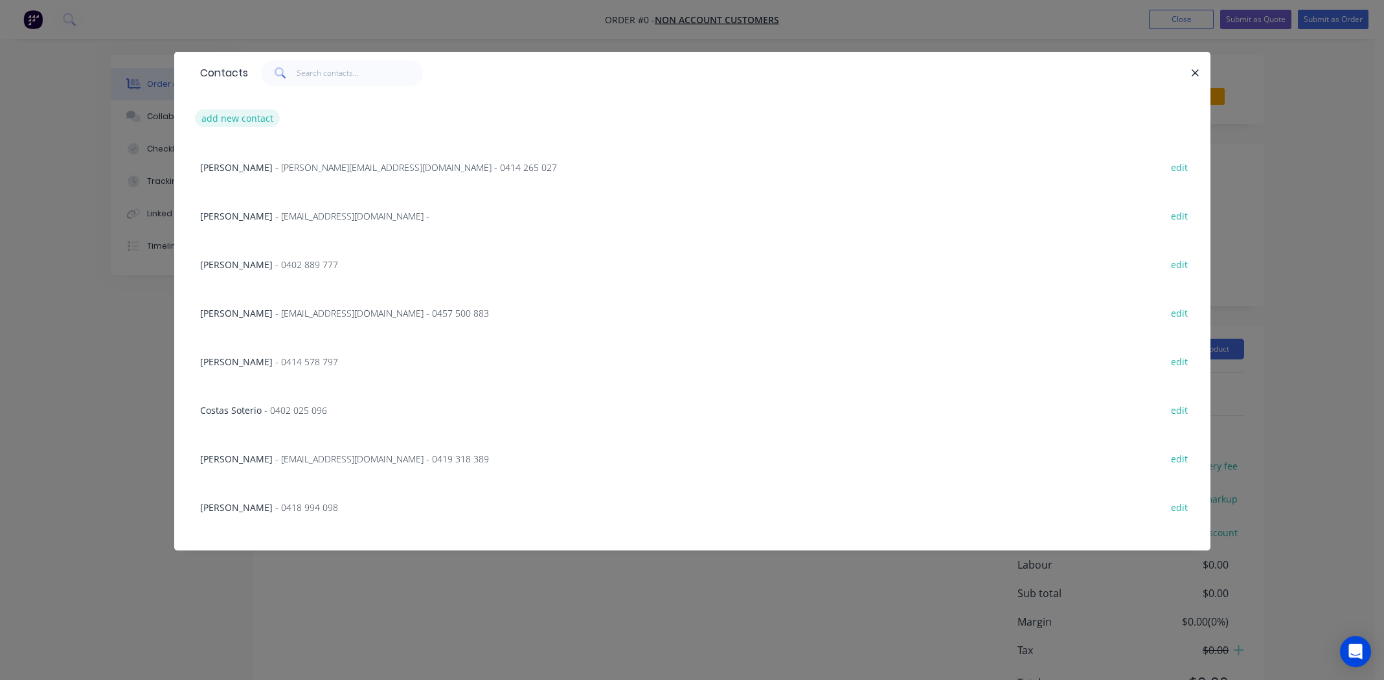
click at [247, 112] on button "add new contact" at bounding box center [237, 117] width 85 height 17
select select "AU"
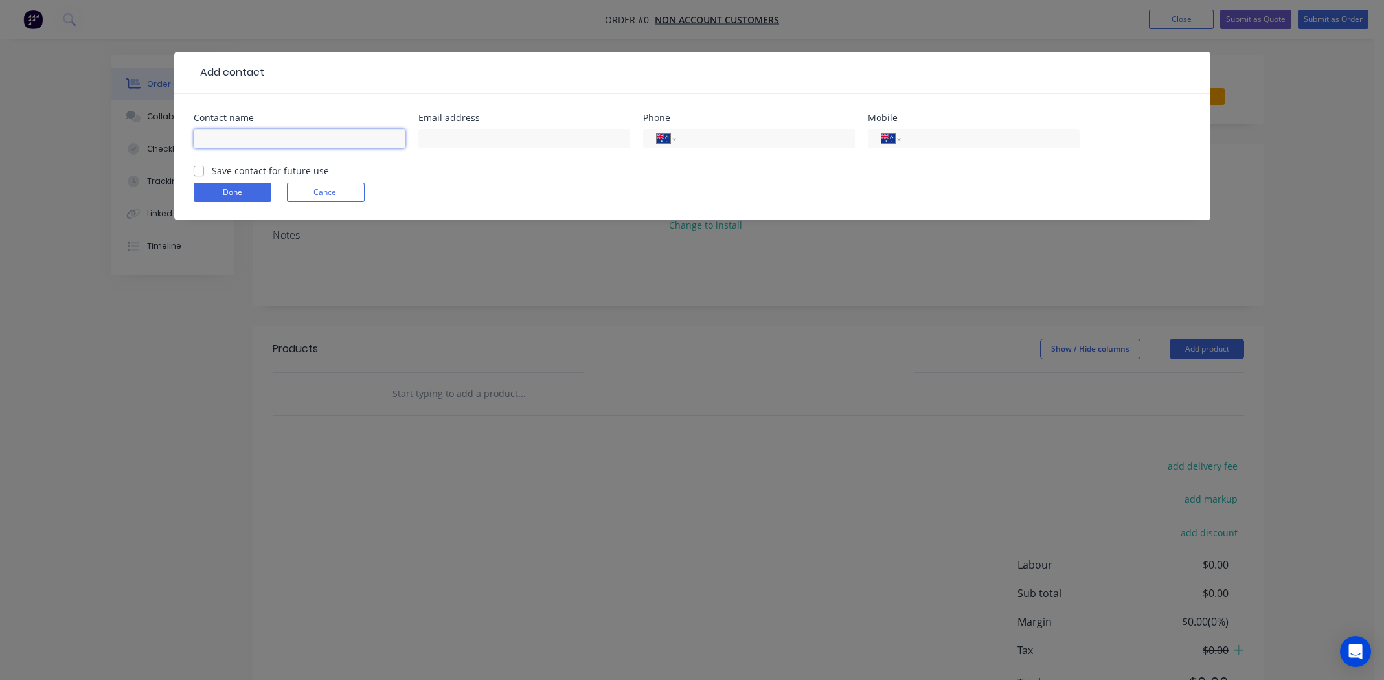
click at [277, 136] on input "text" at bounding box center [300, 138] width 212 height 19
type input "Mark Bradford"
paste input "misterford2@gmail.com"
type input "misterford2@gmail.com"
click at [212, 172] on label "Save contact for future use" at bounding box center [270, 171] width 117 height 14
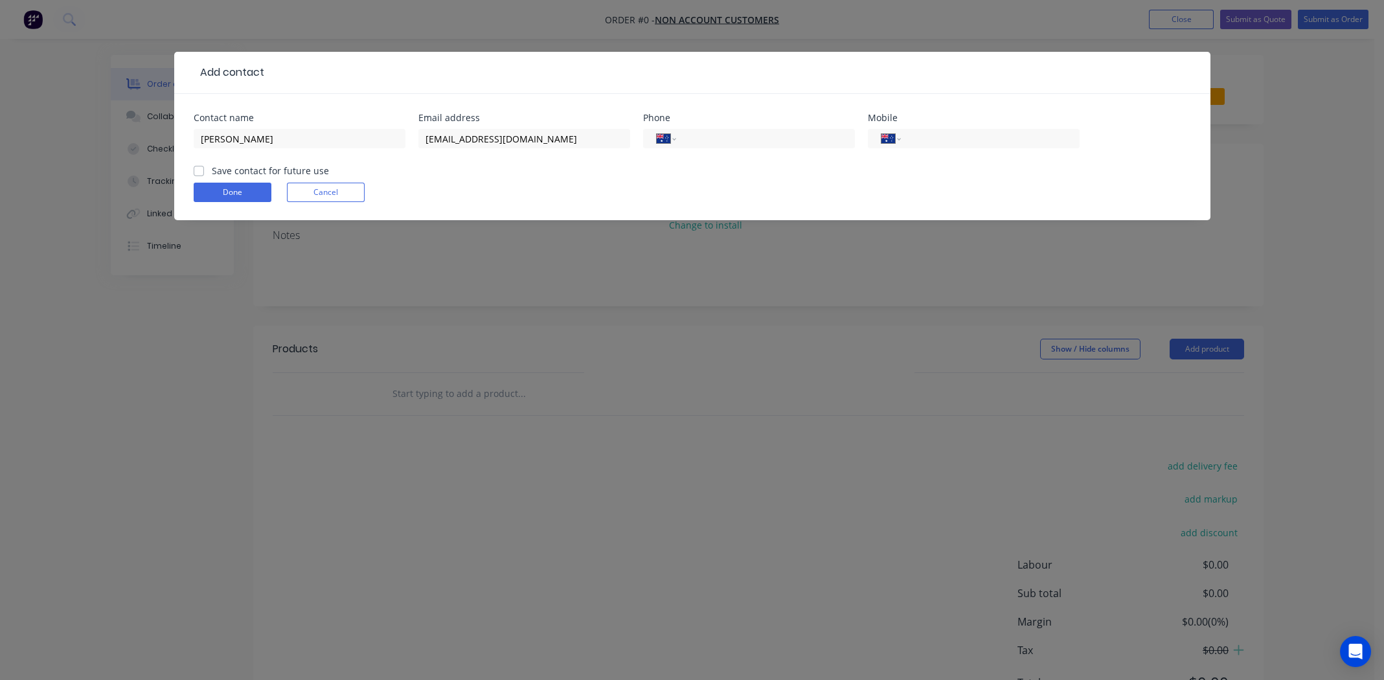
click at [196, 172] on input "Save contact for future use" at bounding box center [199, 170] width 10 height 12
checkbox input "true"
click at [207, 190] on button "Done" at bounding box center [233, 192] width 78 height 19
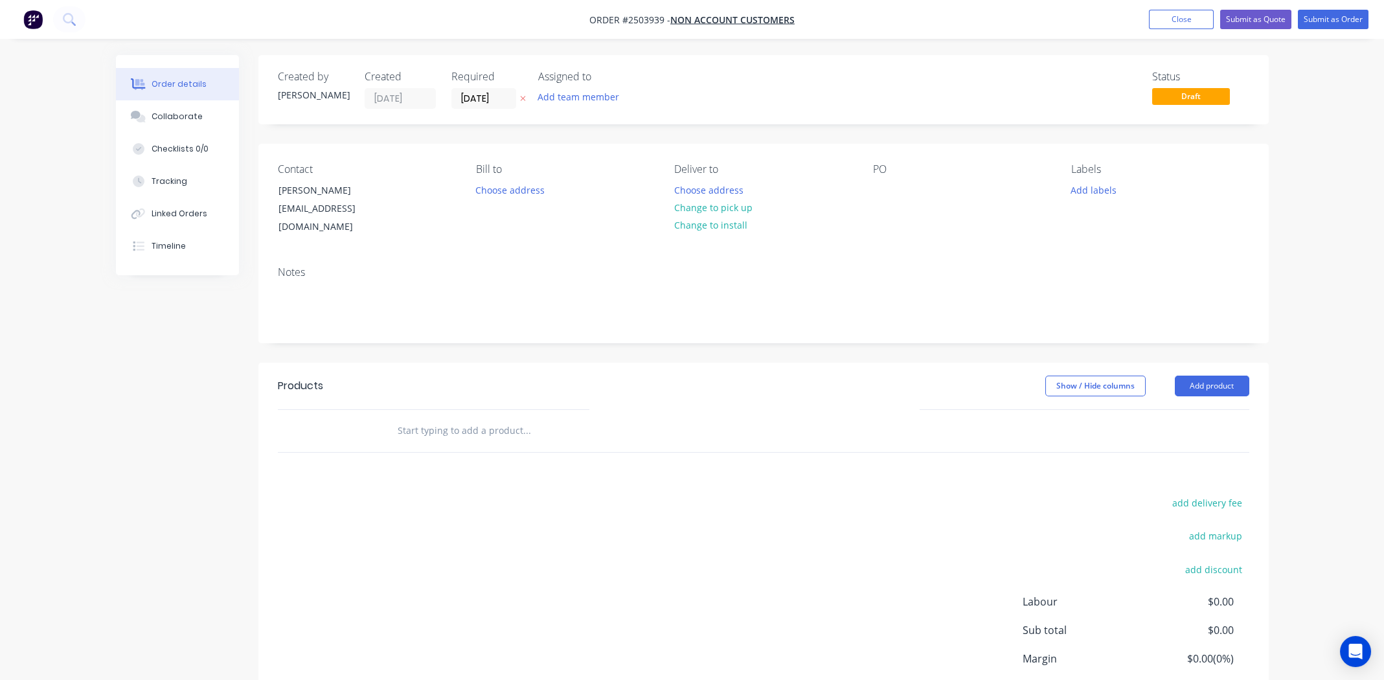
drag, startPoint x: 702, startPoint y: 211, endPoint x: 772, endPoint y: 210, distance: 69.9
click at [703, 210] on button "Change to pick up" at bounding box center [713, 207] width 92 height 17
click at [879, 191] on div at bounding box center [883, 190] width 21 height 19
click at [1102, 194] on button "Add labels" at bounding box center [1094, 189] width 60 height 17
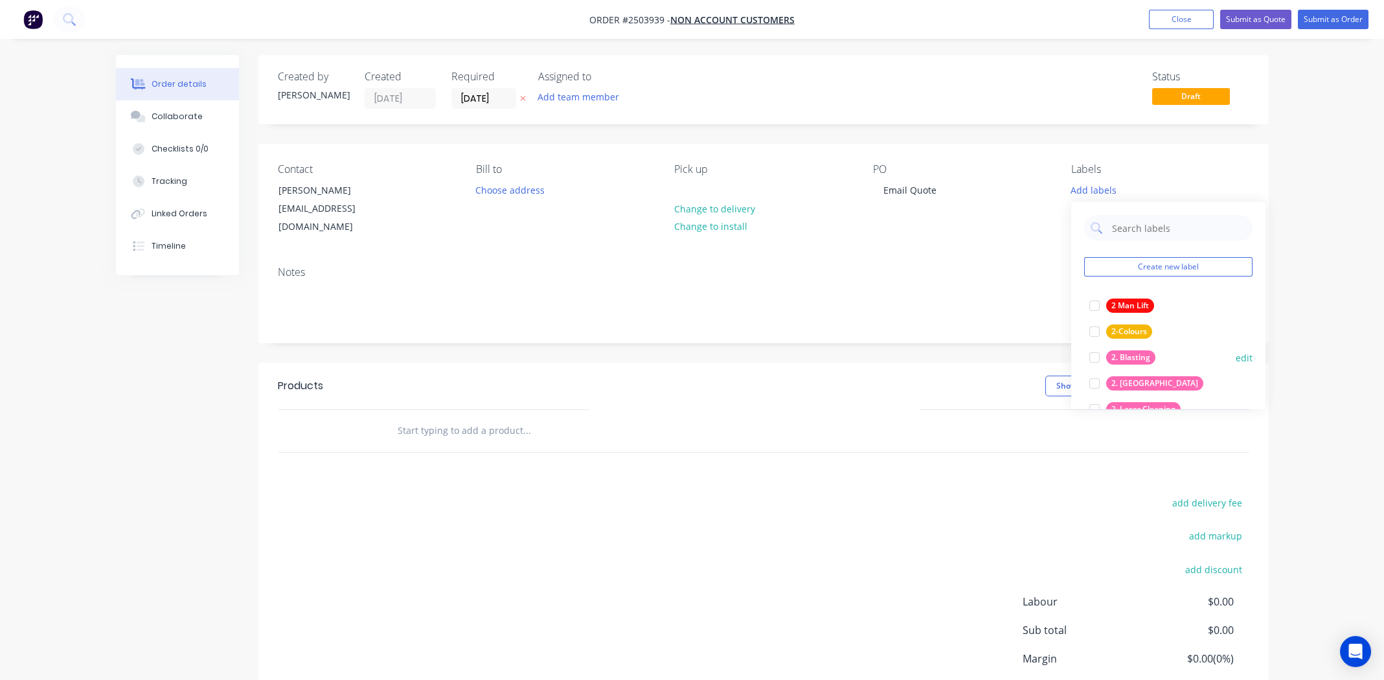
click at [1092, 359] on div at bounding box center [1094, 357] width 26 height 26
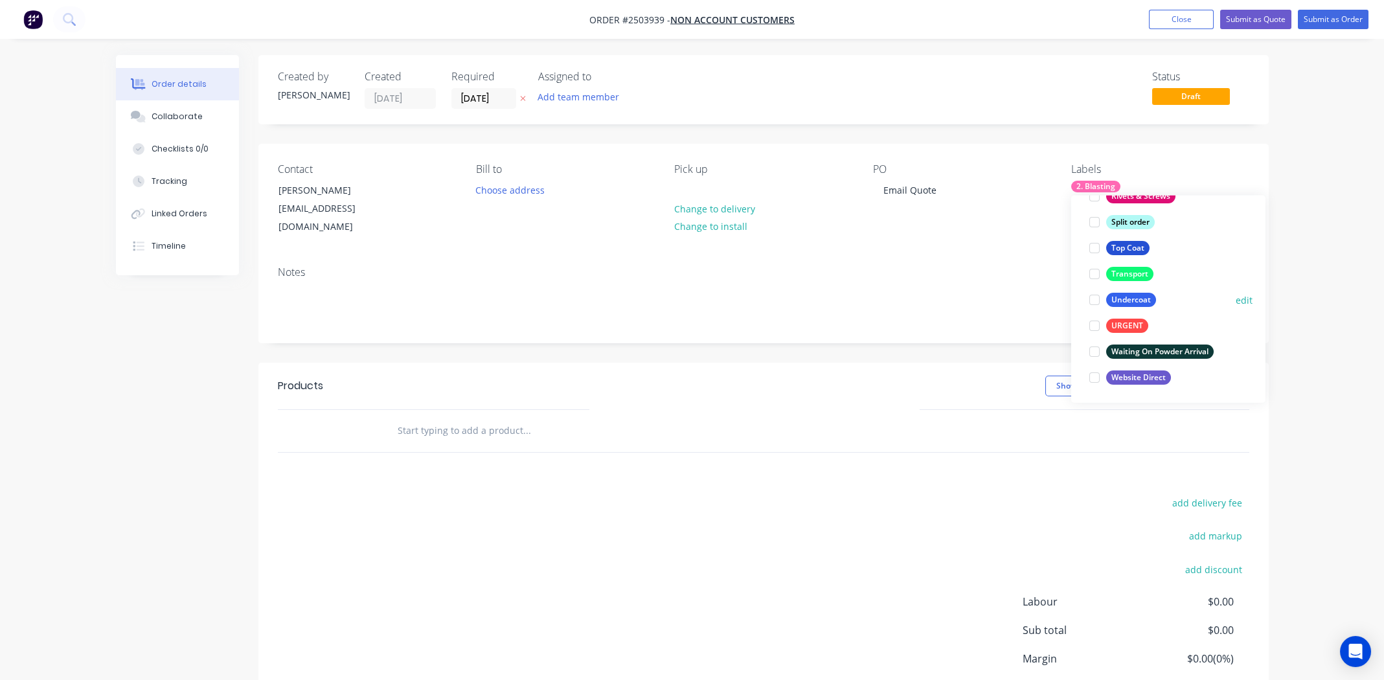
scroll to position [88, 0]
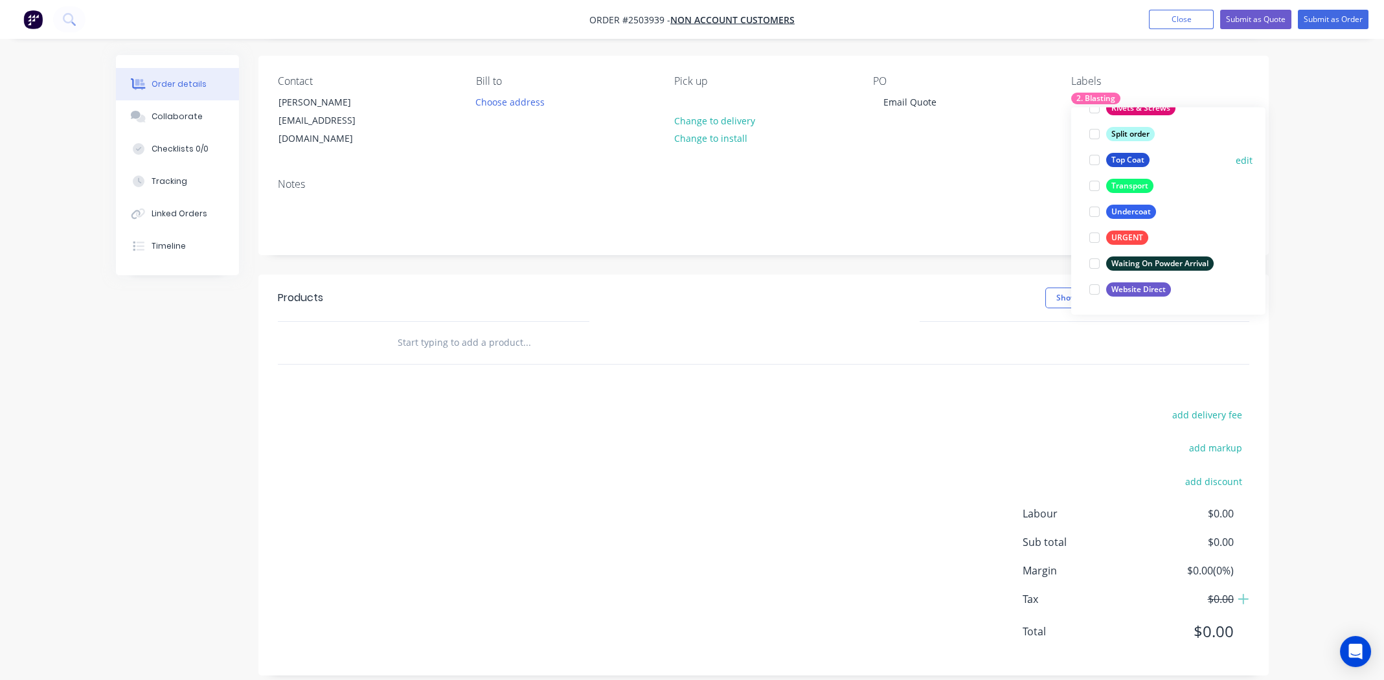
click at [1094, 157] on div at bounding box center [1094, 160] width 26 height 26
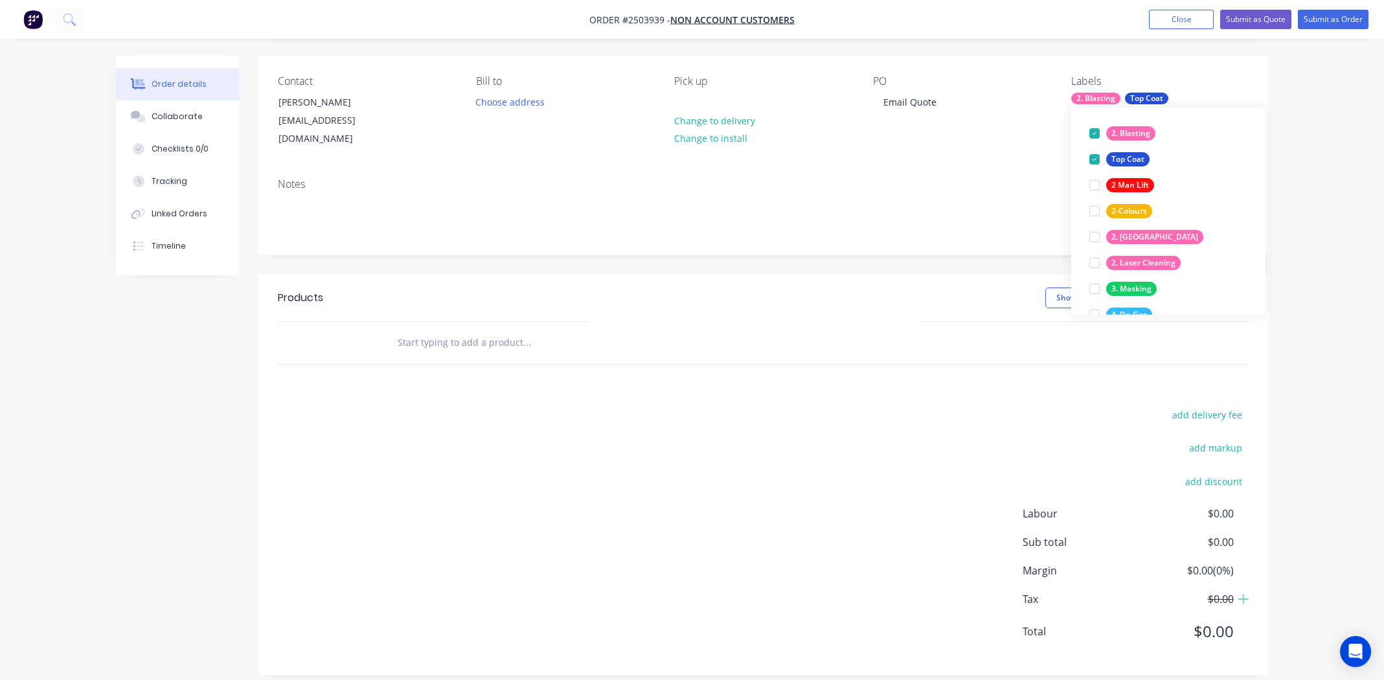
drag, startPoint x: 755, startPoint y: 410, endPoint x: 783, endPoint y: 401, distance: 29.7
click at [756, 409] on div "add delivery fee add markup add discount Labour $0.00 Sub total $0.00 Margin $0…" at bounding box center [763, 531] width 971 height 250
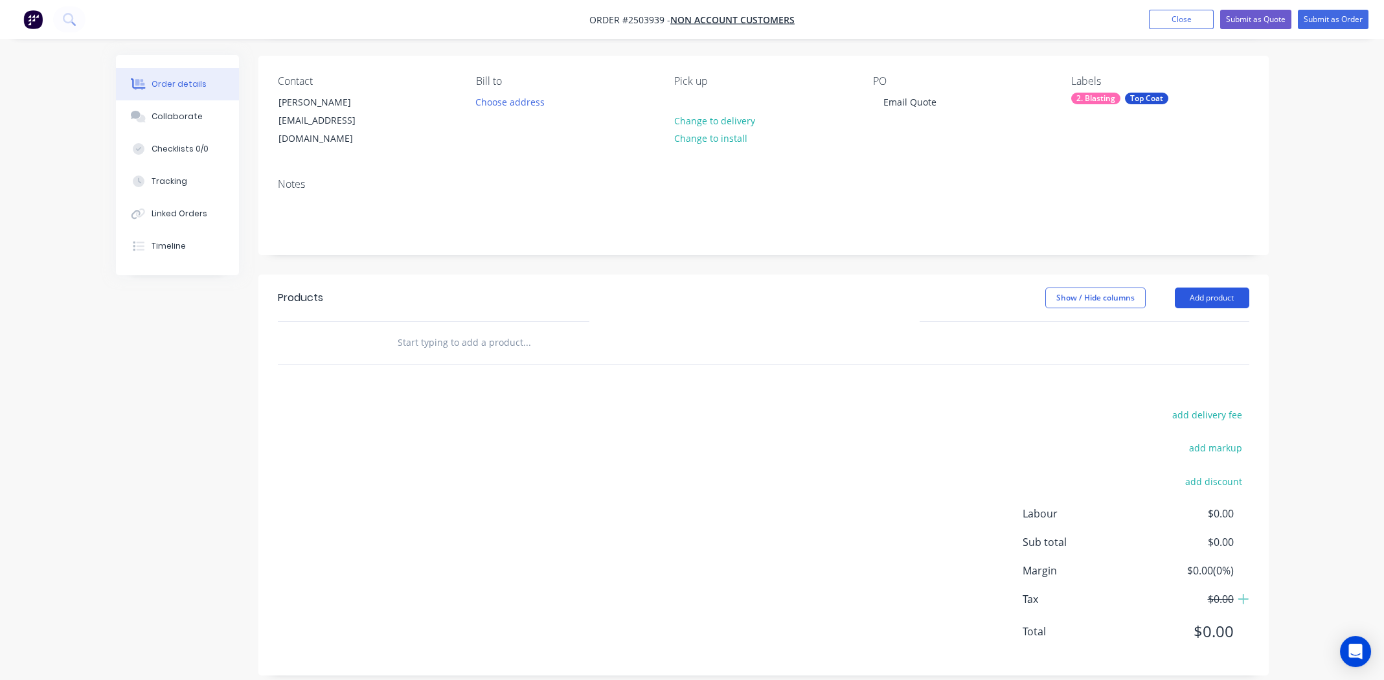
click at [1196, 287] on button "Add product" at bounding box center [1212, 297] width 74 height 21
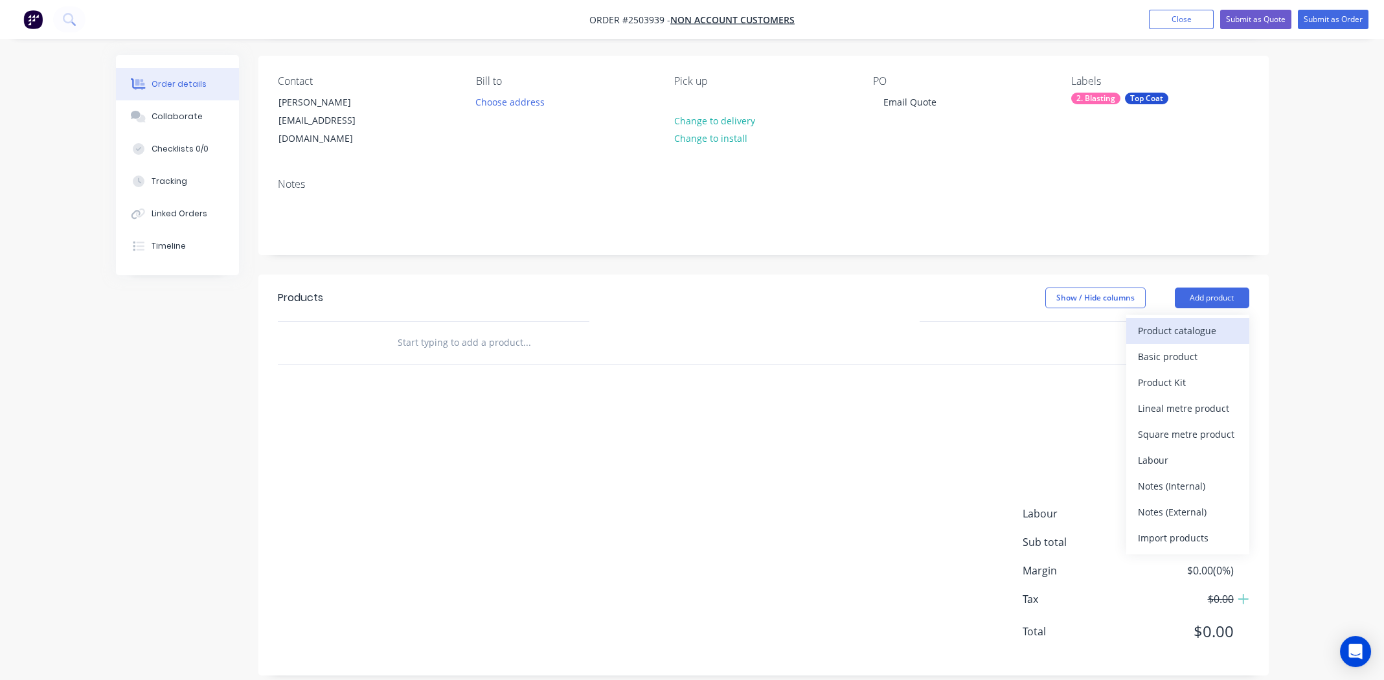
click at [1171, 321] on div "Product catalogue" at bounding box center [1188, 330] width 100 height 19
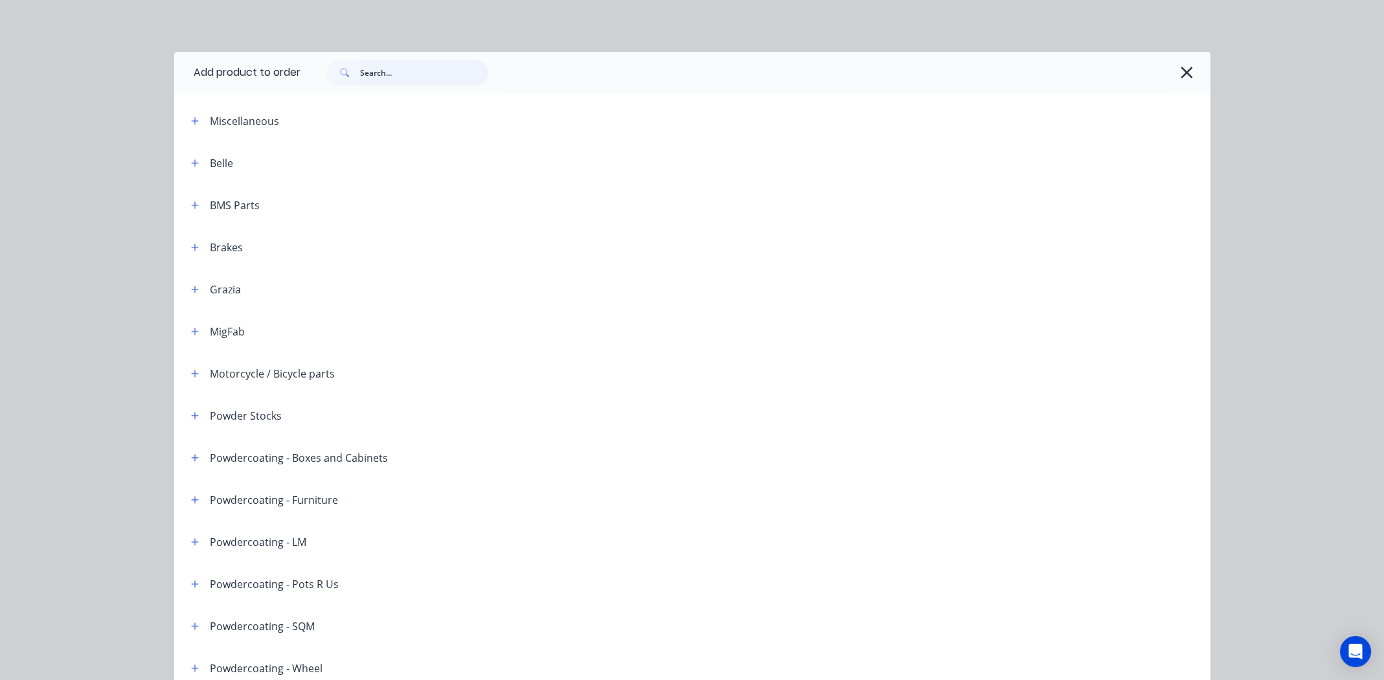
click at [429, 71] on input "text" at bounding box center [424, 73] width 128 height 26
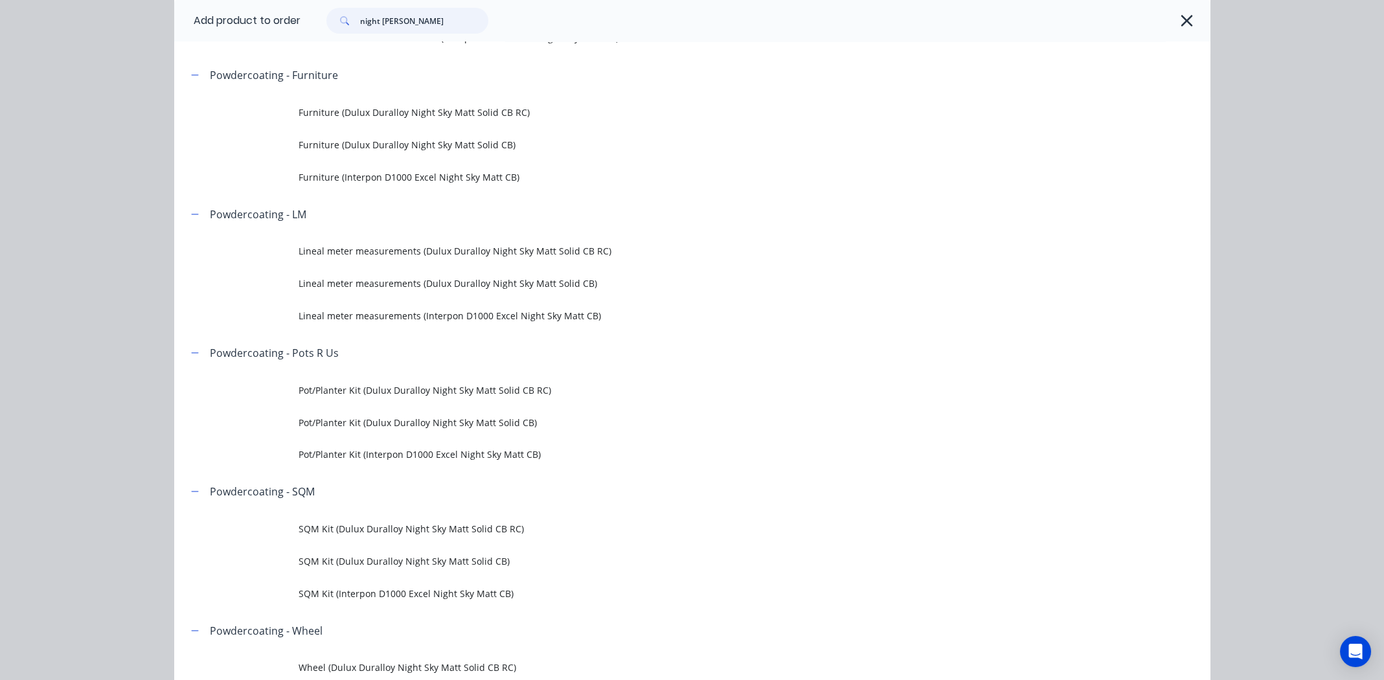
scroll to position [453, 0]
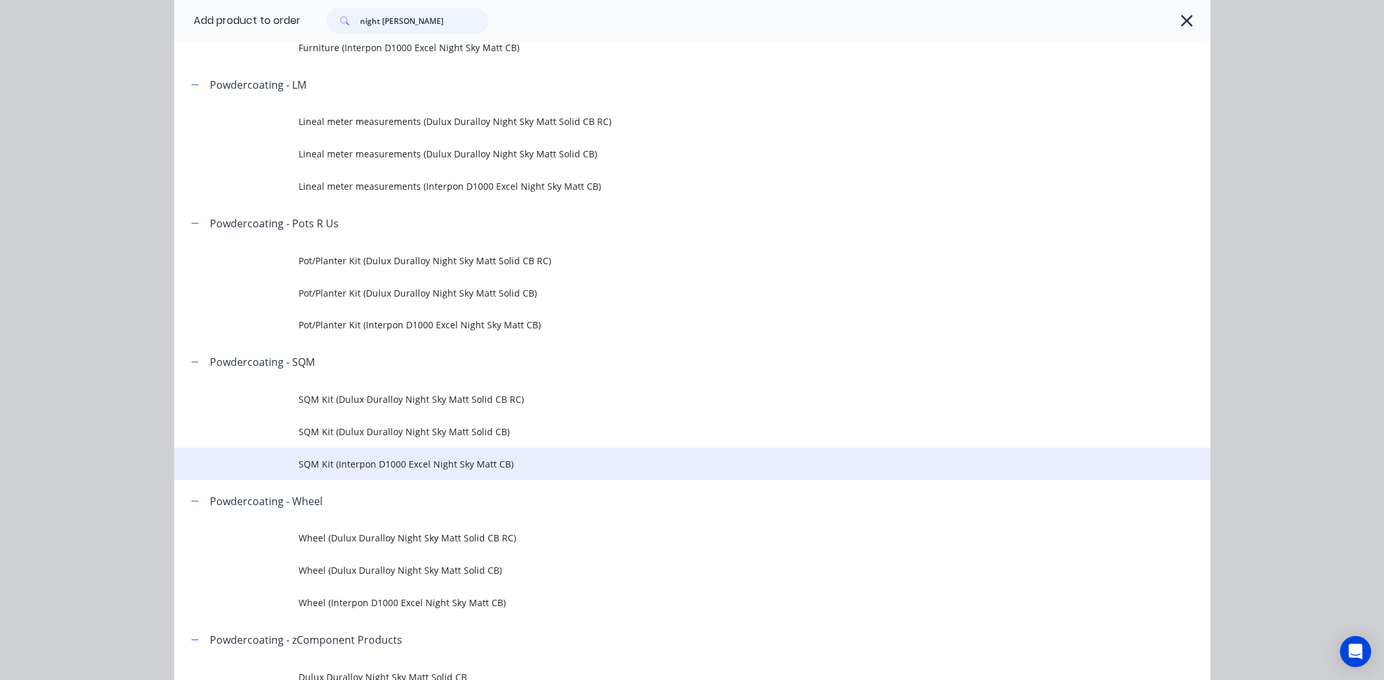
type input "night sky matt"
click at [382, 462] on span "SQM Kit (Interpon D1000 Excel Night Sky Matt CB)" at bounding box center [662, 464] width 729 height 14
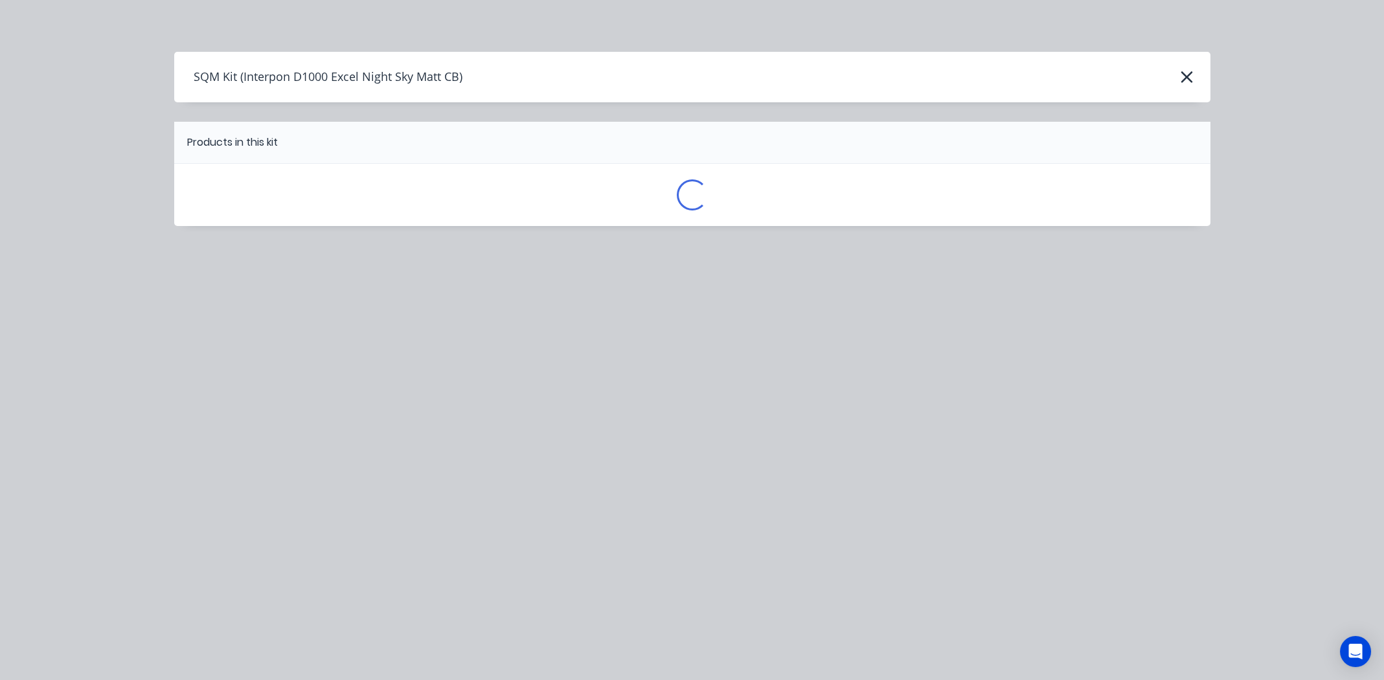
scroll to position [0, 0]
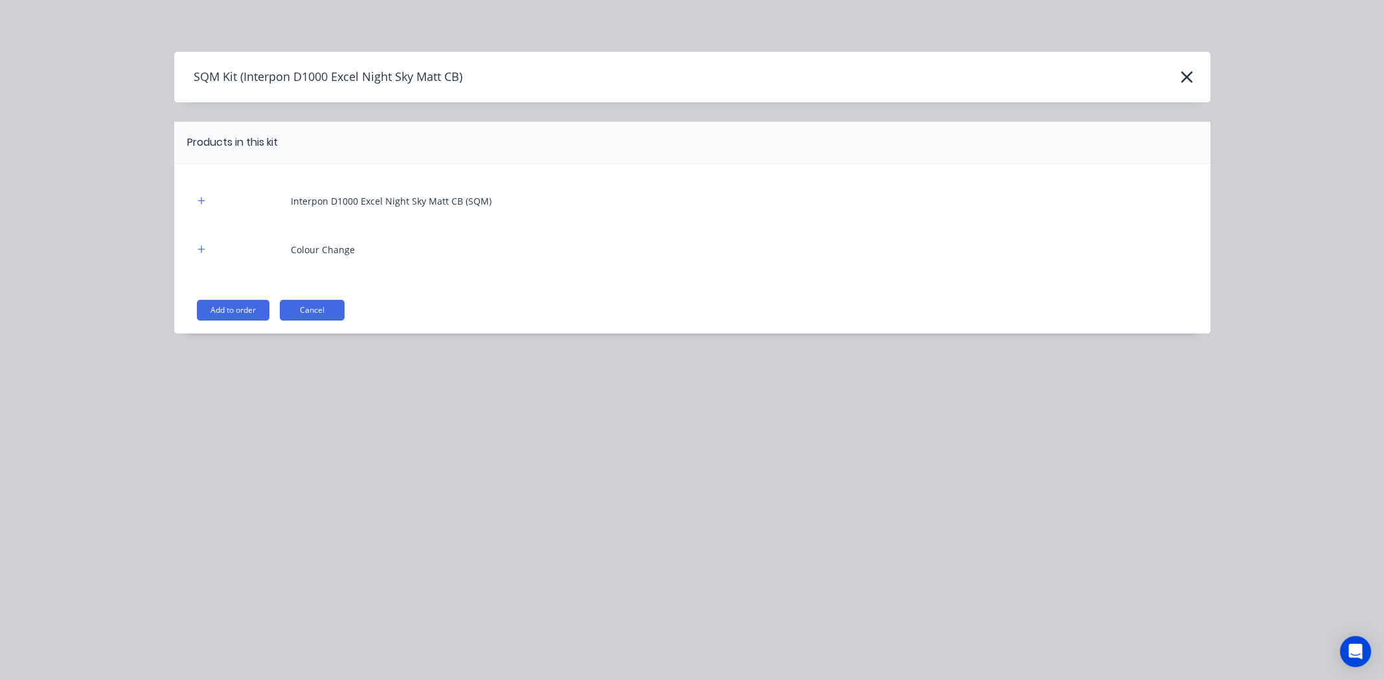
click at [232, 308] on button "Add to order" at bounding box center [233, 310] width 73 height 21
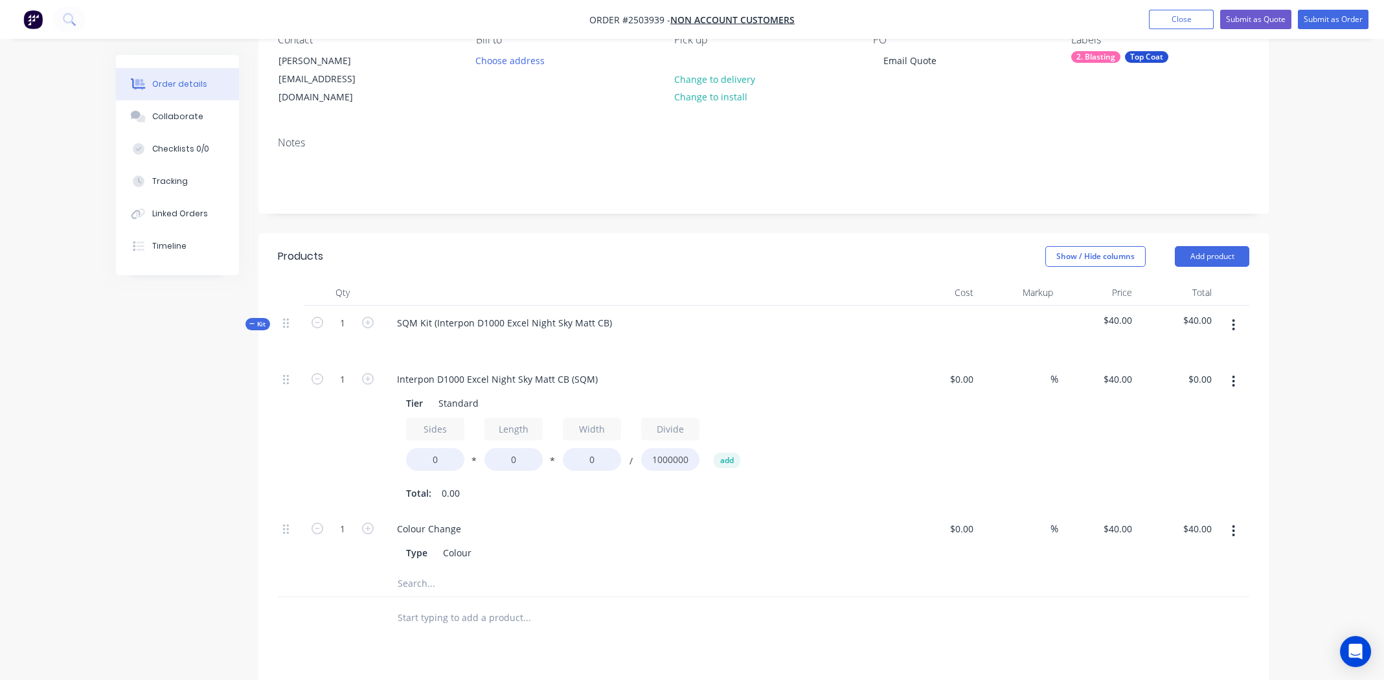
scroll to position [153, 0]
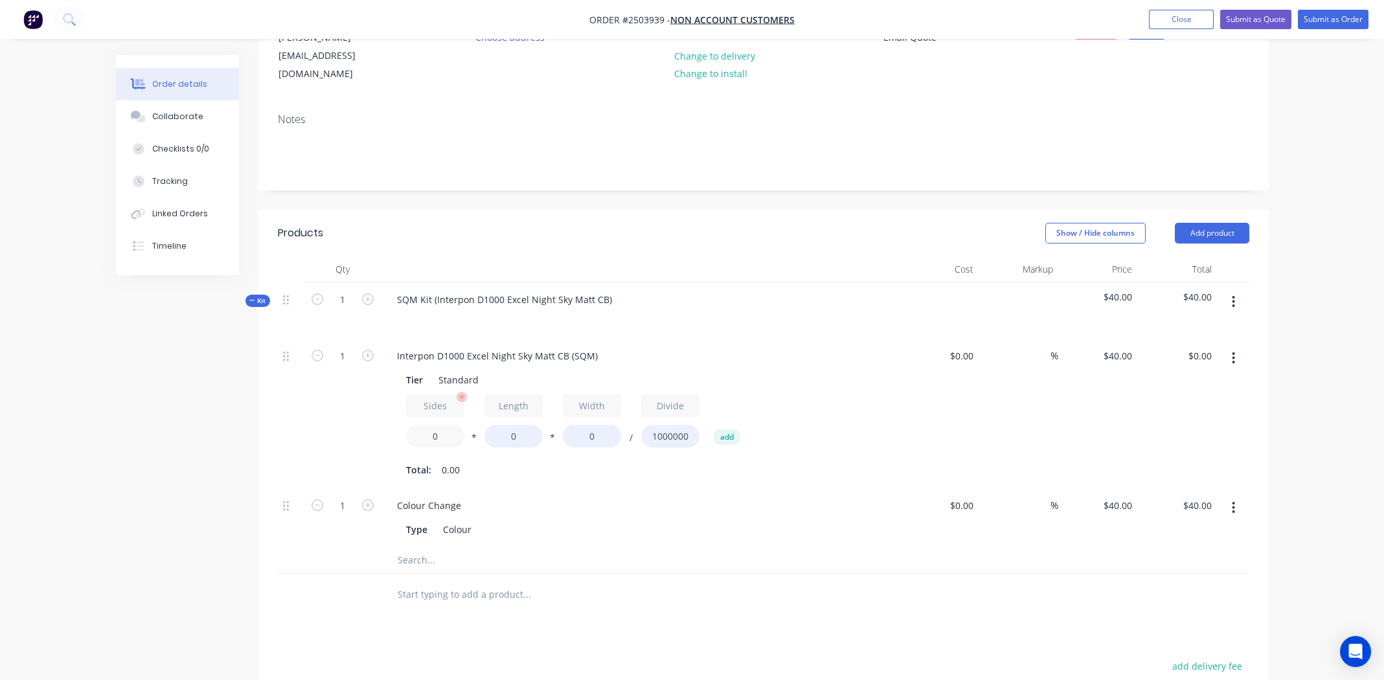
click at [434, 425] on input "0" at bounding box center [435, 436] width 58 height 23
type input "2"
click at [519, 425] on input "0" at bounding box center [513, 436] width 58 height 23
click at [518, 425] on input "0" at bounding box center [513, 436] width 58 height 23
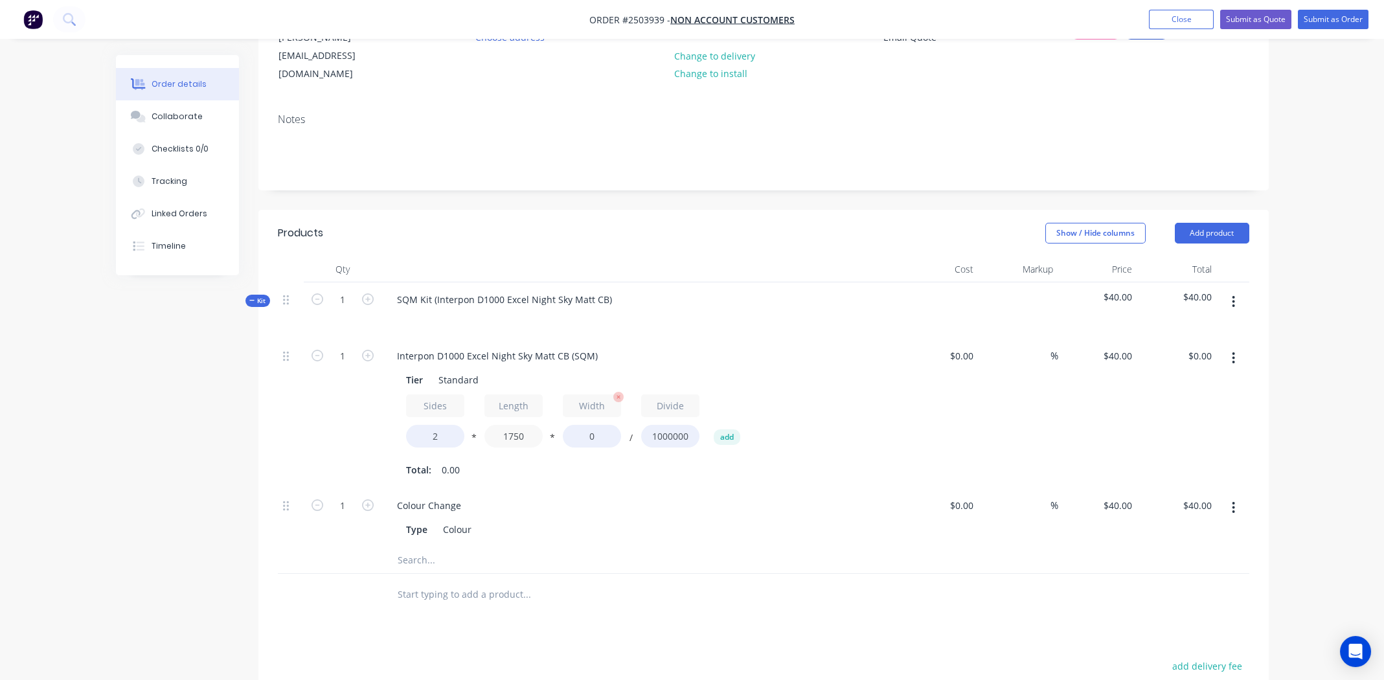
type input "1750"
click at [600, 425] on input "0" at bounding box center [592, 436] width 58 height 23
type input "980"
type input "$137.20"
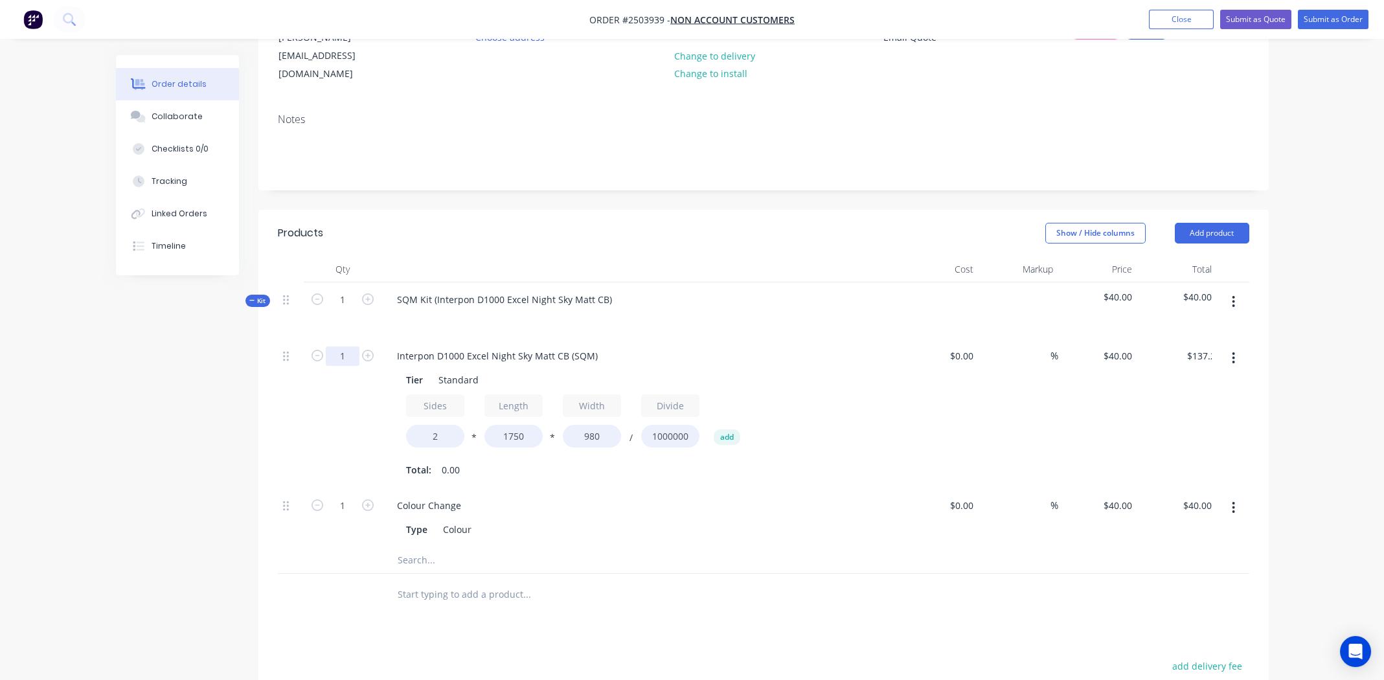
click at [341, 346] on input "1" at bounding box center [343, 355] width 34 height 19
type input "2"
type input "$274.40"
click at [785, 346] on div "Interpon D1000 Excel Night Sky Matt CB (SQM)" at bounding box center [641, 355] width 508 height 19
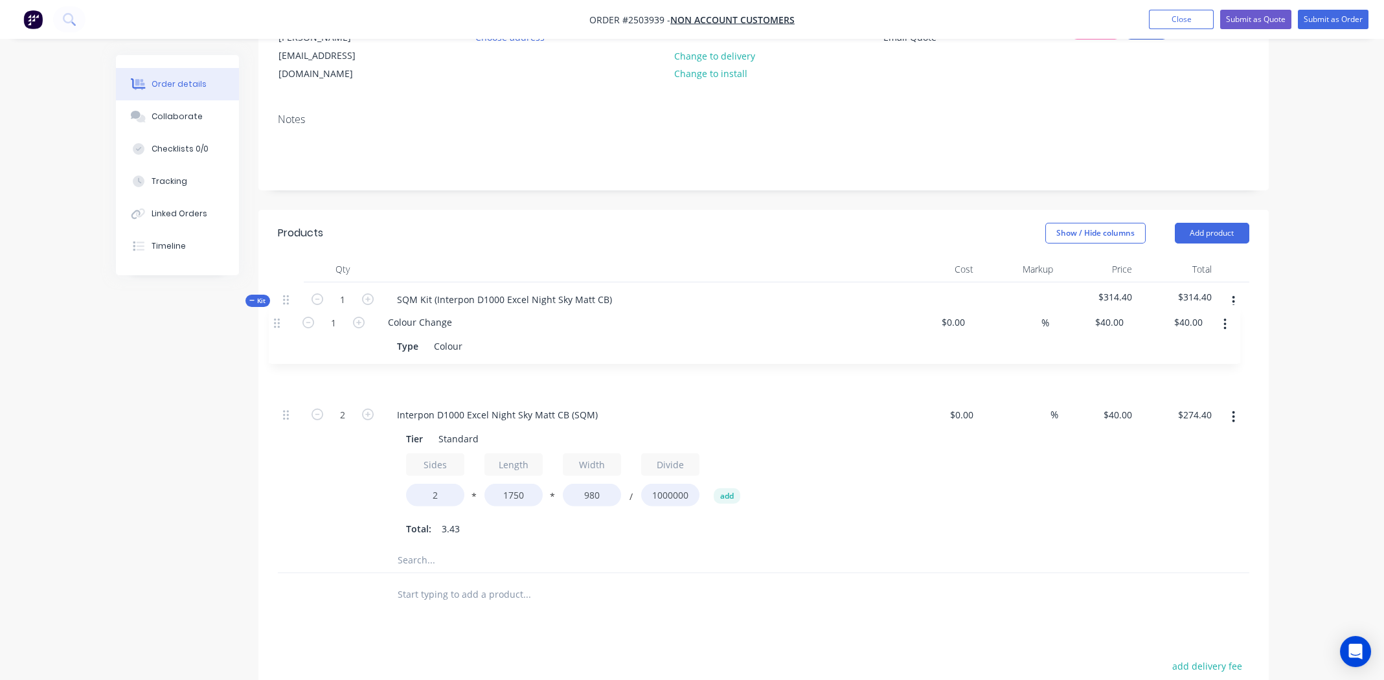
drag, startPoint x: 284, startPoint y: 494, endPoint x: 280, endPoint y: 325, distance: 169.1
click at [280, 339] on div "2 Interpon D1000 Excel Night Sky Matt CB (SQM) Tier Standard Sides 2 * Length 1…" at bounding box center [763, 443] width 971 height 208
click at [1235, 295] on icon "button" at bounding box center [1233, 302] width 3 height 14
click at [1202, 326] on div "Add product to kit" at bounding box center [1188, 335] width 100 height 19
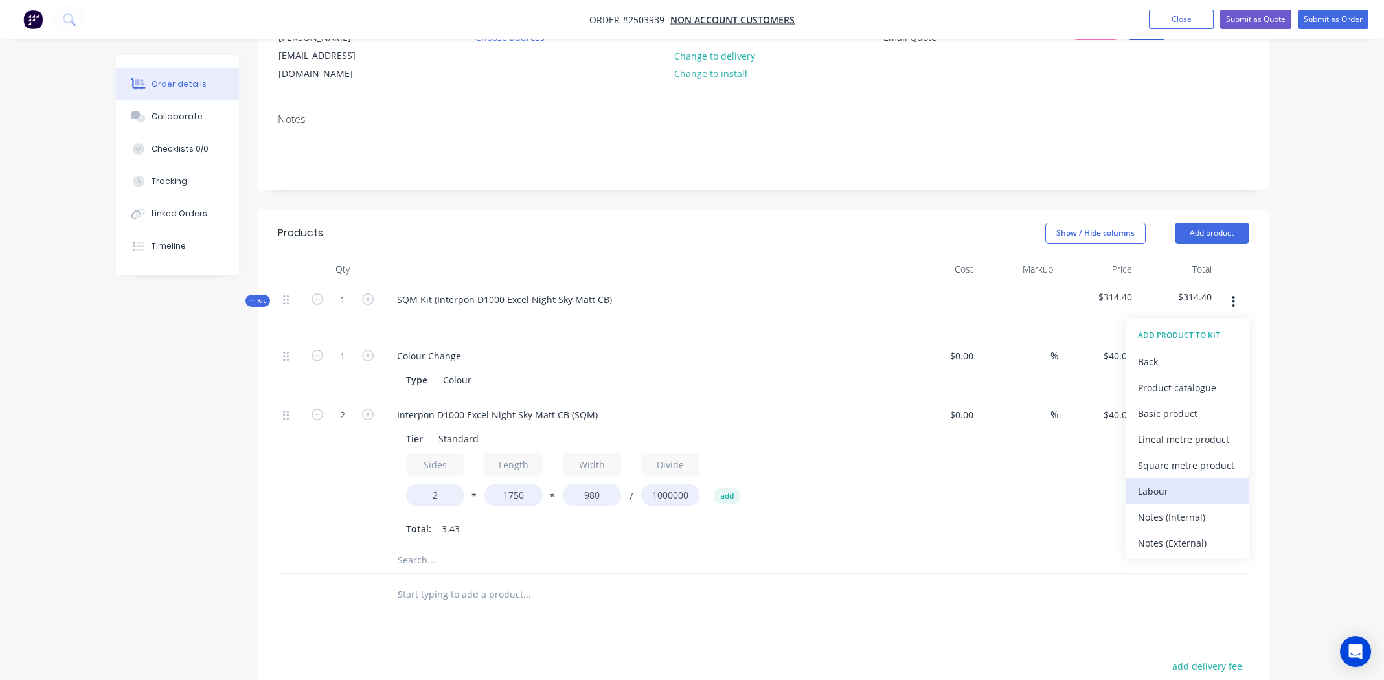
click at [1171, 478] on button "Labour" at bounding box center [1187, 491] width 123 height 26
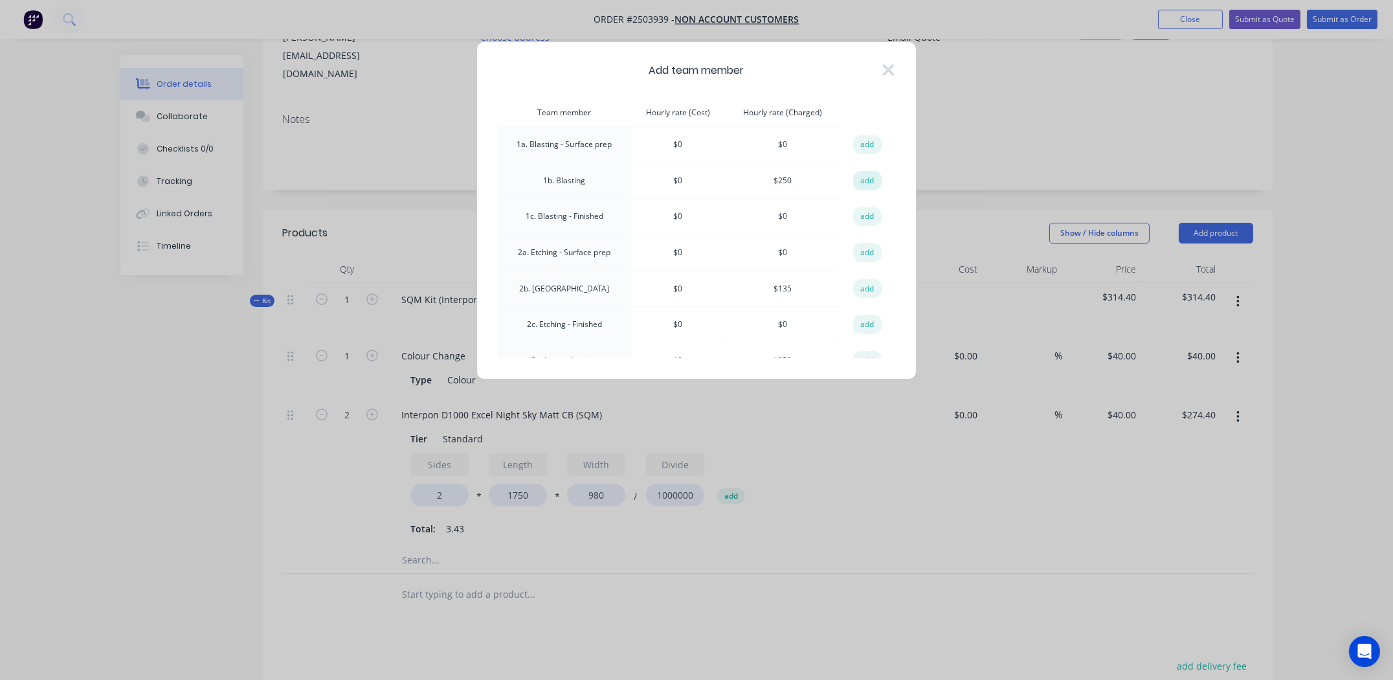
click at [866, 177] on button "add" at bounding box center [867, 180] width 28 height 19
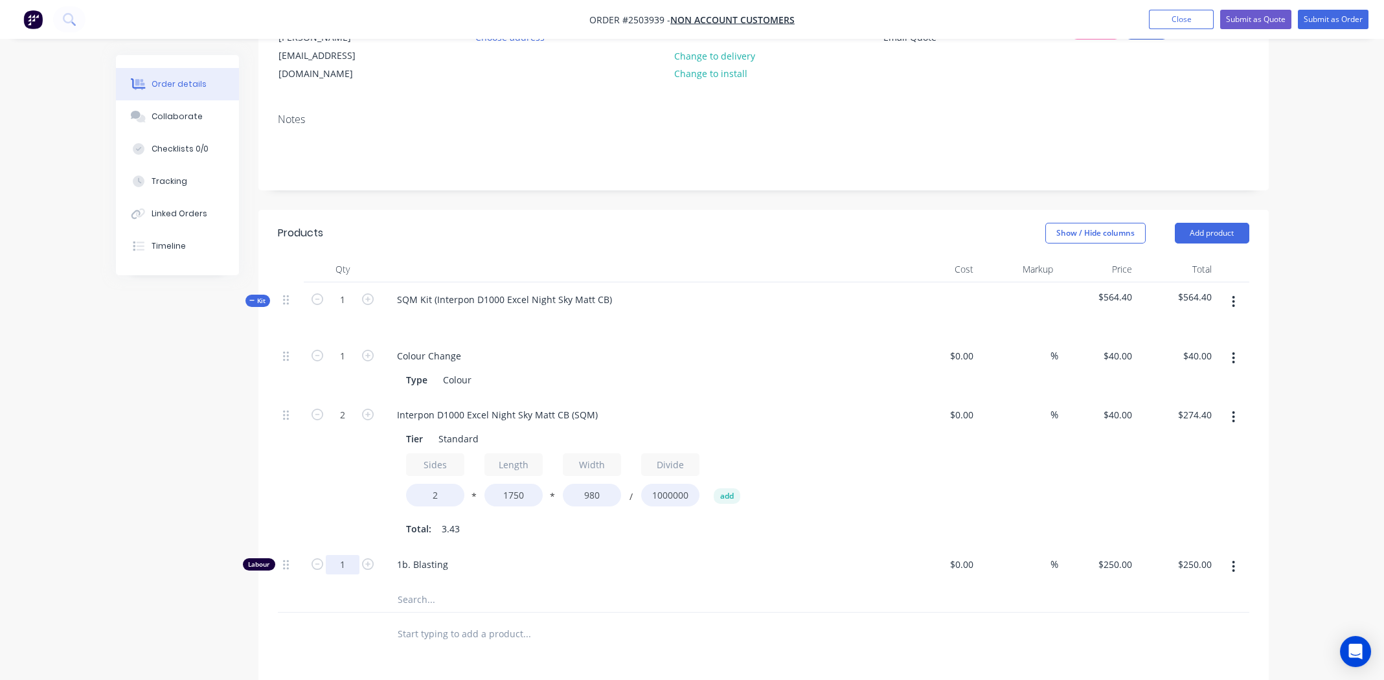
click at [347, 366] on input "1" at bounding box center [343, 355] width 34 height 19
type input "0.5"
type input "$125.00"
click at [782, 557] on span "1b. Blasting" at bounding box center [645, 564] width 497 height 14
click at [283, 551] on div "1 Colour Change Type Colour $0.00 $0.00 % $40.00 $40.00 $40.00 $40.00 2 Interpo…" at bounding box center [763, 463] width 971 height 248
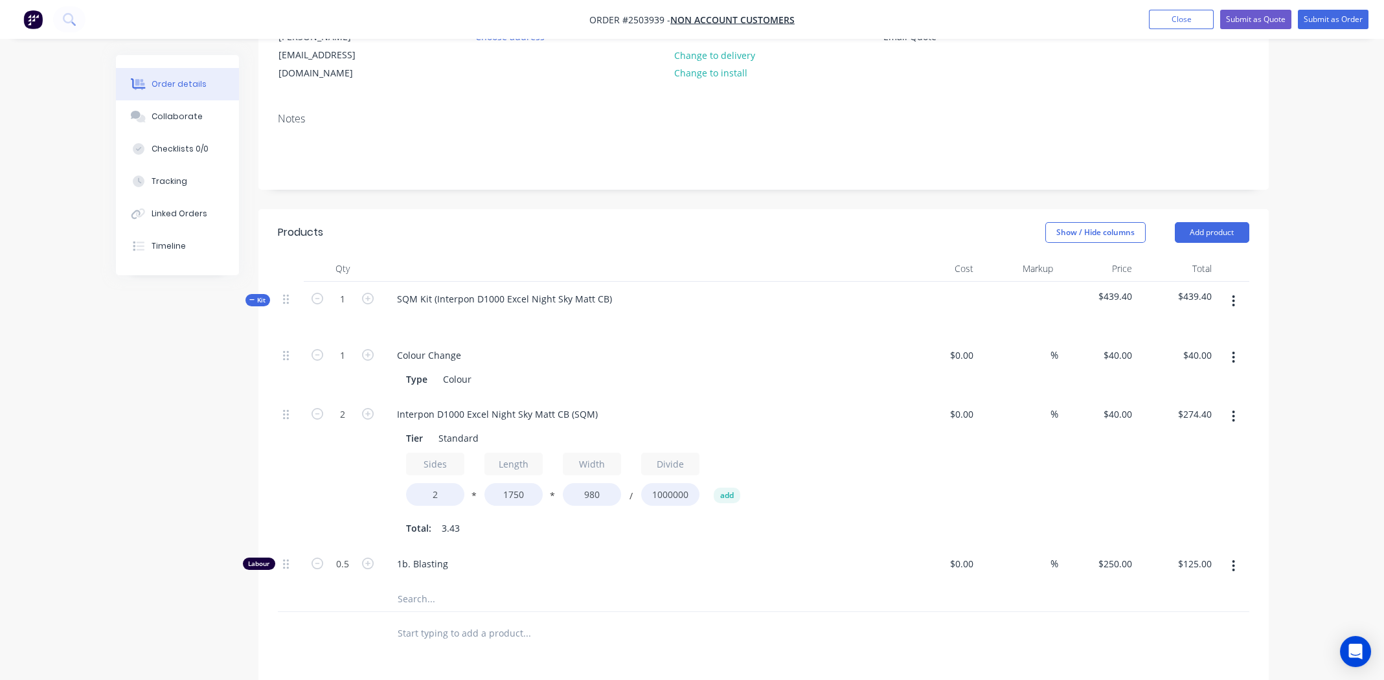
scroll to position [157, 0]
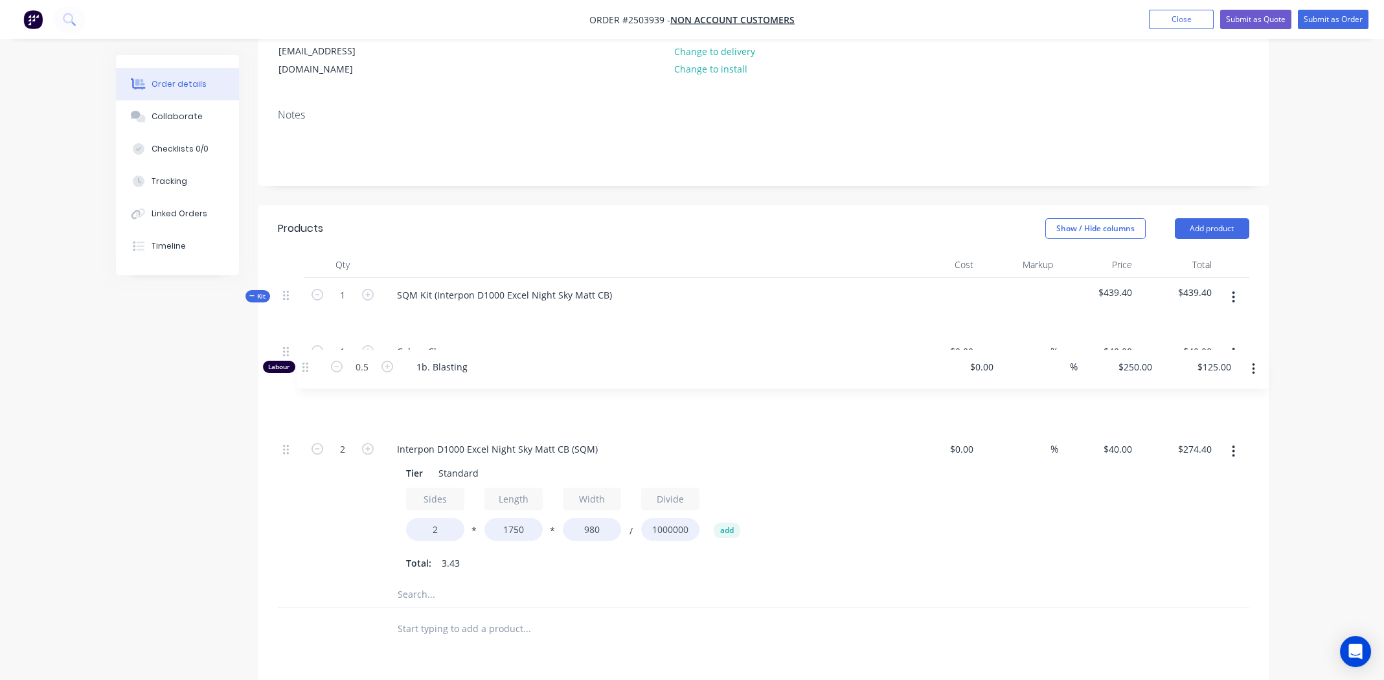
drag, startPoint x: 284, startPoint y: 550, endPoint x: 308, endPoint y: 368, distance: 183.4
click at [308, 368] on div "1 Colour Change Type Colour $0.00 $0.00 % $40.00 $40.00 $40.00 $40.00 2 Interpo…" at bounding box center [763, 457] width 971 height 247
click at [1036, 550] on div "%" at bounding box center [1018, 507] width 80 height 150
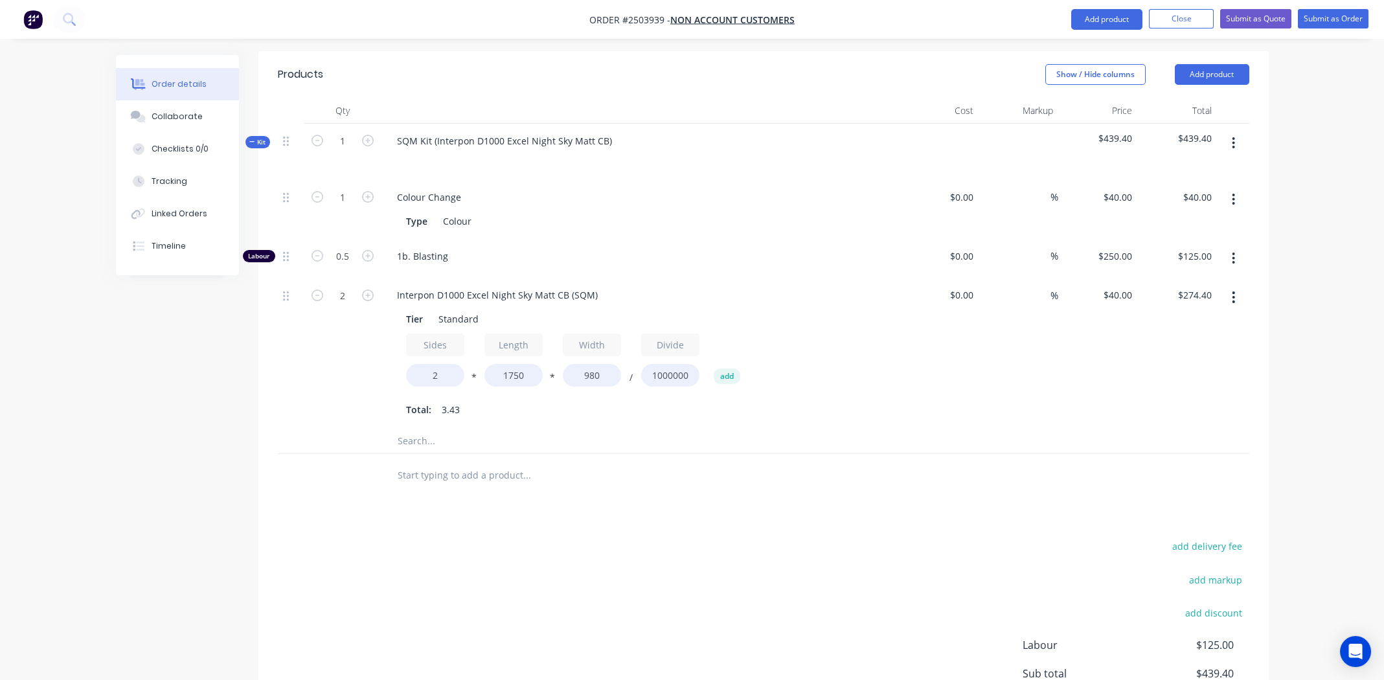
scroll to position [442, 0]
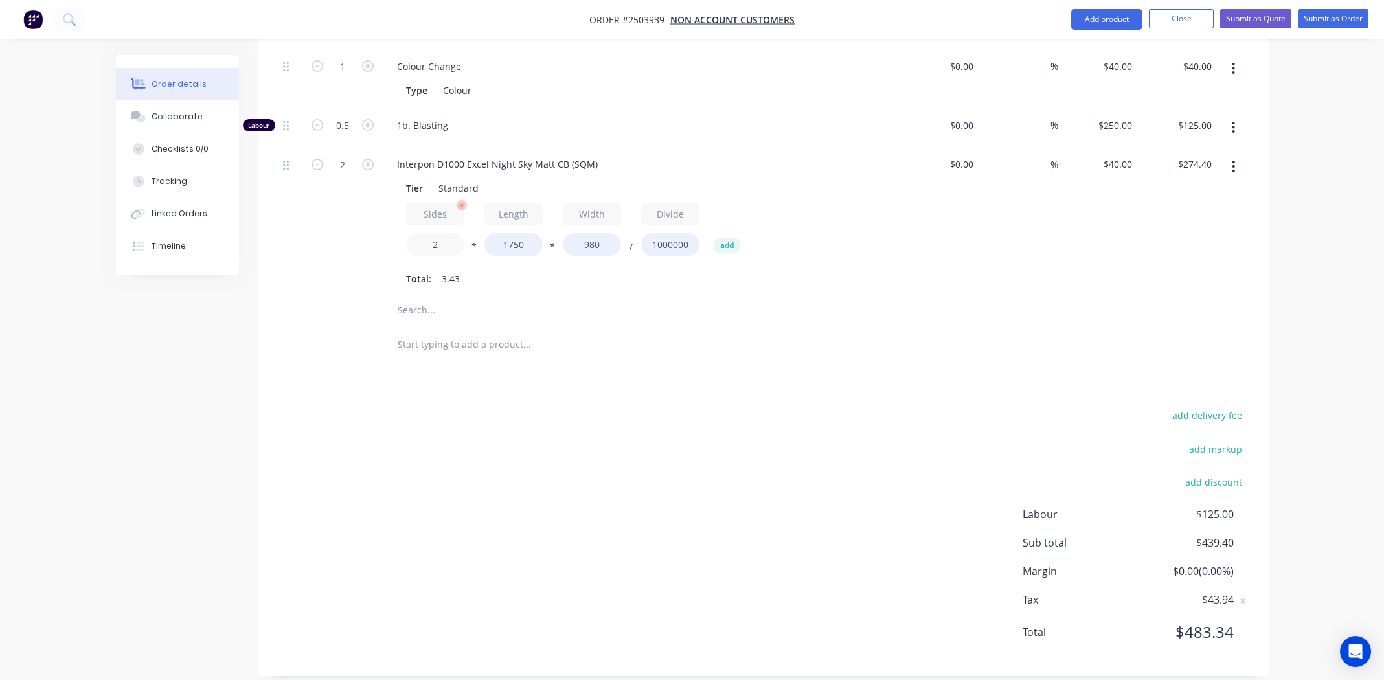
click at [437, 233] on input "2" at bounding box center [435, 244] width 58 height 23
type input "1.4"
type input "$192.08"
click at [570, 381] on div "Products Show / Hide columns Add product Qty Cost Markup Price Total Kit 1 SQM …" at bounding box center [763, 298] width 1010 height 756
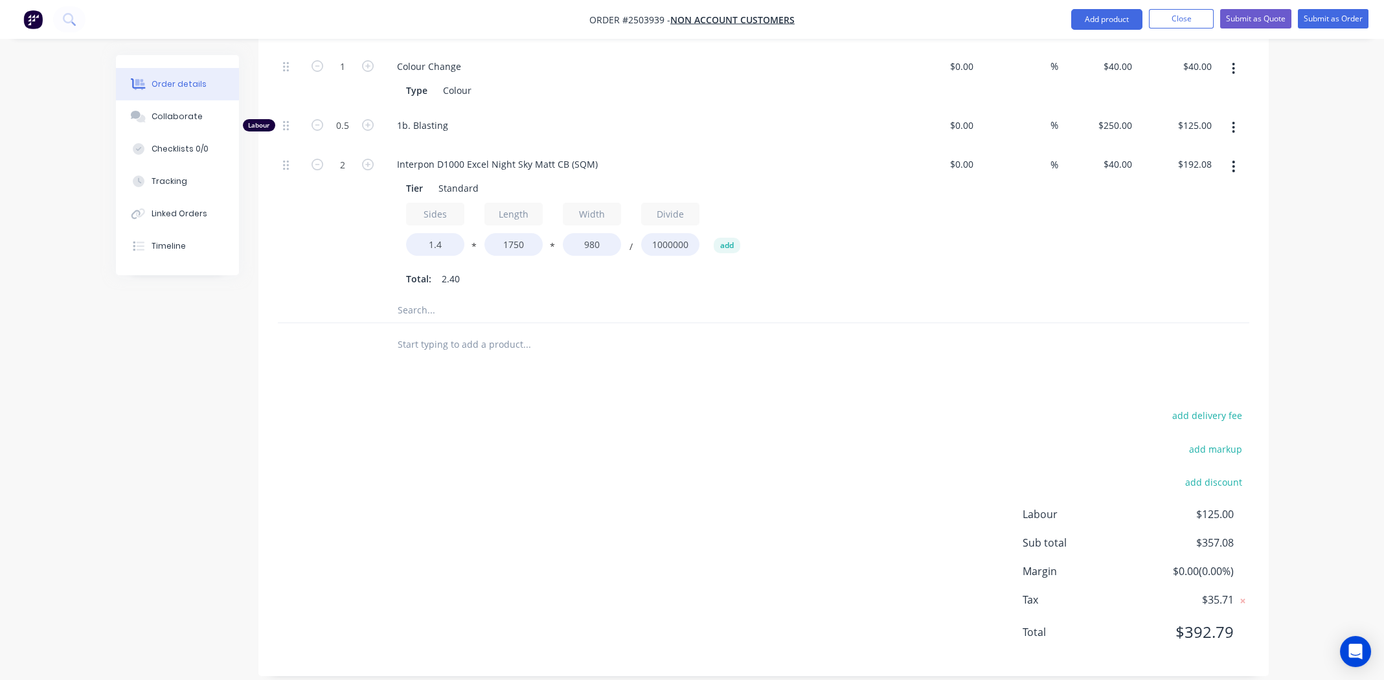
click at [523, 524] on div "add delivery fee add markup add discount Labour $125.00 Sub total $357.08 Margi…" at bounding box center [763, 532] width 971 height 250
click at [447, 233] on input "1.4" at bounding box center [435, 244] width 58 height 23
click at [571, 365] on div "Products Show / Hide columns Add product Qty Cost Markup Price Total Kit 1 SQM …" at bounding box center [763, 298] width 1010 height 756
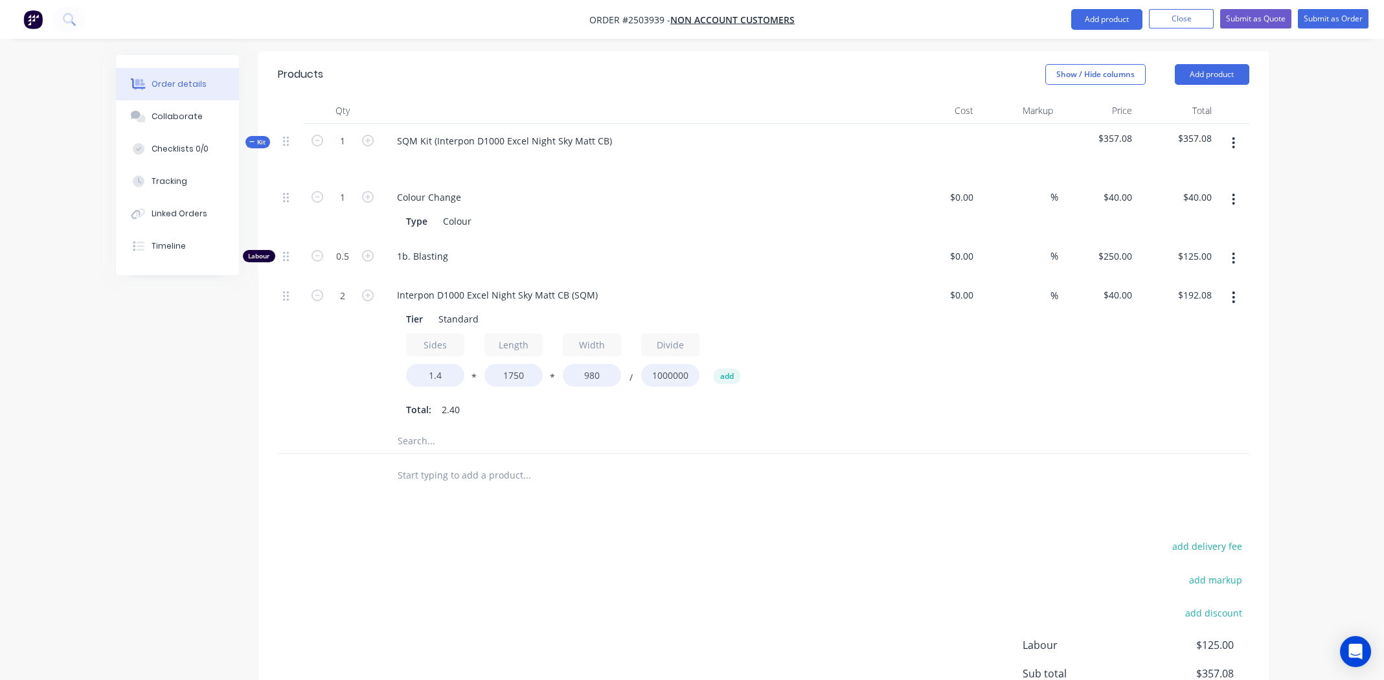
scroll to position [0, 0]
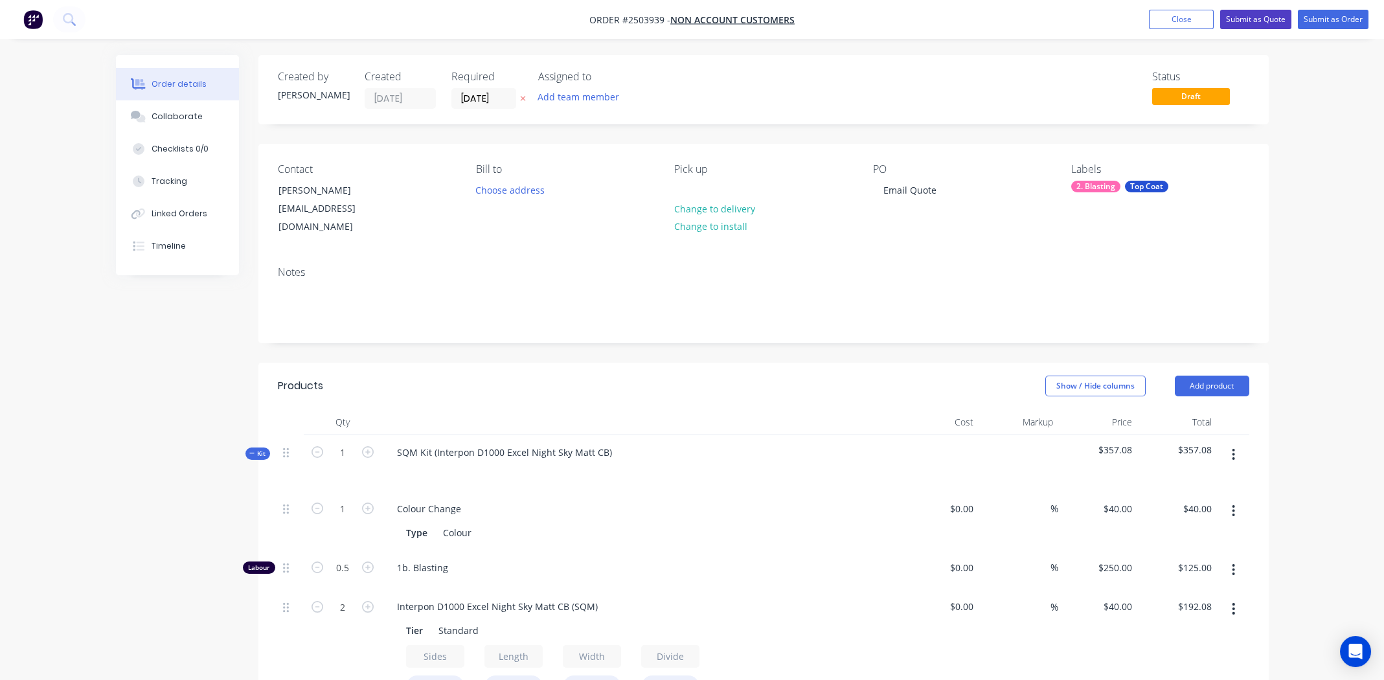
click at [1244, 20] on button "Submit as Quote" at bounding box center [1255, 19] width 71 height 19
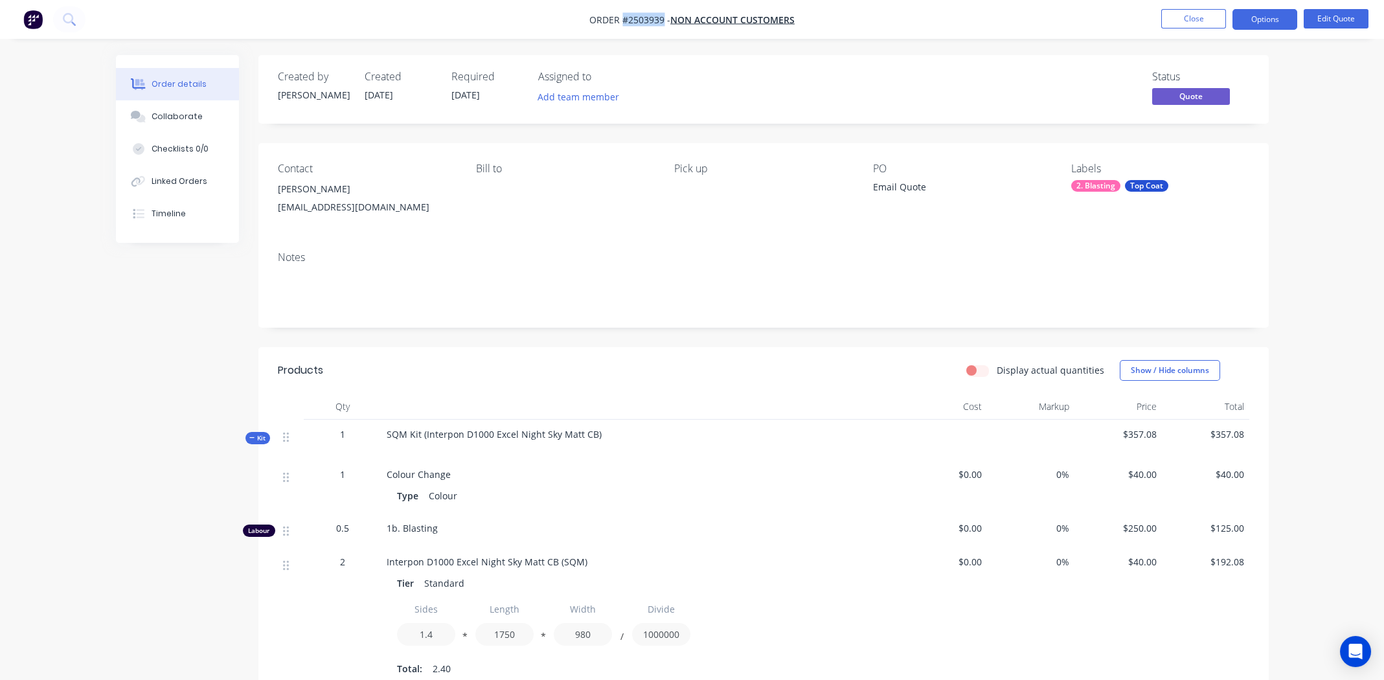
drag, startPoint x: 624, startPoint y: 19, endPoint x: 663, endPoint y: 20, distance: 39.5
click at [663, 20] on span "Order #2503939 -" at bounding box center [629, 20] width 81 height 12
copy span "#2503939"
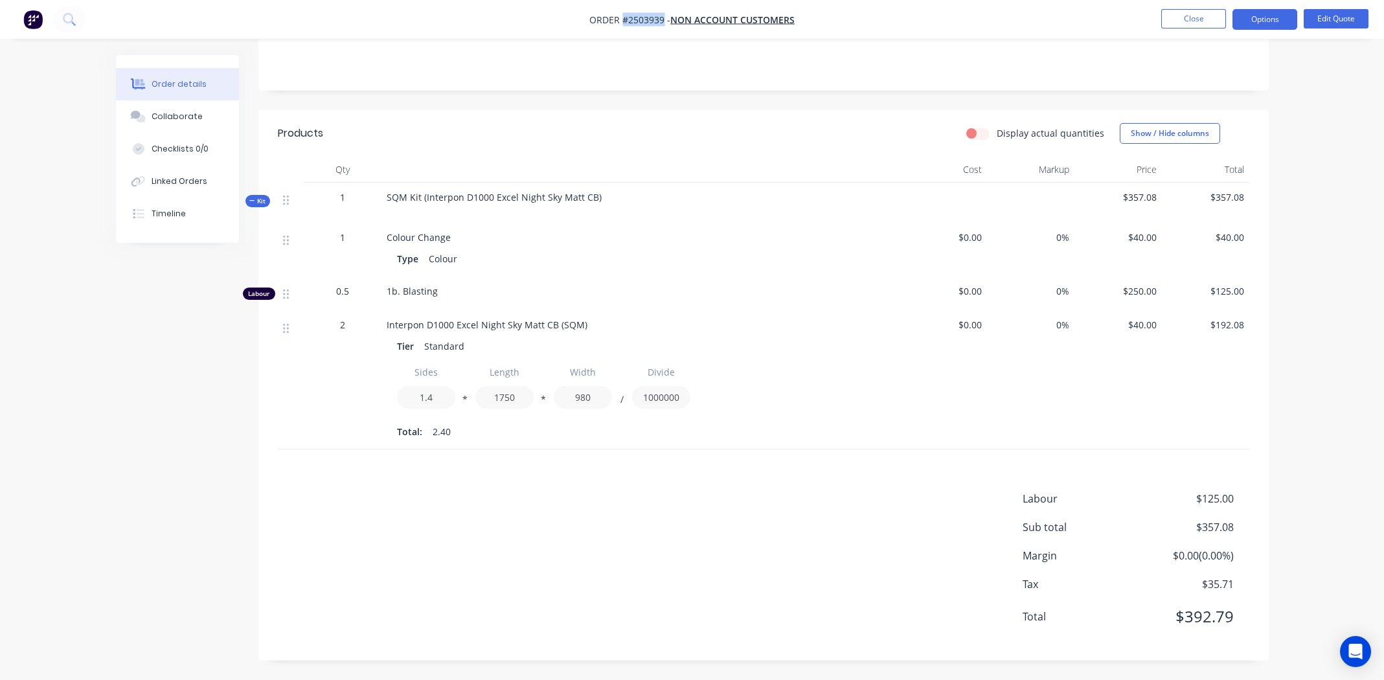
scroll to position [173, 0]
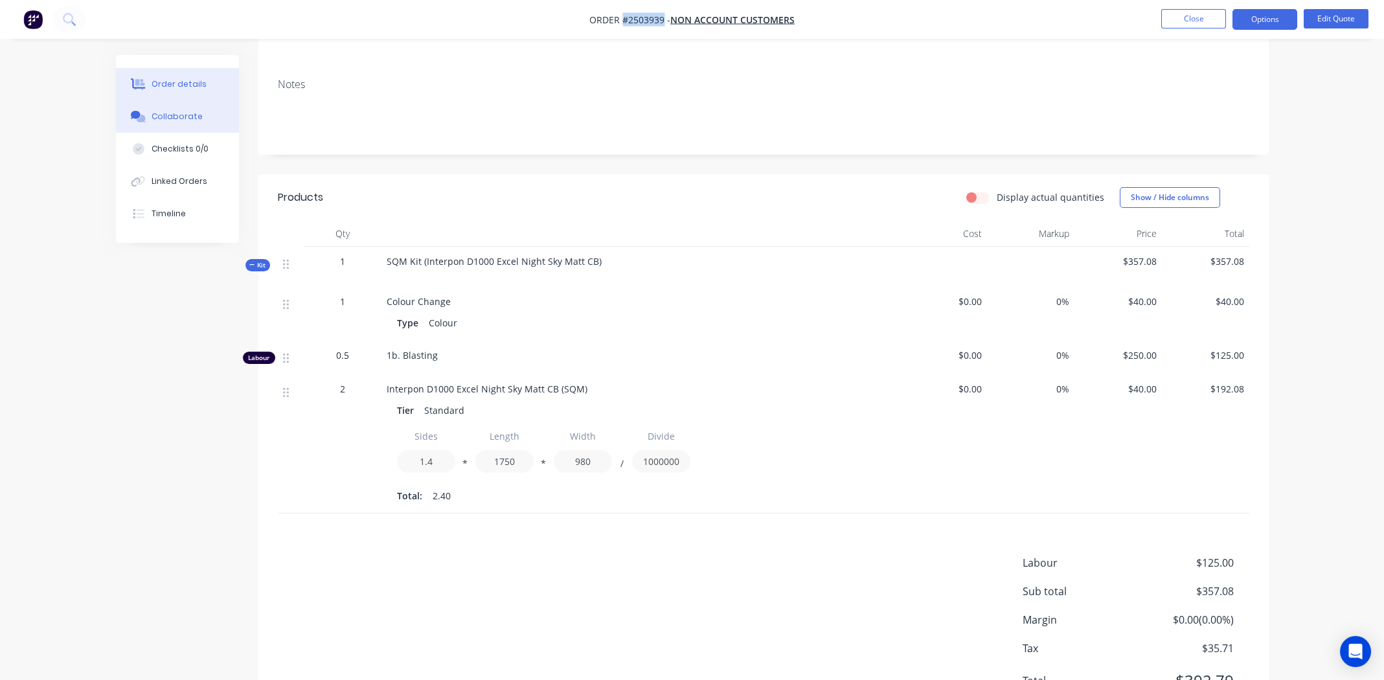
click at [162, 115] on div "Collaborate" at bounding box center [177, 117] width 51 height 12
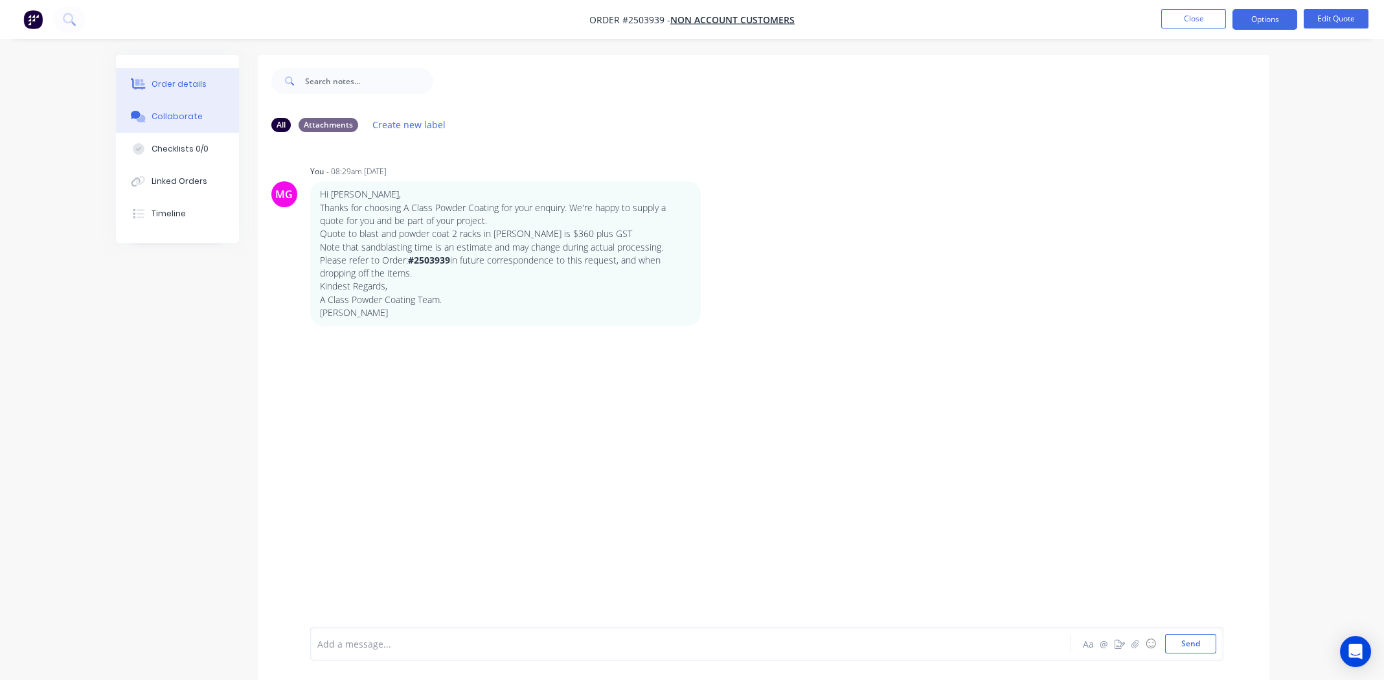
click at [178, 80] on div "Order details" at bounding box center [179, 84] width 55 height 12
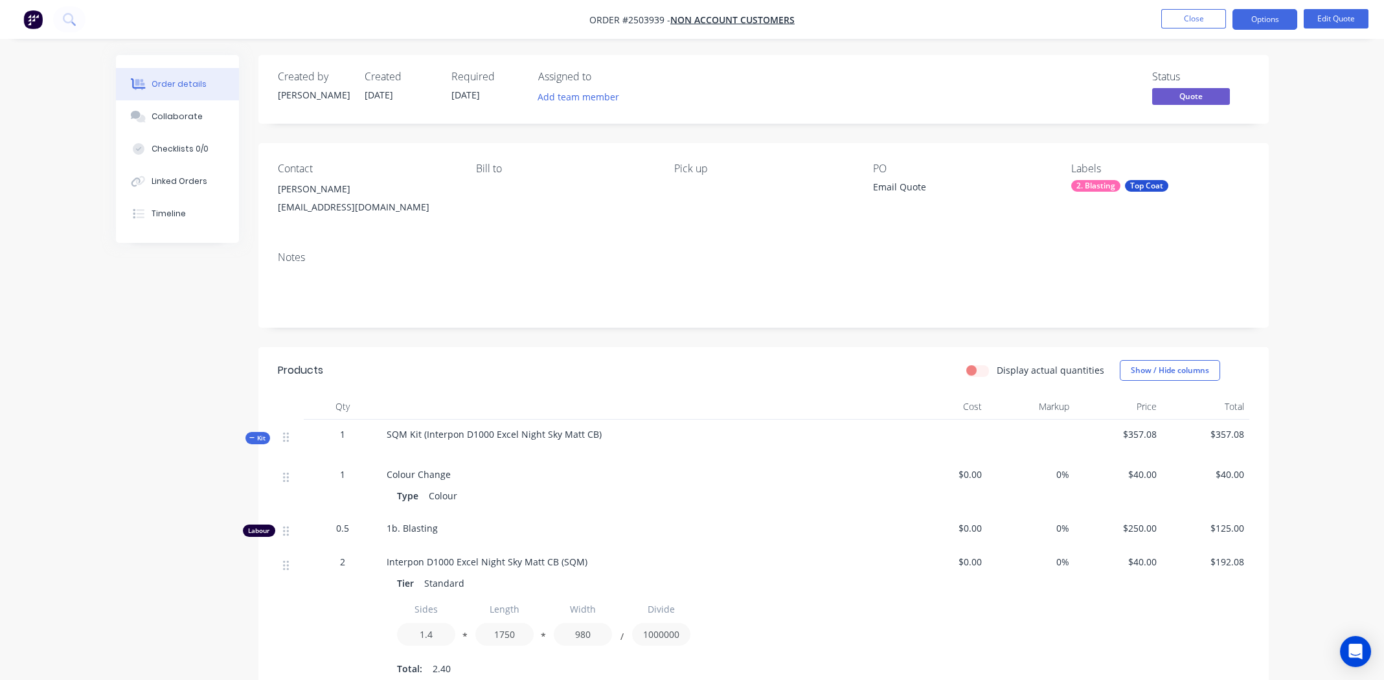
click at [603, 433] on div "SQM Kit (Interpon D1000 Excel Night Sky Matt CB)" at bounding box center [640, 440] width 518 height 40
click at [1333, 16] on button "Edit Quote" at bounding box center [1335, 18] width 65 height 19
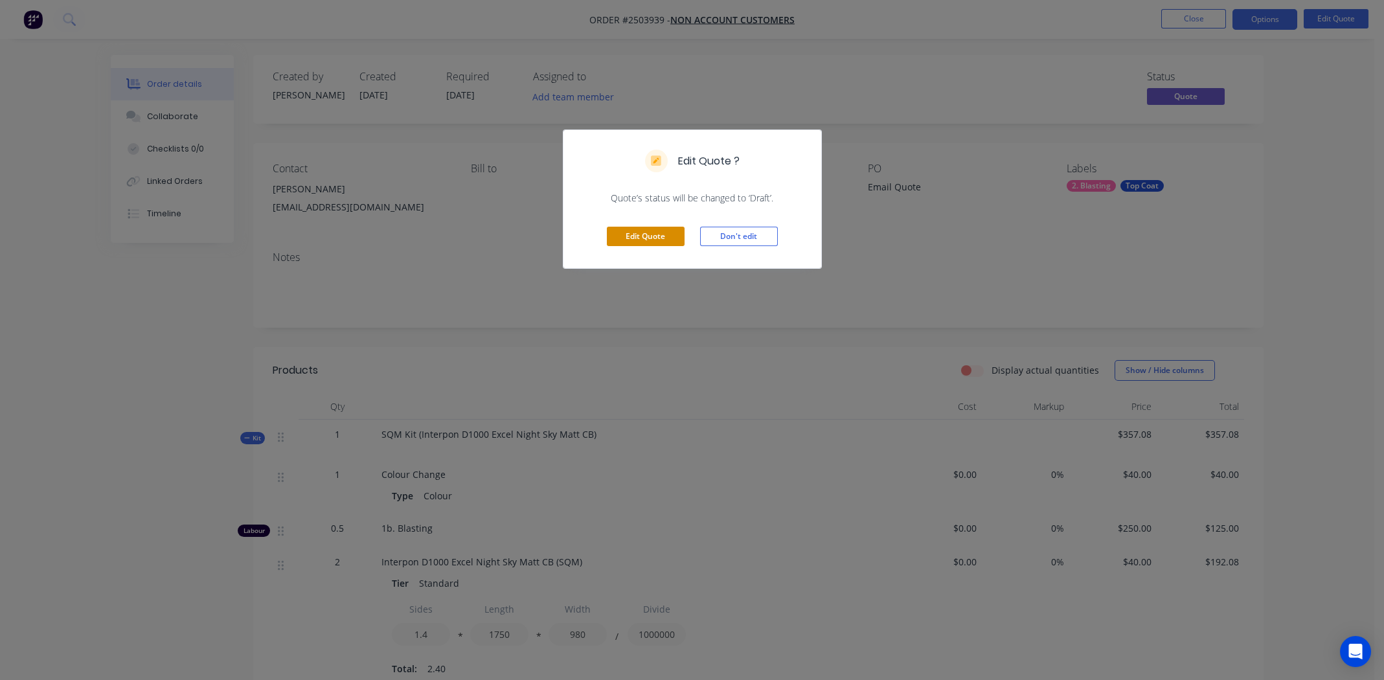
click at [633, 235] on button "Edit Quote" at bounding box center [646, 236] width 78 height 19
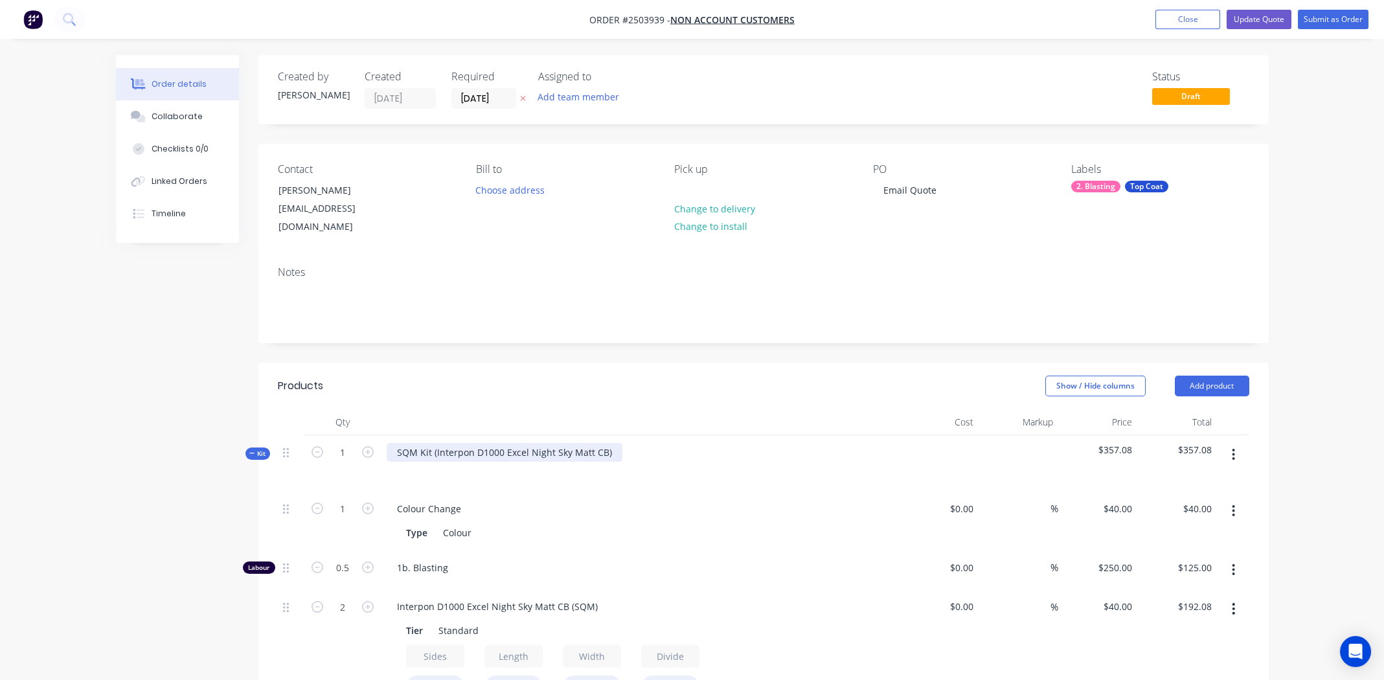
click at [610, 443] on div "SQM Kit (Interpon D1000 Excel Night Sky Matt CB)" at bounding box center [505, 452] width 236 height 19
copy div "Interpon D1000 Excel Night Sky Matt CB"
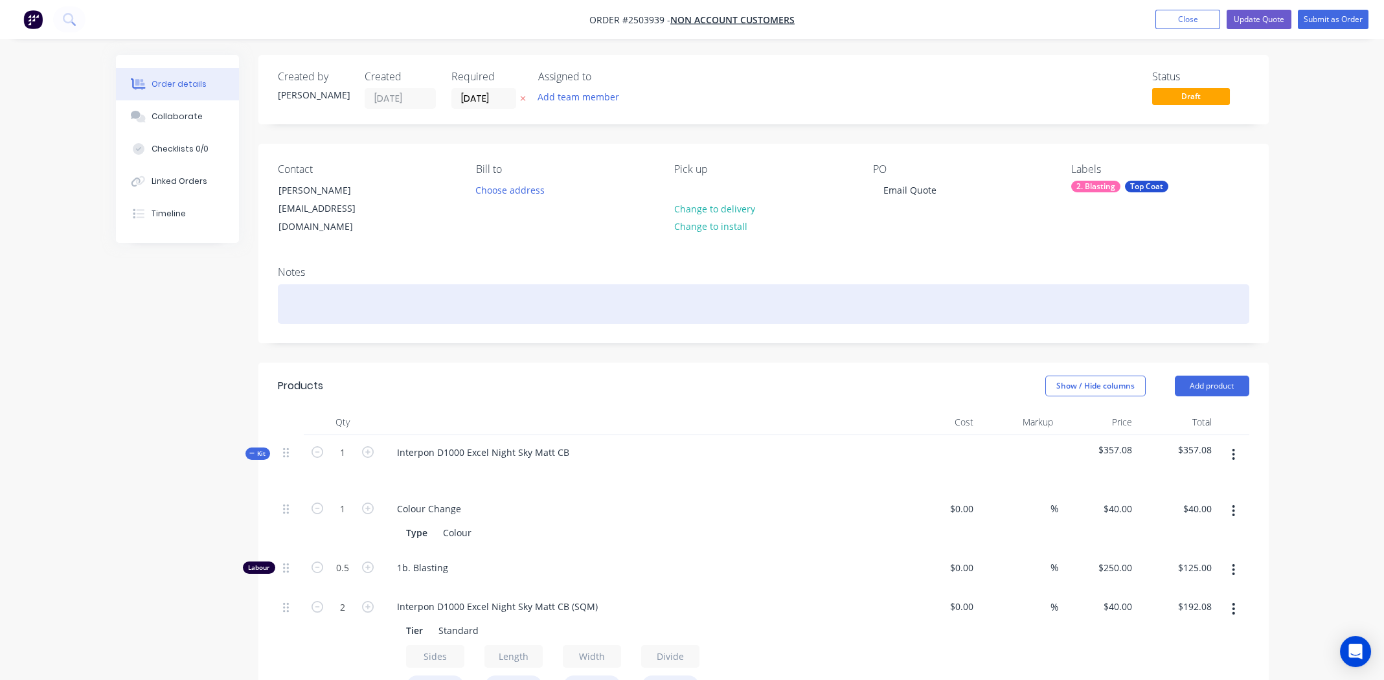
click at [325, 289] on div at bounding box center [763, 303] width 971 height 39
paste div
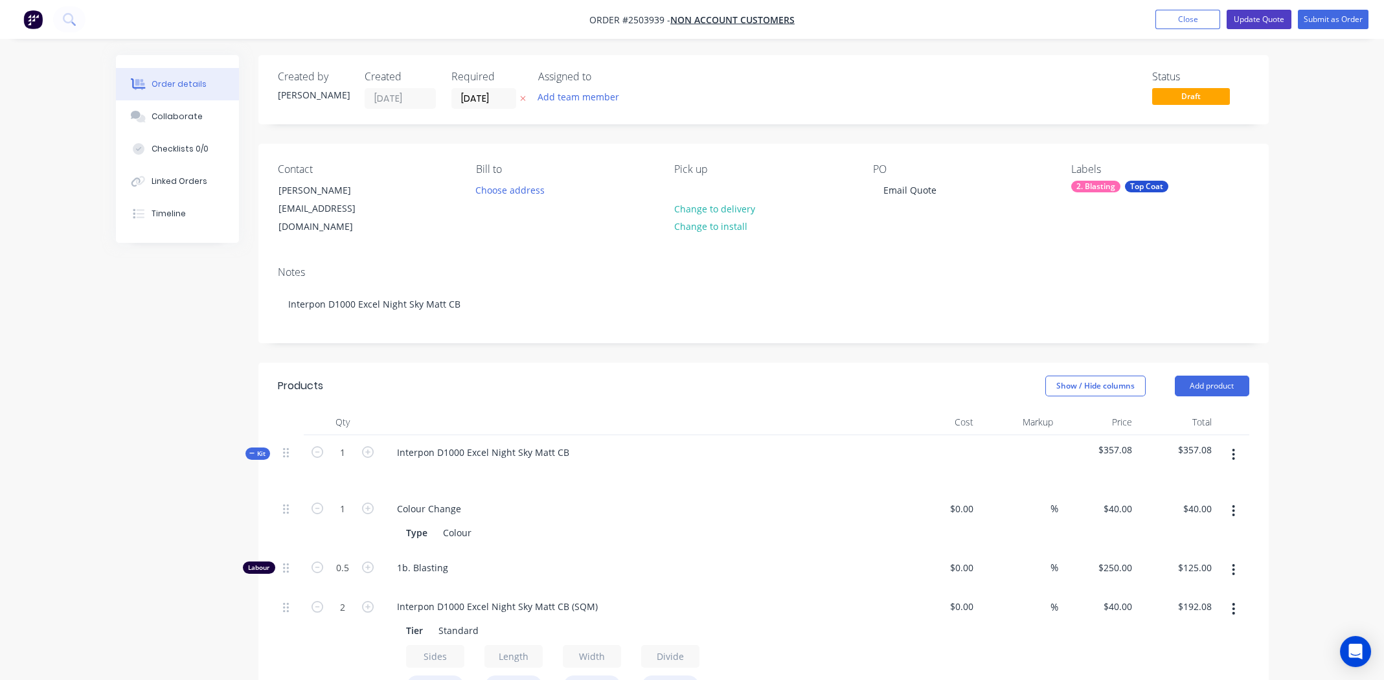
click at [1261, 16] on button "Update Quote" at bounding box center [1258, 19] width 65 height 19
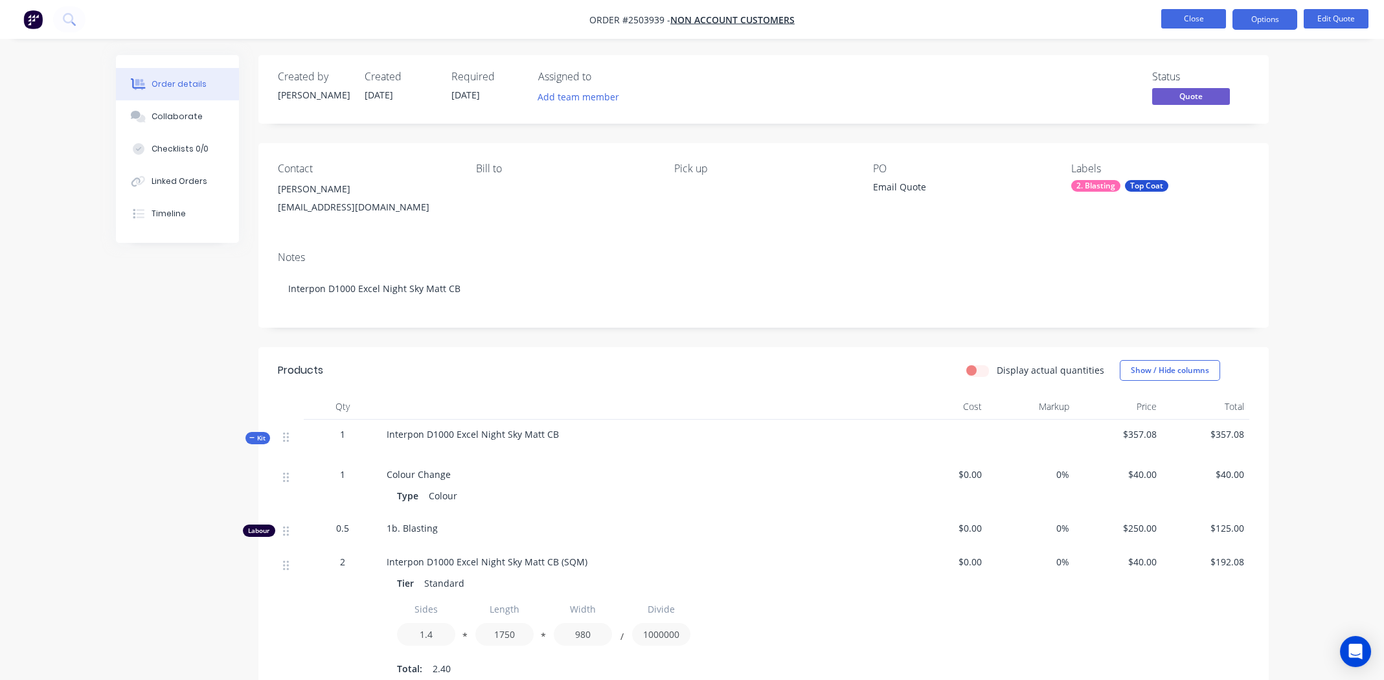
click at [1194, 16] on button "Close" at bounding box center [1193, 18] width 65 height 19
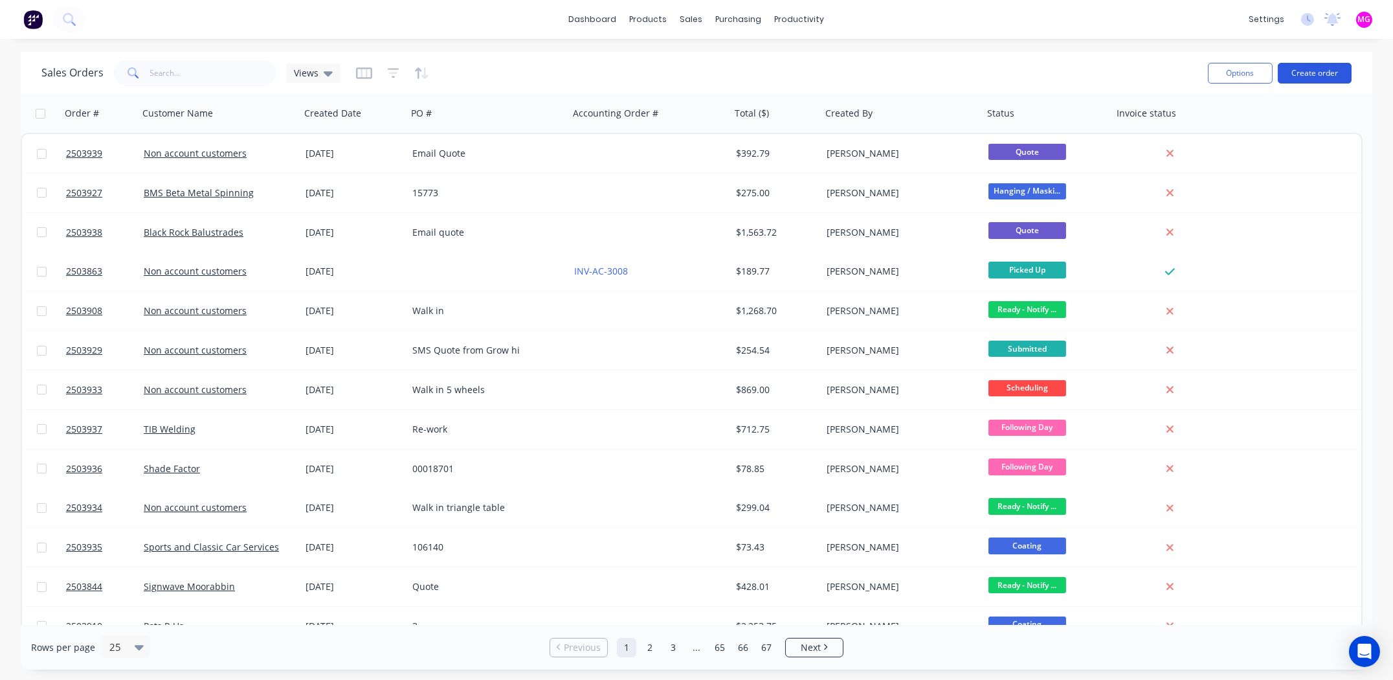
click at [1318, 71] on button "Create order" at bounding box center [1315, 73] width 74 height 21
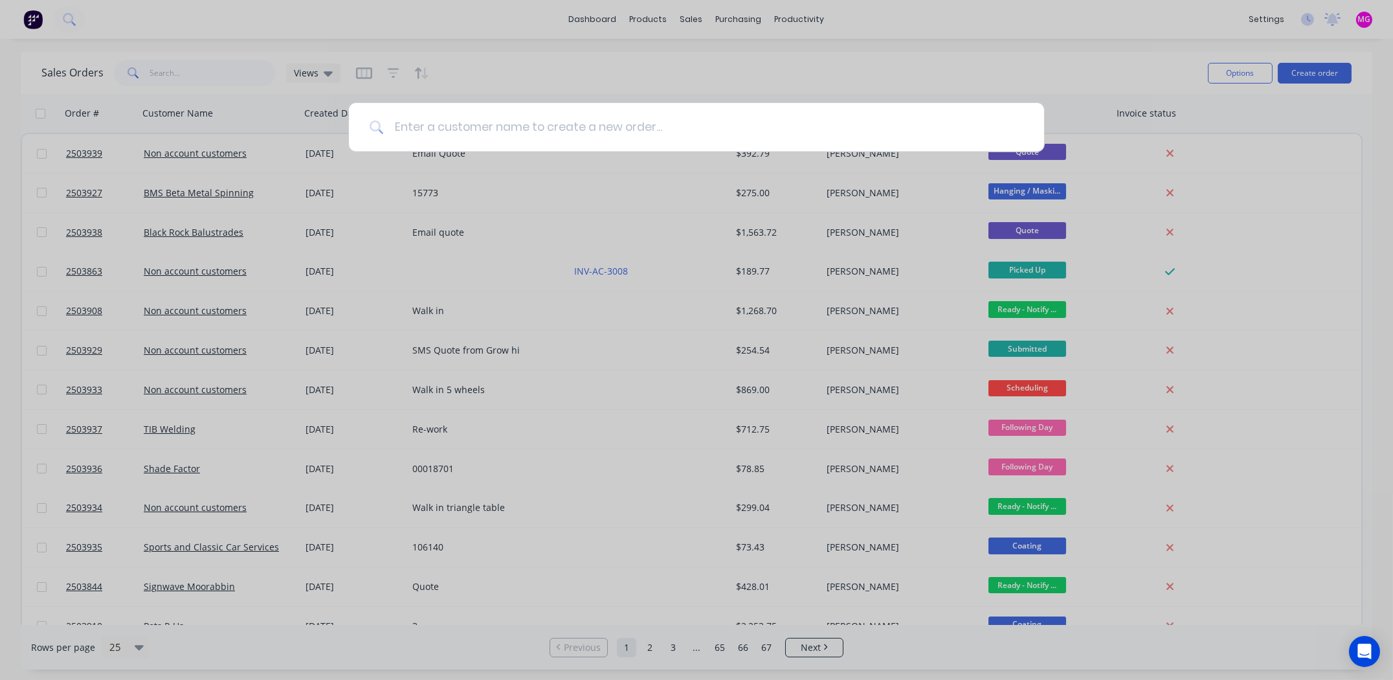
click at [651, 122] on input at bounding box center [704, 127] width 640 height 49
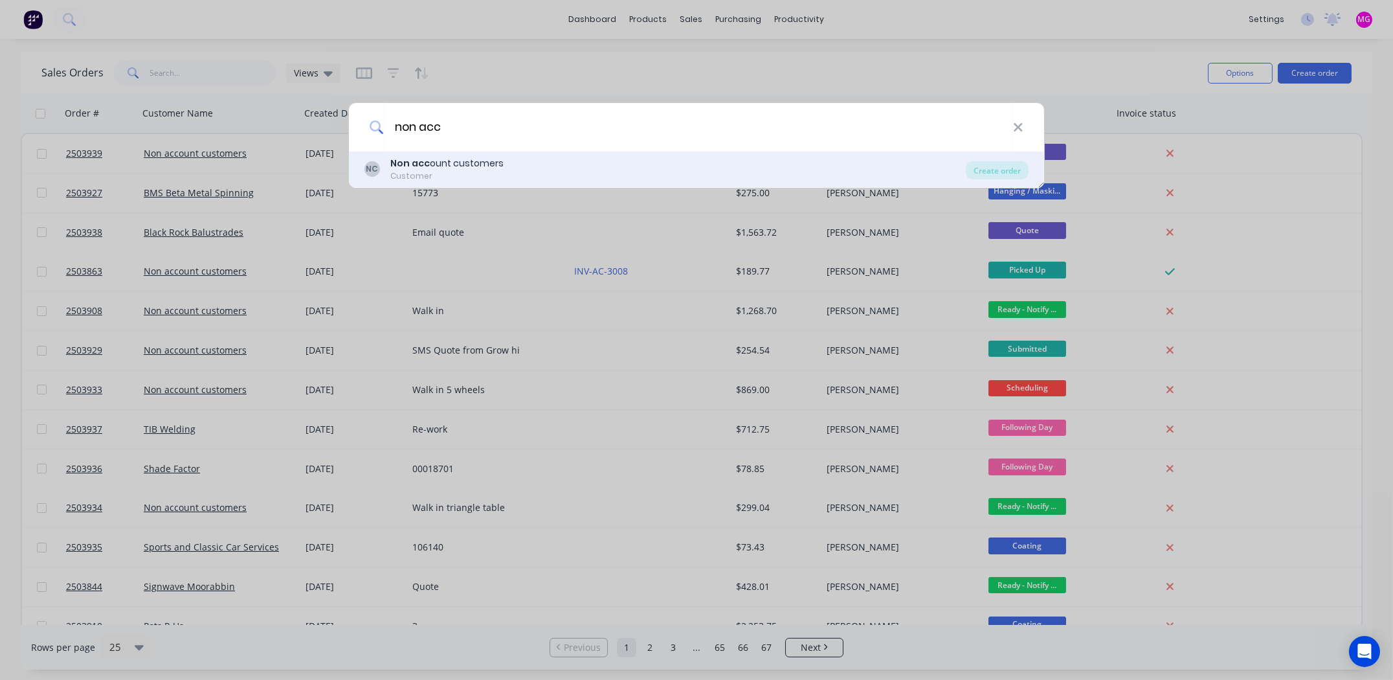
type input "non acc"
click at [446, 169] on div "Non acc ount customers" at bounding box center [446, 164] width 113 height 14
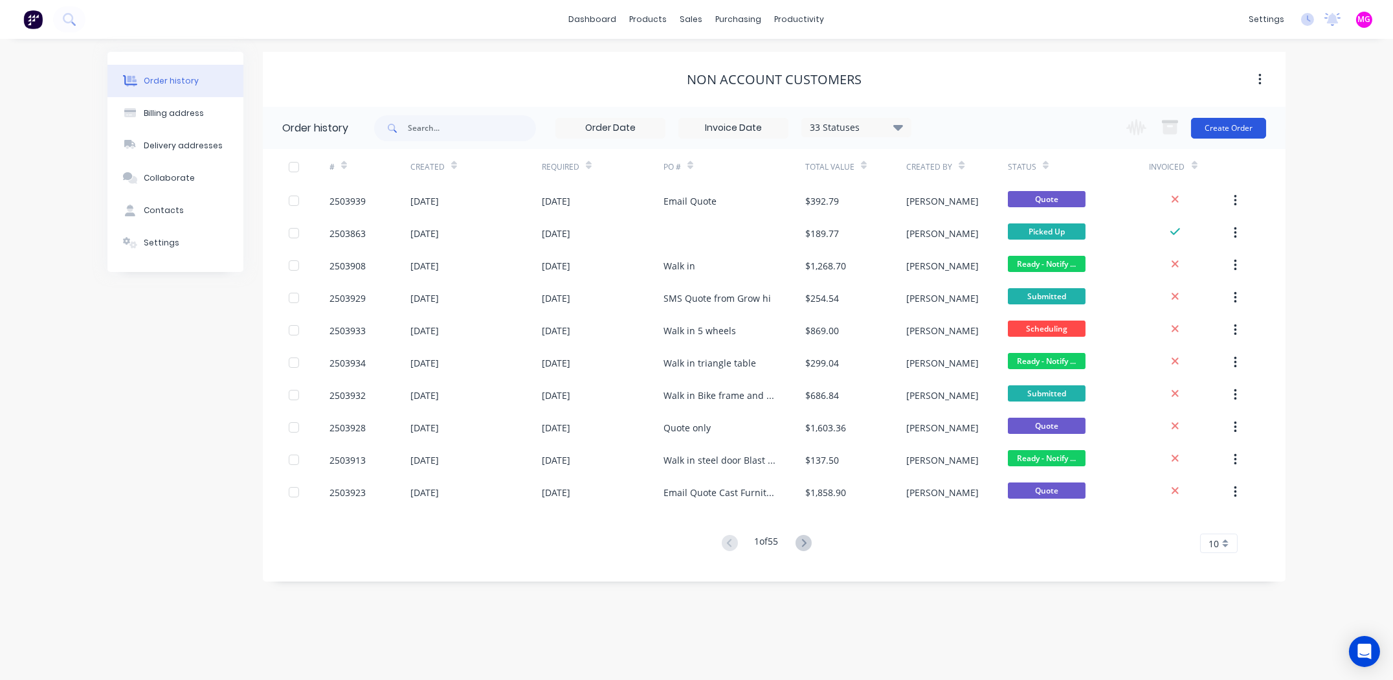
click at [1223, 126] on button "Create Order" at bounding box center [1228, 128] width 75 height 21
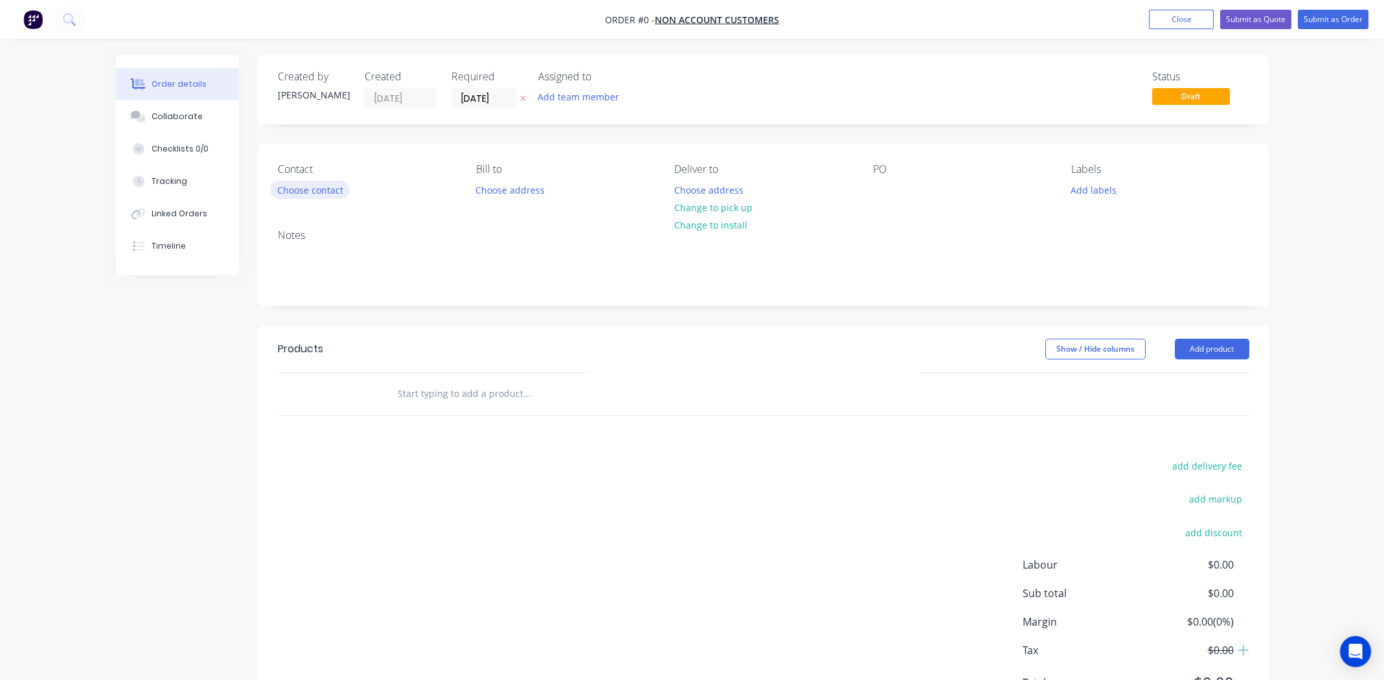
click at [311, 186] on button "Choose contact" at bounding box center [310, 189] width 80 height 17
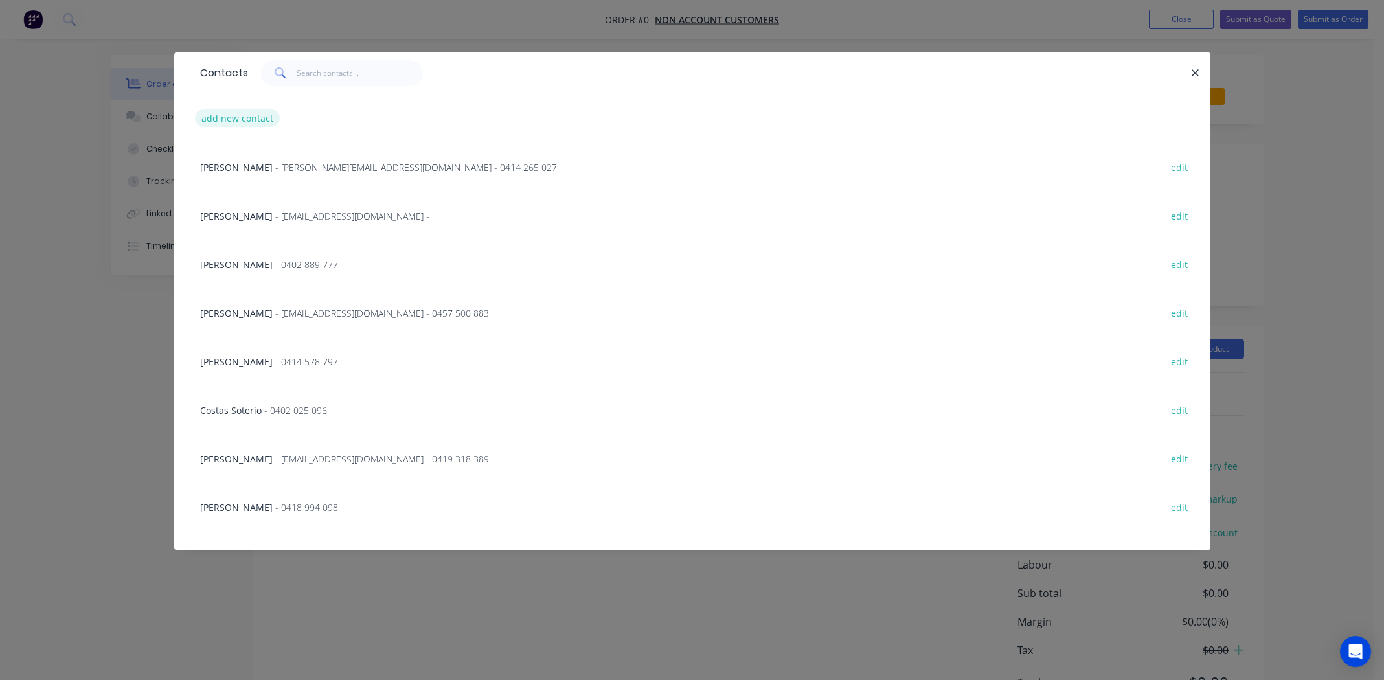
click at [243, 116] on button "add new contact" at bounding box center [237, 117] width 85 height 17
select select "AU"
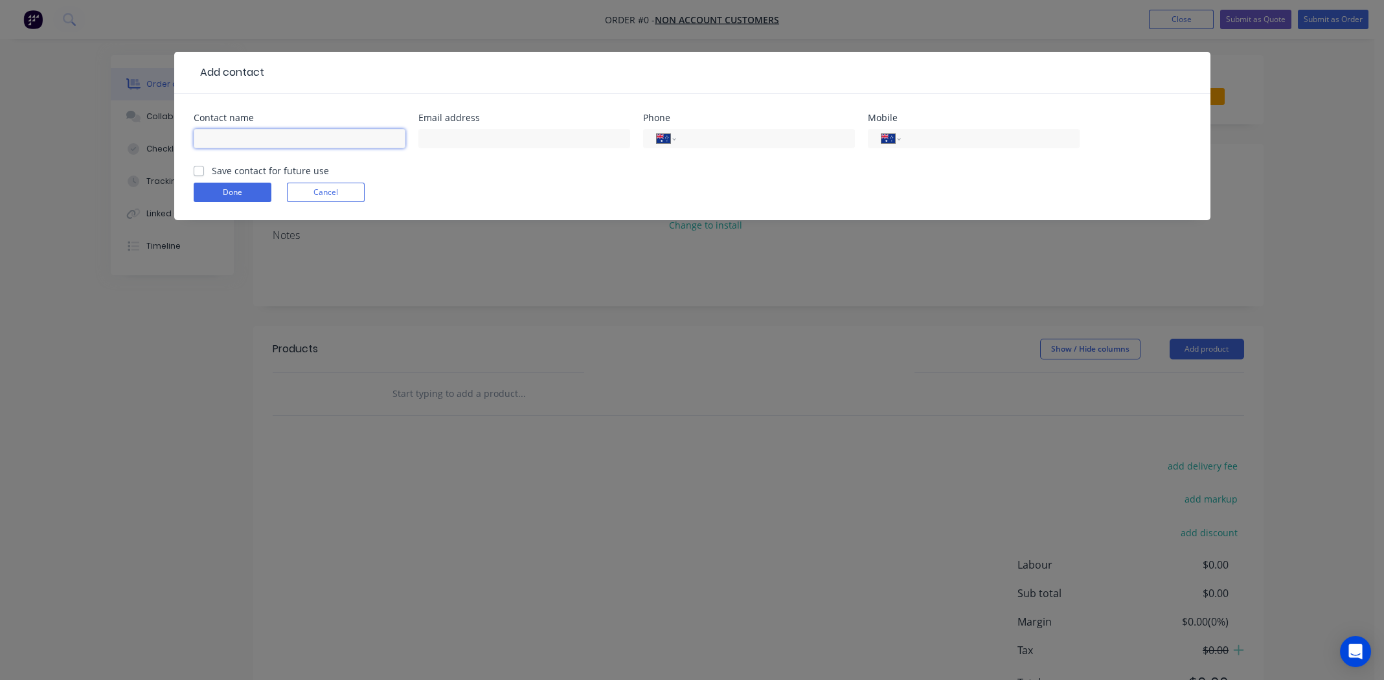
drag, startPoint x: 269, startPoint y: 135, endPoint x: 511, endPoint y: 79, distance: 248.6
click at [271, 133] on input "text" at bounding box center [300, 138] width 212 height 19
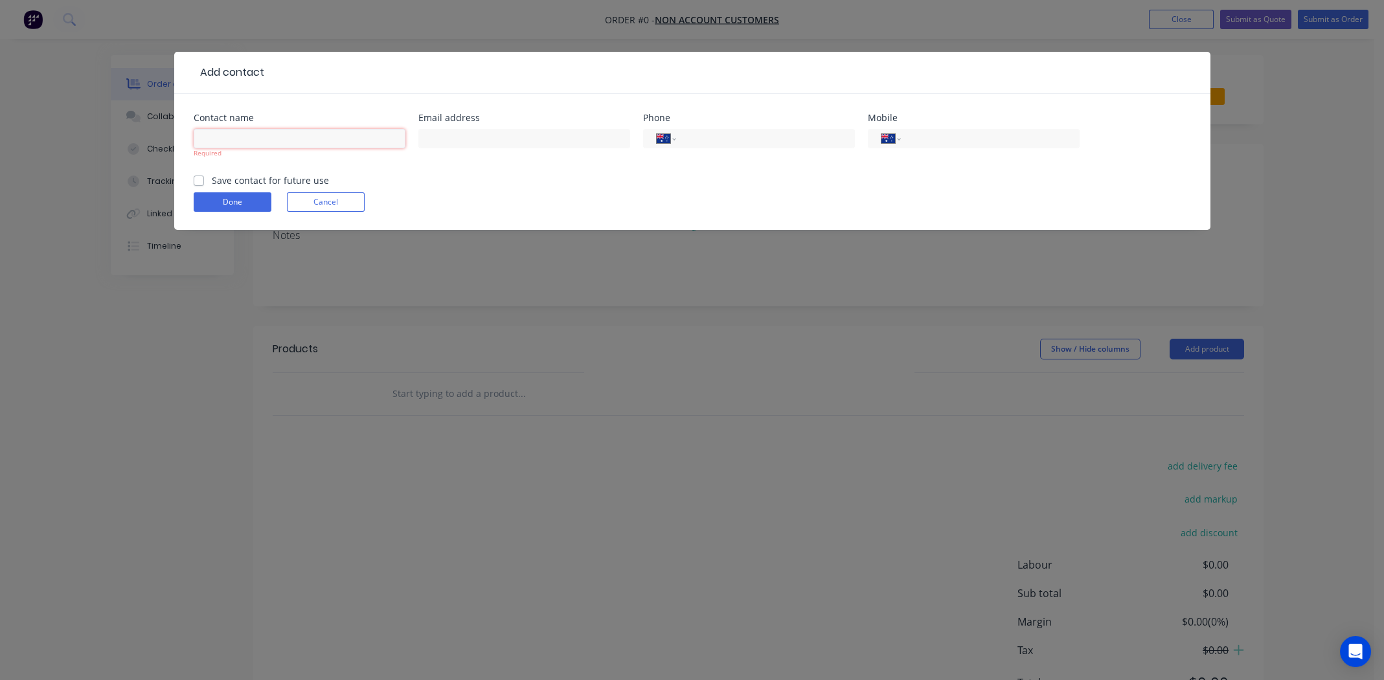
click at [315, 140] on input "text" at bounding box center [300, 138] width 212 height 19
type input "Greg Hagi"
drag, startPoint x: 451, startPoint y: 138, endPoint x: 523, endPoint y: 121, distance: 73.8
click at [451, 138] on input "text" at bounding box center [524, 138] width 212 height 19
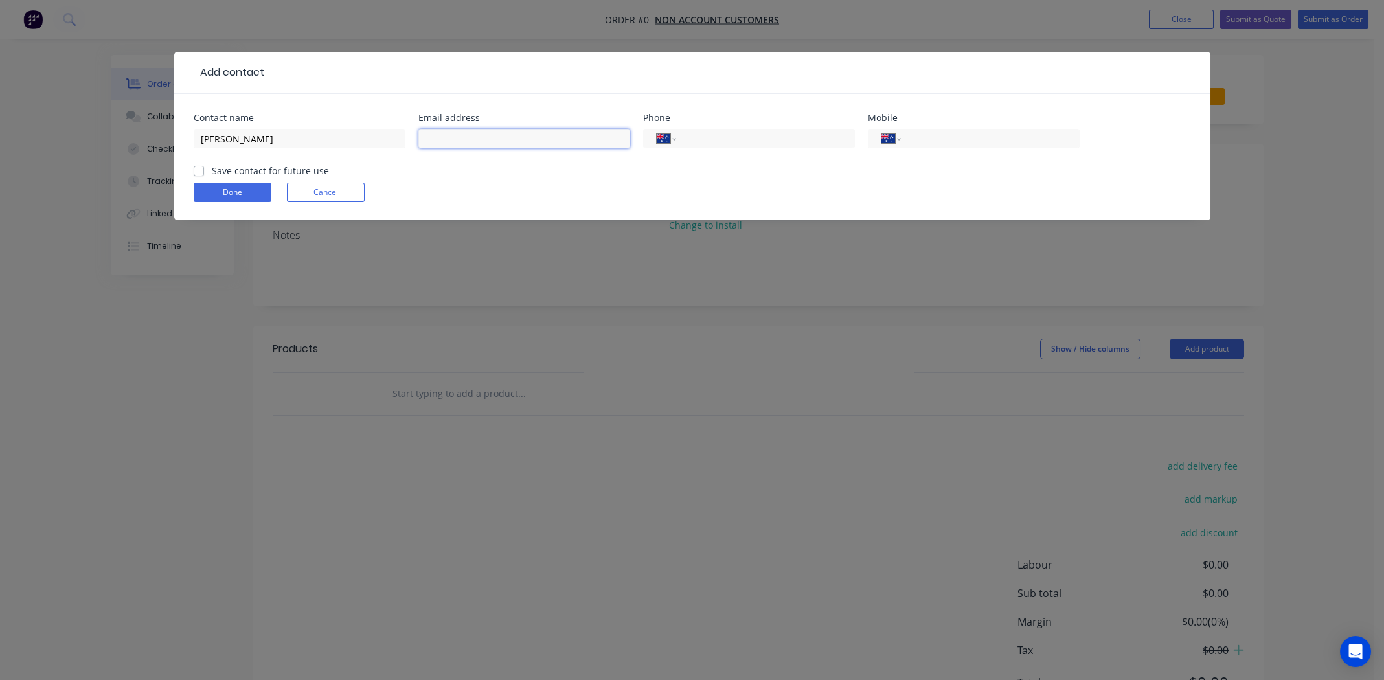
paste input "ghracer@hotmail.com"
type input "ghracer@hotmail.com"
click at [940, 134] on input "tel" at bounding box center [987, 138] width 155 height 15
paste input "0407 683 465"
type input "0407 683 465"
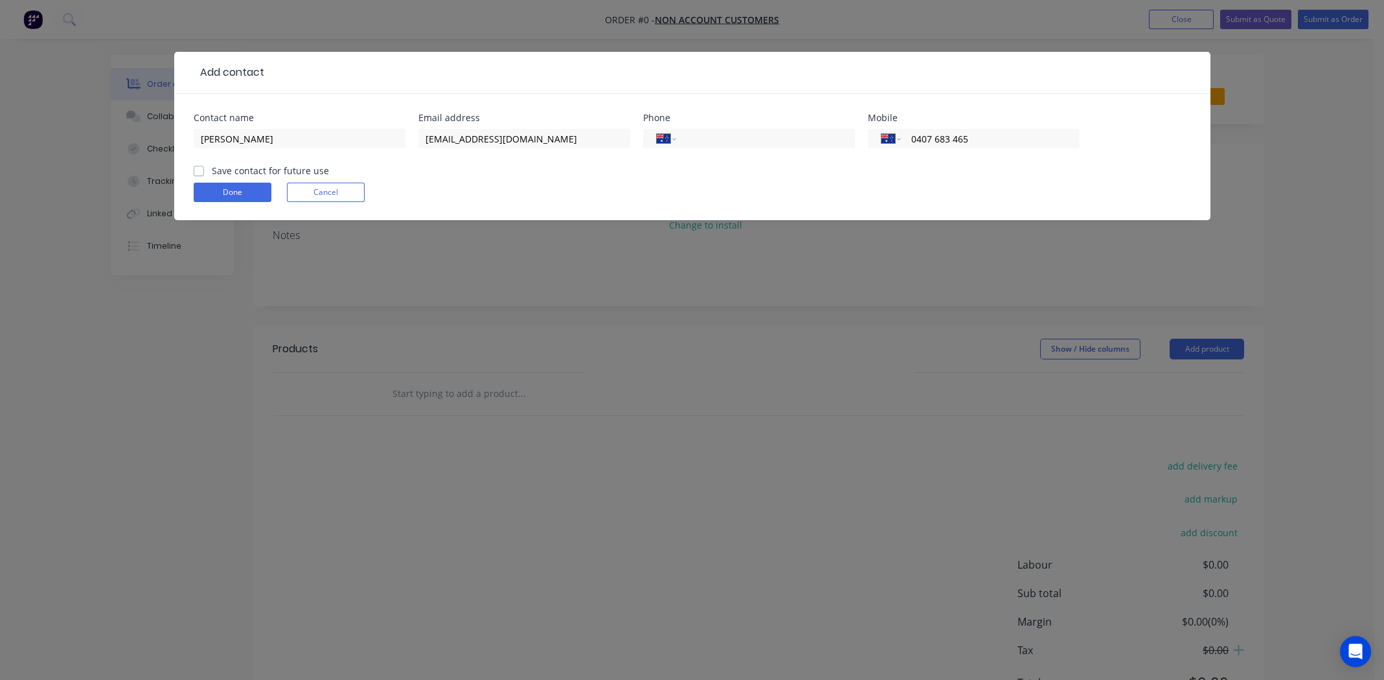
click at [212, 167] on label "Save contact for future use" at bounding box center [270, 171] width 117 height 14
click at [197, 167] on input "Save contact for future use" at bounding box center [199, 170] width 10 height 12
checkbox input "true"
click at [216, 197] on button "Done" at bounding box center [233, 192] width 78 height 19
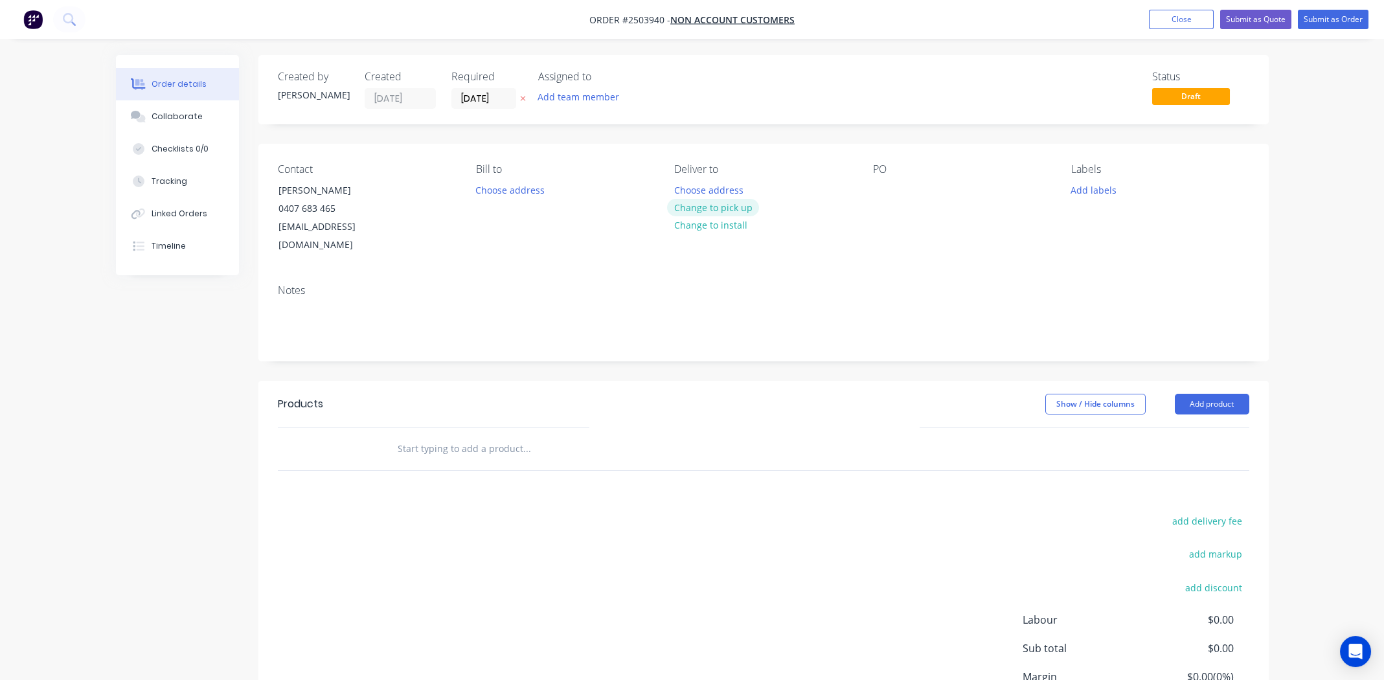
click at [708, 208] on button "Change to pick up" at bounding box center [713, 207] width 92 height 17
click at [877, 194] on div at bounding box center [883, 190] width 21 height 19
click at [1090, 186] on button "Add labels" at bounding box center [1094, 189] width 60 height 17
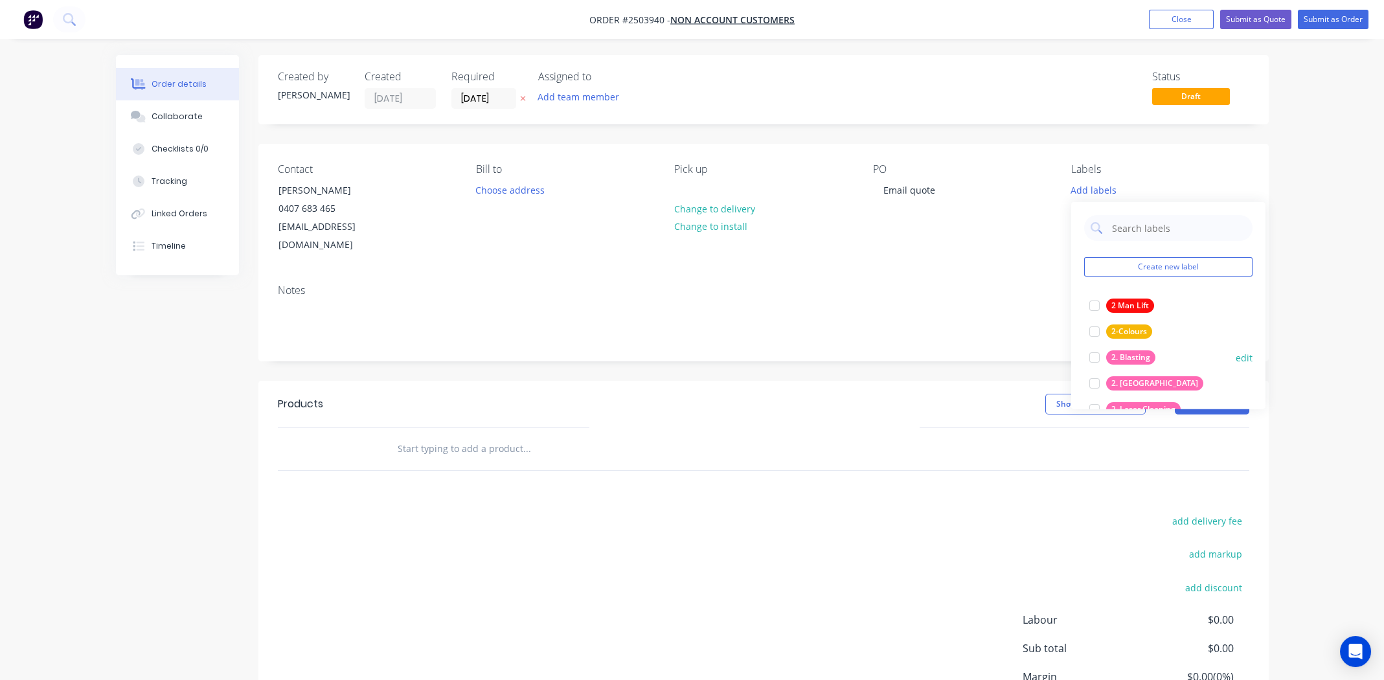
click at [1094, 358] on div at bounding box center [1094, 357] width 26 height 26
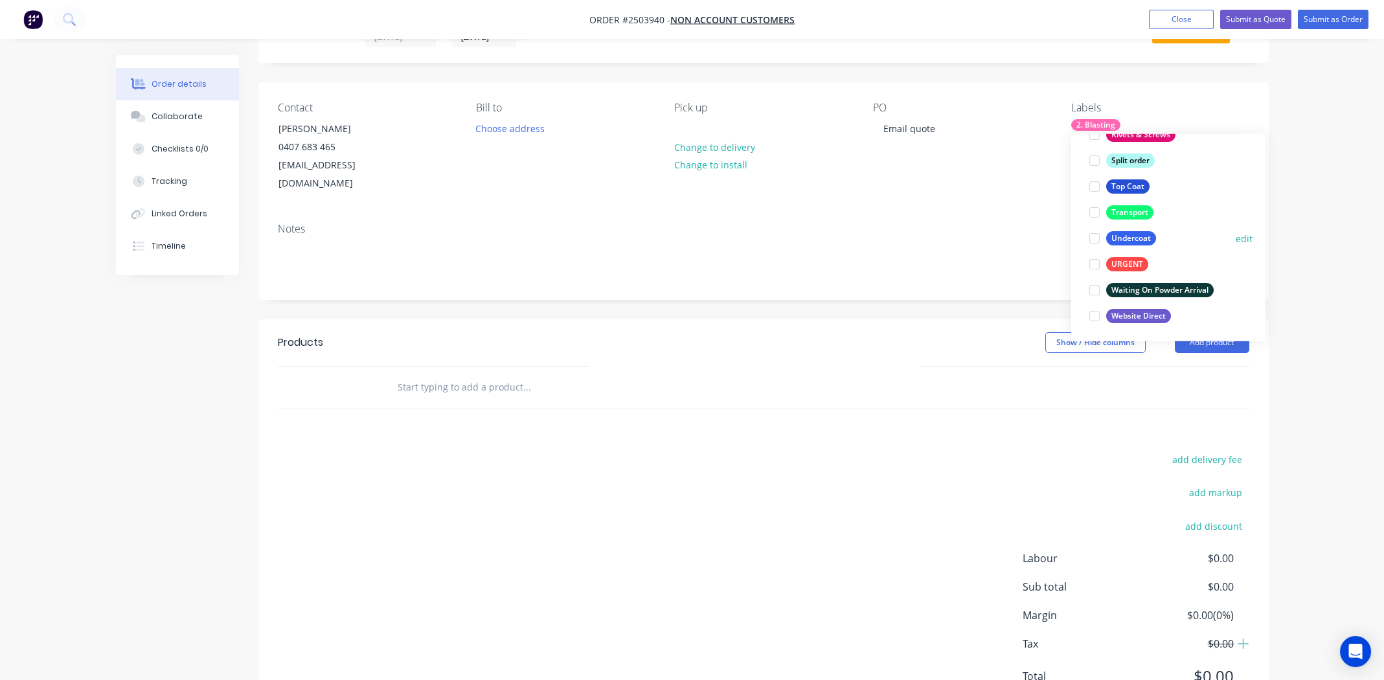
scroll to position [102, 0]
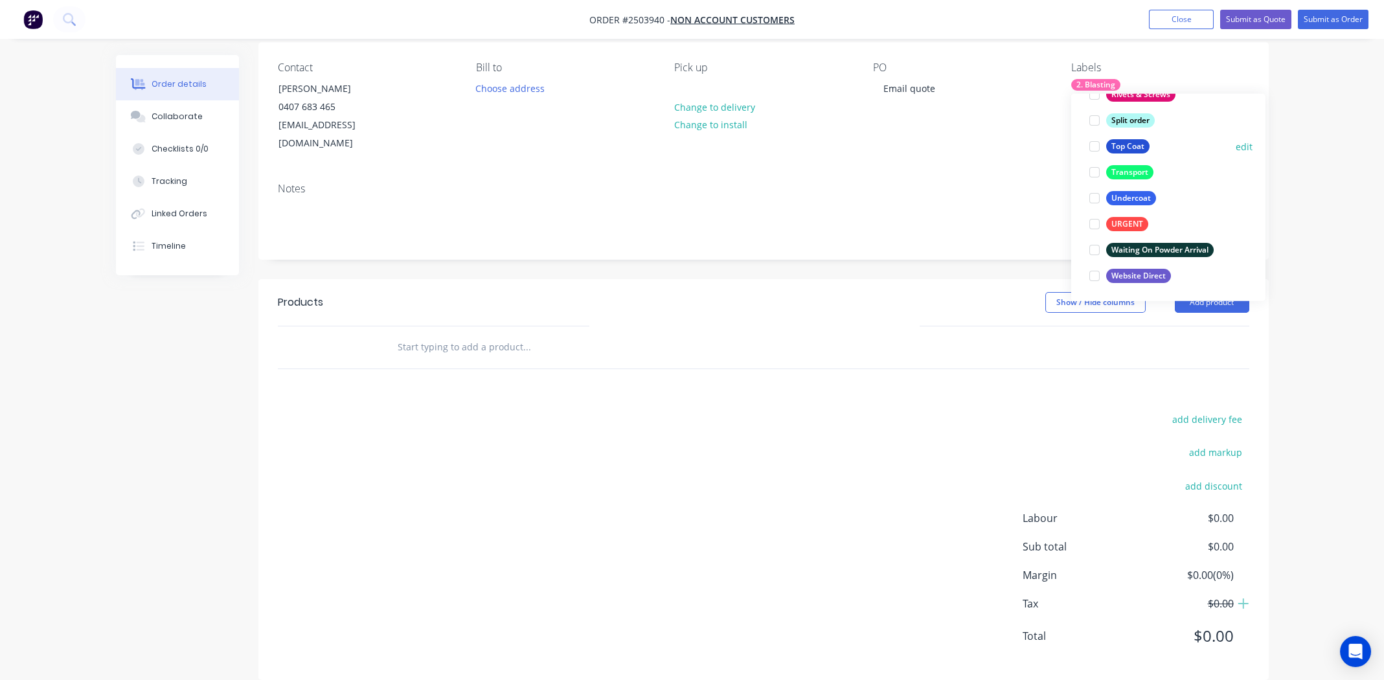
click at [1091, 144] on div at bounding box center [1094, 146] width 26 height 26
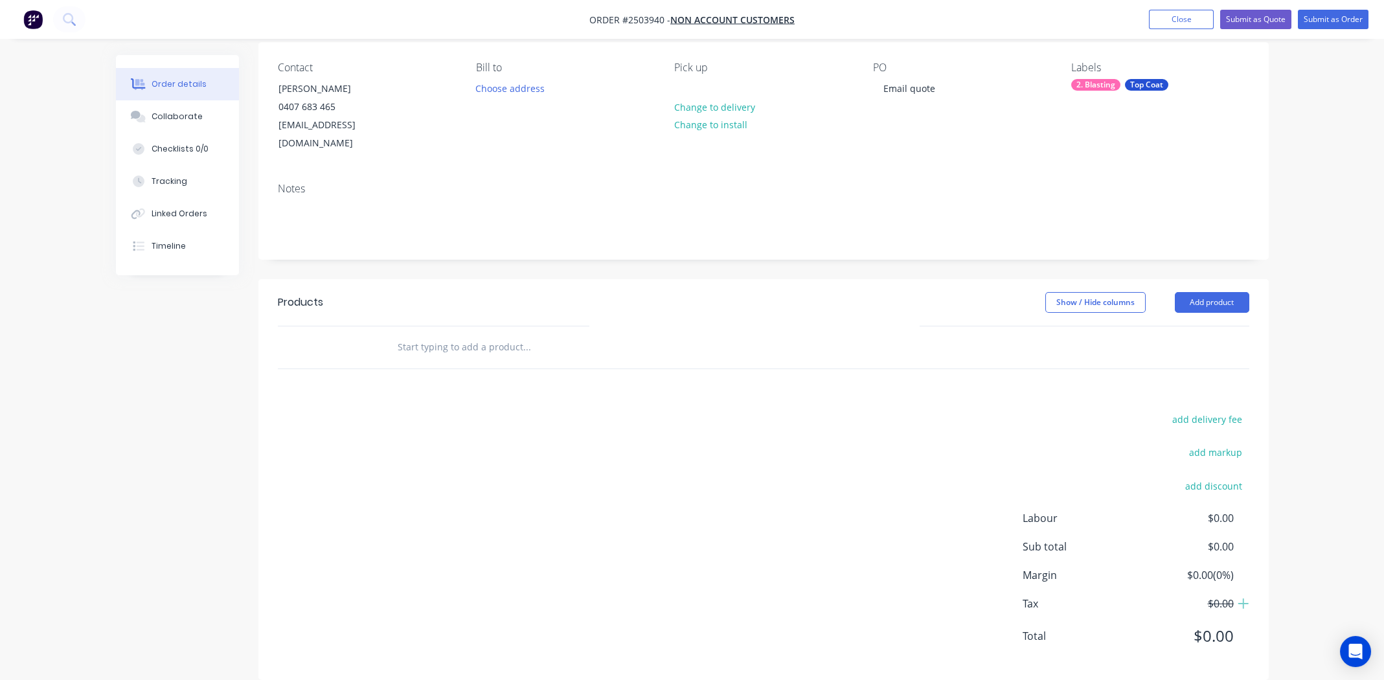
drag, startPoint x: 838, startPoint y: 447, endPoint x: 862, endPoint y: 436, distance: 25.8
click at [841, 445] on div "add delivery fee add markup add discount Labour $0.00 Sub total $0.00 Margin $0…" at bounding box center [763, 536] width 971 height 250
click at [1230, 292] on button "Add product" at bounding box center [1212, 302] width 74 height 21
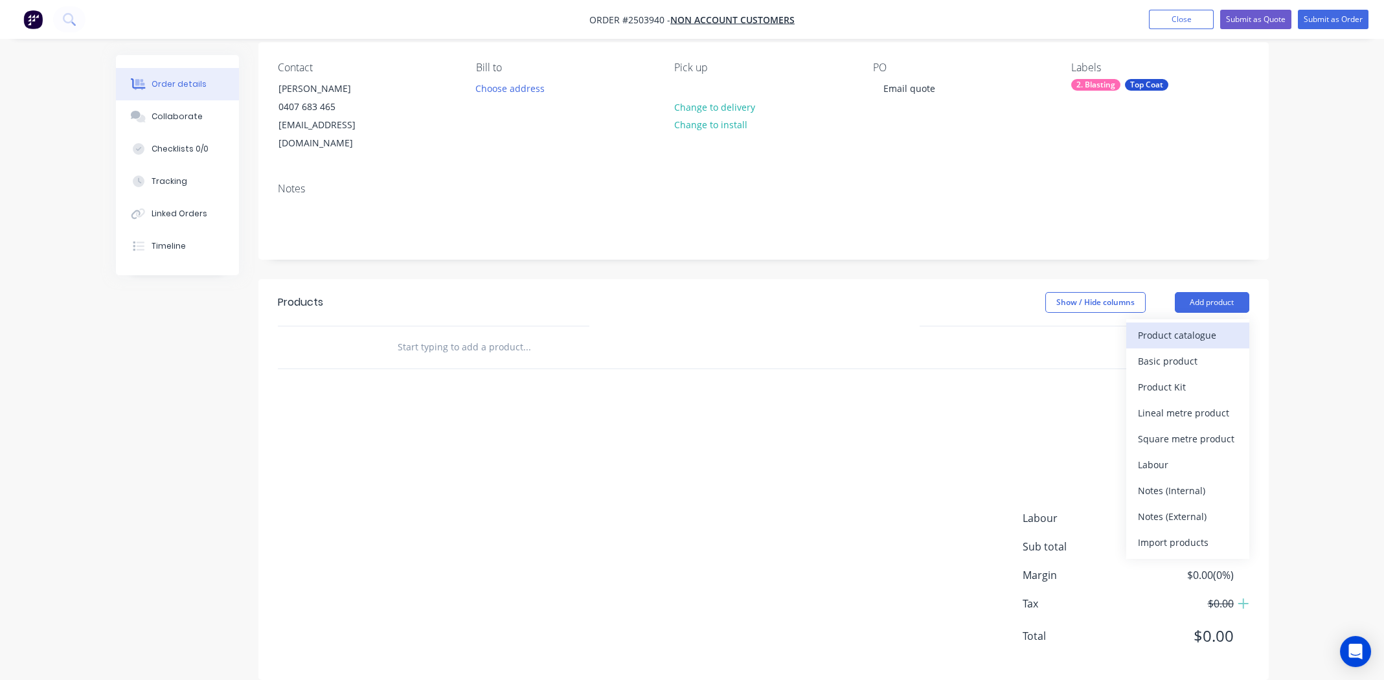
click at [1193, 326] on div "Product catalogue" at bounding box center [1188, 335] width 100 height 19
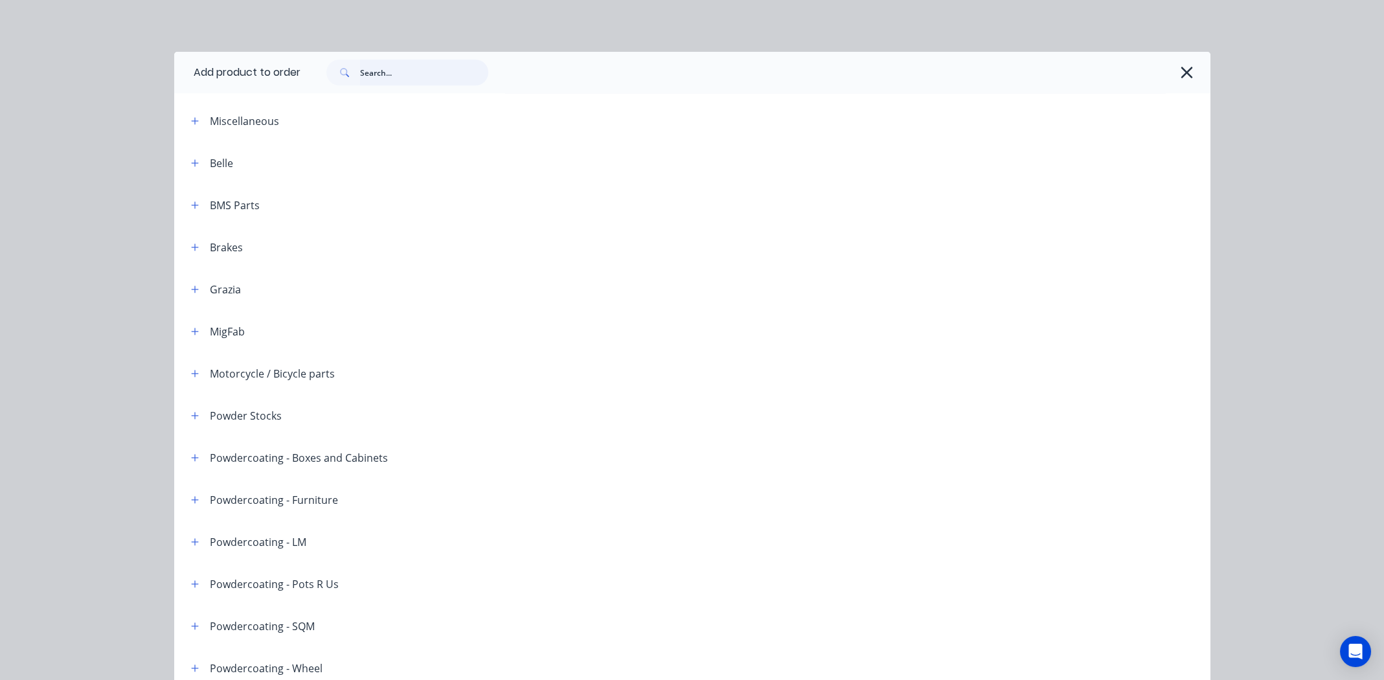
click at [381, 71] on input "text" at bounding box center [424, 73] width 128 height 26
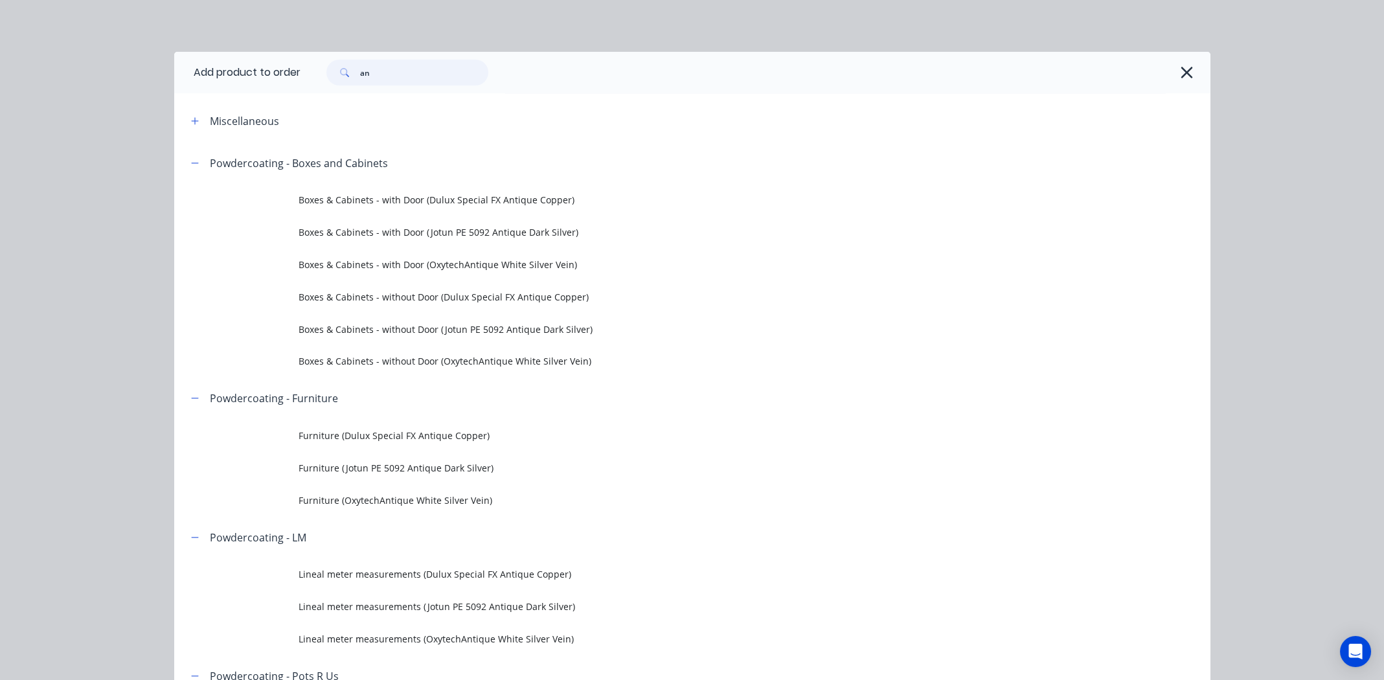
type input "a"
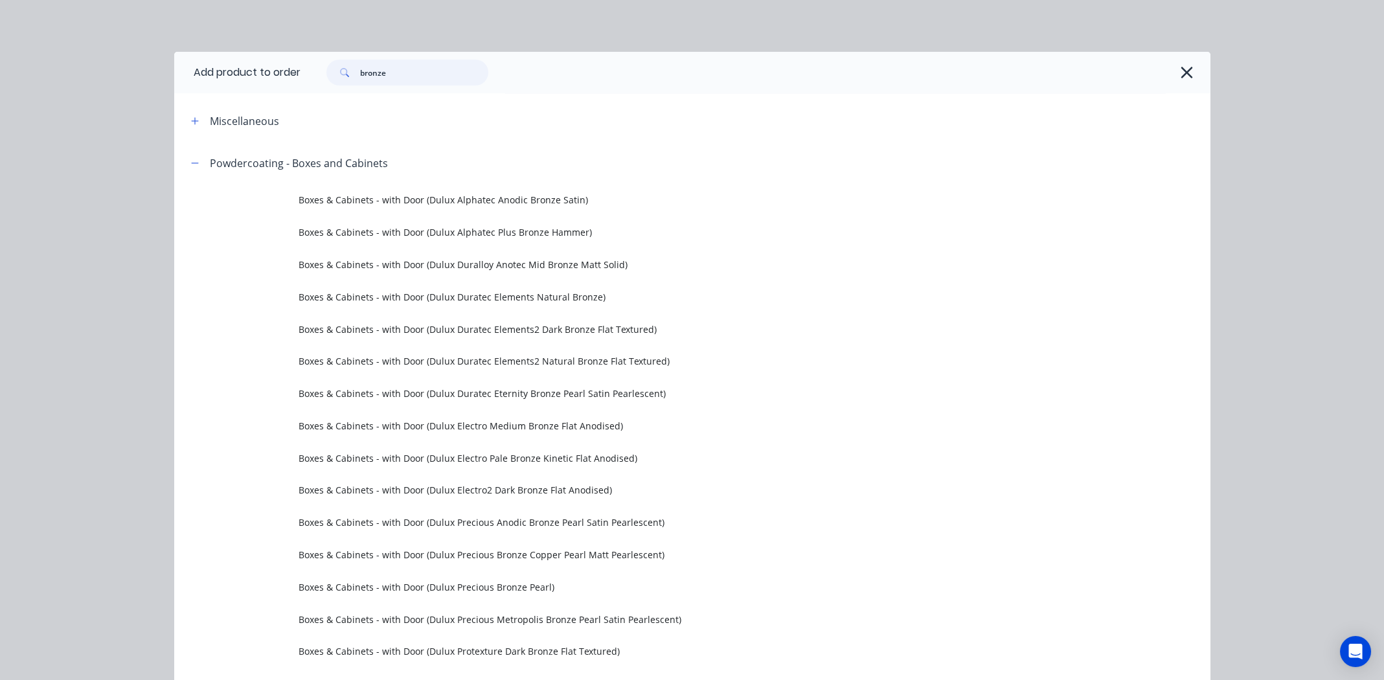
scroll to position [0, 0]
click at [370, 73] on input "bronze" at bounding box center [424, 73] width 128 height 26
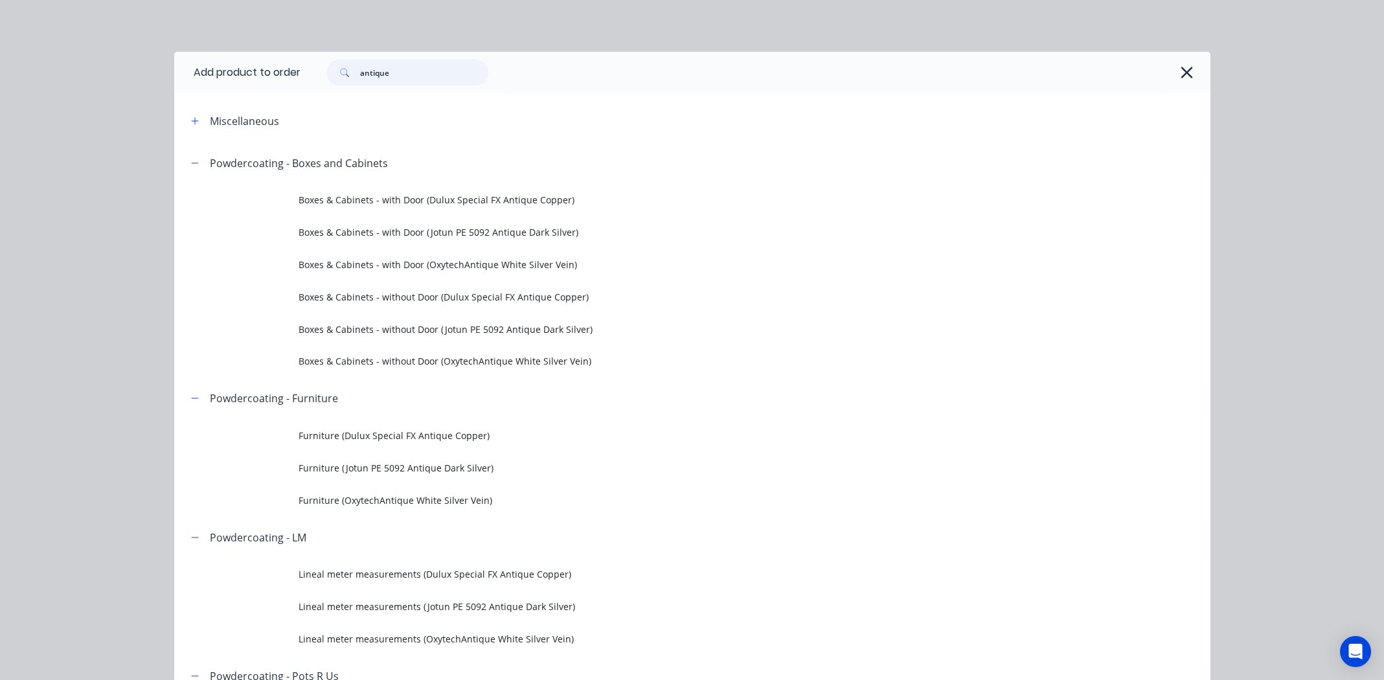
click at [381, 73] on input "antique" at bounding box center [424, 73] width 128 height 26
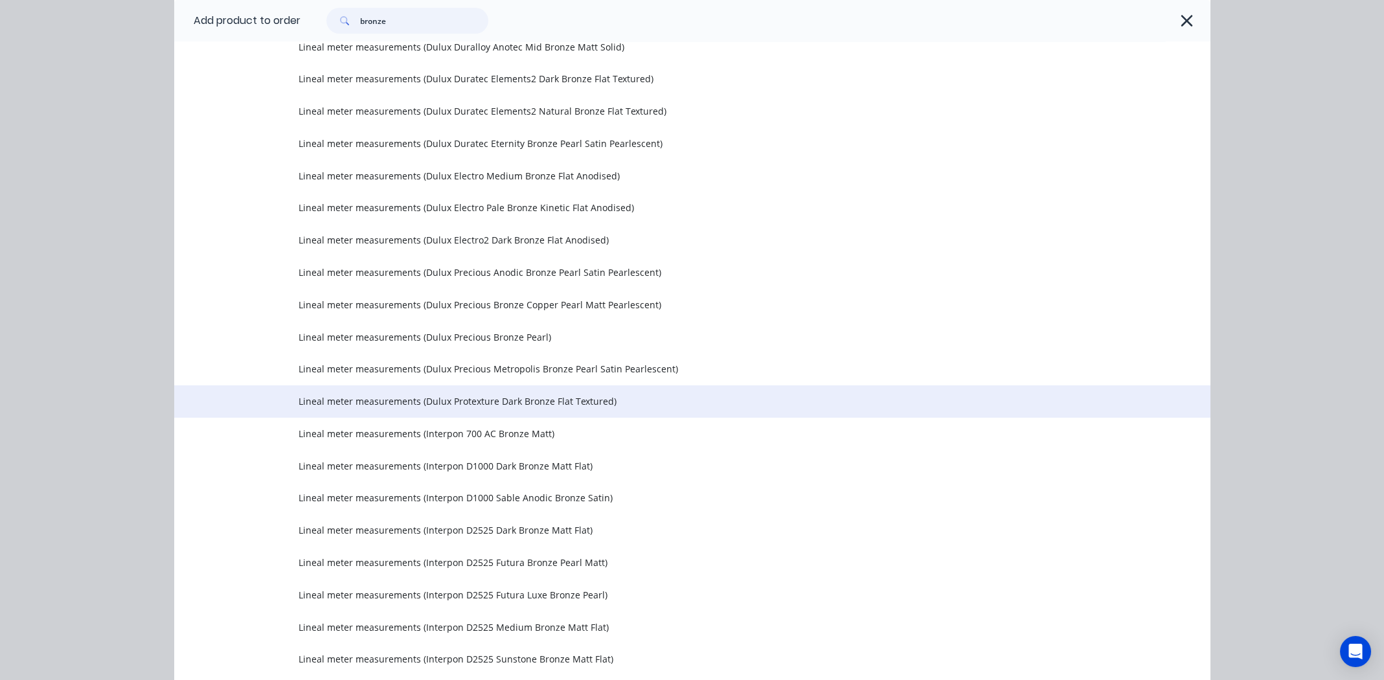
scroll to position [2655, 0]
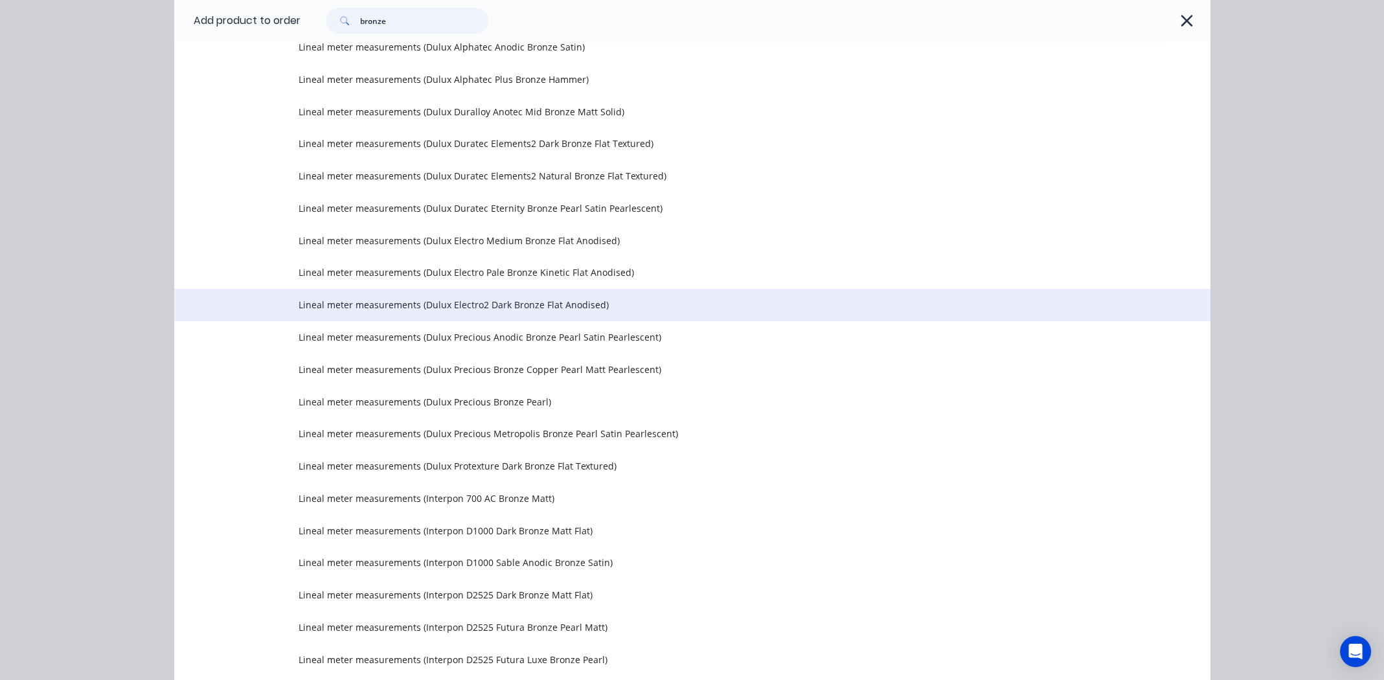
type input "bronze"
click at [498, 304] on span "Lineal meter measurements (Dulux Electro2 Dark Bronze Flat Anodised)" at bounding box center [662, 305] width 729 height 14
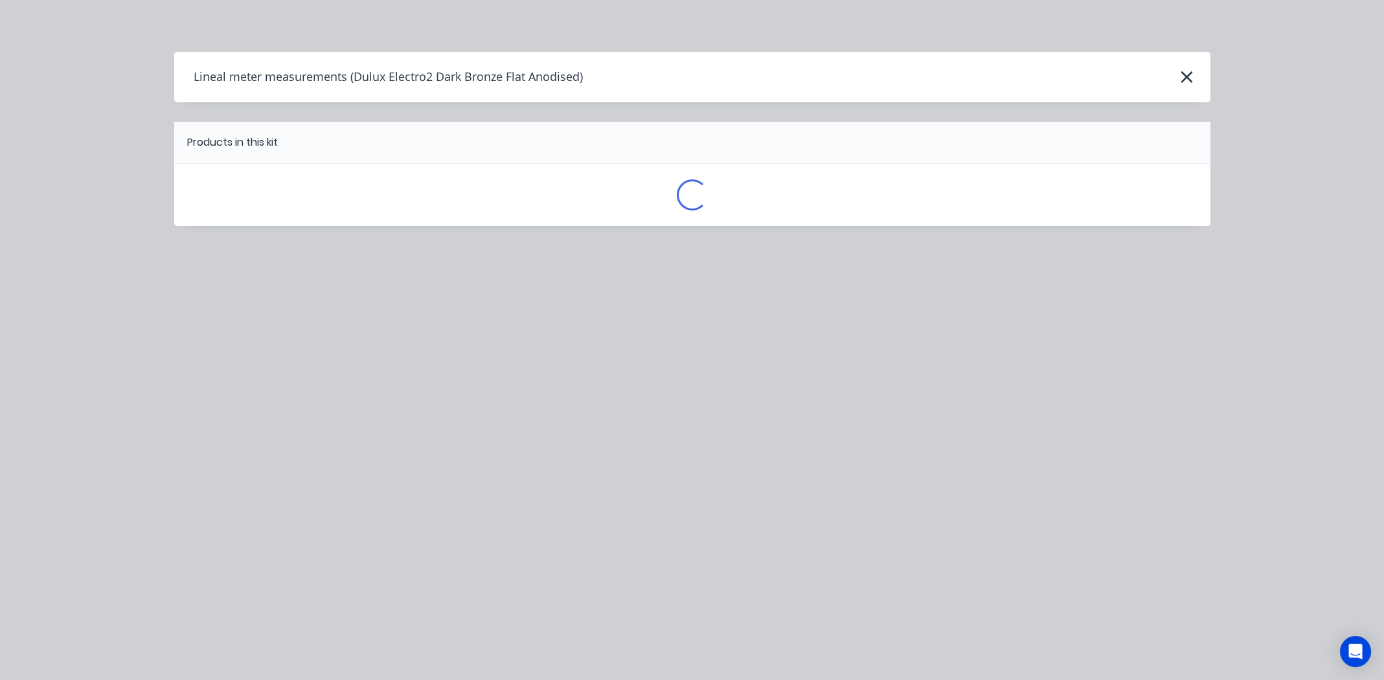
scroll to position [0, 0]
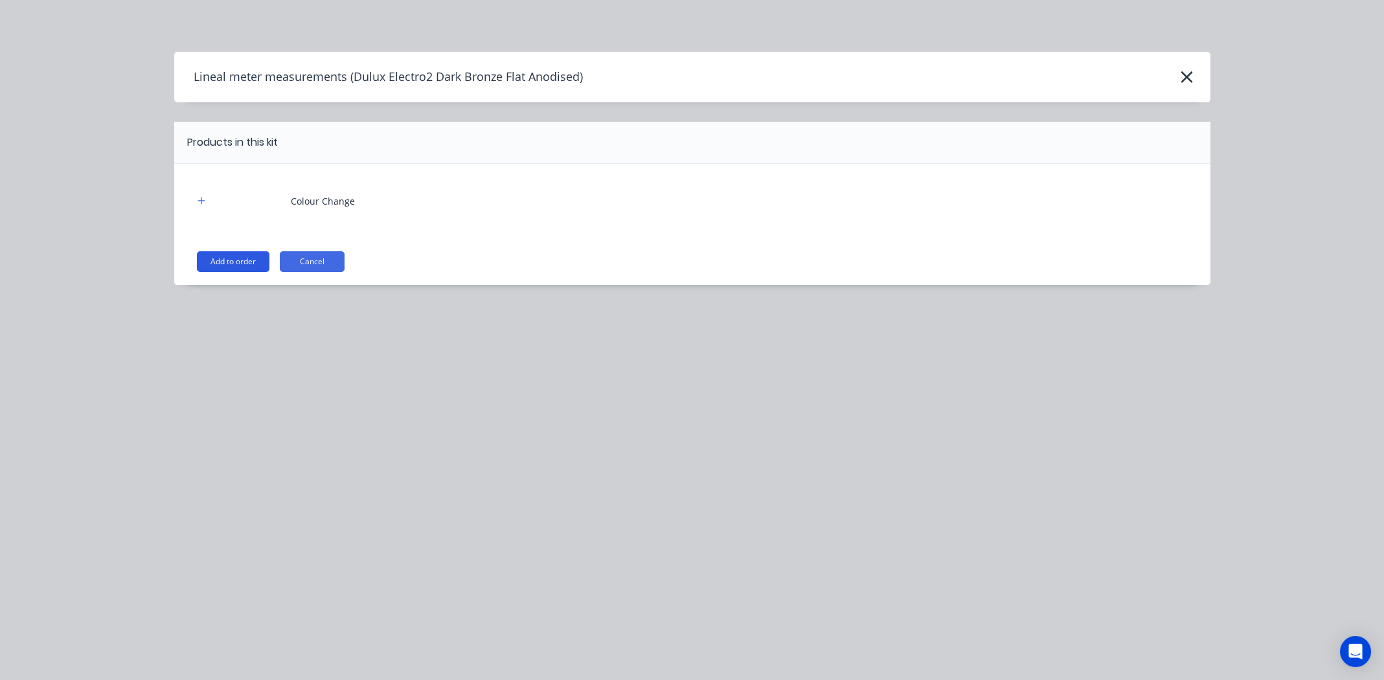
click at [226, 261] on button "Add to order" at bounding box center [233, 261] width 73 height 21
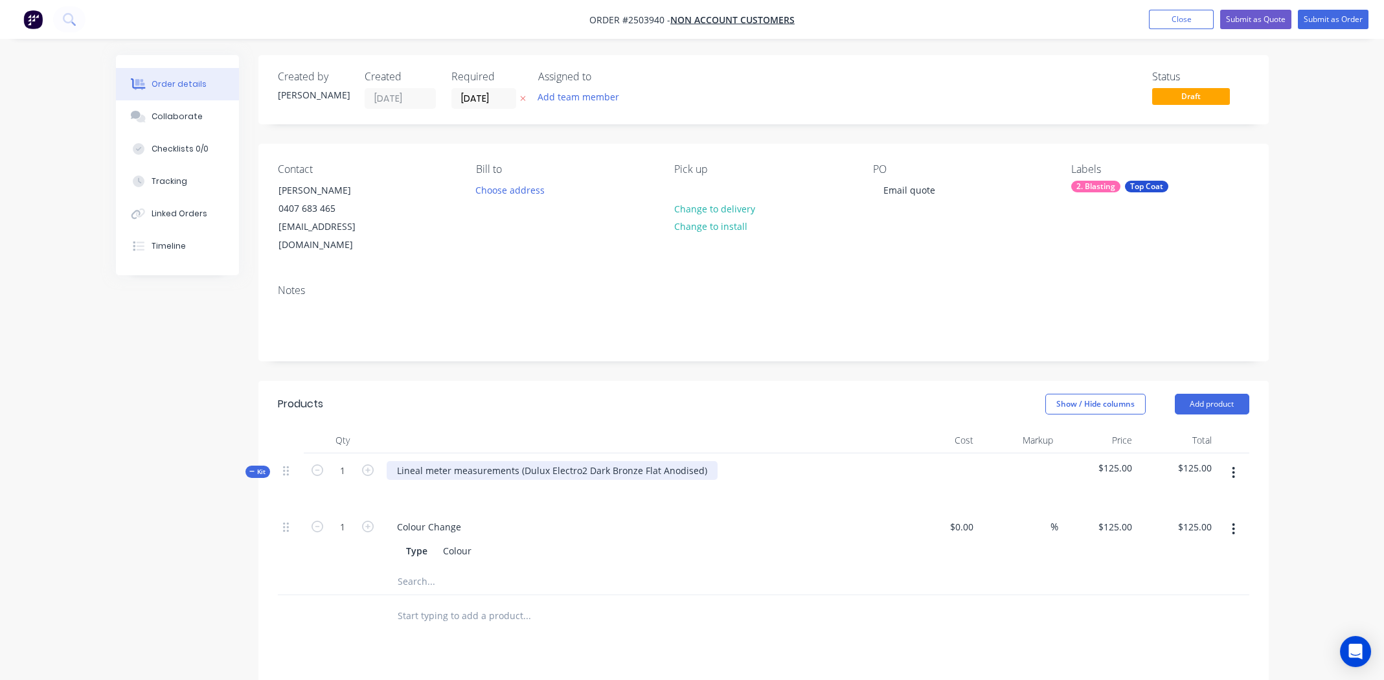
click at [701, 461] on div "Lineal meter measurements (Dulux Electro2 Dark Bronze Flat Anodised)" at bounding box center [552, 470] width 331 height 19
drag, startPoint x: 519, startPoint y: 452, endPoint x: 385, endPoint y: 442, distance: 134.4
click at [385, 453] on div "Lineal meter measurements (Dulux Electro2 Dark Bronze Flat Anodised" at bounding box center [640, 481] width 518 height 56
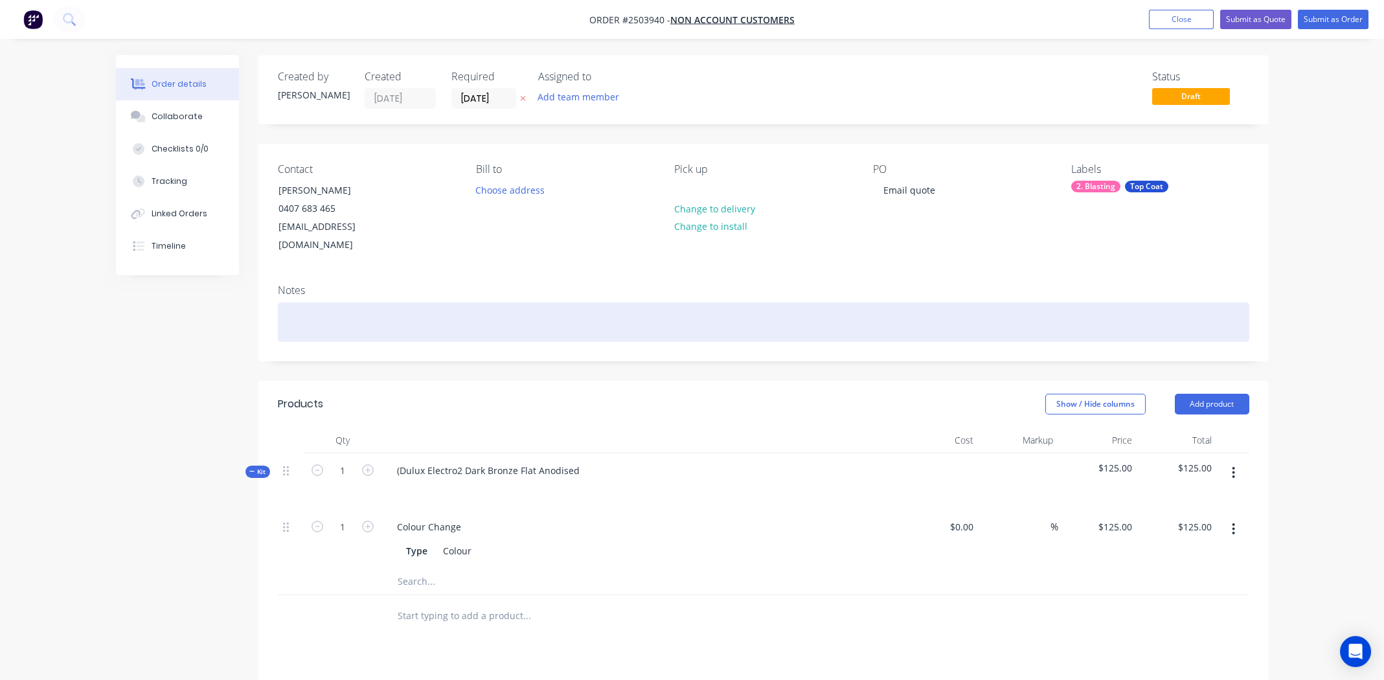
click at [313, 302] on div at bounding box center [763, 321] width 971 height 39
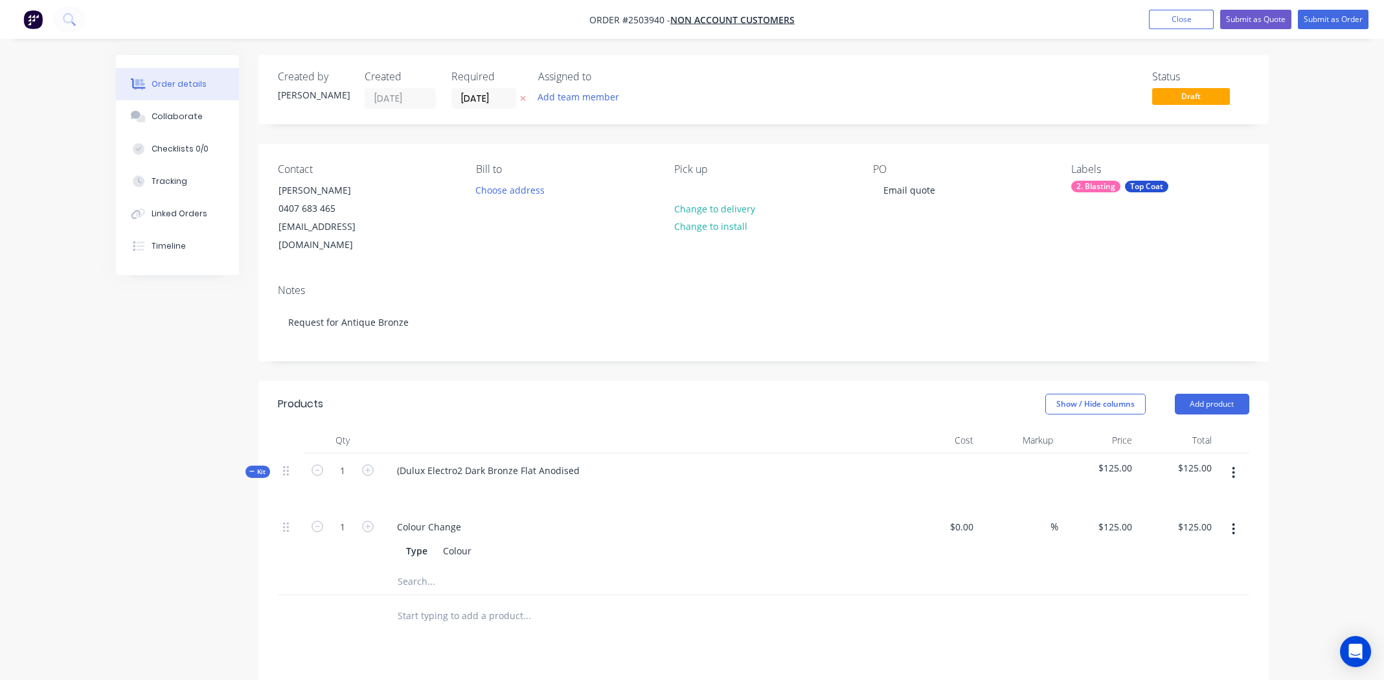
click at [692, 568] on div at bounding box center [581, 581] width 388 height 26
click at [1235, 461] on button "button" at bounding box center [1233, 472] width 30 height 23
click at [1211, 493] on button "Add product to kit" at bounding box center [1187, 506] width 123 height 26
click at [1162, 549] on div "Product catalogue" at bounding box center [1188, 558] width 100 height 19
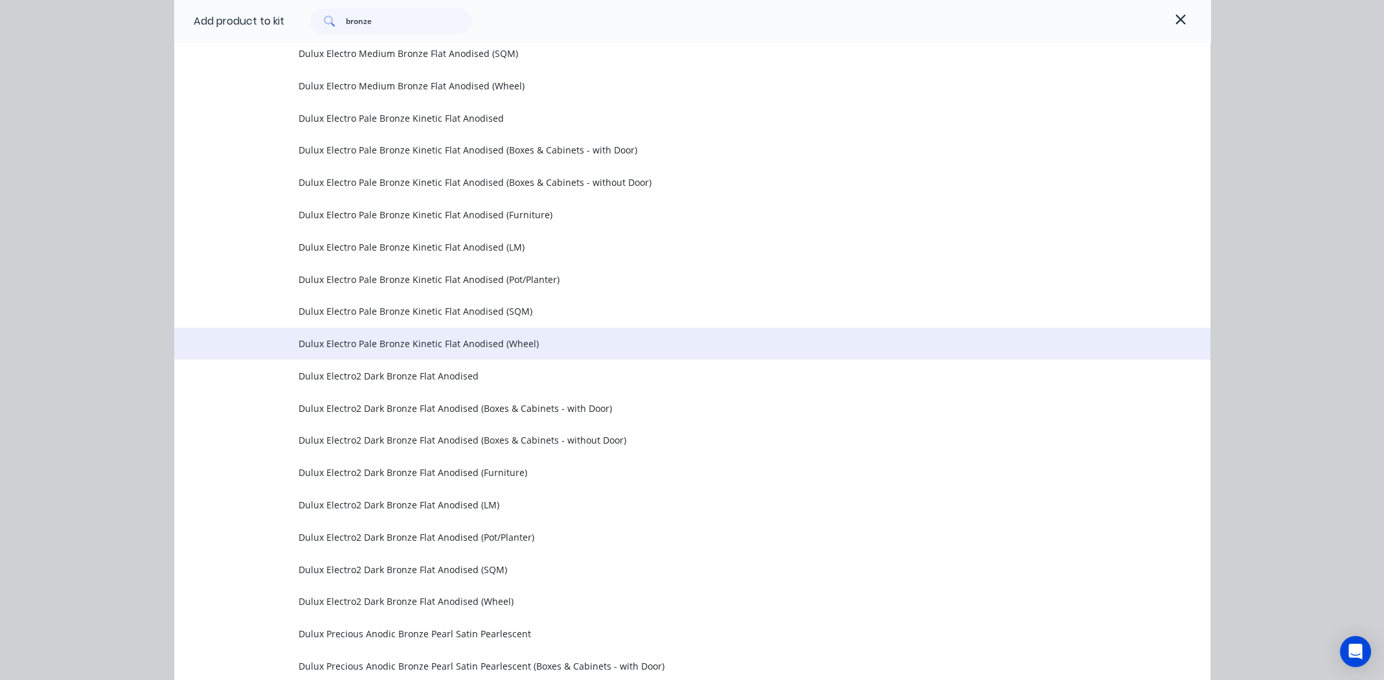
scroll to position [2395, 0]
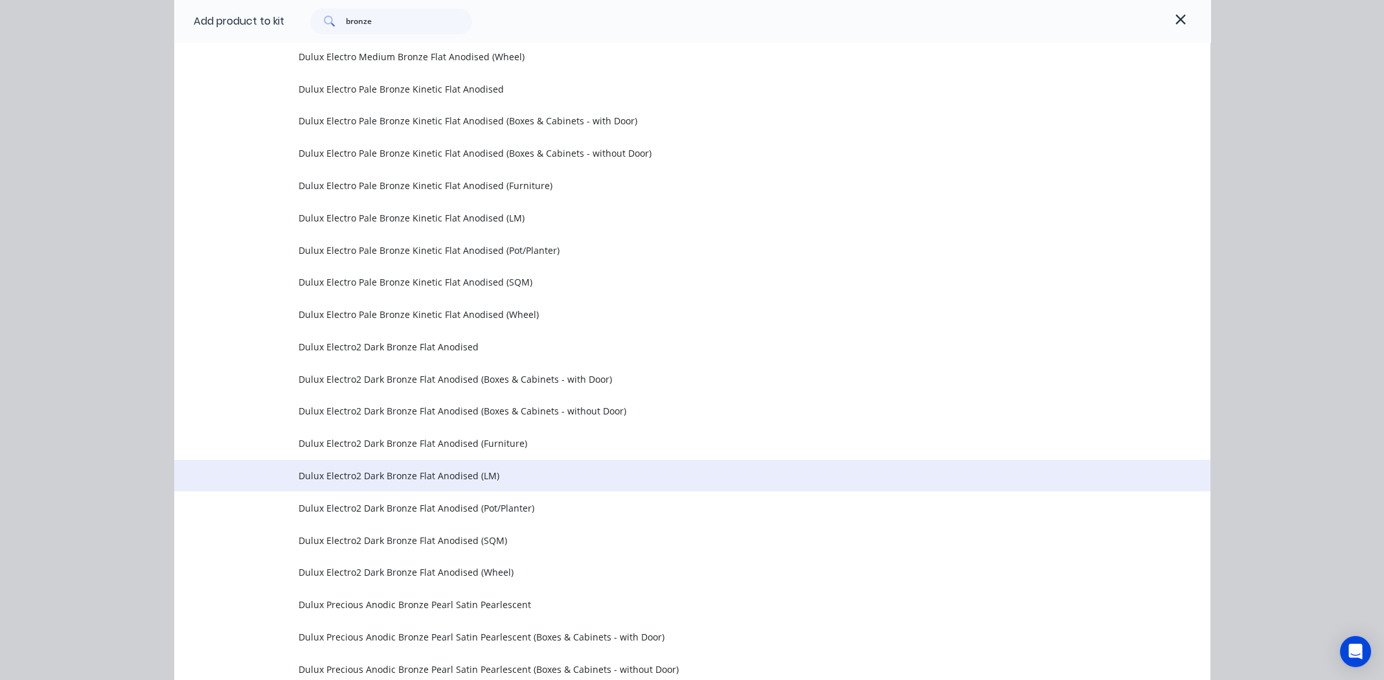
click at [360, 473] on span "Dulux Electro2 Dark Bronze Flat Anodised (LM)" at bounding box center [662, 476] width 729 height 14
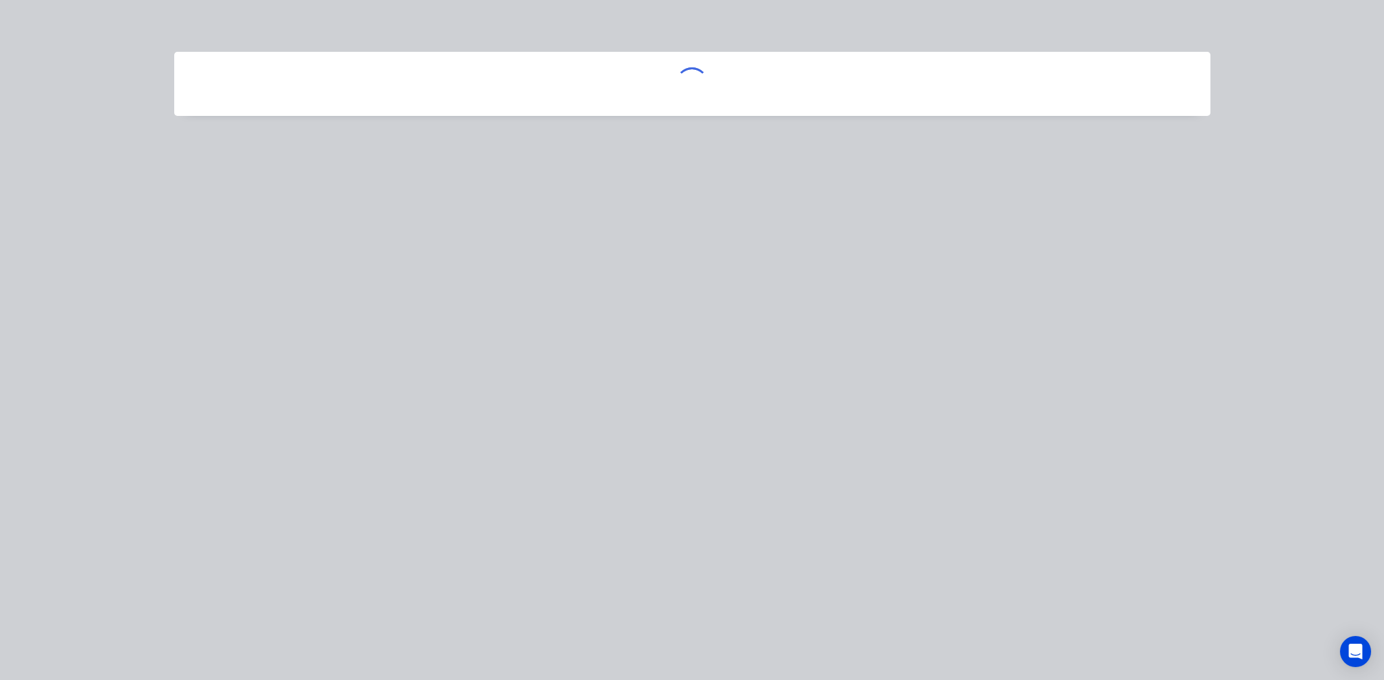
scroll to position [0, 0]
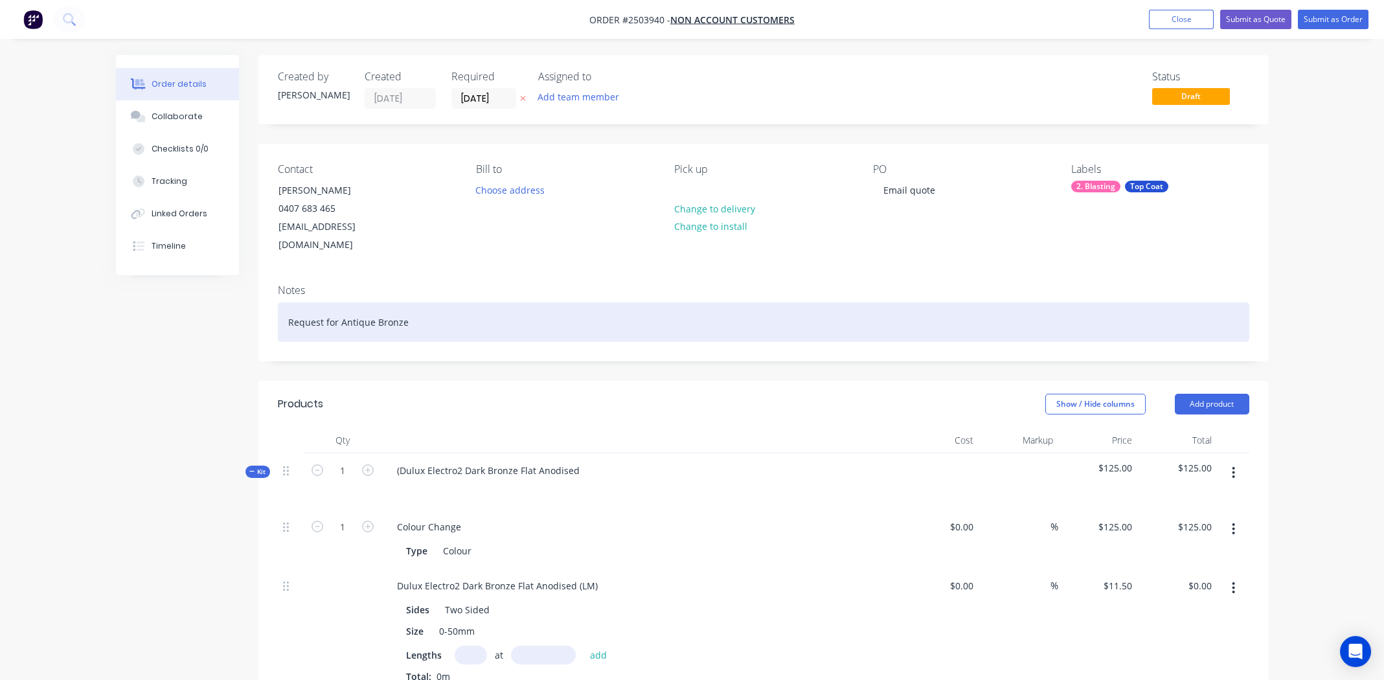
click at [456, 302] on div "Request for Antique Bronze" at bounding box center [763, 321] width 971 height 39
click at [719, 308] on div "**Requested for Antique Bronze *" at bounding box center [763, 321] width 971 height 39
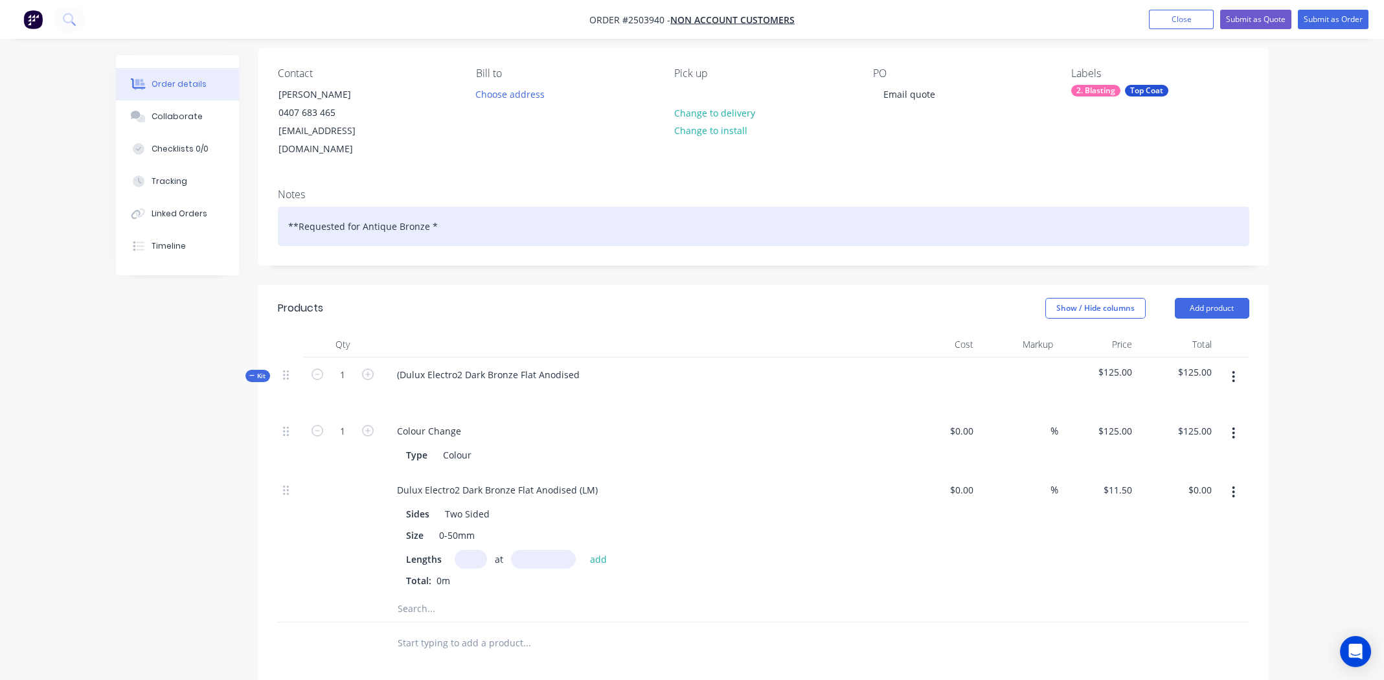
scroll to position [388, 0]
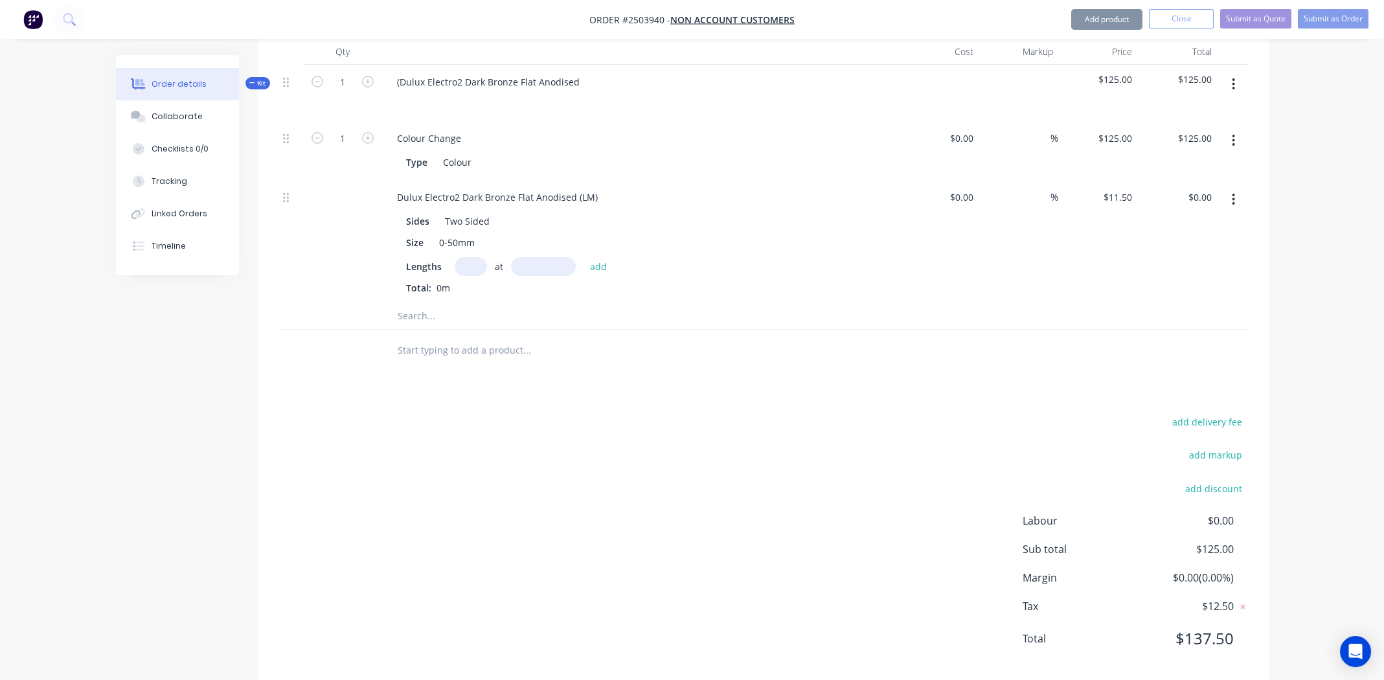
drag, startPoint x: 471, startPoint y: 244, endPoint x: 533, endPoint y: 282, distance: 72.4
click at [471, 257] on input "text" at bounding box center [471, 266] width 32 height 19
click at [467, 257] on input "text" at bounding box center [471, 266] width 32 height 19
type input "17"
type input "445"
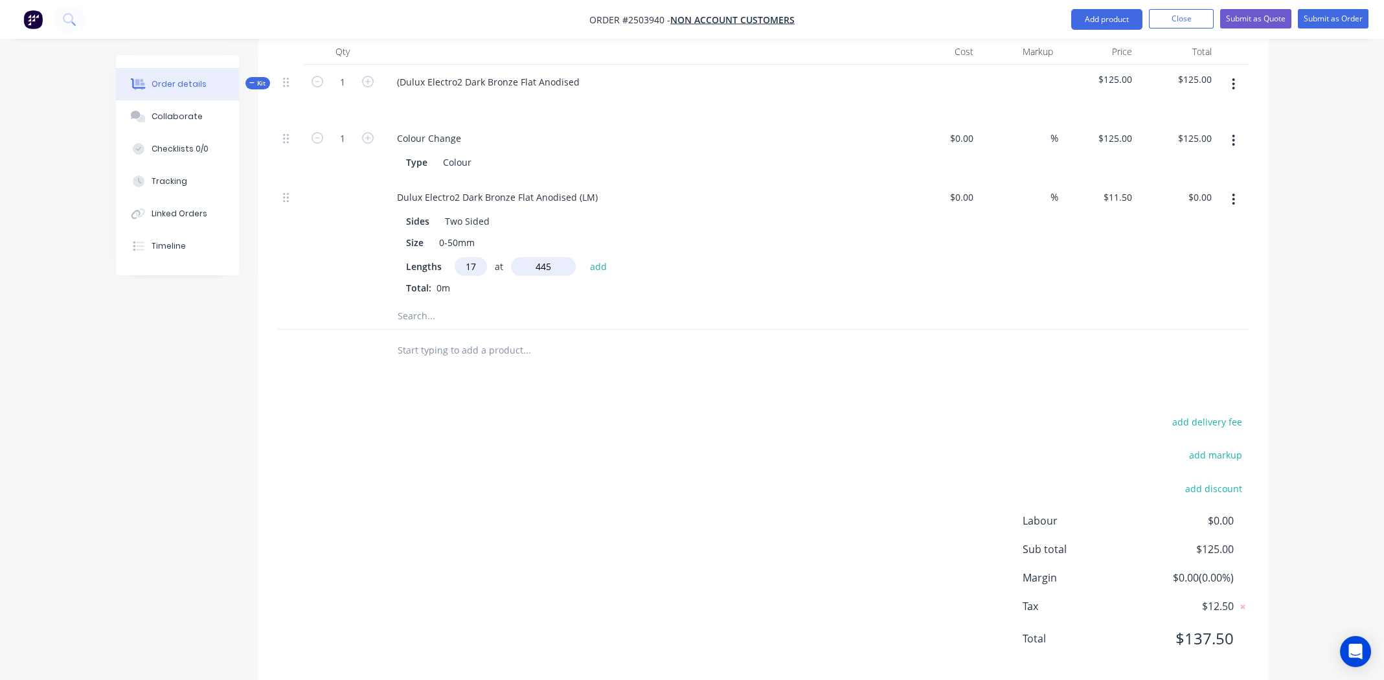
click at [583, 257] on button "add" at bounding box center [598, 265] width 30 height 17
type input "$87.00"
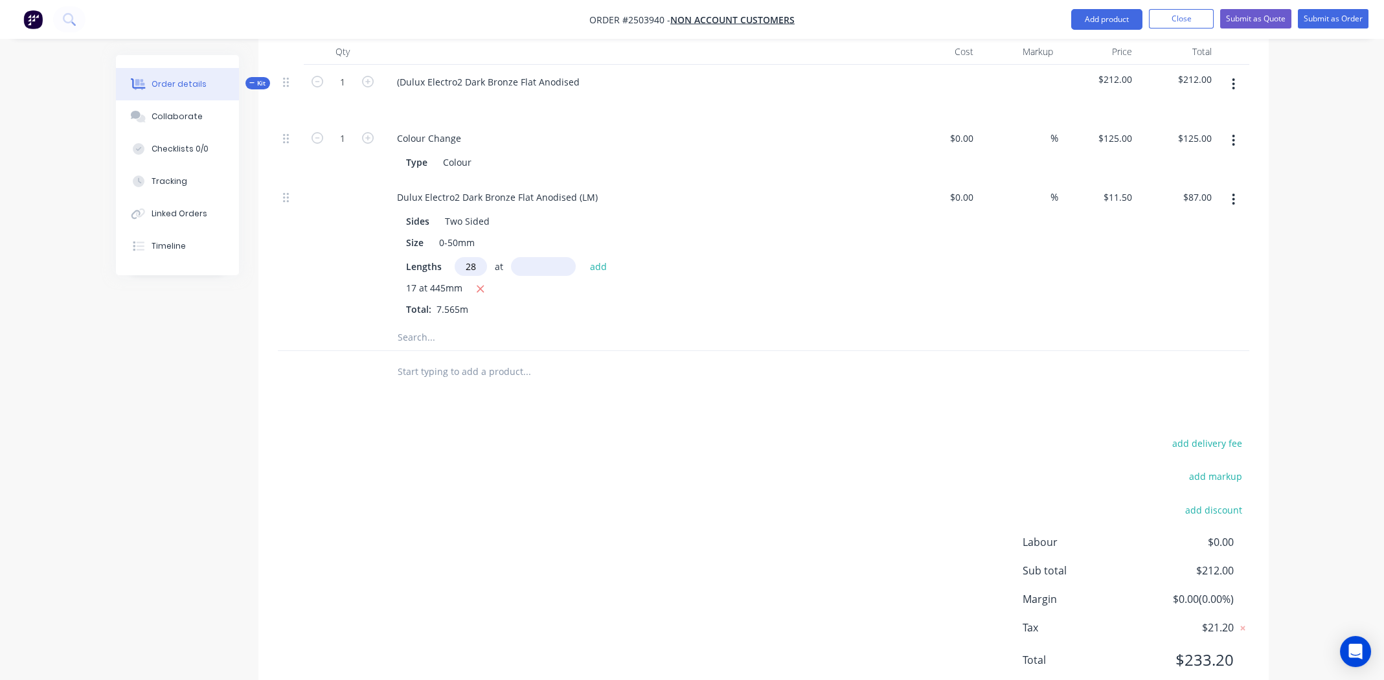
type input "28"
type input "200mm"
click at [603, 257] on button "add" at bounding box center [598, 265] width 30 height 17
type input "$151.40"
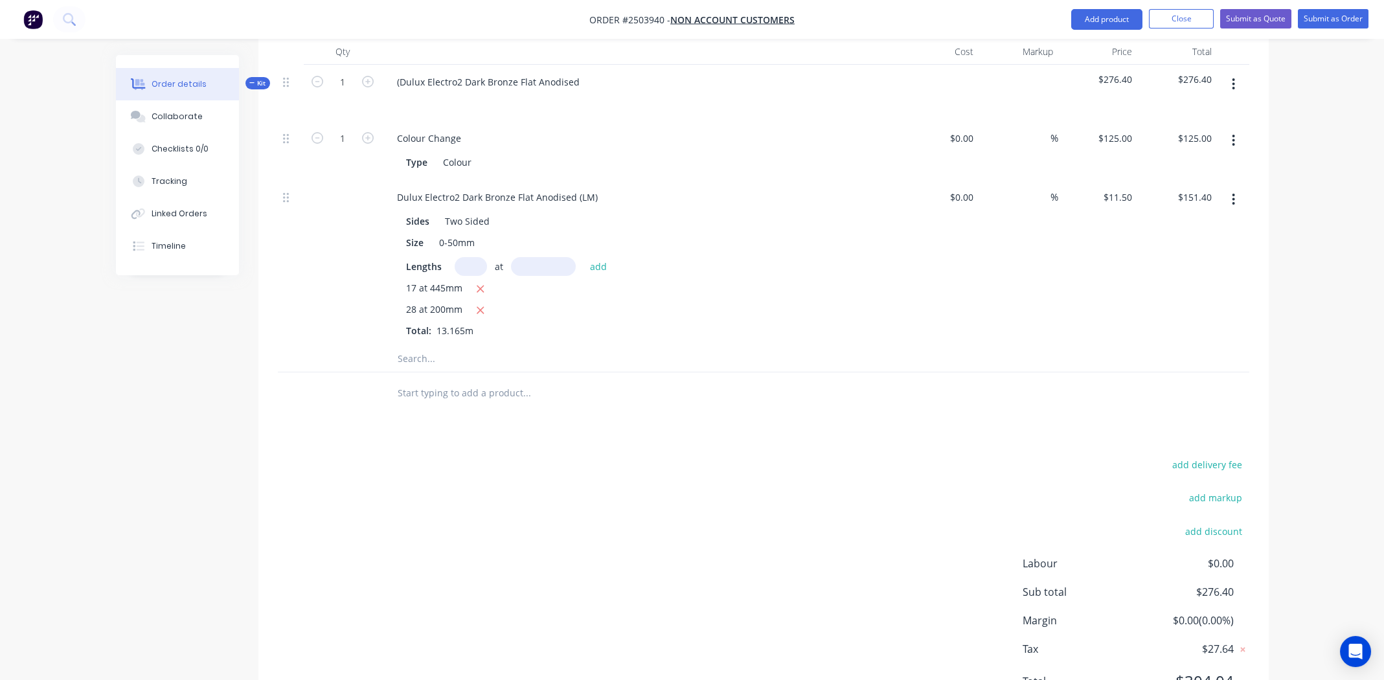
click at [1230, 73] on button "button" at bounding box center [1233, 84] width 30 height 23
click at [1189, 109] on div "Add product to kit" at bounding box center [1188, 118] width 100 height 19
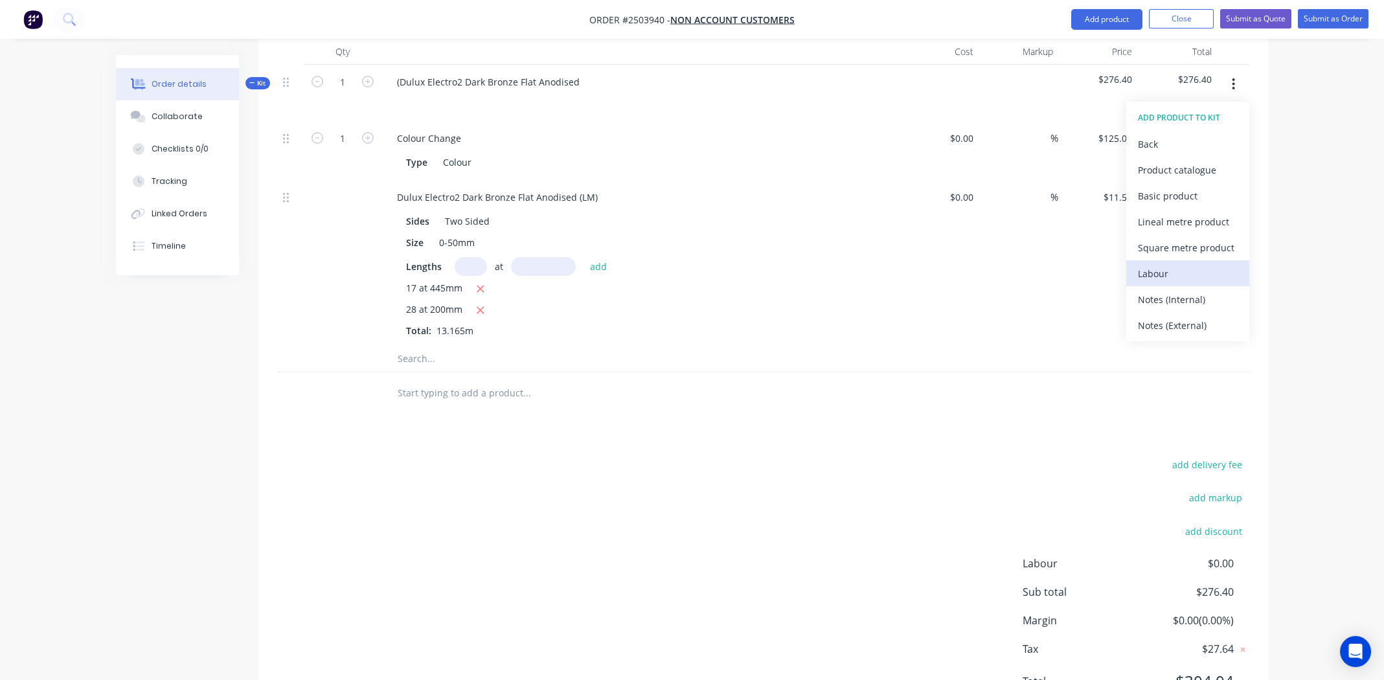
click at [1198, 264] on div "Labour" at bounding box center [1188, 273] width 100 height 19
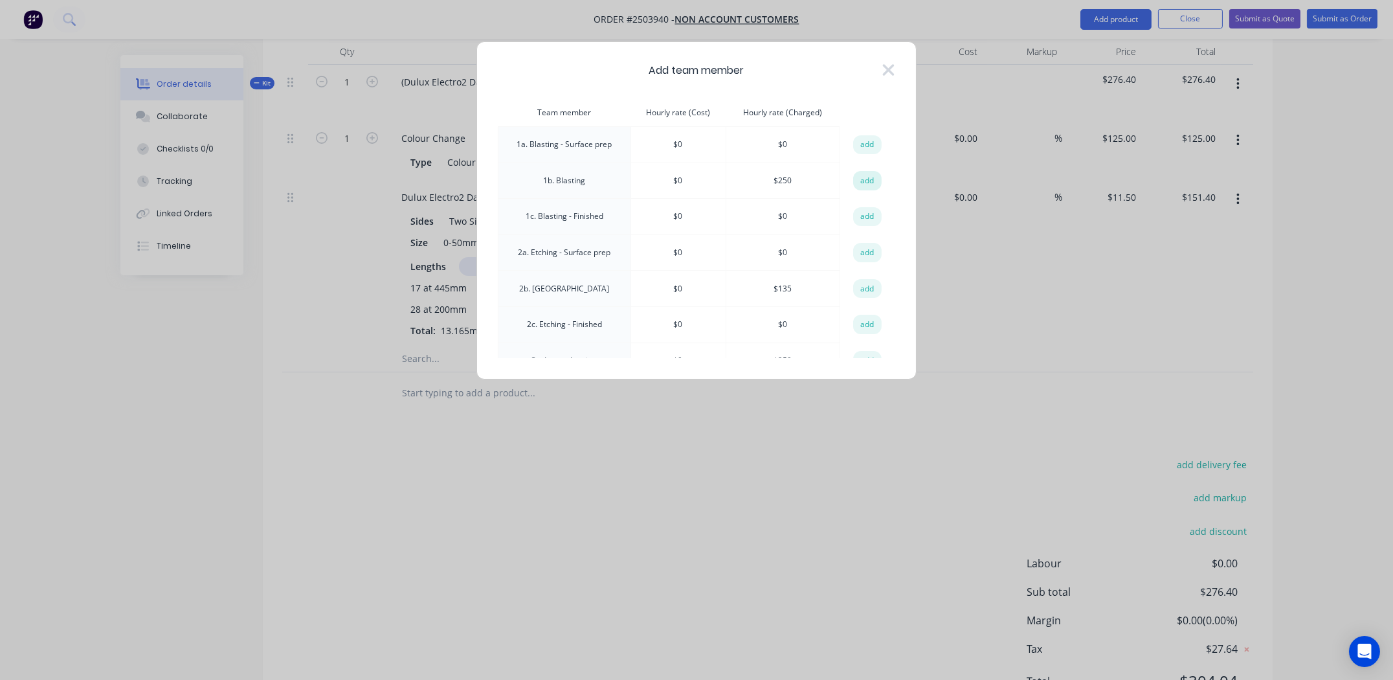
click at [859, 176] on button "add" at bounding box center [867, 180] width 28 height 19
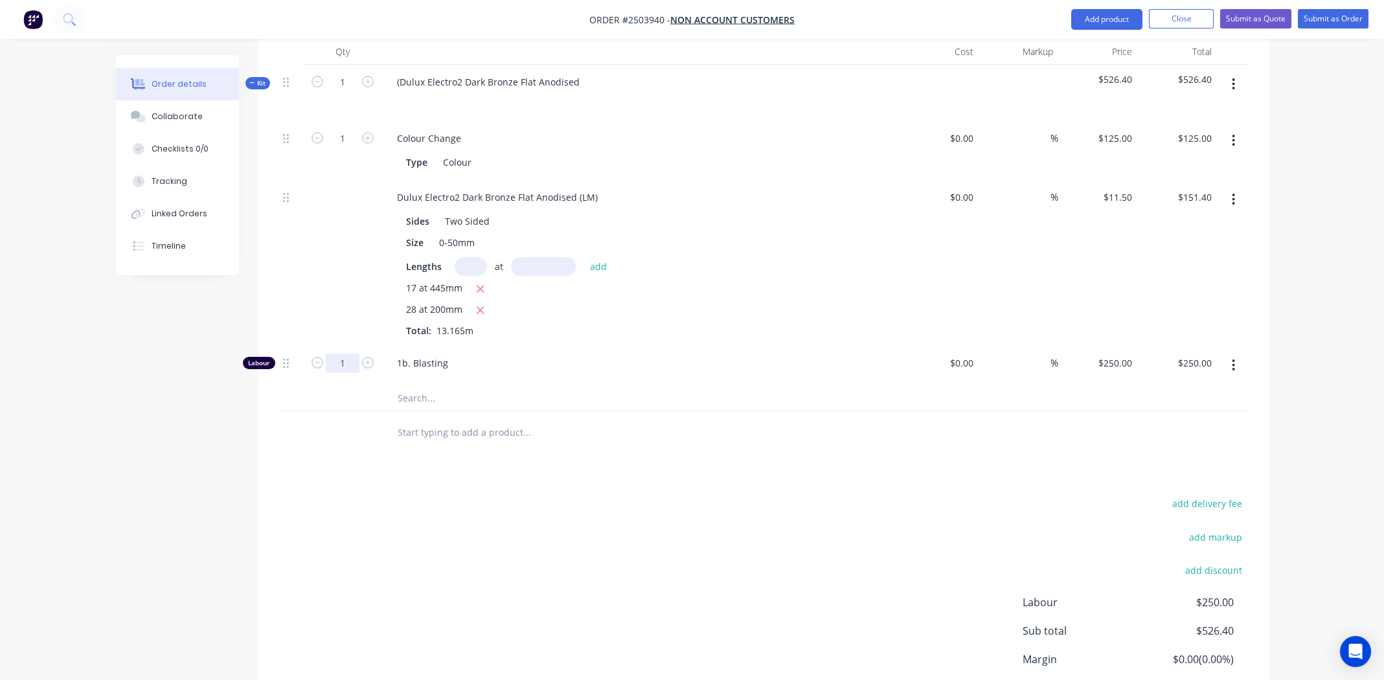
click at [340, 148] on input "1" at bounding box center [343, 138] width 34 height 19
type input "0.333"
type input "$83.25"
click at [471, 453] on div "Products Show / Hide columns Add product Qty Cost Markup Price Total Kit 1 (Dul…" at bounding box center [763, 378] width 1010 height 772
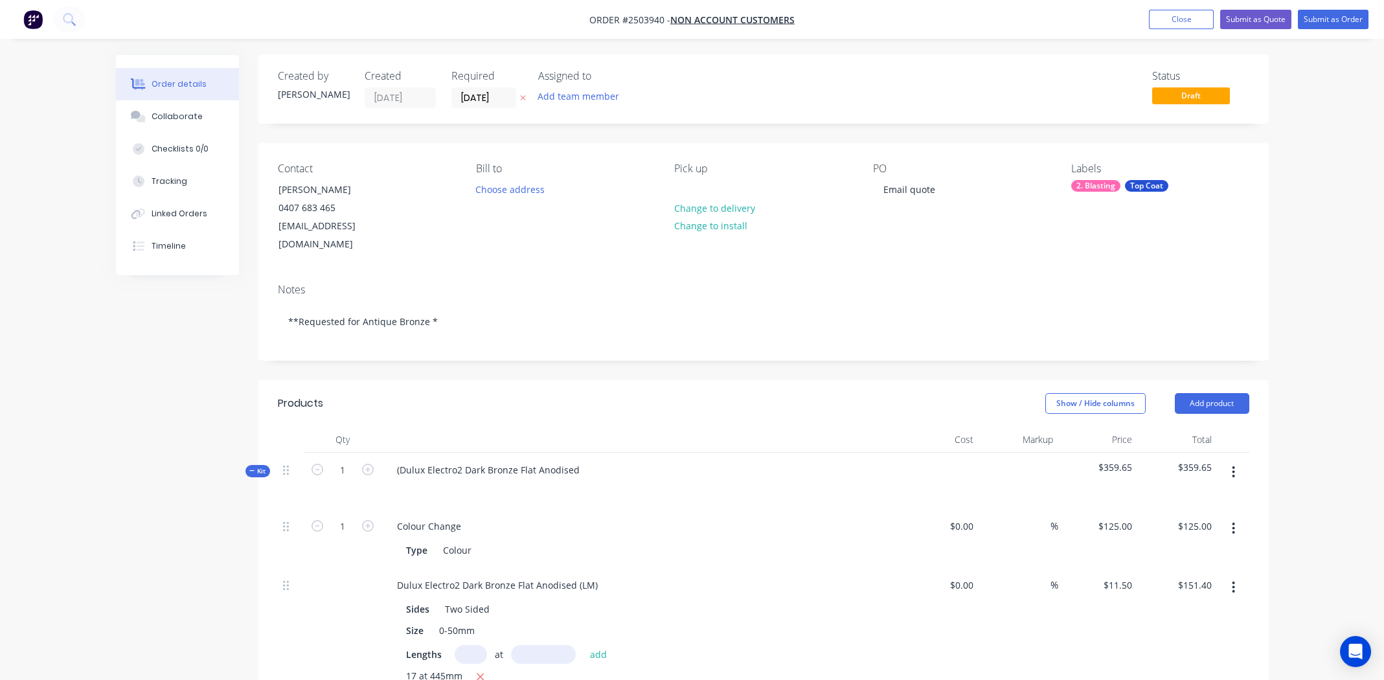
scroll to position [0, 0]
click at [1255, 12] on button "Submit as Quote" at bounding box center [1255, 19] width 71 height 19
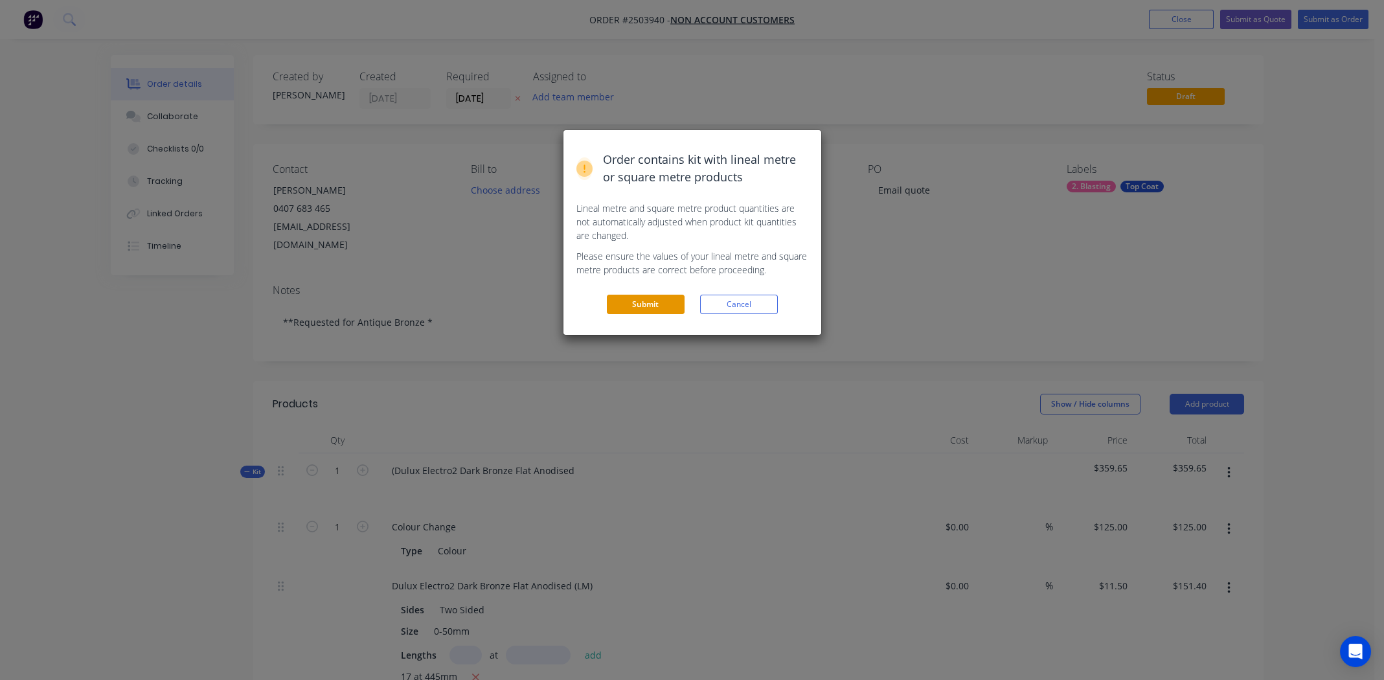
click at [636, 306] on button "Submit" at bounding box center [646, 304] width 78 height 19
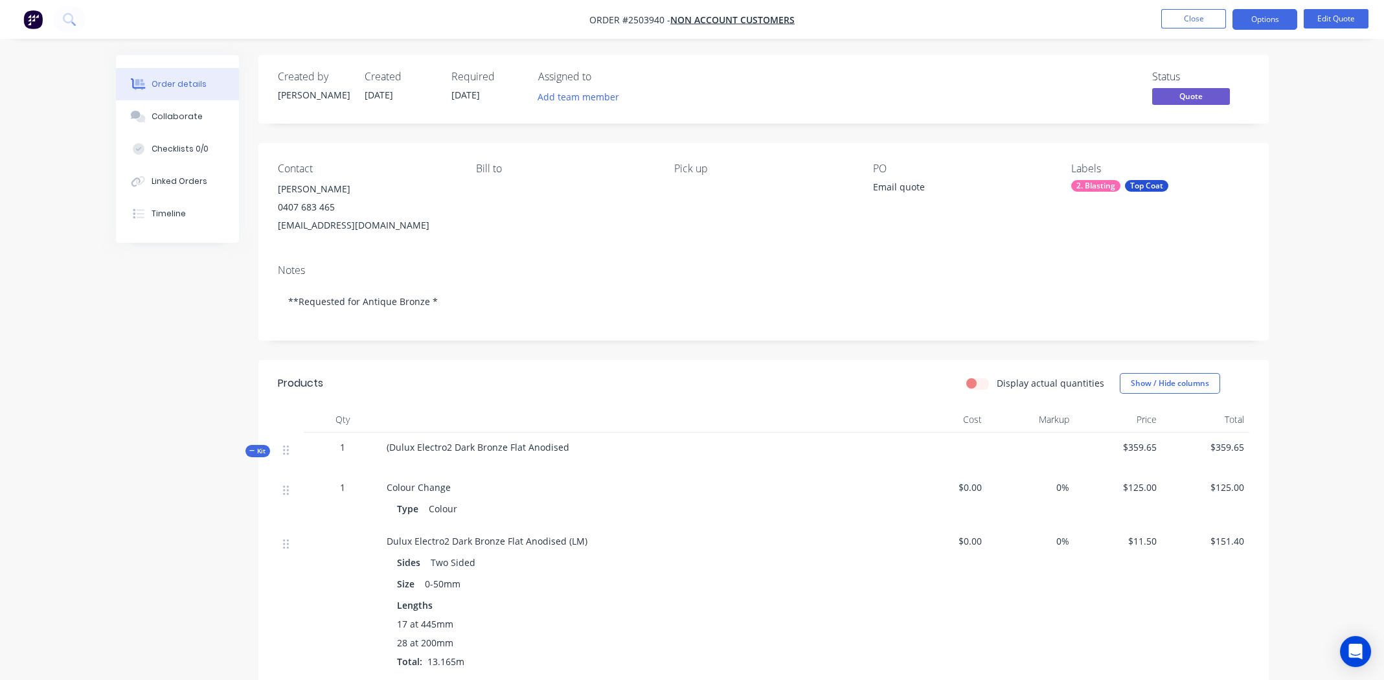
click at [521, 448] on span "(Dulux Electro2 Dark Bronze Flat Anodised" at bounding box center [478, 447] width 183 height 12
click at [520, 447] on span "(Dulux Electro2 Dark Bronze Flat Anodised" at bounding box center [478, 447] width 183 height 12
click at [389, 449] on span "(Dulux Electro2 Dark Bronze Flat Anodised" at bounding box center [478, 447] width 183 height 12
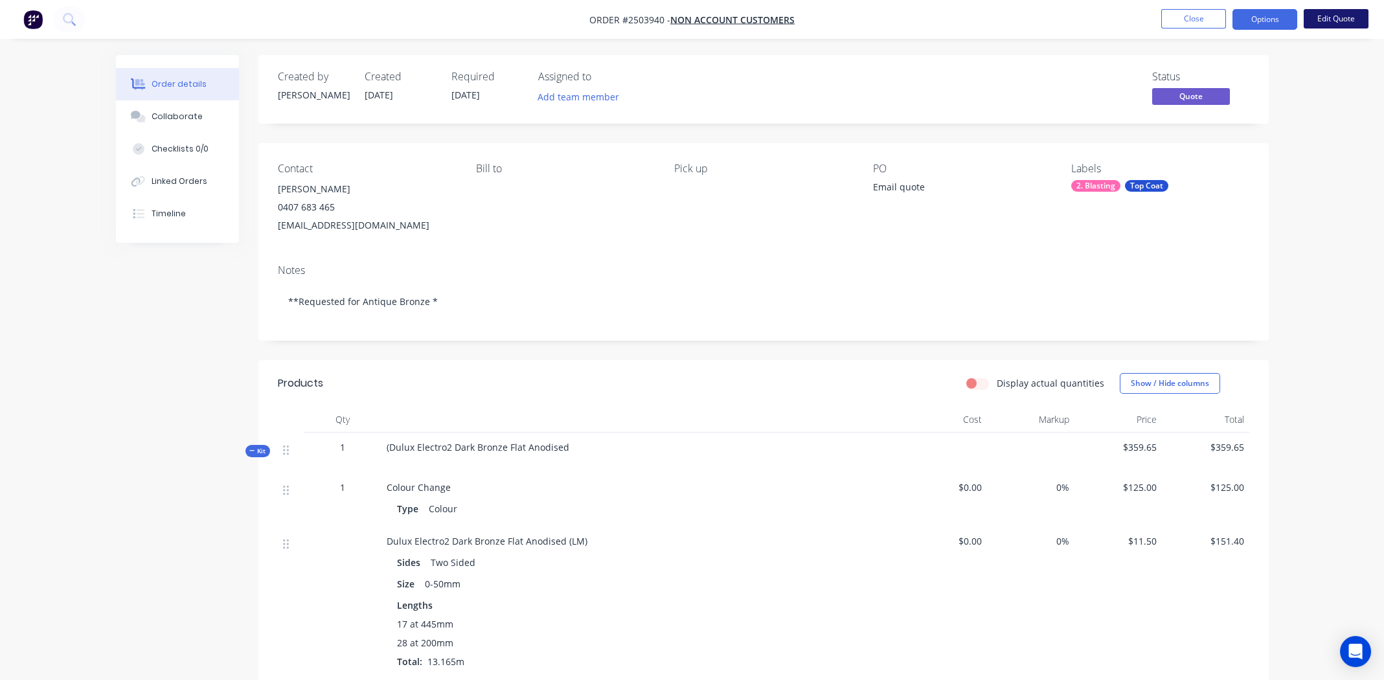
click at [1335, 15] on button "Edit Quote" at bounding box center [1335, 18] width 65 height 19
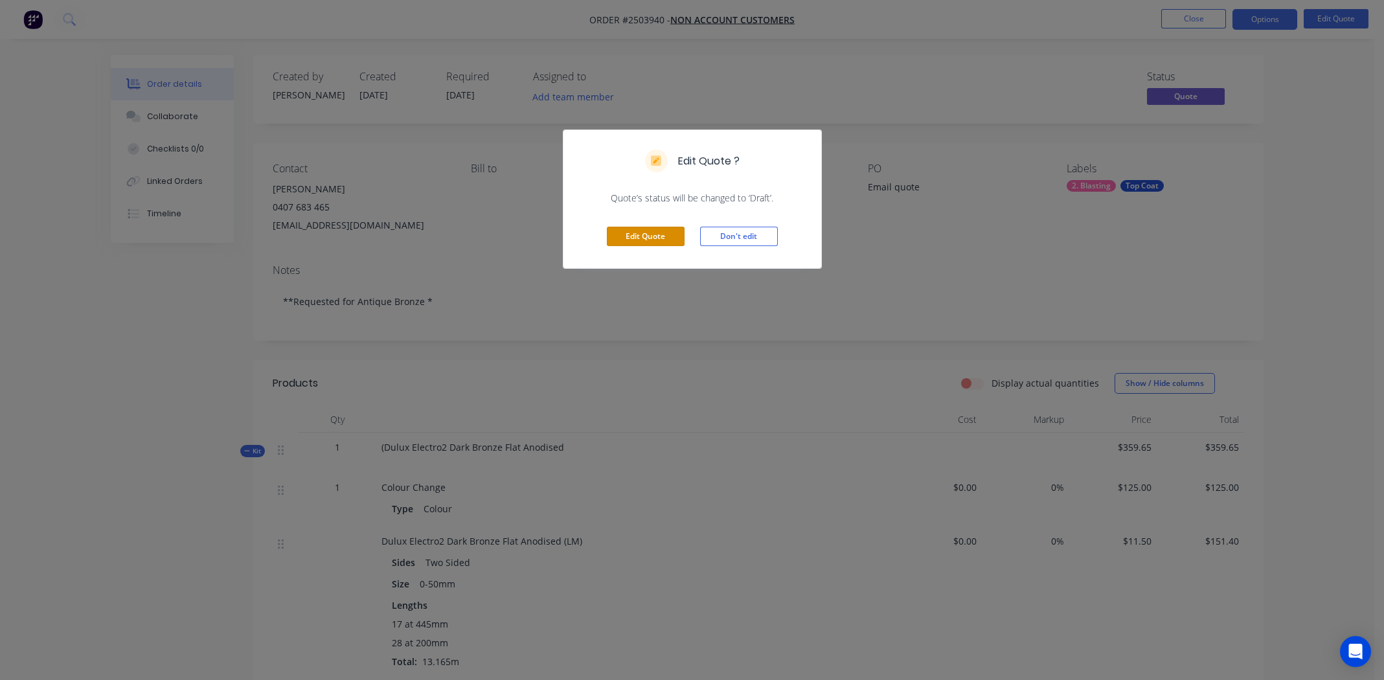
drag, startPoint x: 644, startPoint y: 233, endPoint x: 436, endPoint y: 390, distance: 260.7
click at [643, 234] on button "Edit Quote" at bounding box center [646, 236] width 78 height 19
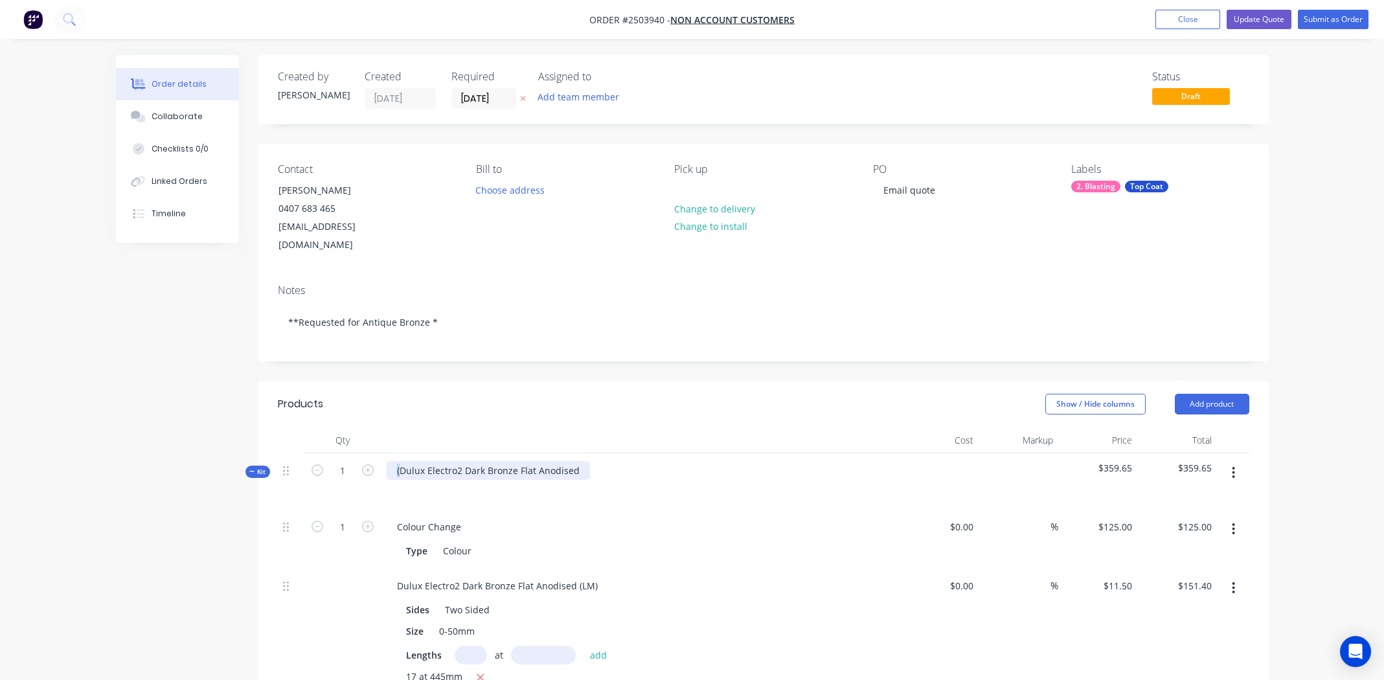
click at [398, 461] on div "(Dulux Electro2 Dark Bronze Flat Anodised" at bounding box center [488, 470] width 203 height 19
click at [501, 461] on div "Dulux Electro2 Dark Bronze Flat Anodised" at bounding box center [487, 470] width 201 height 19
copy div "Dulux Electro2 Dark Bronze Flat Anodised"
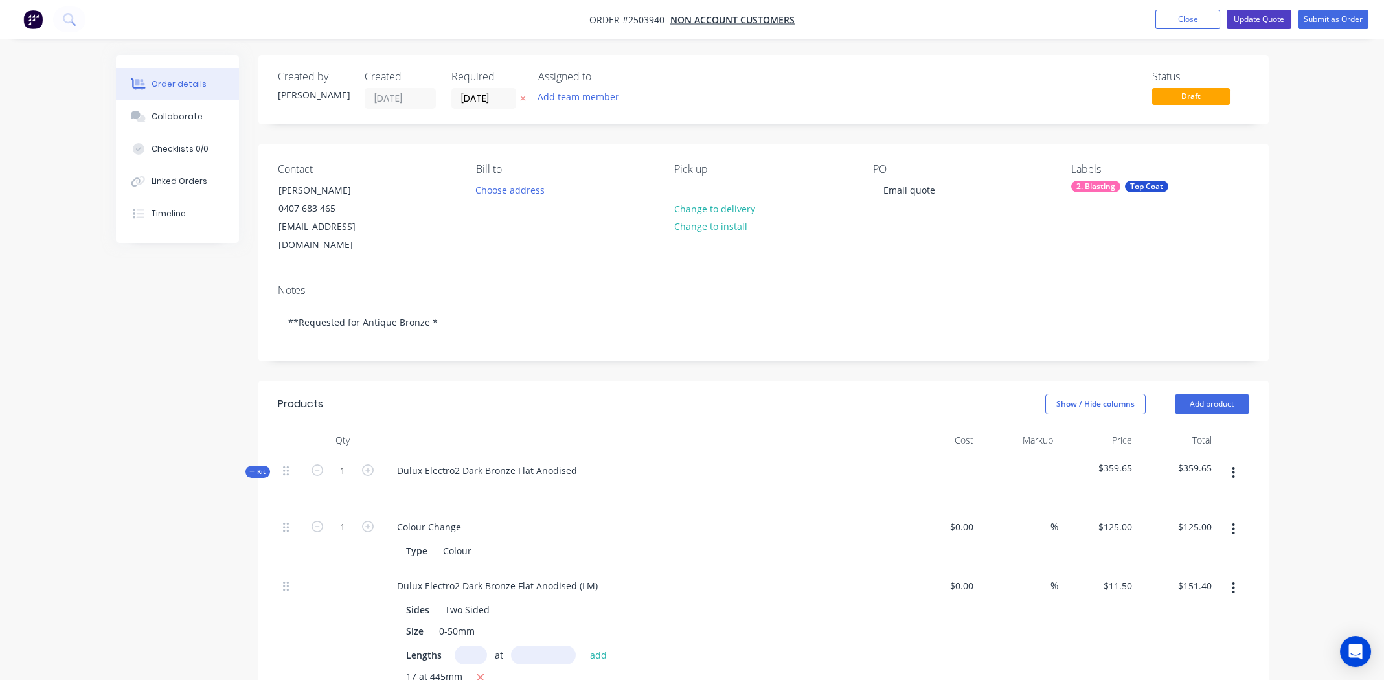
click at [1258, 19] on button "Update Quote" at bounding box center [1258, 19] width 65 height 19
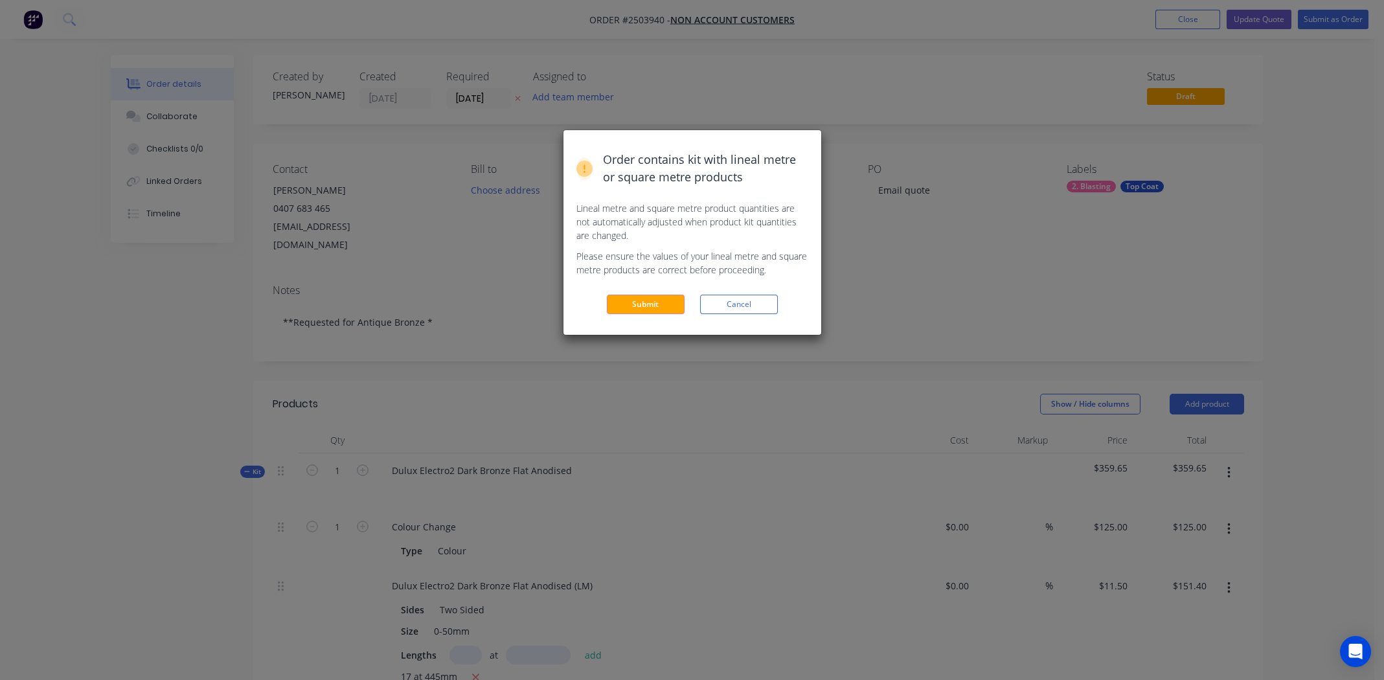
click at [1257, 23] on div "Order contains kit with lineal metre or square metre products Lineal metre and …" at bounding box center [692, 340] width 1384 height 680
click at [660, 298] on button "Submit" at bounding box center [646, 304] width 78 height 19
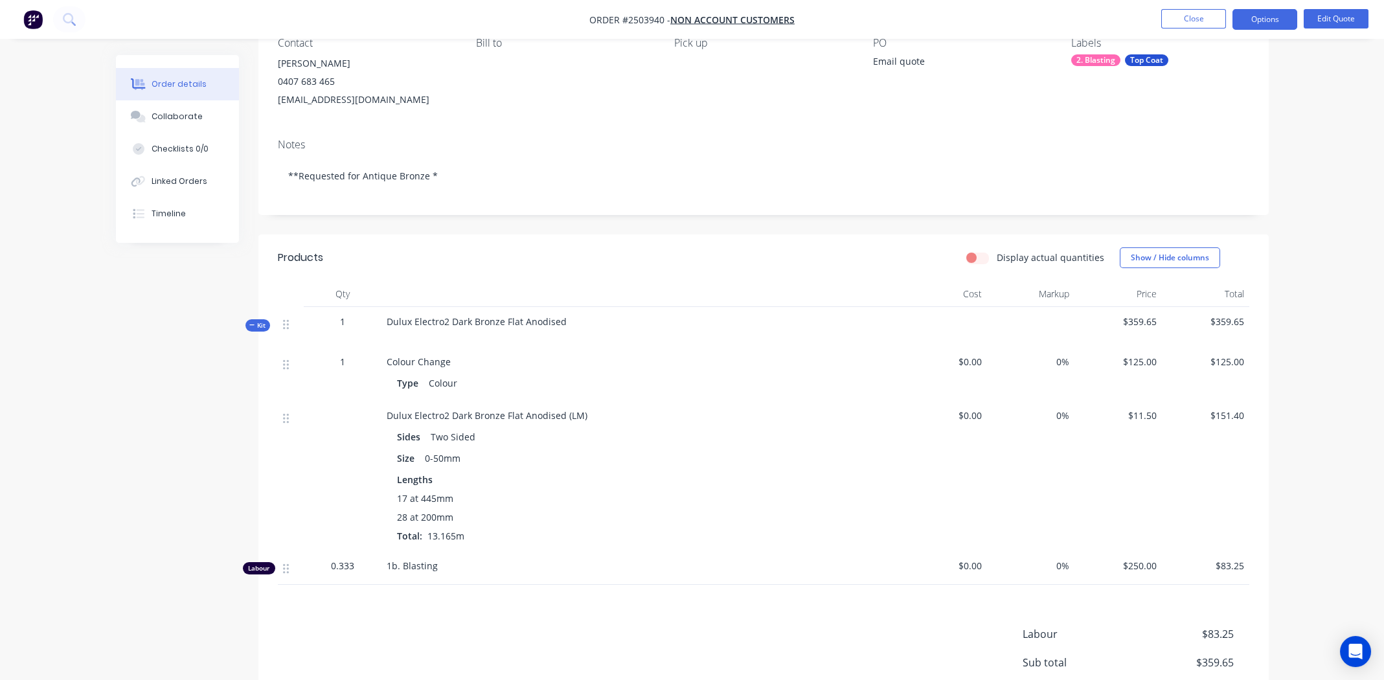
scroll to position [262, 0]
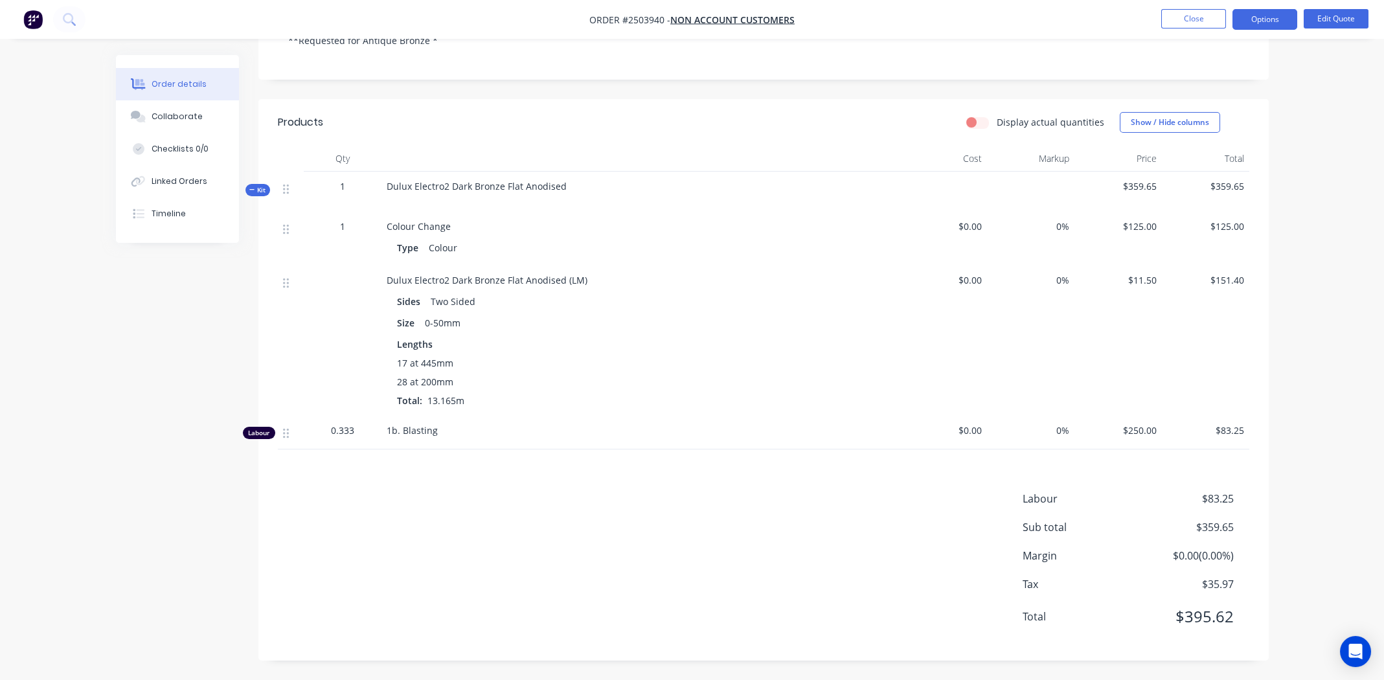
click at [635, 18] on span "Order #2503940 -" at bounding box center [629, 20] width 81 height 12
copy span "2503940"
click at [184, 106] on button "Collaborate" at bounding box center [177, 116] width 123 height 32
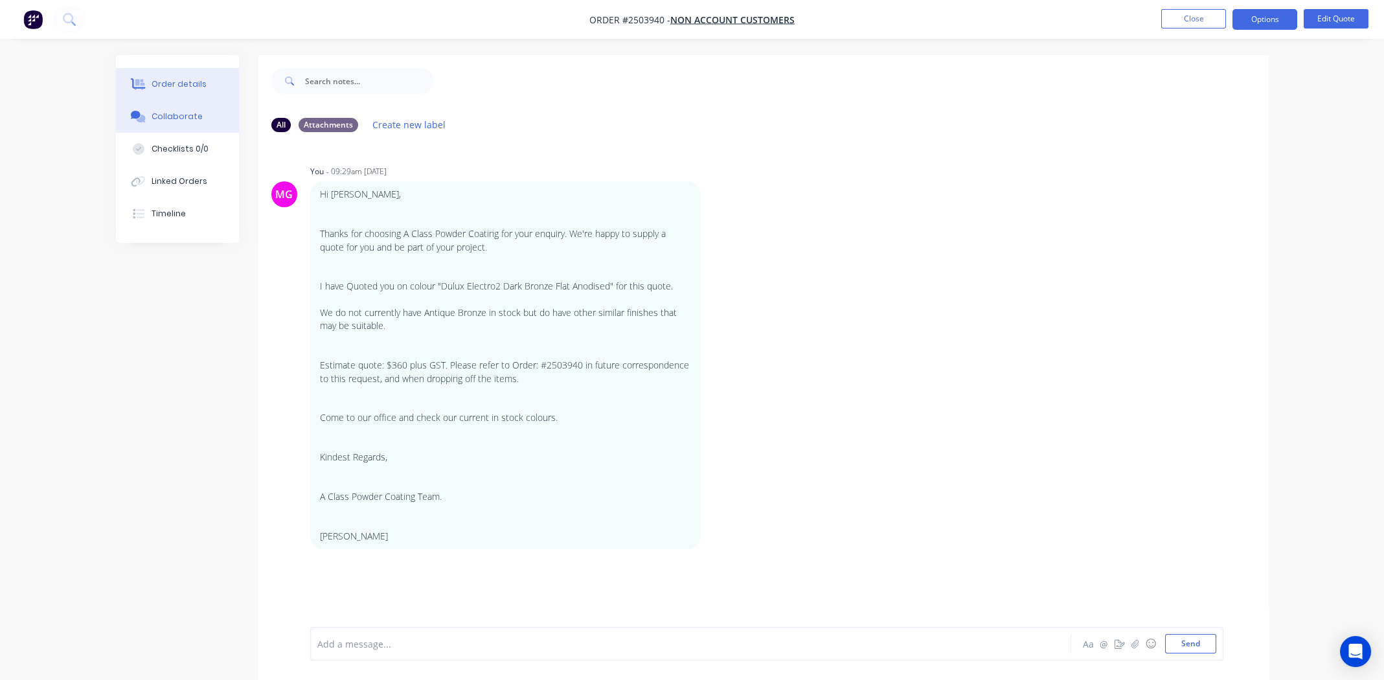
click at [189, 87] on div "Order details" at bounding box center [179, 84] width 55 height 12
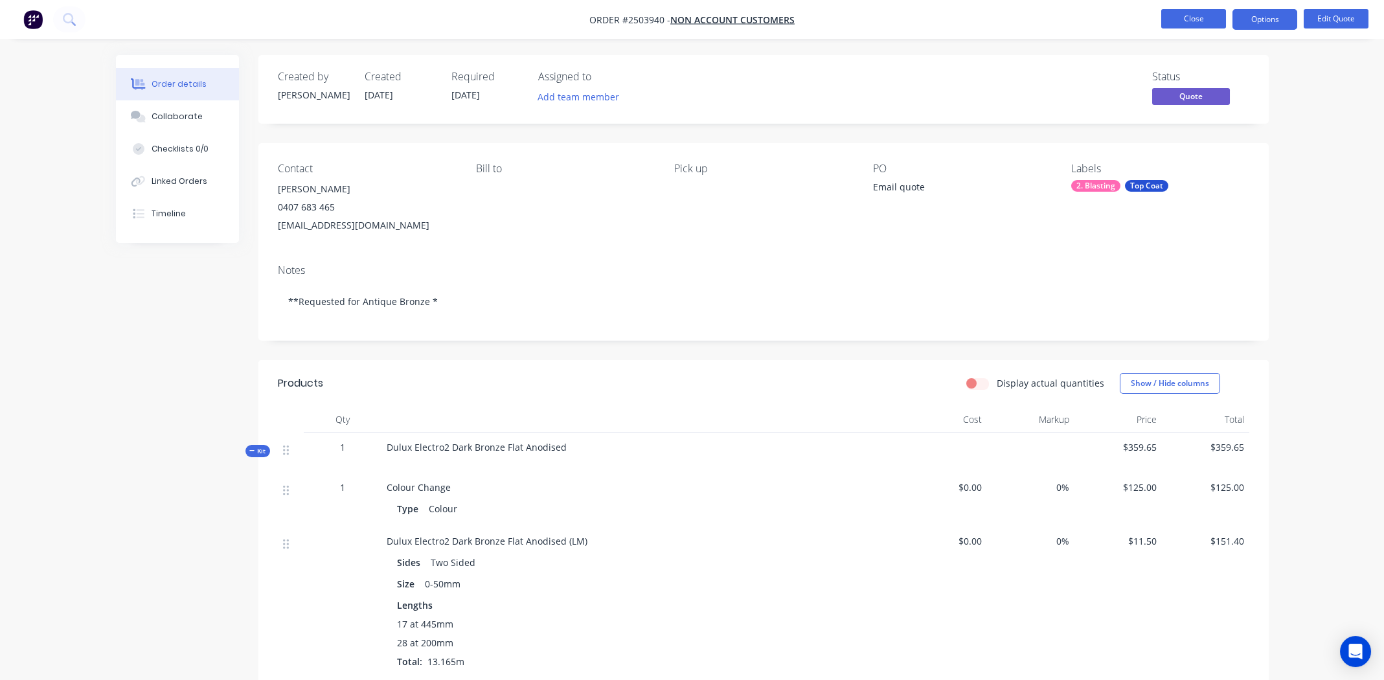
click at [1184, 19] on button "Close" at bounding box center [1193, 18] width 65 height 19
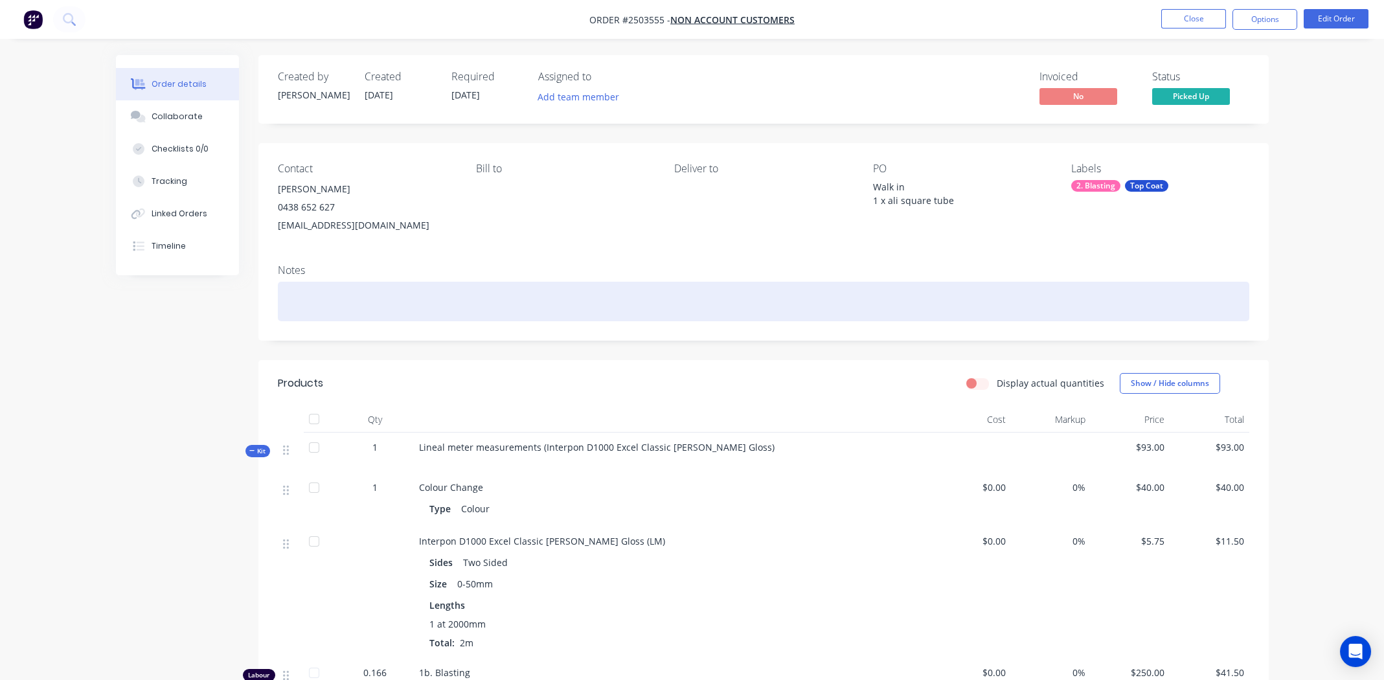
click at [369, 293] on div at bounding box center [763, 301] width 971 height 39
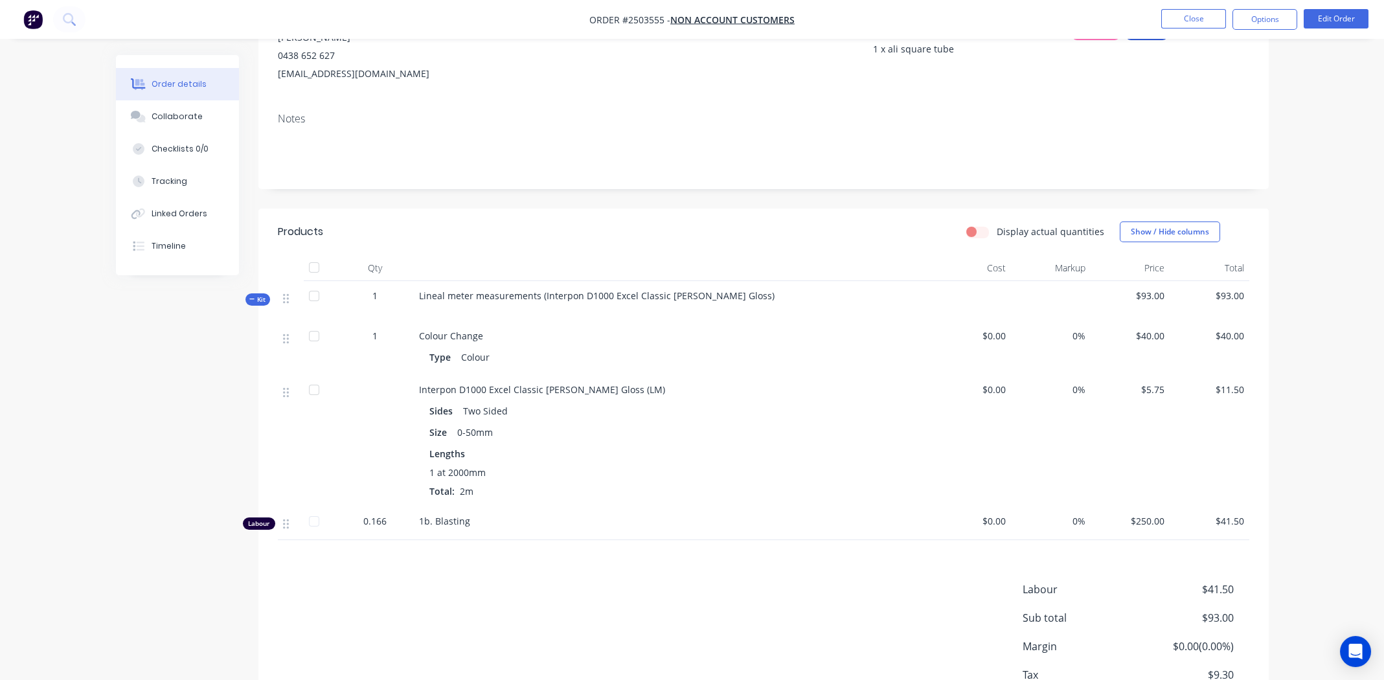
scroll to position [194, 0]
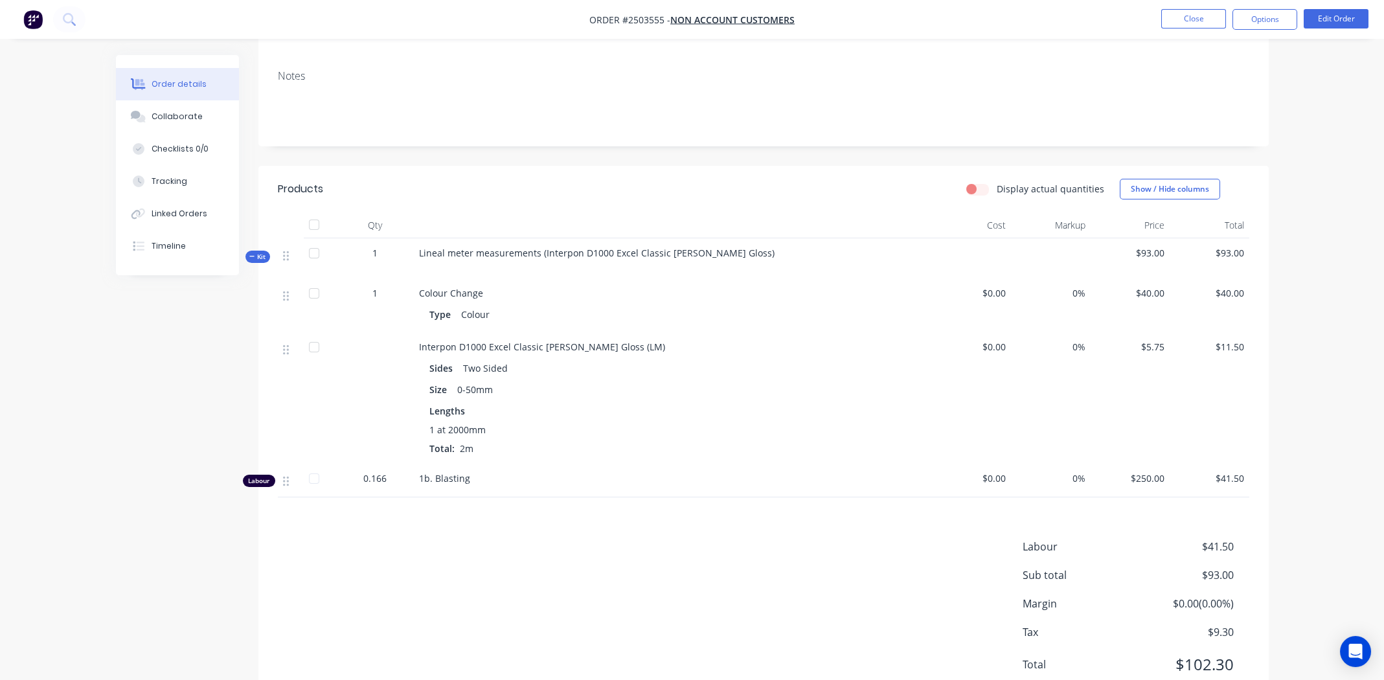
click at [747, 253] on div "Lineal meter measurements (Interpon D1000 Excel Classic [PERSON_NAME] Gloss)" at bounding box center [673, 258] width 518 height 40
click at [743, 255] on div "Lineal meter measurements (Interpon D1000 Excel Classic [PERSON_NAME] Gloss)" at bounding box center [673, 258] width 518 height 40
click at [1312, 22] on button "Edit Order" at bounding box center [1335, 18] width 65 height 19
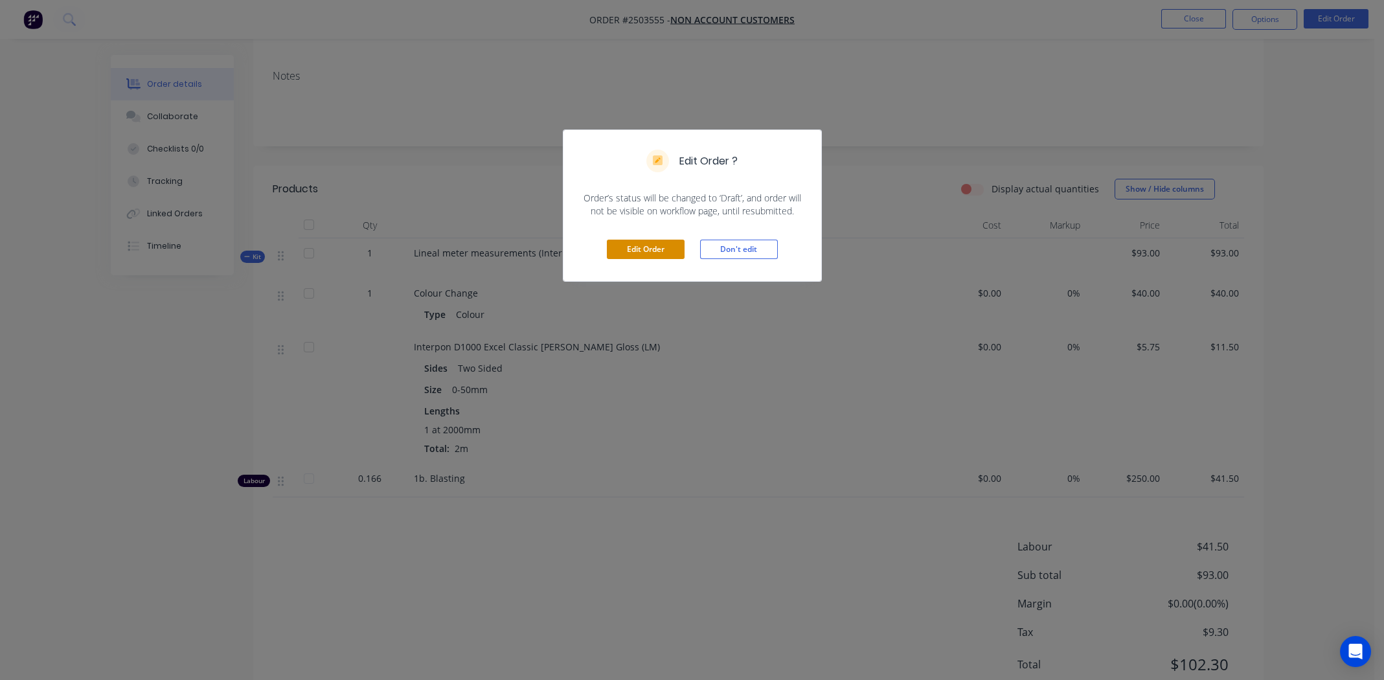
click at [649, 242] on button "Edit Order" at bounding box center [646, 249] width 78 height 19
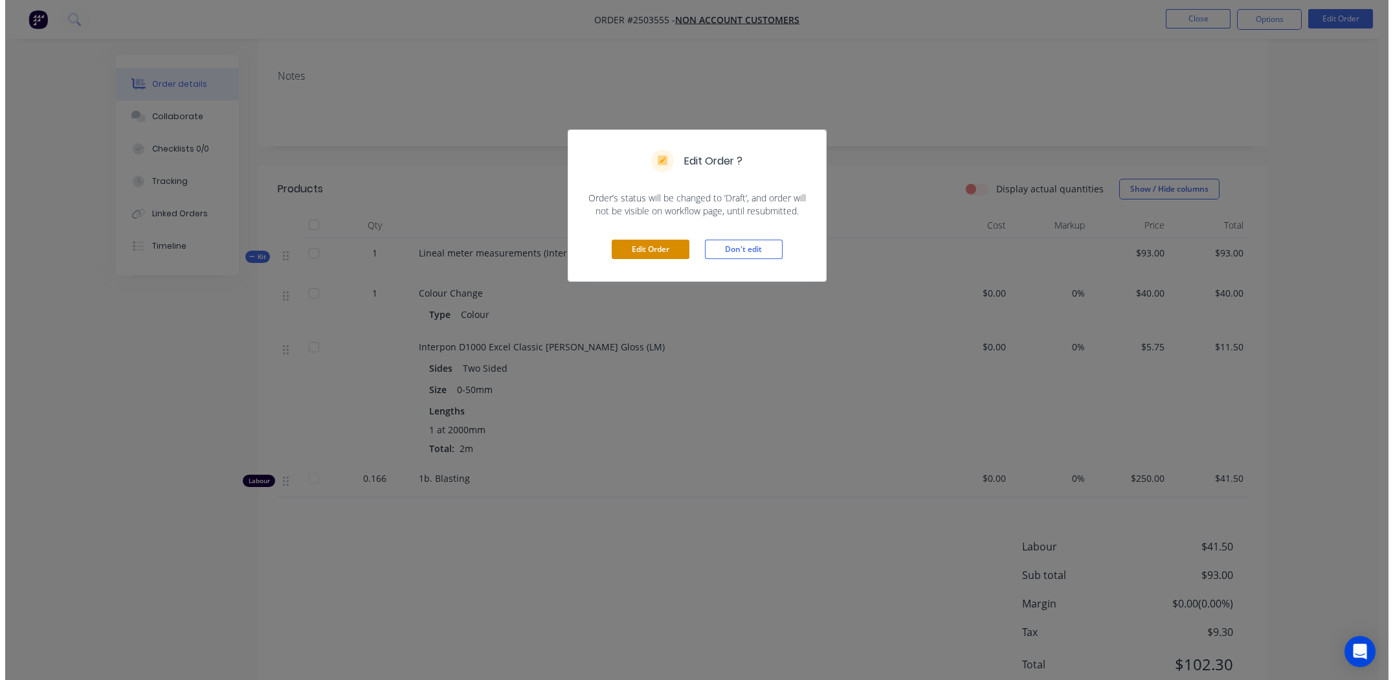
scroll to position [0, 0]
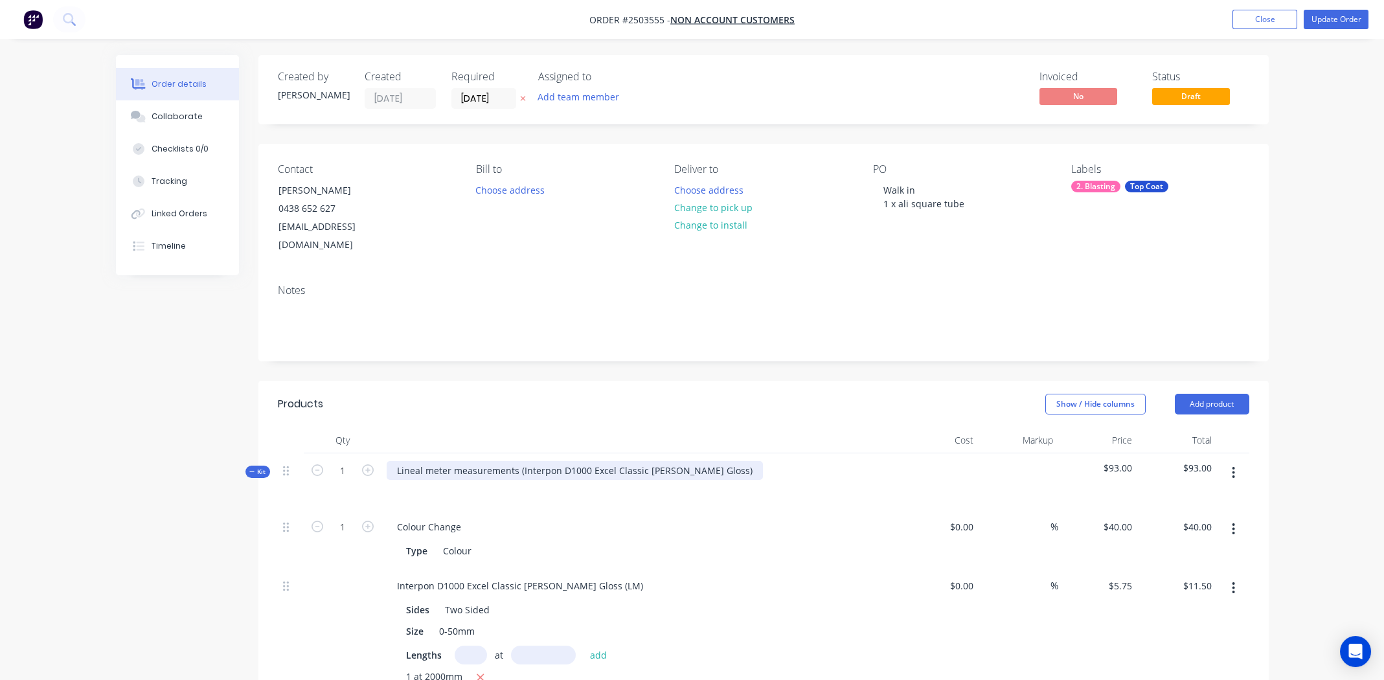
click at [722, 461] on div "Lineal meter measurements (Interpon D1000 Excel Classic [PERSON_NAME] Gloss)" at bounding box center [575, 470] width 376 height 19
click at [505, 461] on div "Interpon D1000 Excel Classic [PERSON_NAME] Gloss" at bounding box center [510, 470] width 246 height 19
copy div "Interpon D1000 Excel Classic [PERSON_NAME] Gloss"
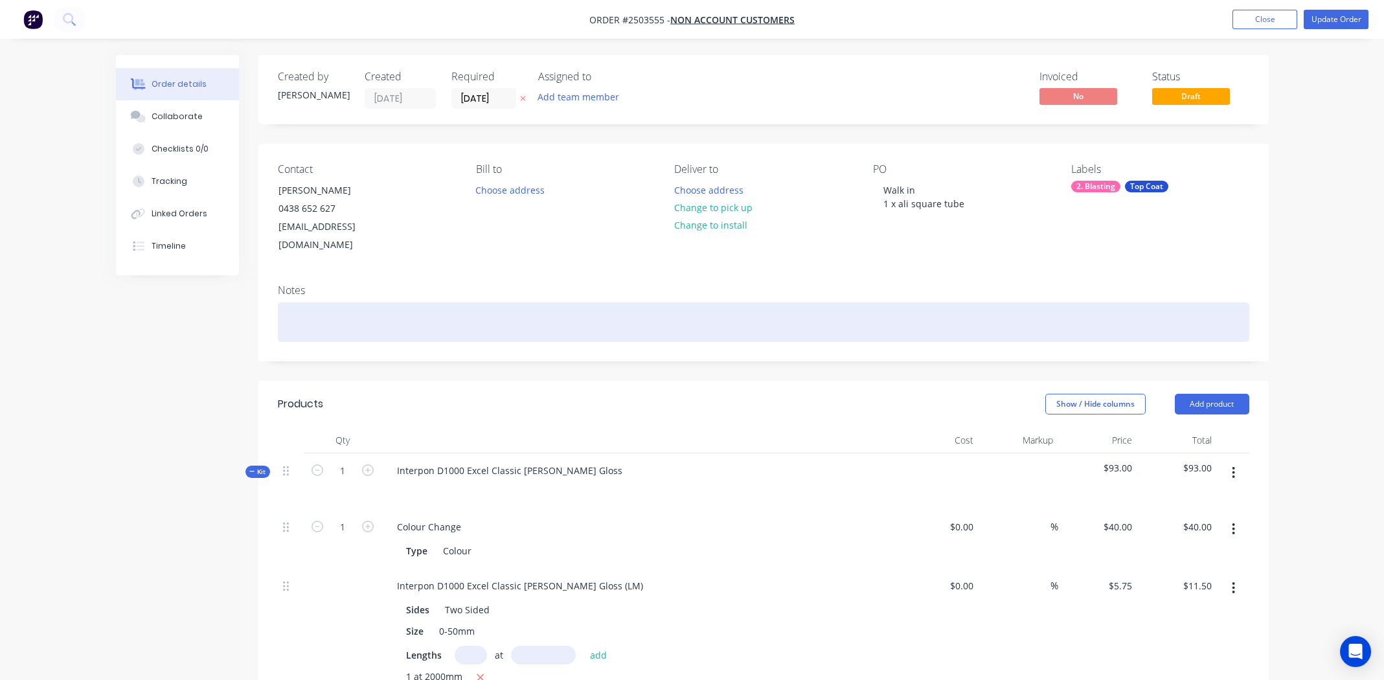
click at [352, 302] on div at bounding box center [763, 321] width 971 height 39
paste div
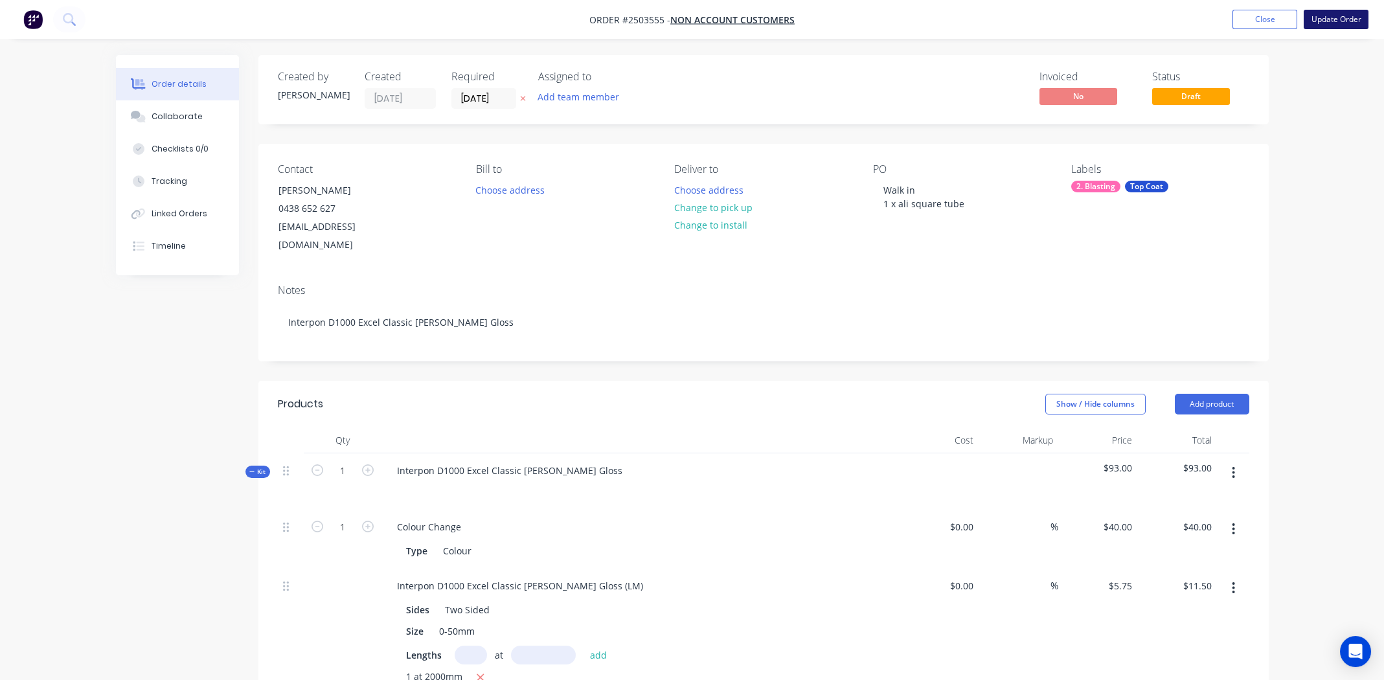
click at [1338, 17] on button "Update Order" at bounding box center [1335, 19] width 65 height 19
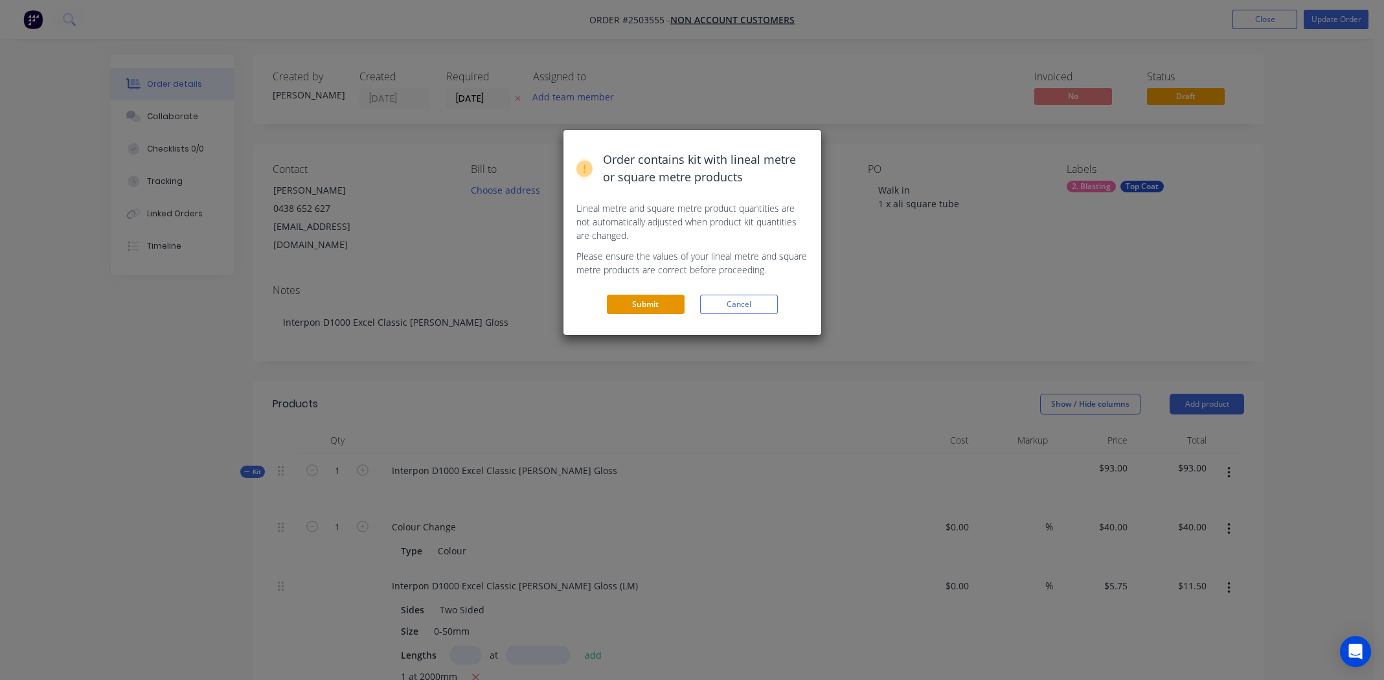
click at [635, 300] on button "Submit" at bounding box center [646, 304] width 78 height 19
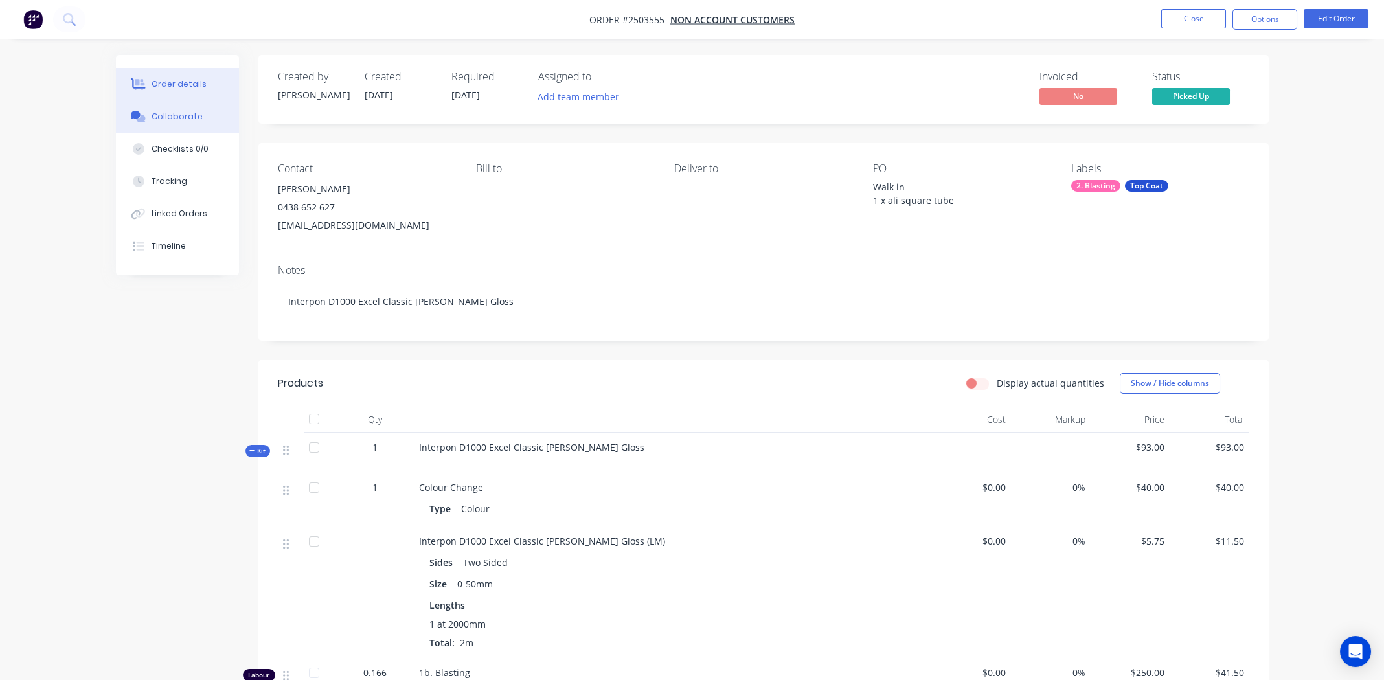
click at [174, 112] on div "Collaborate" at bounding box center [177, 117] width 51 height 12
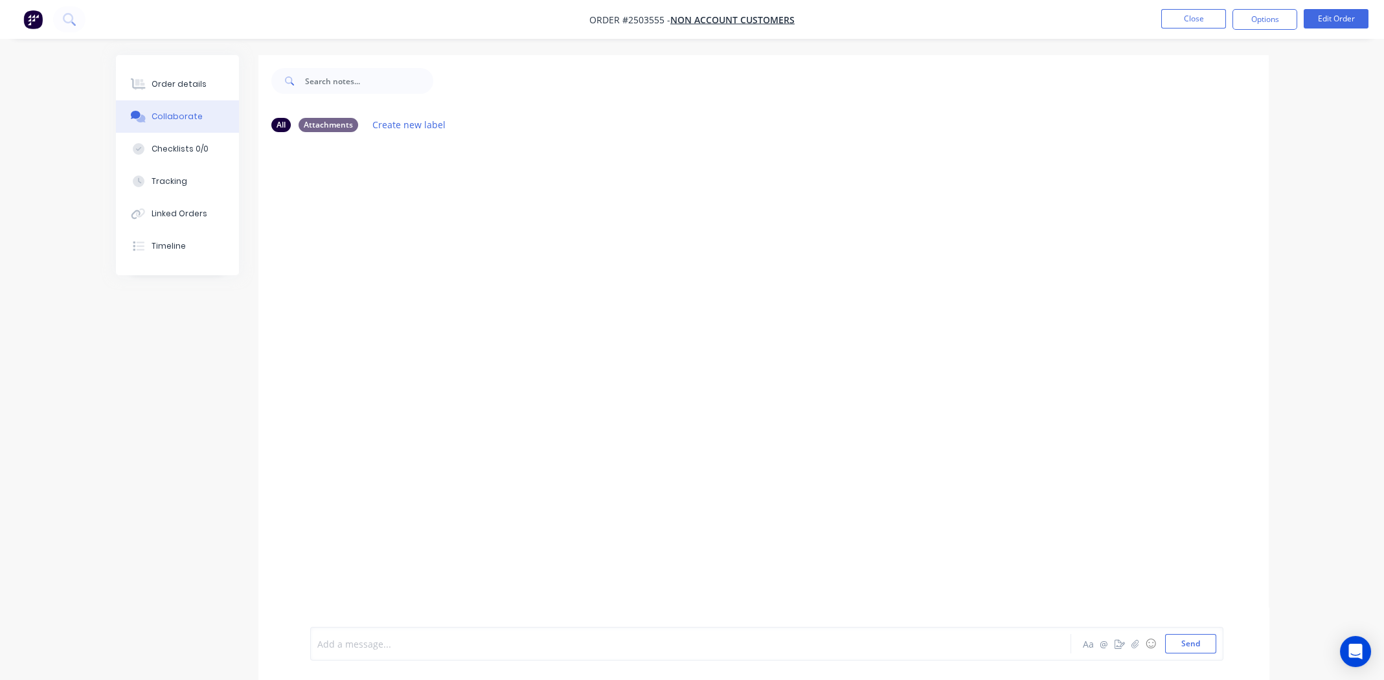
click at [420, 647] on div at bounding box center [654, 644] width 673 height 14
click at [165, 82] on div "Order details" at bounding box center [179, 84] width 55 height 12
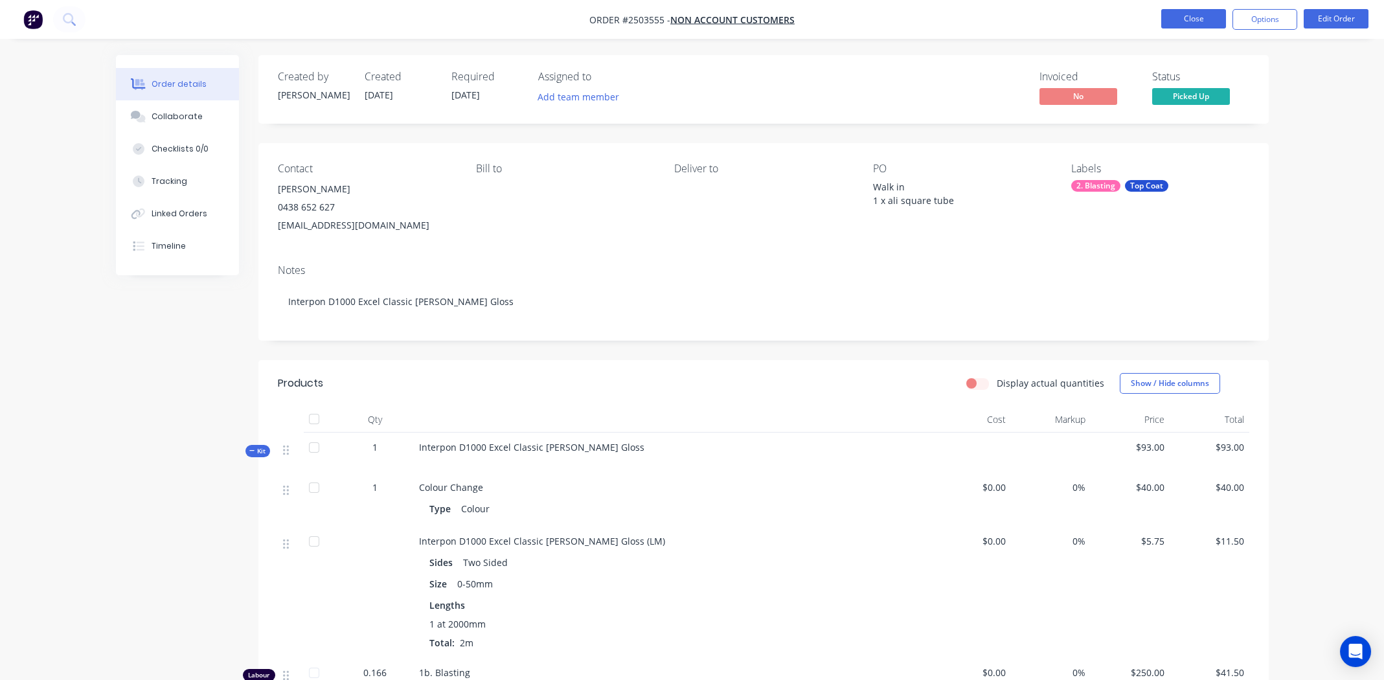
click at [1178, 12] on button "Close" at bounding box center [1193, 18] width 65 height 19
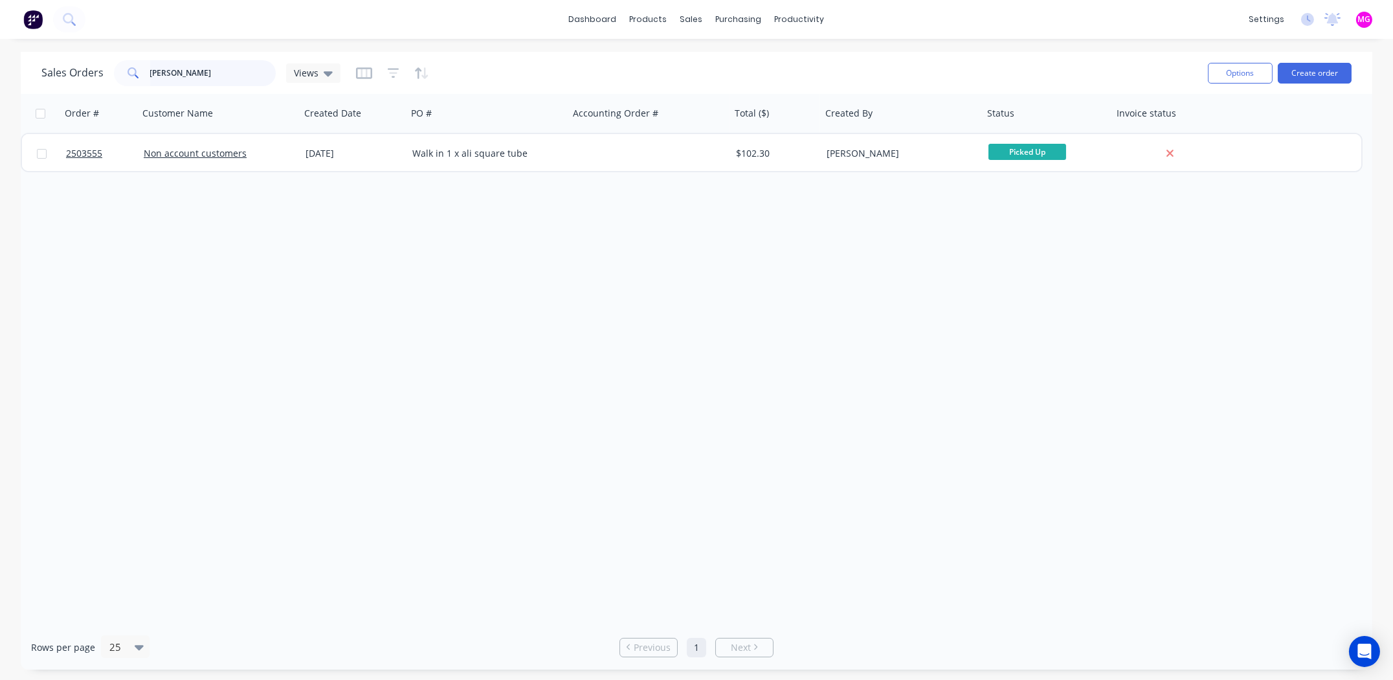
click at [168, 80] on input "[PERSON_NAME]" at bounding box center [213, 73] width 126 height 26
